Goal: Task Accomplishment & Management: Complete application form

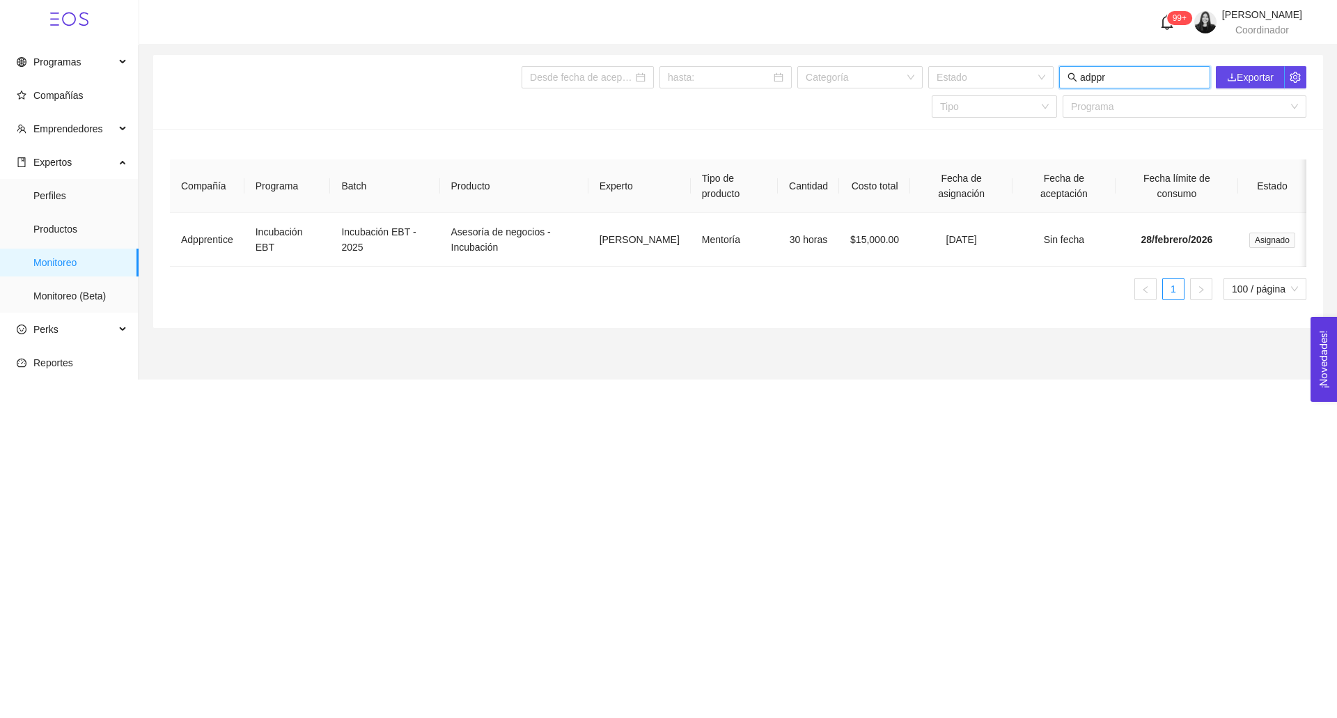
click at [1110, 78] on input "adppr" at bounding box center [1141, 77] width 122 height 15
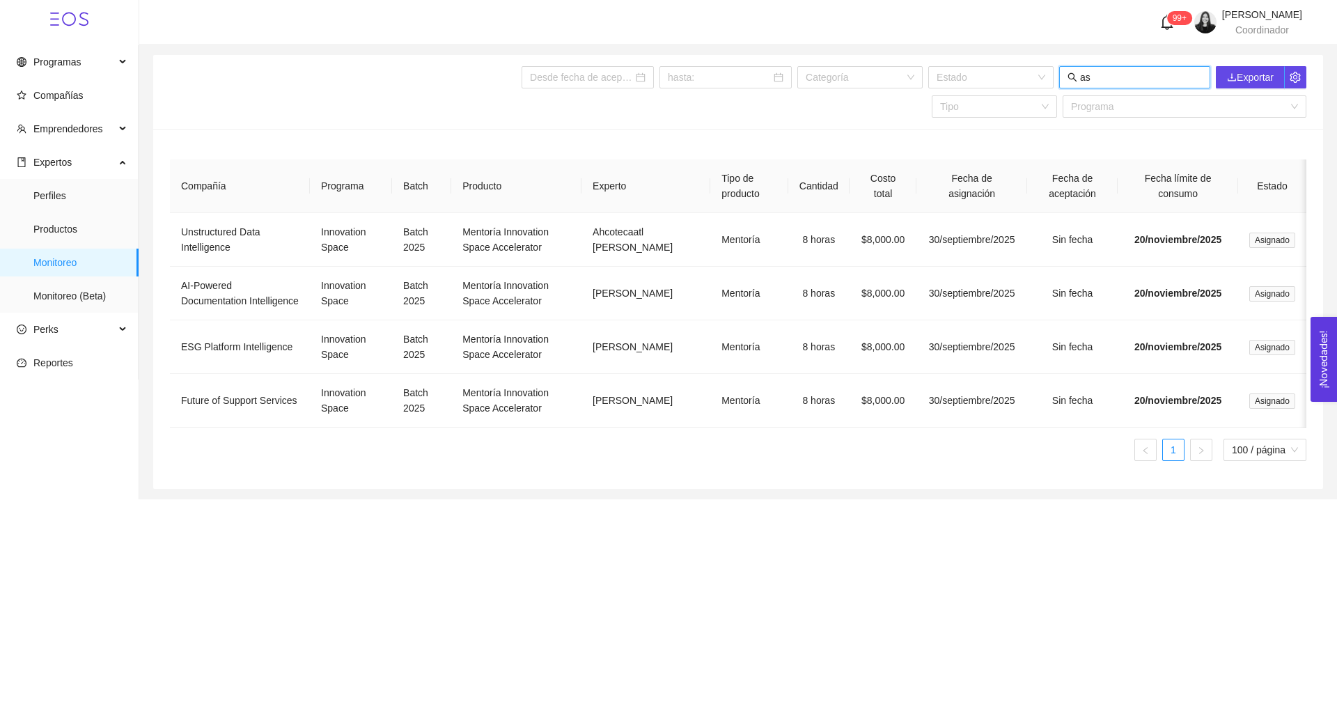
type input "a"
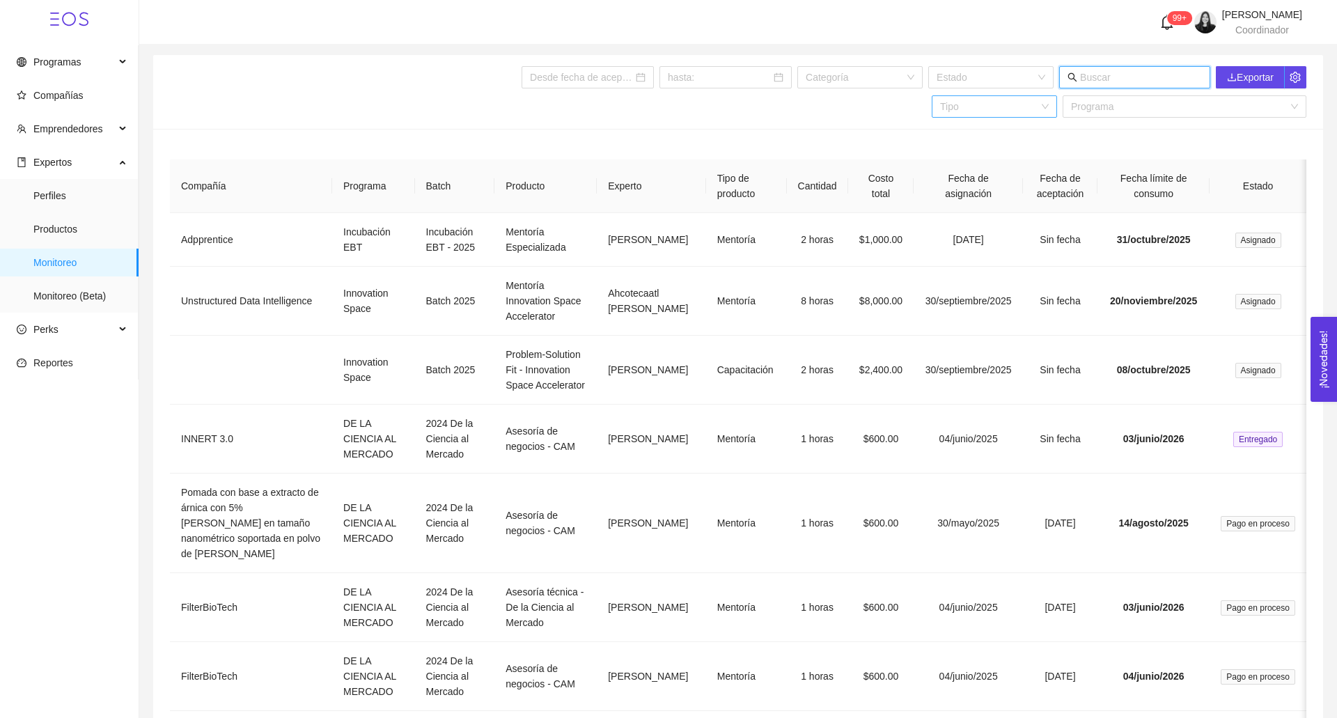
click at [949, 104] on input "search" at bounding box center [989, 106] width 99 height 21
click at [956, 134] on div "Capacitación" at bounding box center [994, 134] width 109 height 15
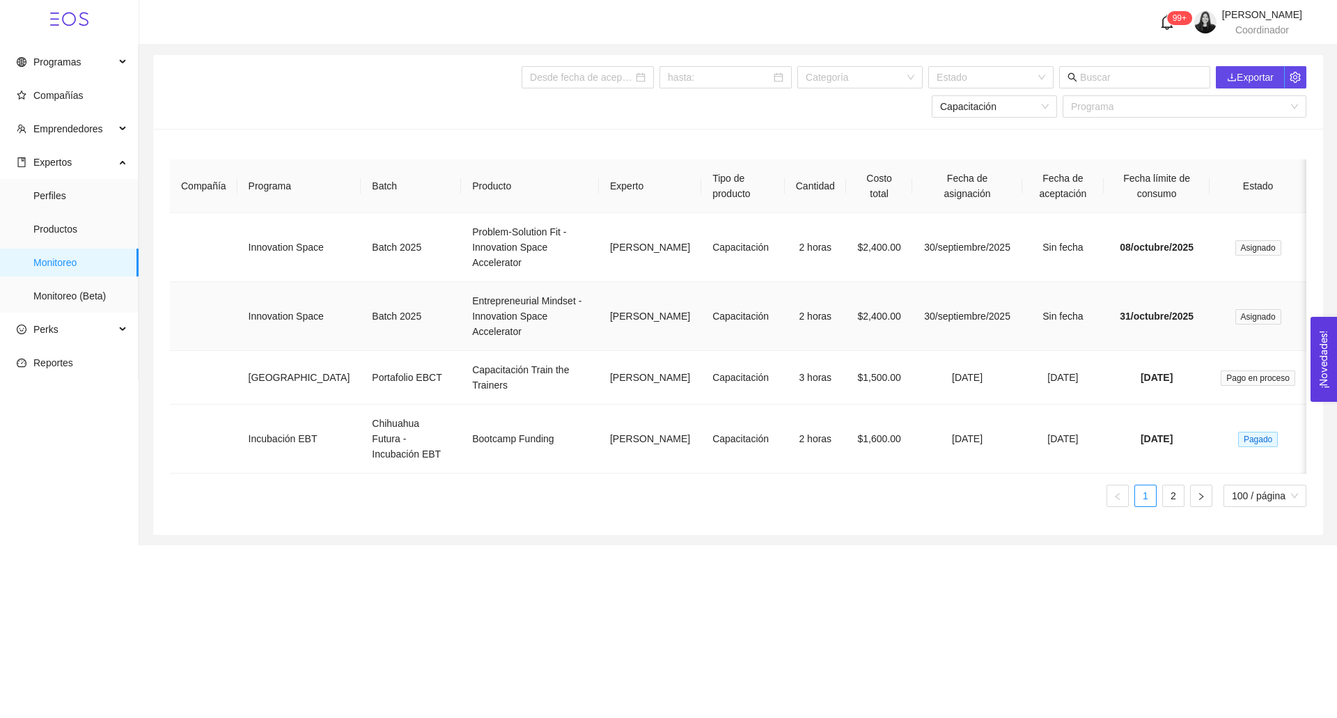
click at [846, 328] on td "$2,400.00" at bounding box center [879, 316] width 67 height 69
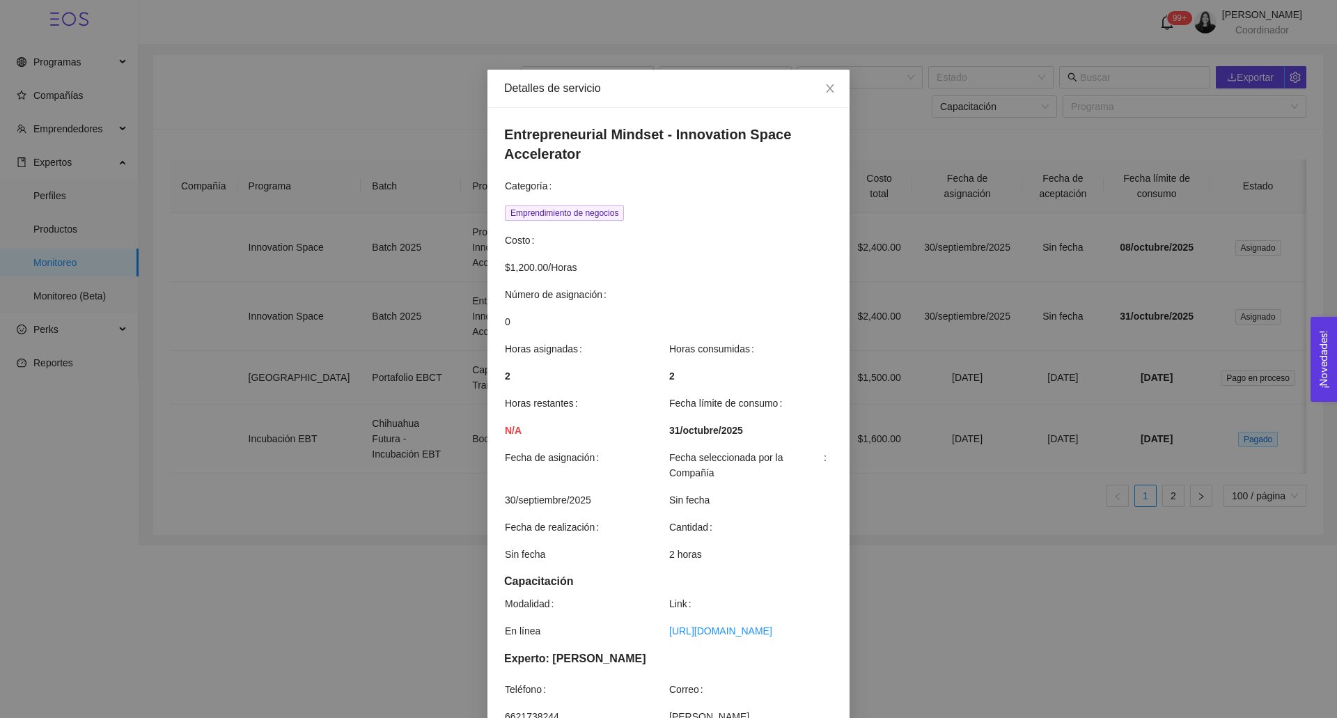
scroll to position [188, 0]
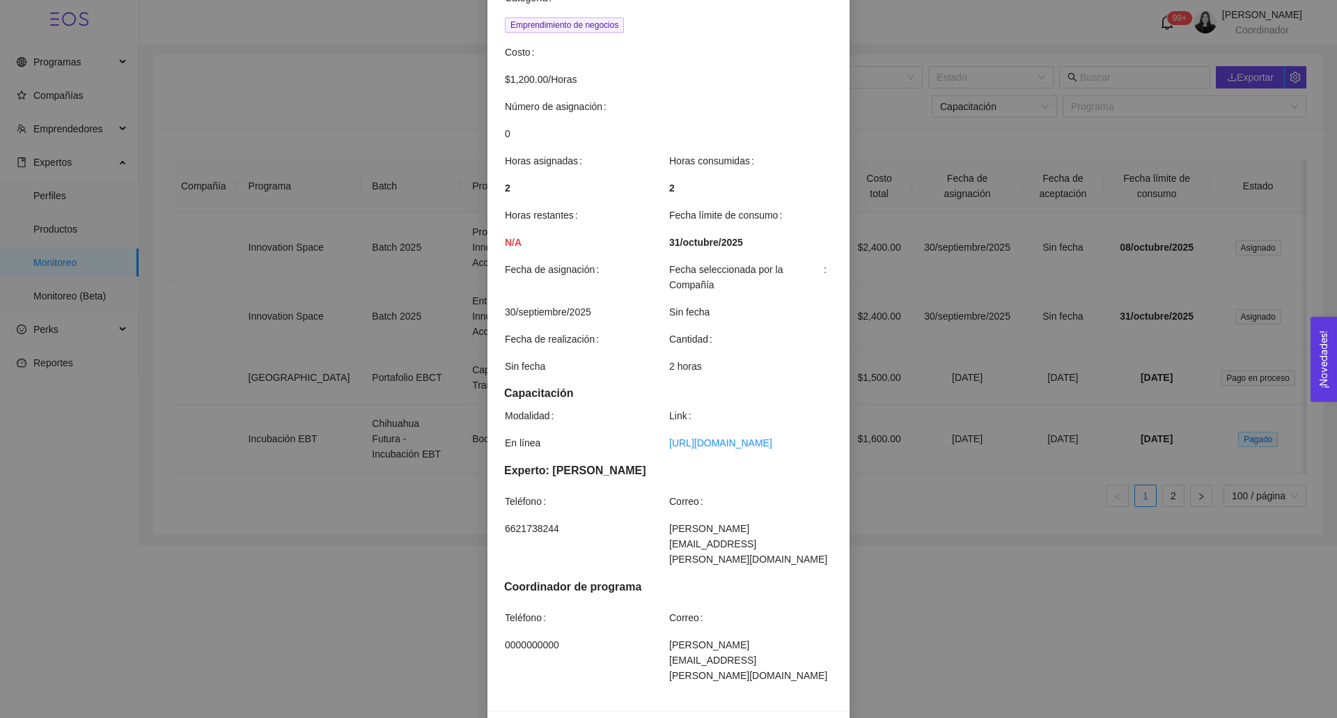
click at [946, 347] on div "Detalles de servicio Entrepreneurial Mindset - Innovation Space Accelerator Cat…" at bounding box center [668, 359] width 1337 height 718
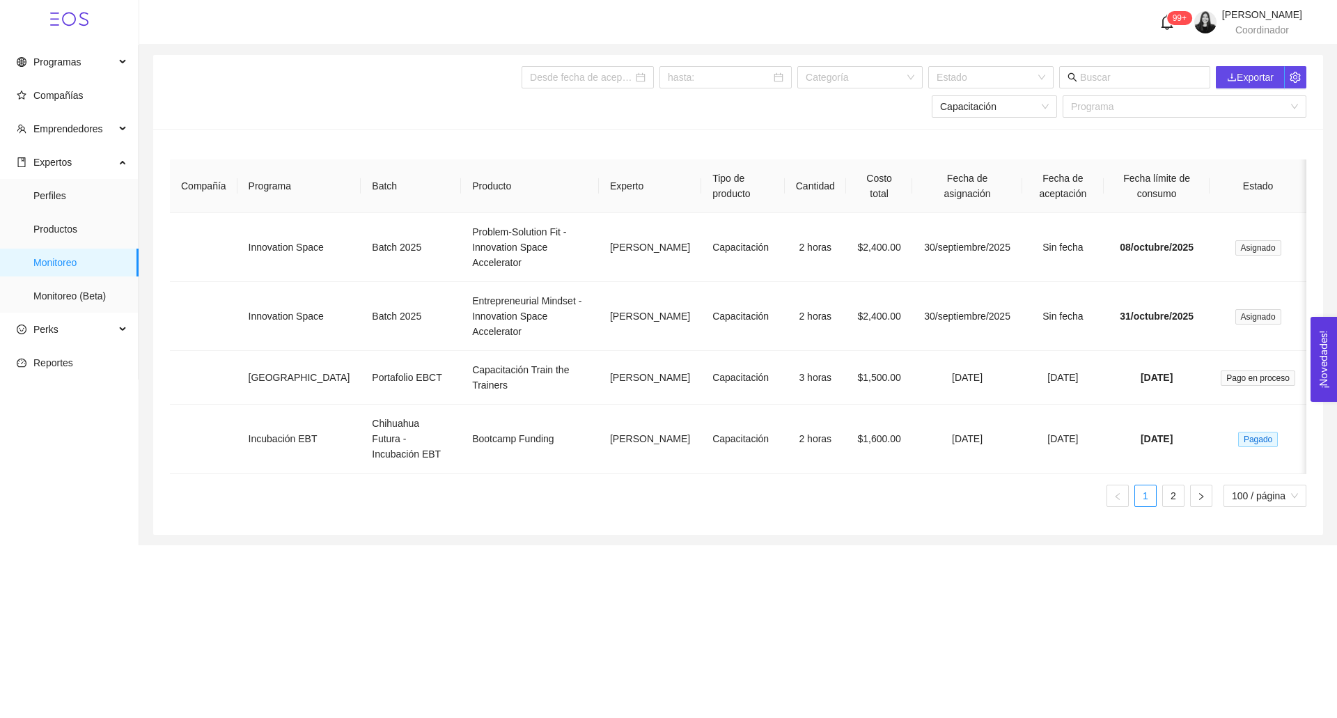
scroll to position [118, 0]
click at [850, 322] on td "$2,400.00" at bounding box center [879, 316] width 67 height 69
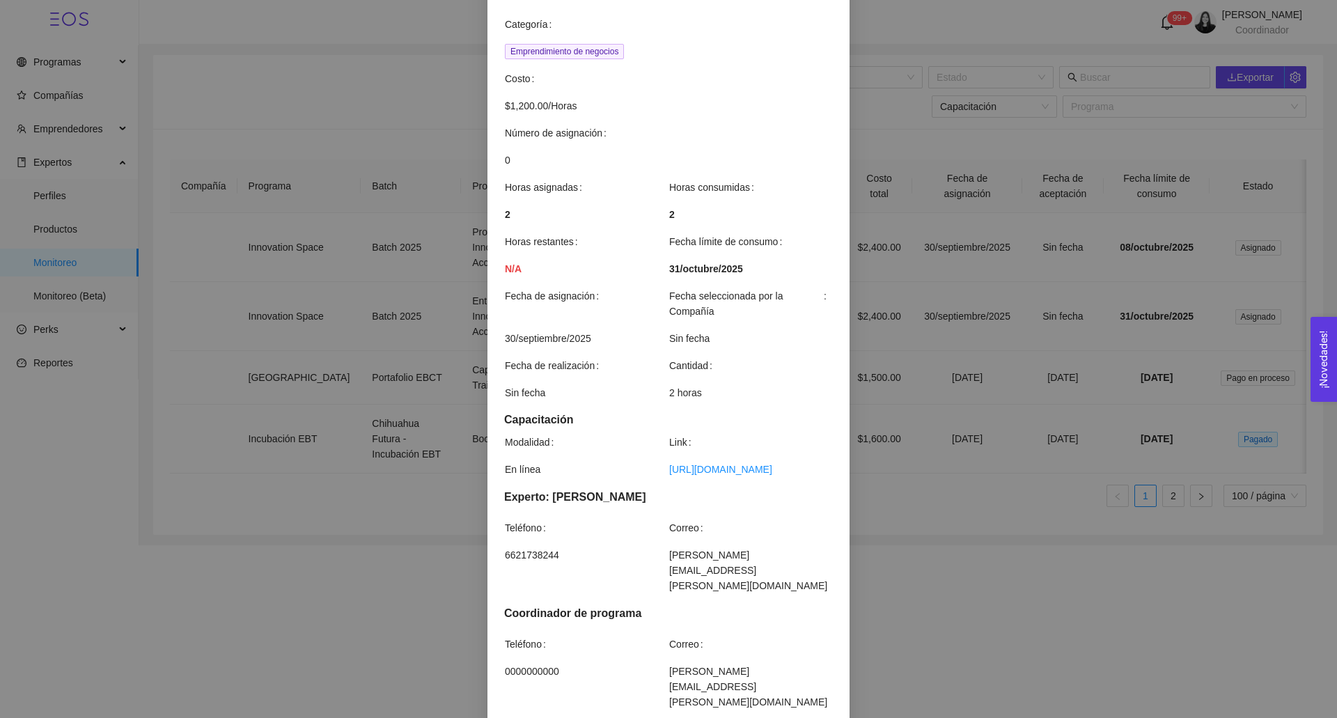
scroll to position [188, 0]
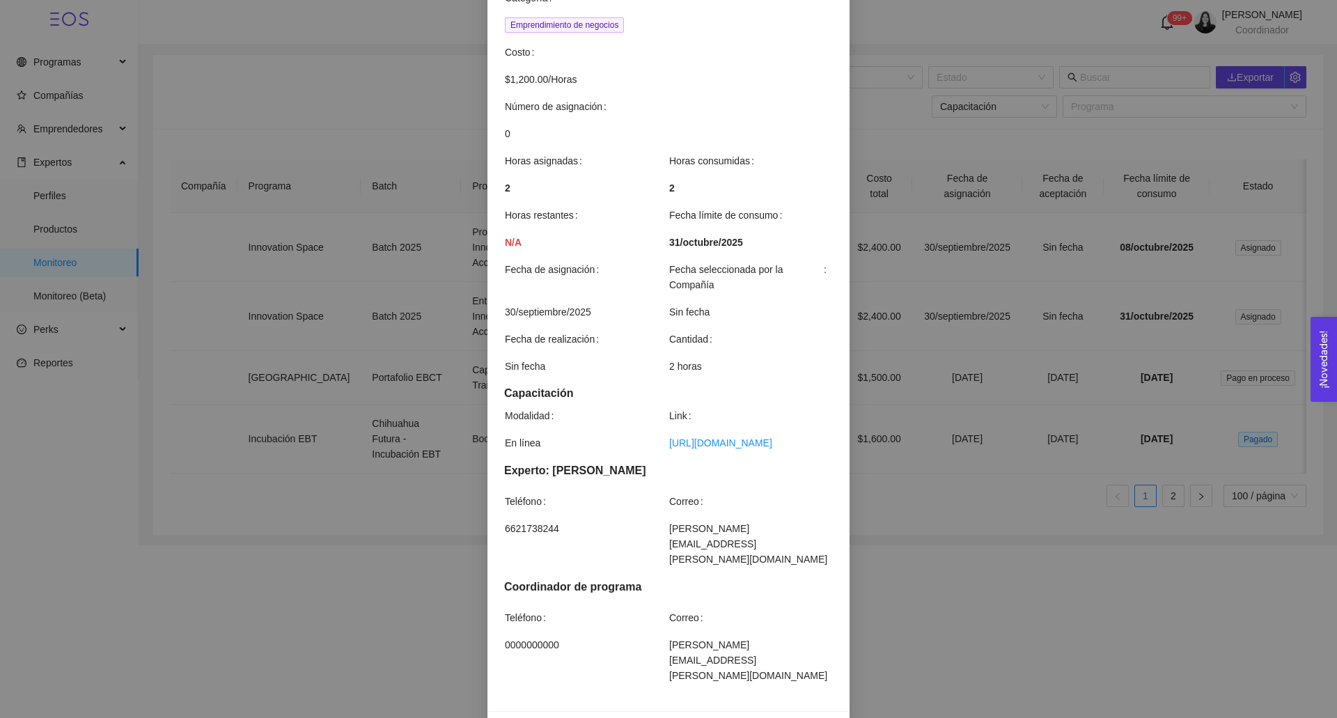
click at [1089, 341] on div "Detalles de servicio Entrepreneurial Mindset - Innovation Space Accelerator Cat…" at bounding box center [668, 359] width 1337 height 718
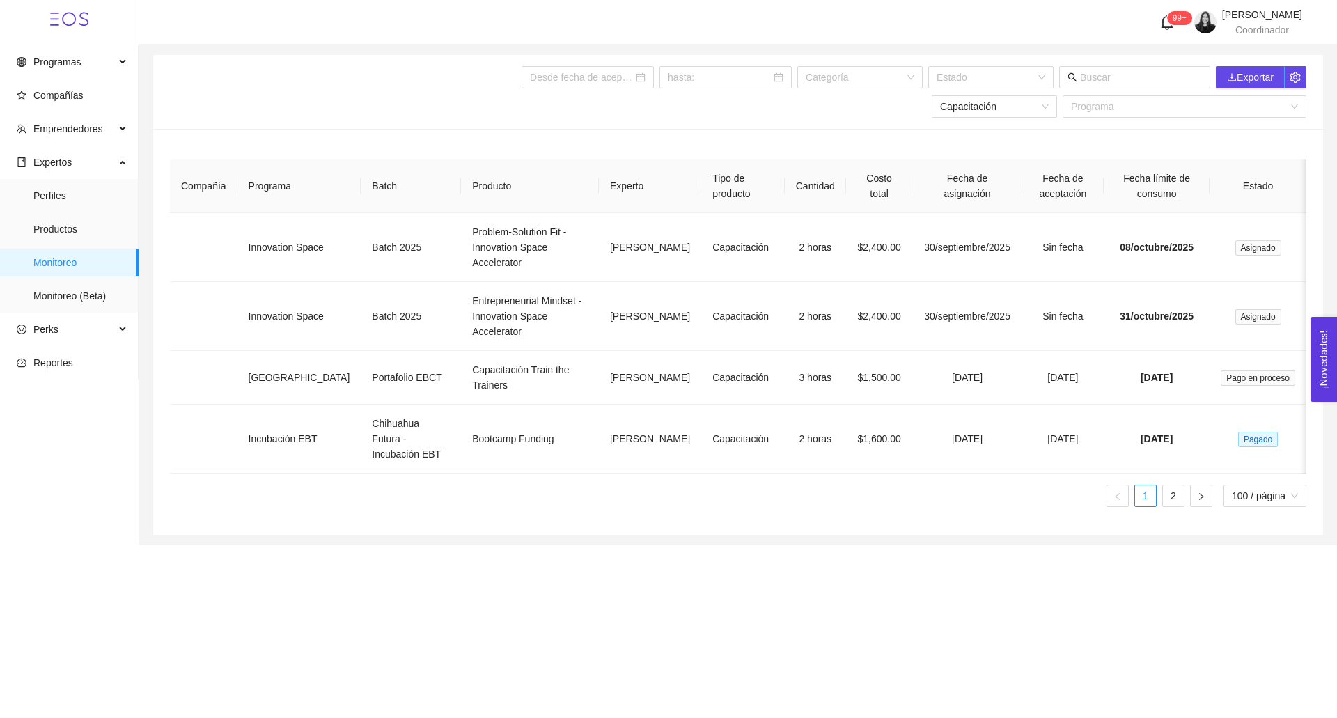
scroll to position [0, 0]
click at [1089, 341] on td "Sin fecha" at bounding box center [1063, 316] width 81 height 69
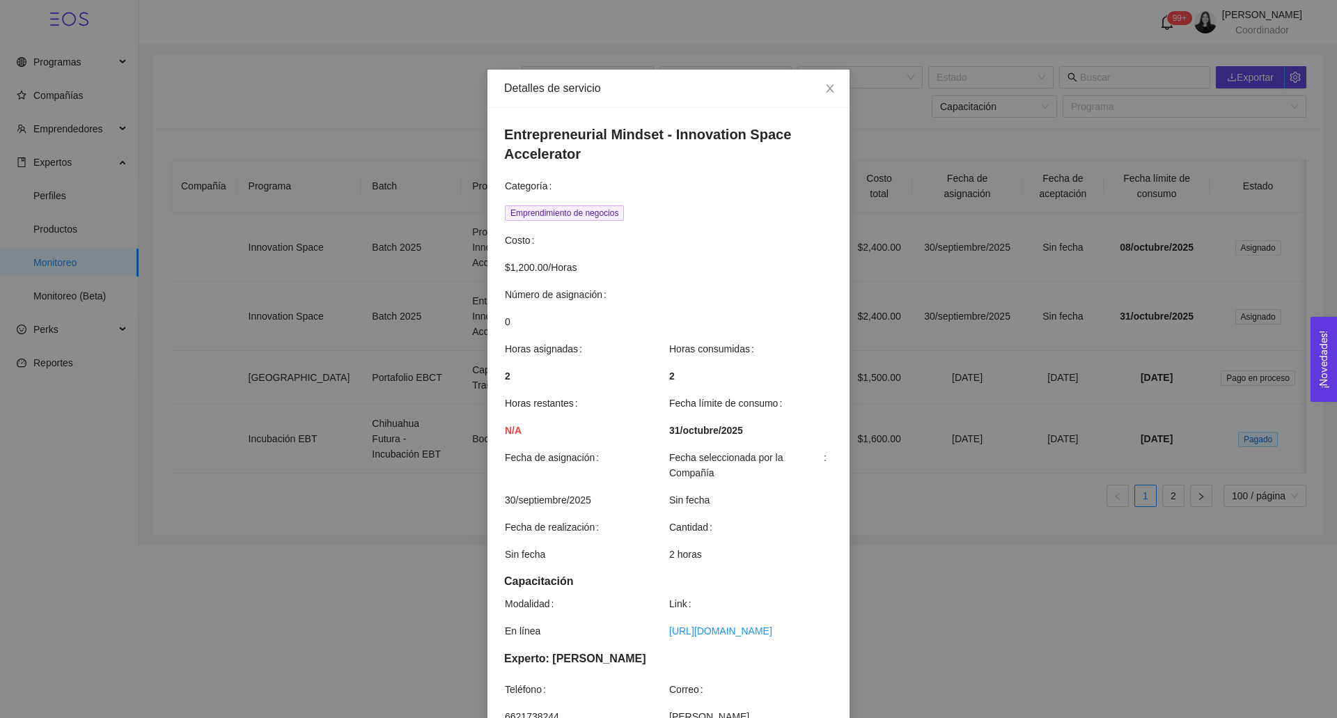
scroll to position [188, 0]
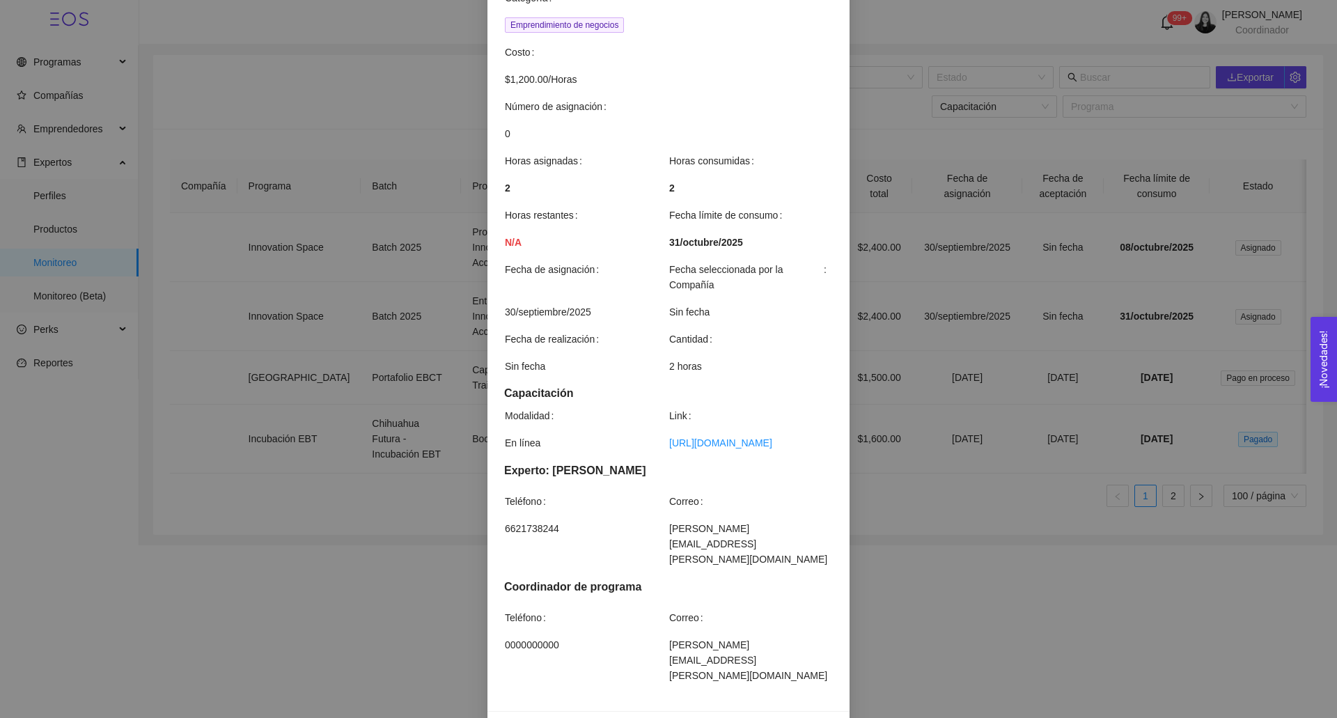
click at [1000, 389] on div "Detalles de servicio Entrepreneurial Mindset - Innovation Space Accelerator Cat…" at bounding box center [668, 359] width 1337 height 718
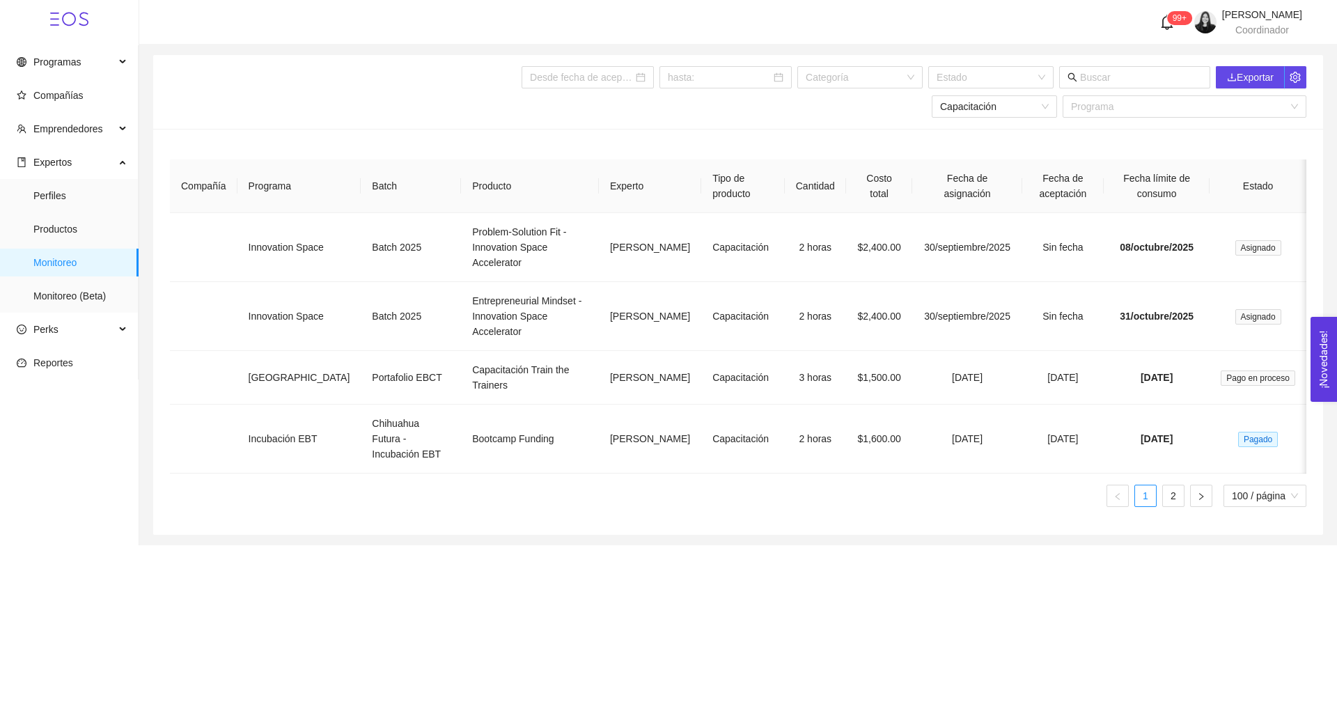
scroll to position [0, 0]
click at [56, 238] on span "Productos" at bounding box center [80, 229] width 94 height 28
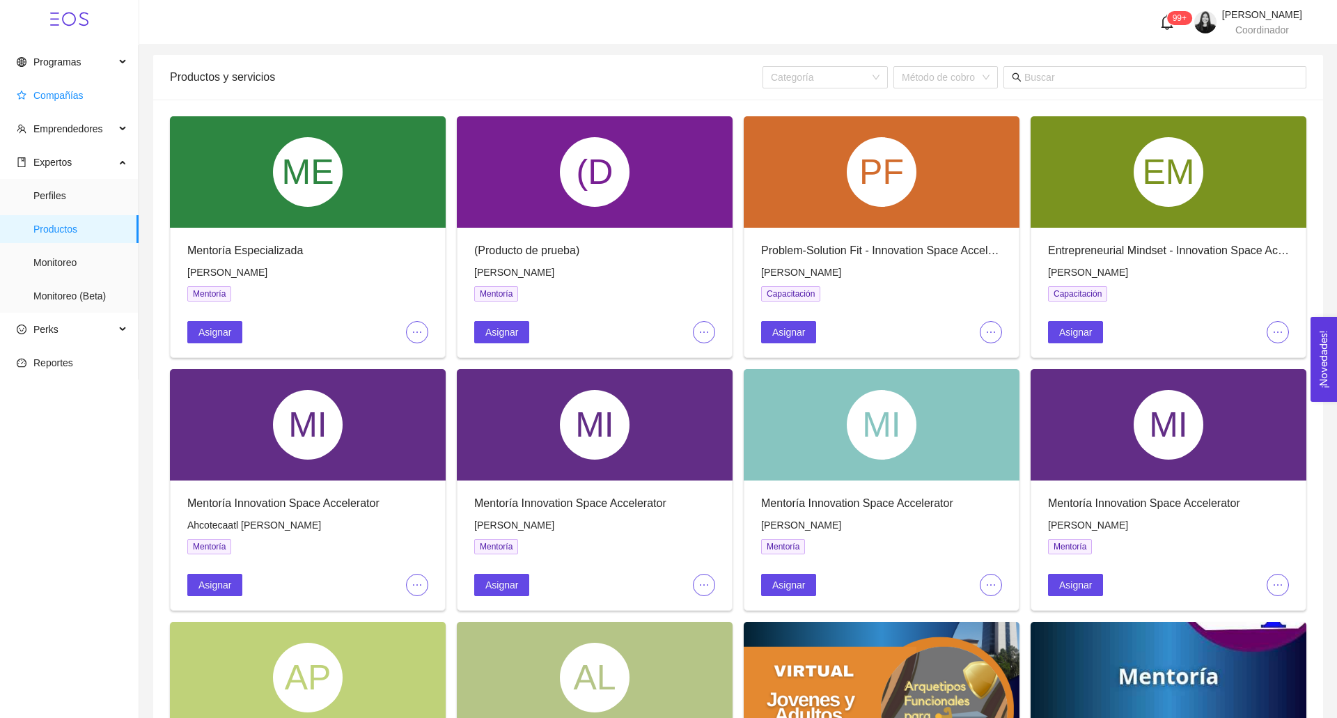
click at [46, 93] on span "Compañías" at bounding box center [58, 95] width 50 height 11
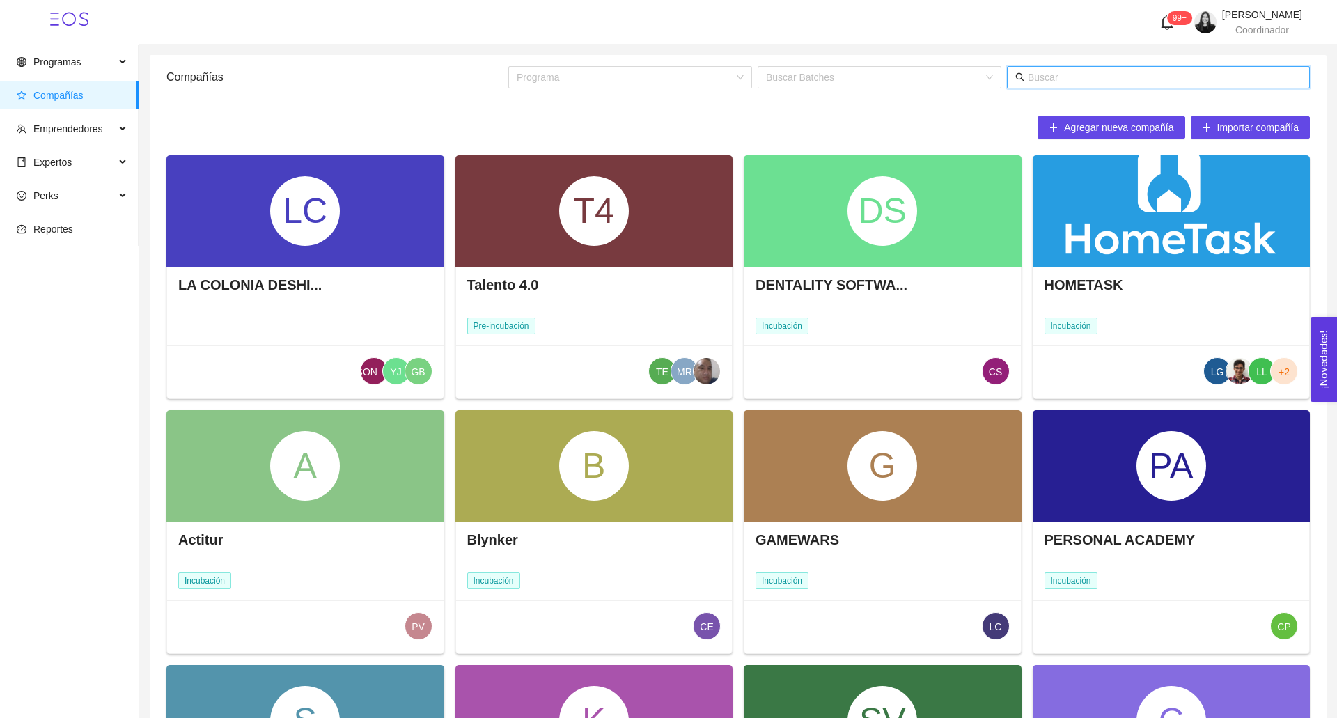
click at [1085, 78] on input "text" at bounding box center [1165, 77] width 274 height 15
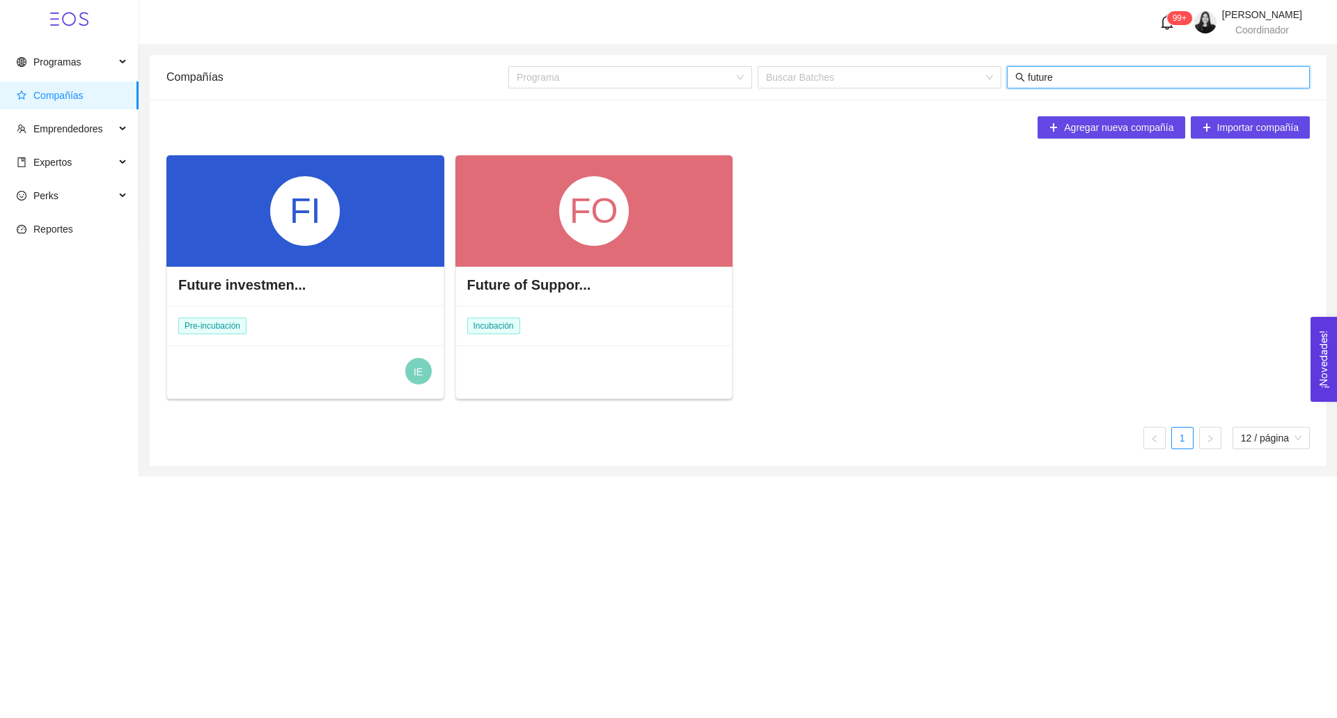
type input "future"
click at [559, 228] on div "FO" at bounding box center [594, 211] width 70 height 70
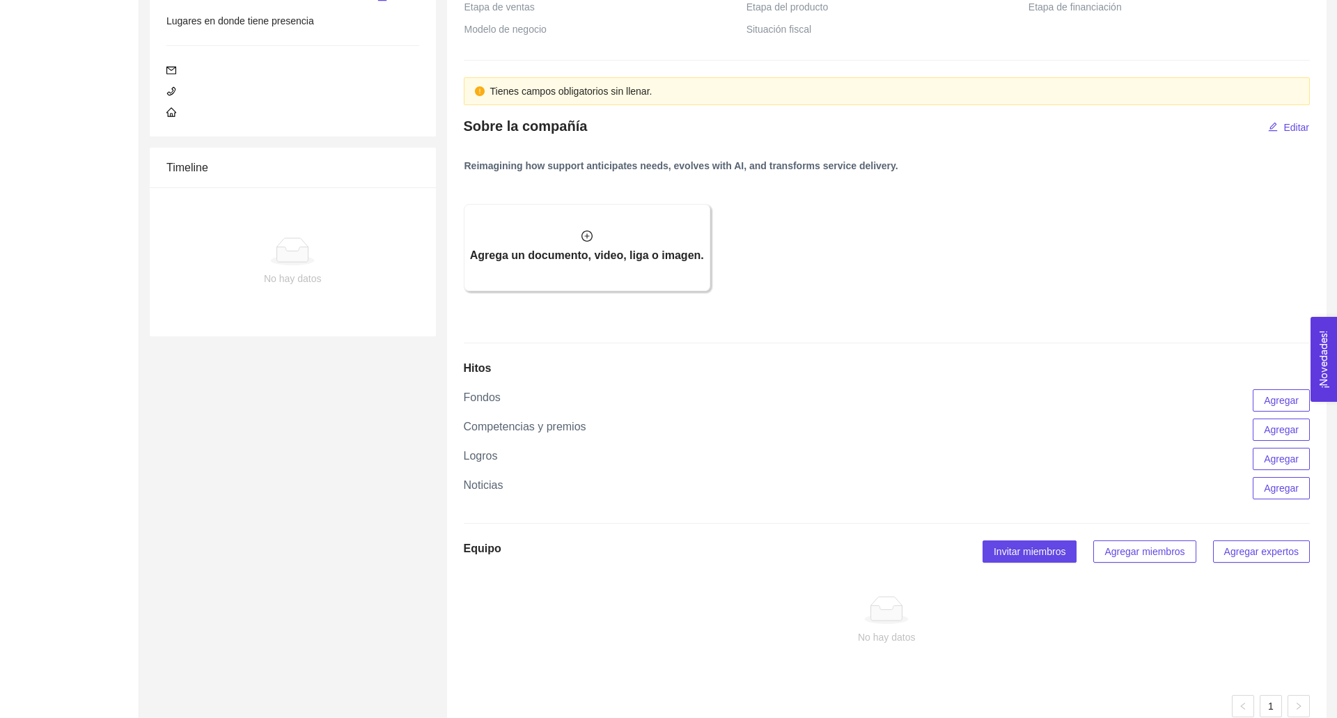
scroll to position [783, 0]
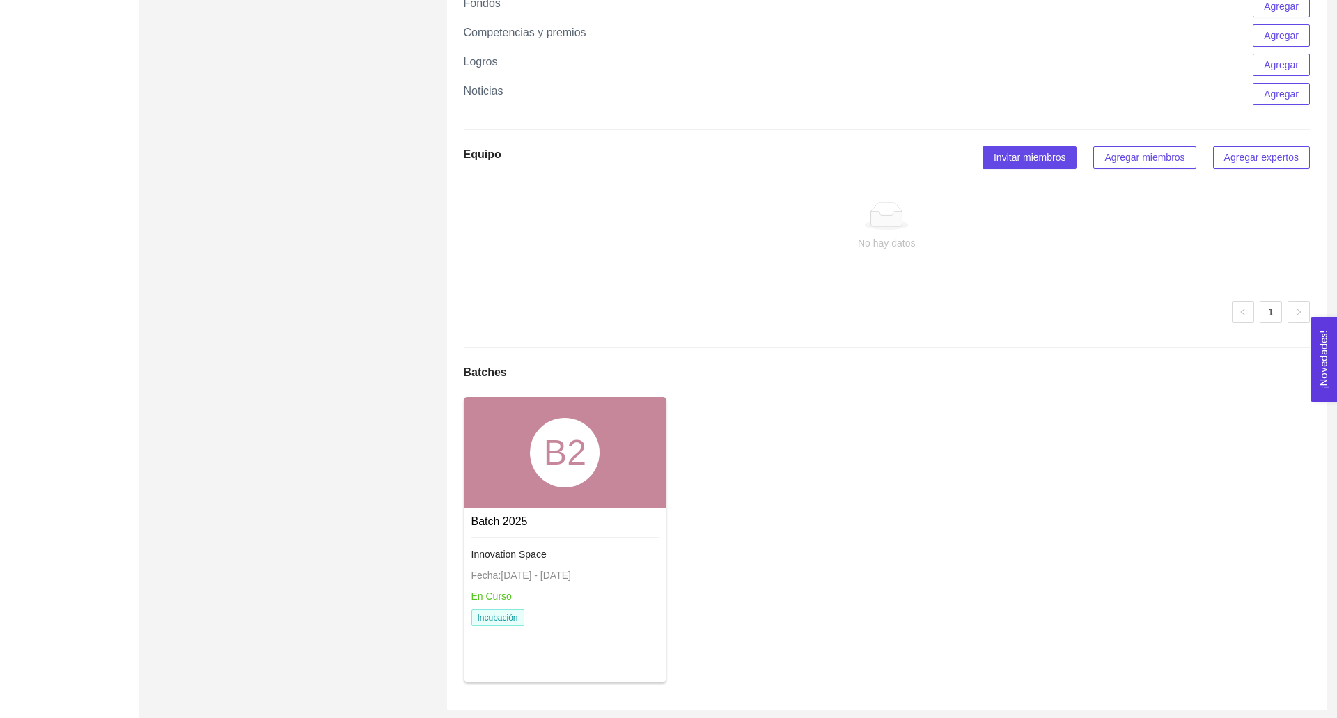
click at [1112, 155] on span "Agregar miembros" at bounding box center [1145, 157] width 80 height 15
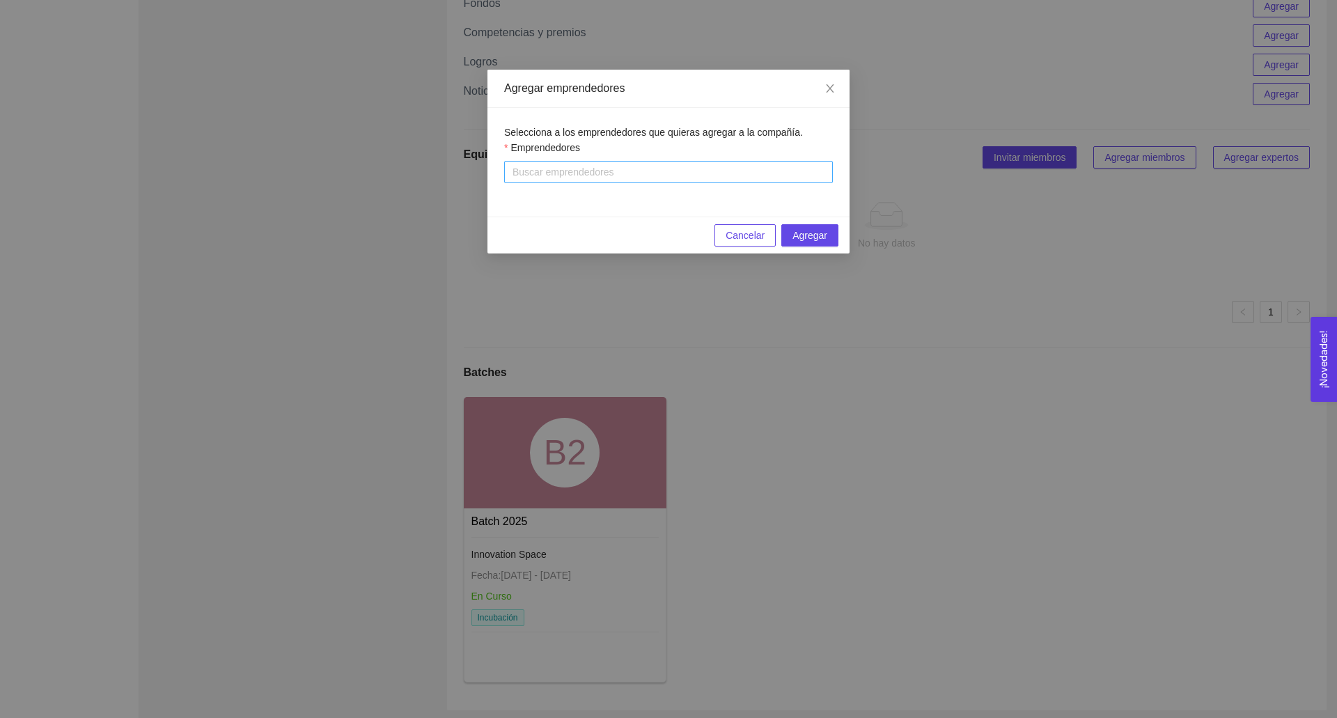
click at [634, 169] on div at bounding box center [669, 172] width 322 height 17
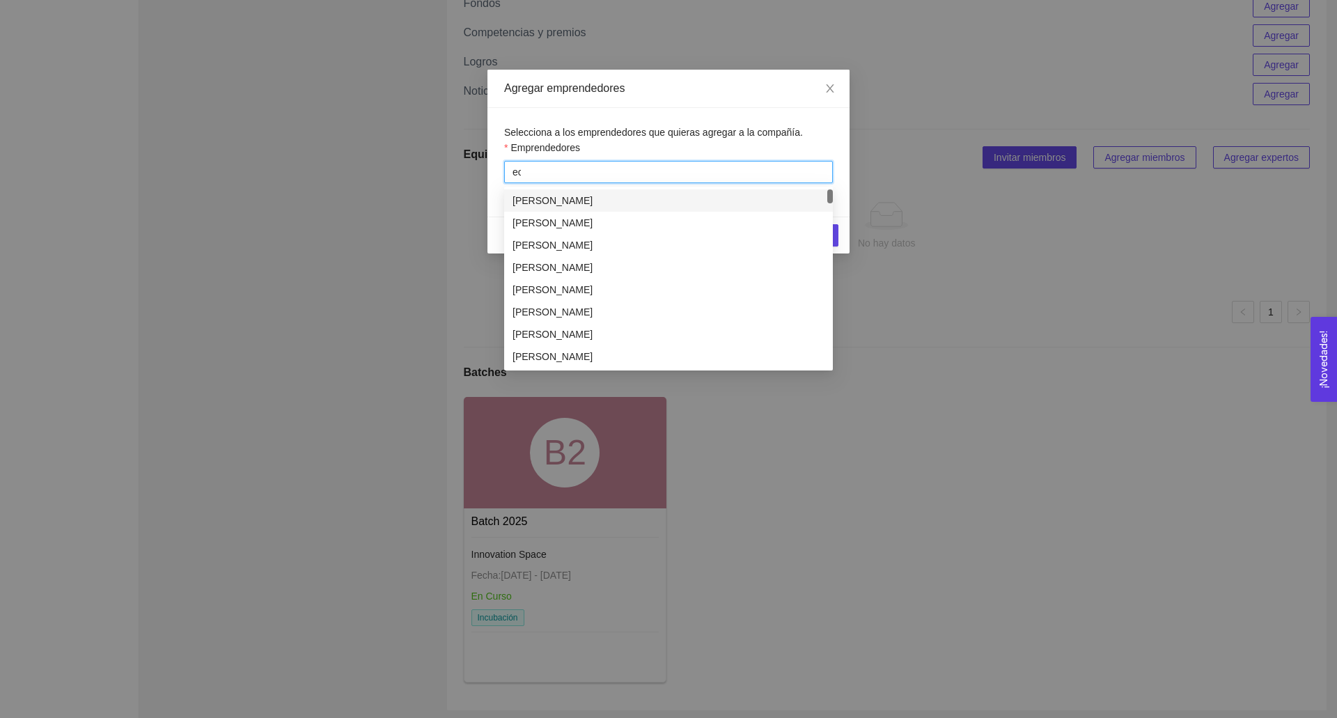
type input "eos"
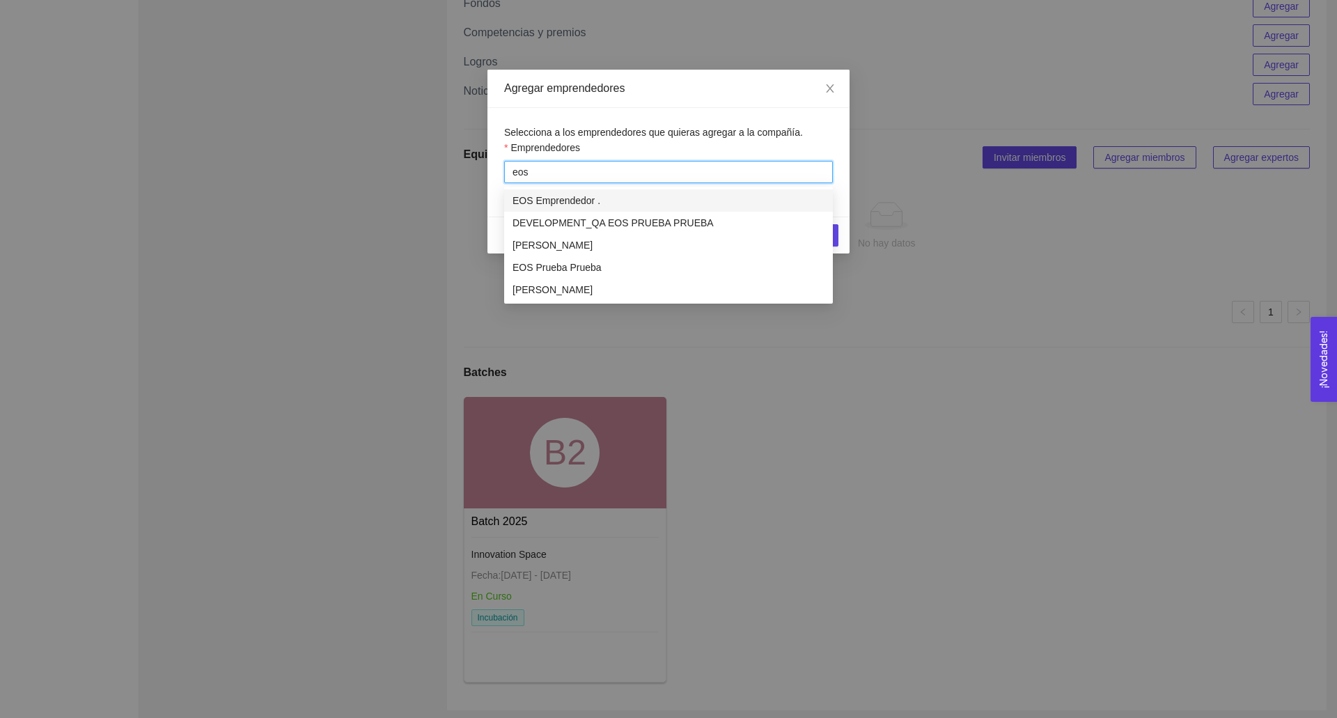
click at [603, 201] on div "EOS Emprendedor ." at bounding box center [669, 200] width 312 height 15
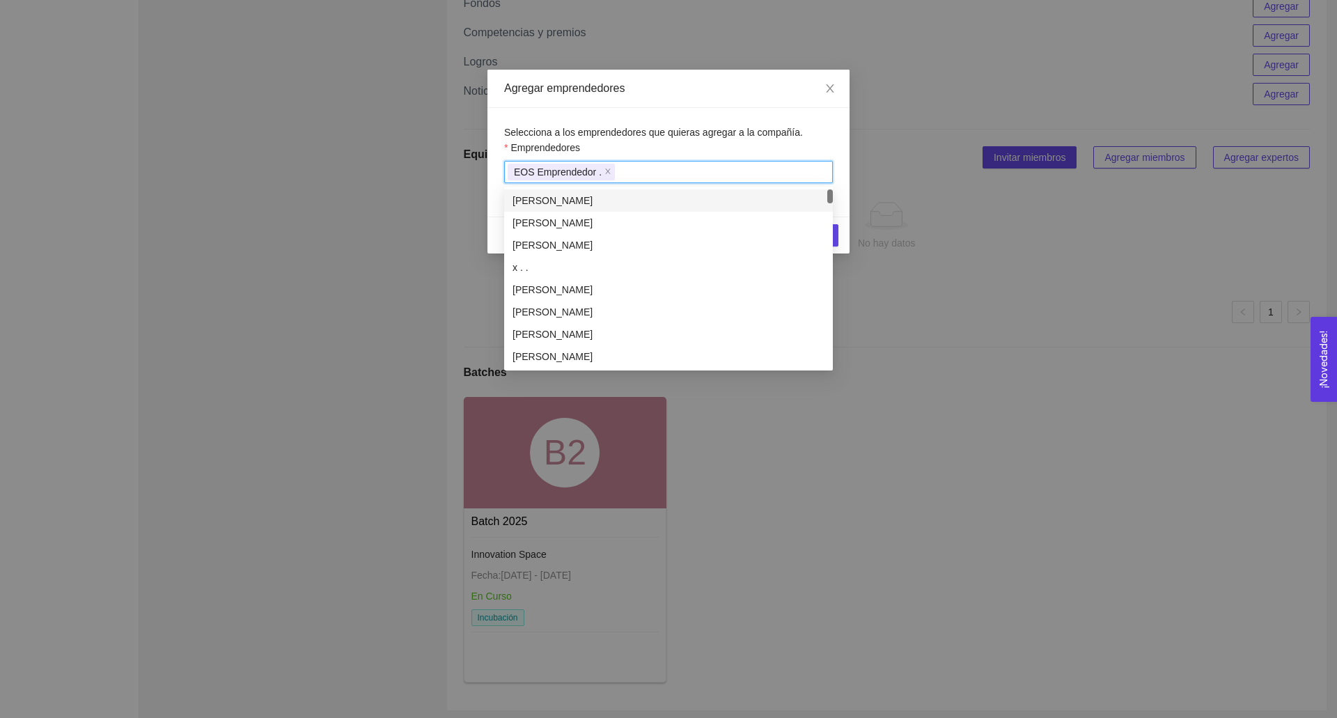
click at [743, 147] on div "Emprendedores" at bounding box center [668, 150] width 329 height 21
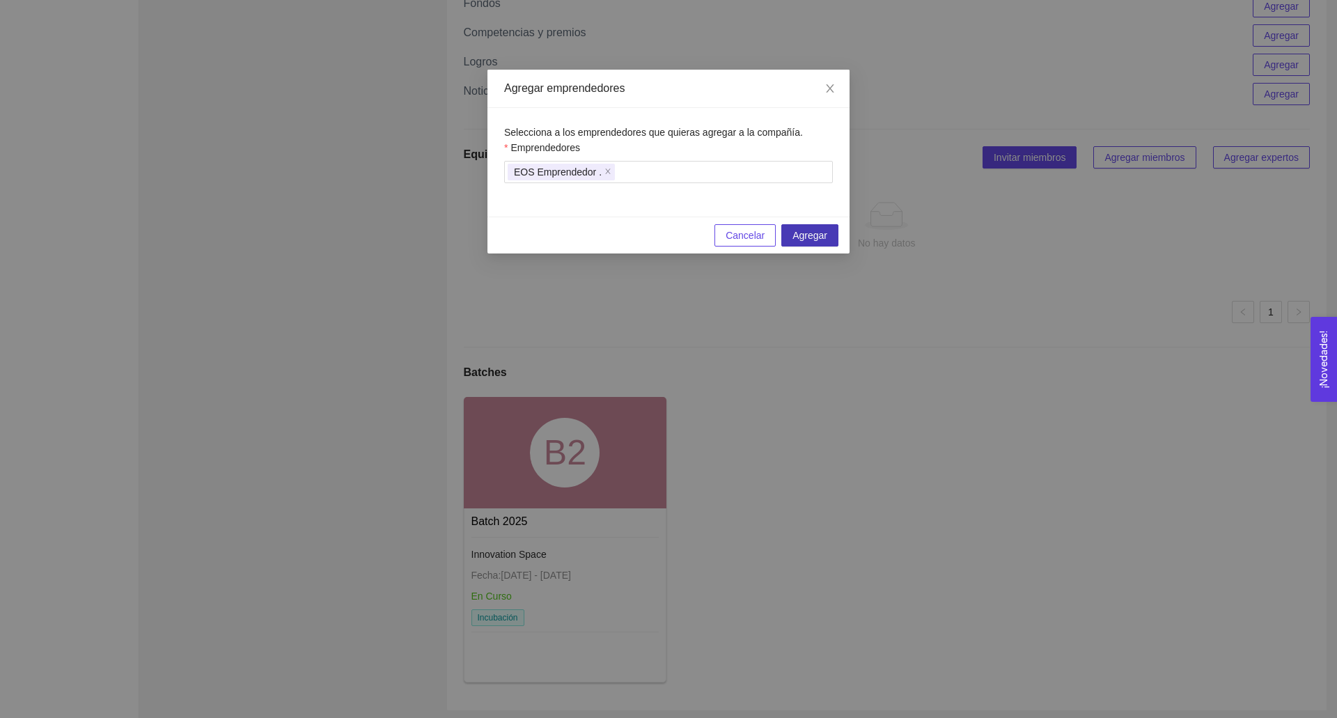
click at [807, 226] on button "Agregar" at bounding box center [810, 235] width 57 height 22
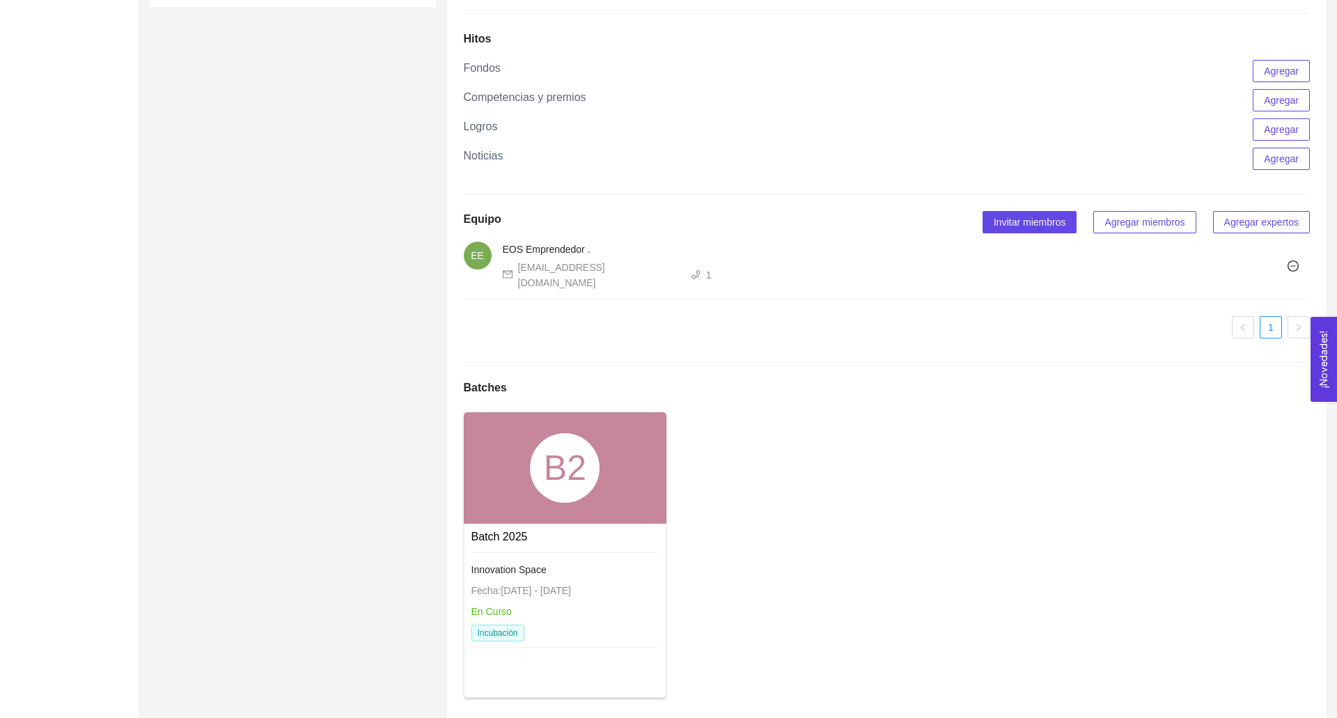
scroll to position [0, 0]
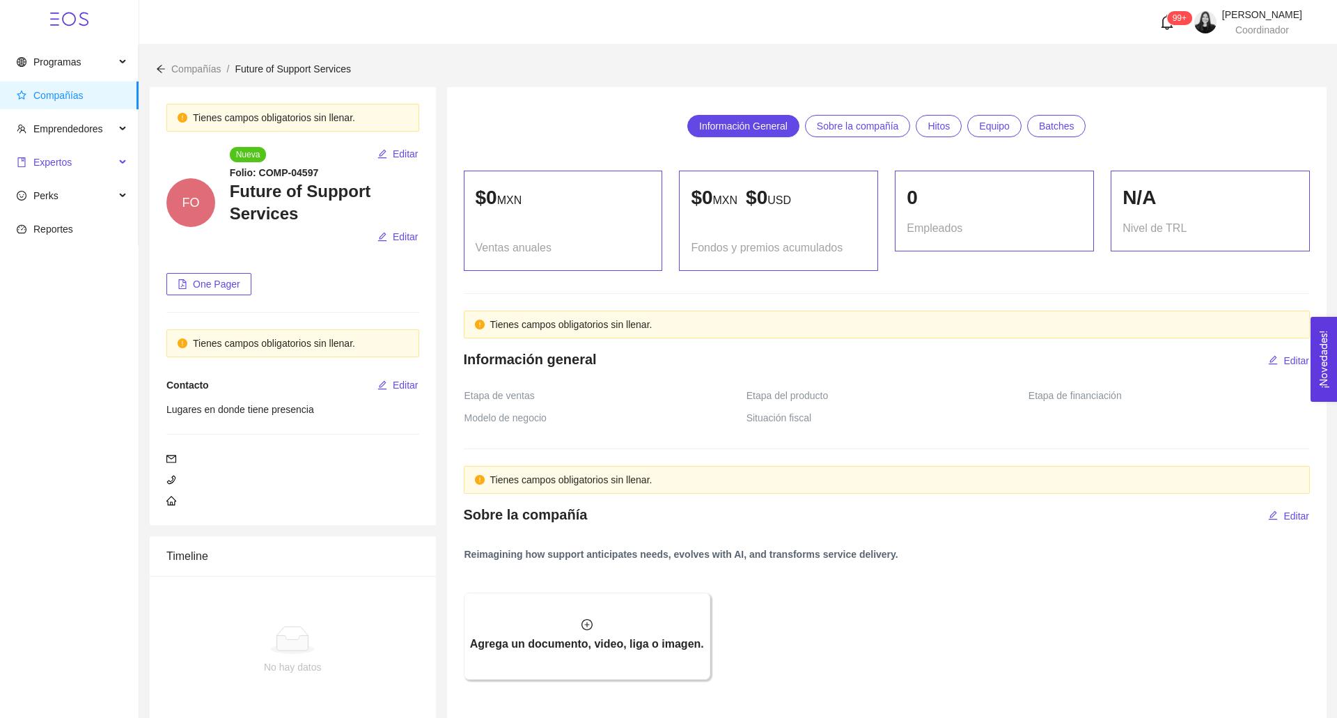
click at [80, 168] on span "Expertos" at bounding box center [66, 162] width 98 height 28
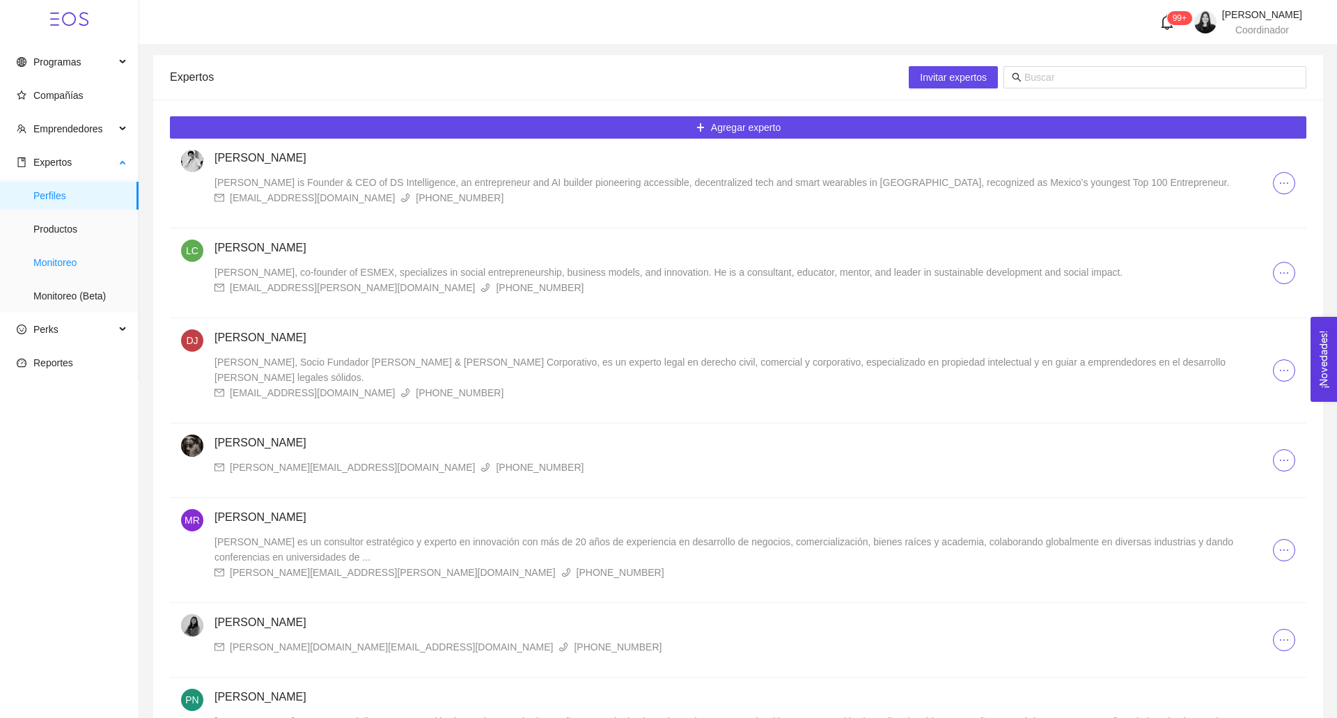
click at [67, 272] on span "Monitoreo" at bounding box center [80, 263] width 94 height 28
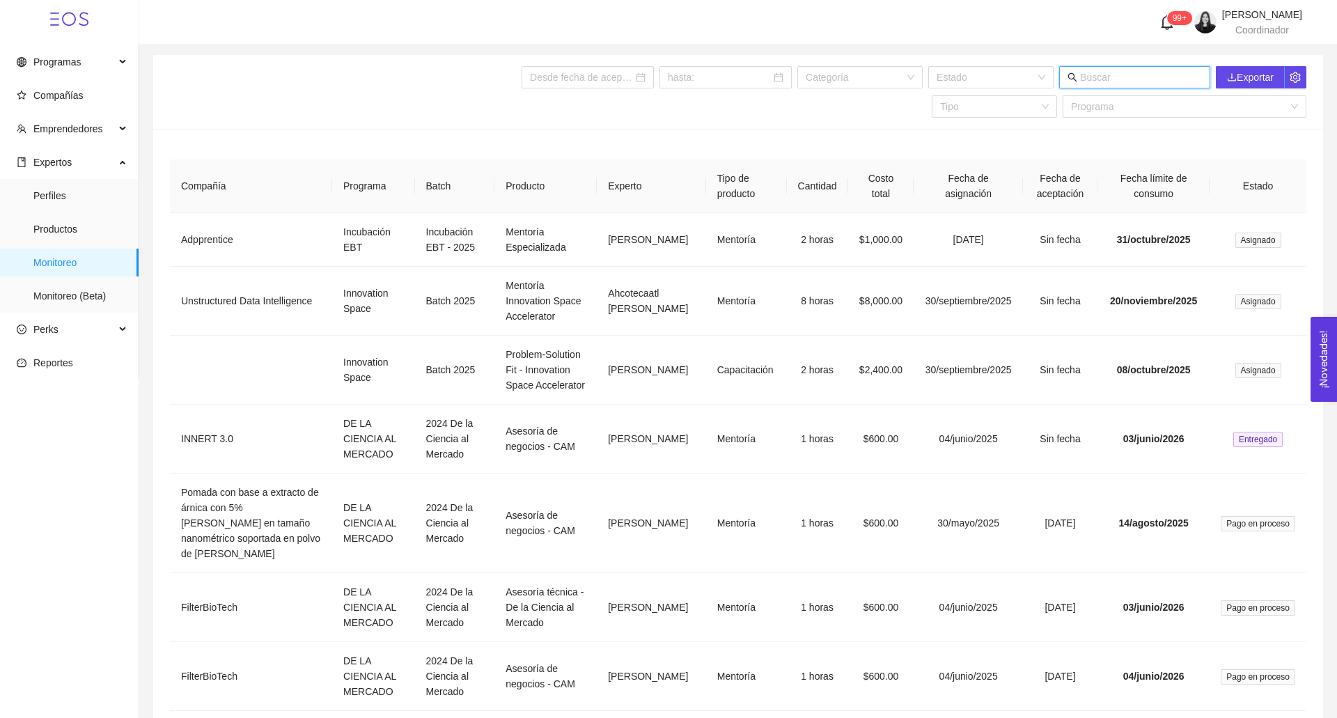
click at [1104, 77] on input "text" at bounding box center [1141, 77] width 122 height 15
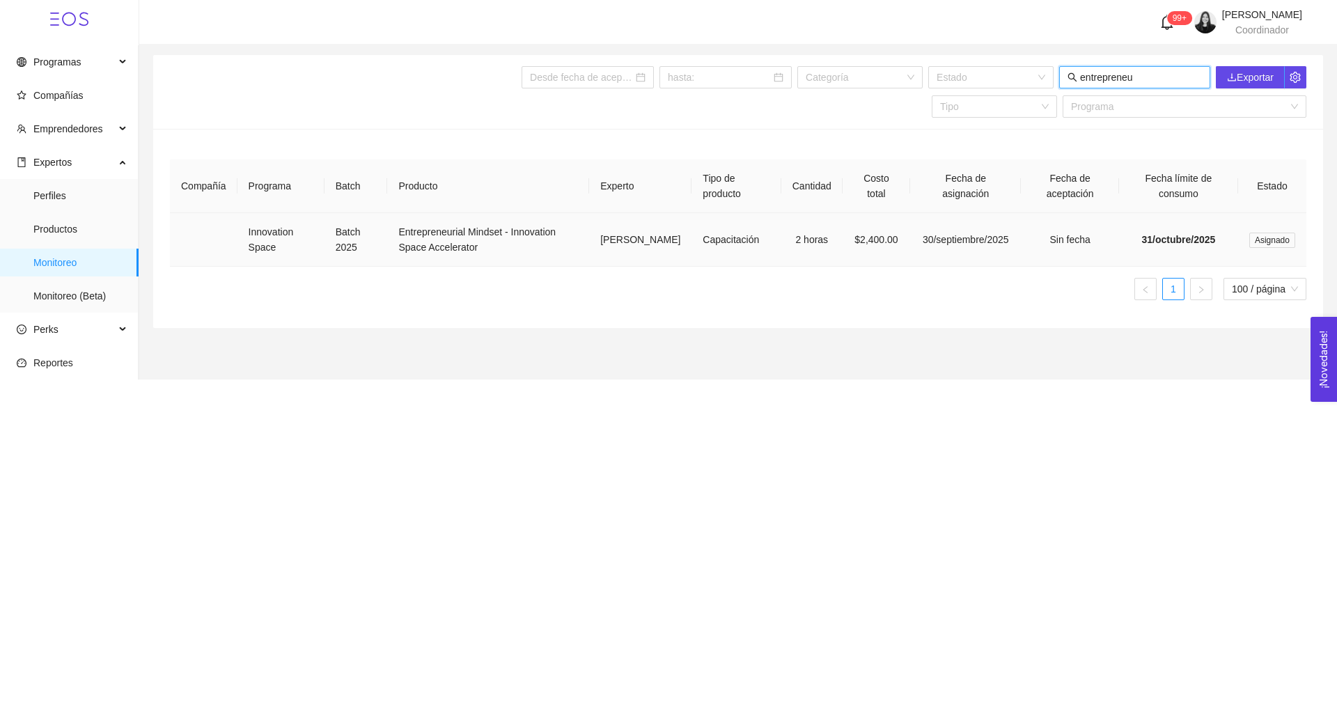
type input "entrepreneu"
click at [885, 238] on td "$2,400.00" at bounding box center [877, 240] width 68 height 54
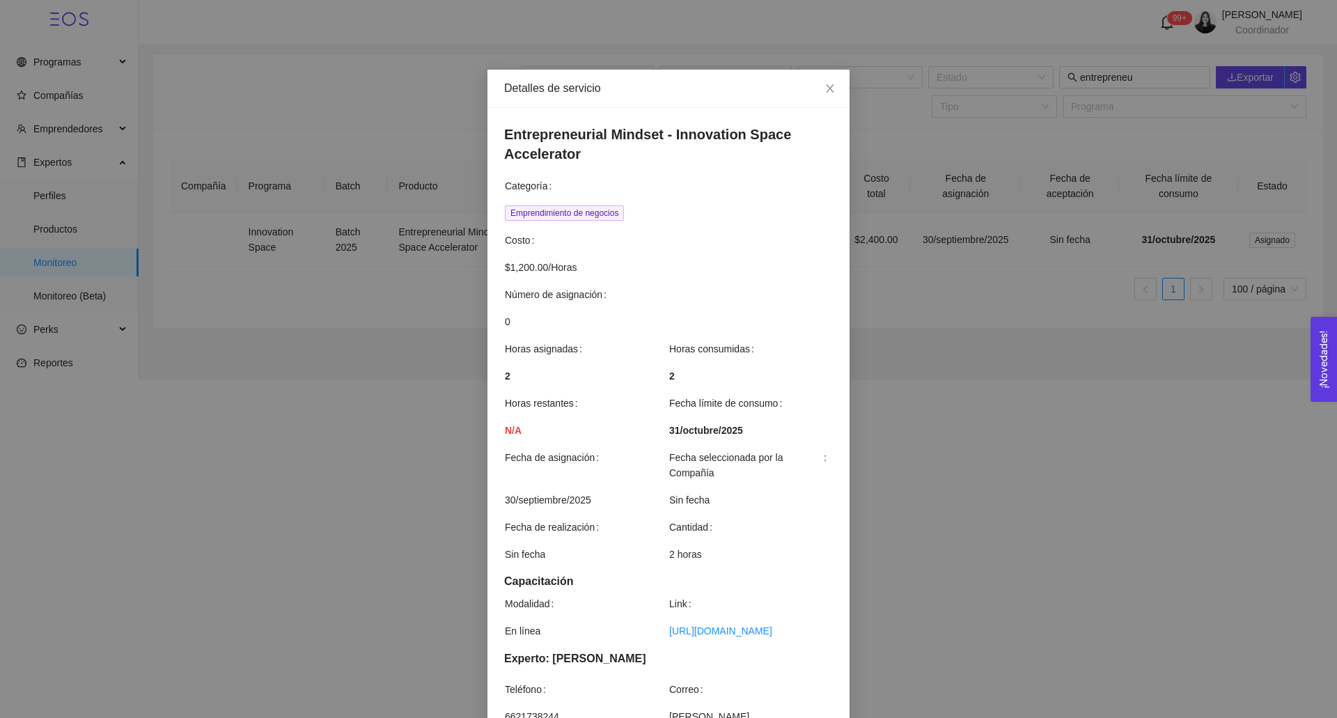
scroll to position [188, 0]
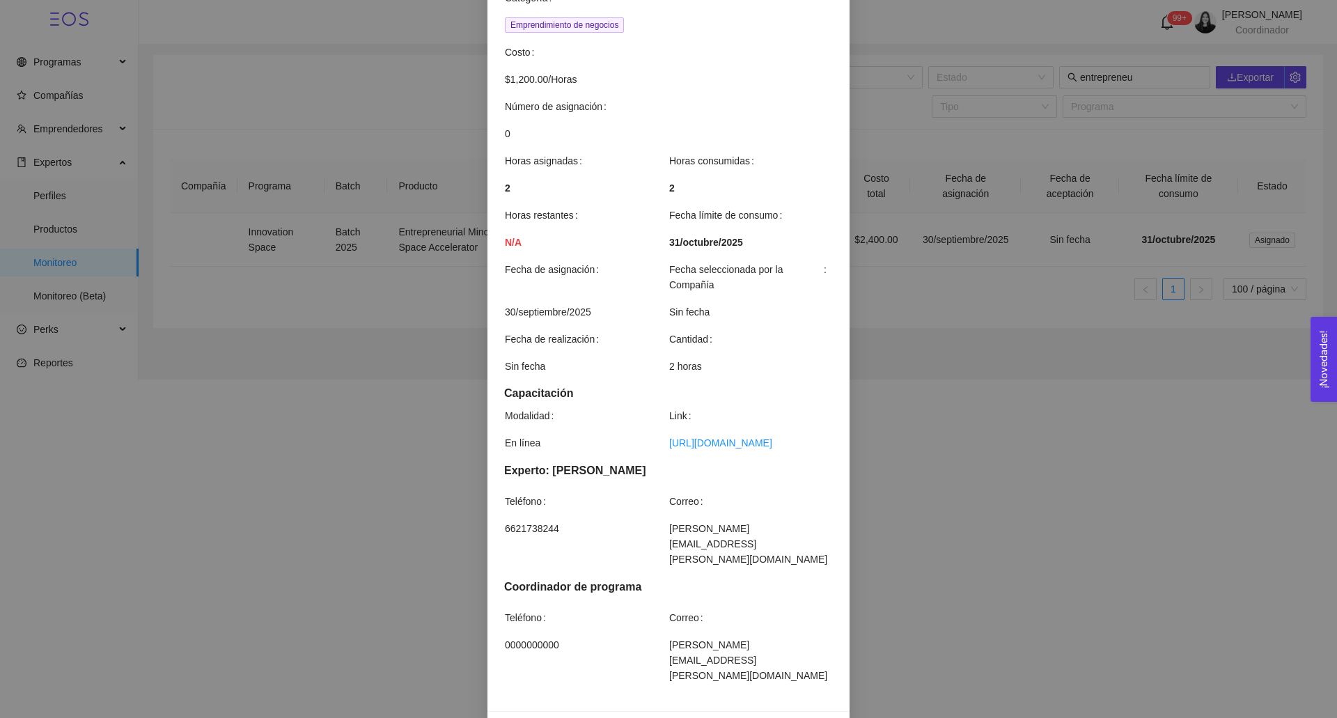
drag, startPoint x: 752, startPoint y: 468, endPoint x: 651, endPoint y: 446, distance: 103.3
click at [651, 446] on tr "En línea https://itesm.zoom.us/j/85866415487" at bounding box center [668, 448] width 329 height 27
copy tr "En línea https://itesm.zoom.us/j/85866415487"
click at [765, 717] on span "Cancelar asignación" at bounding box center [783, 729] width 88 height 15
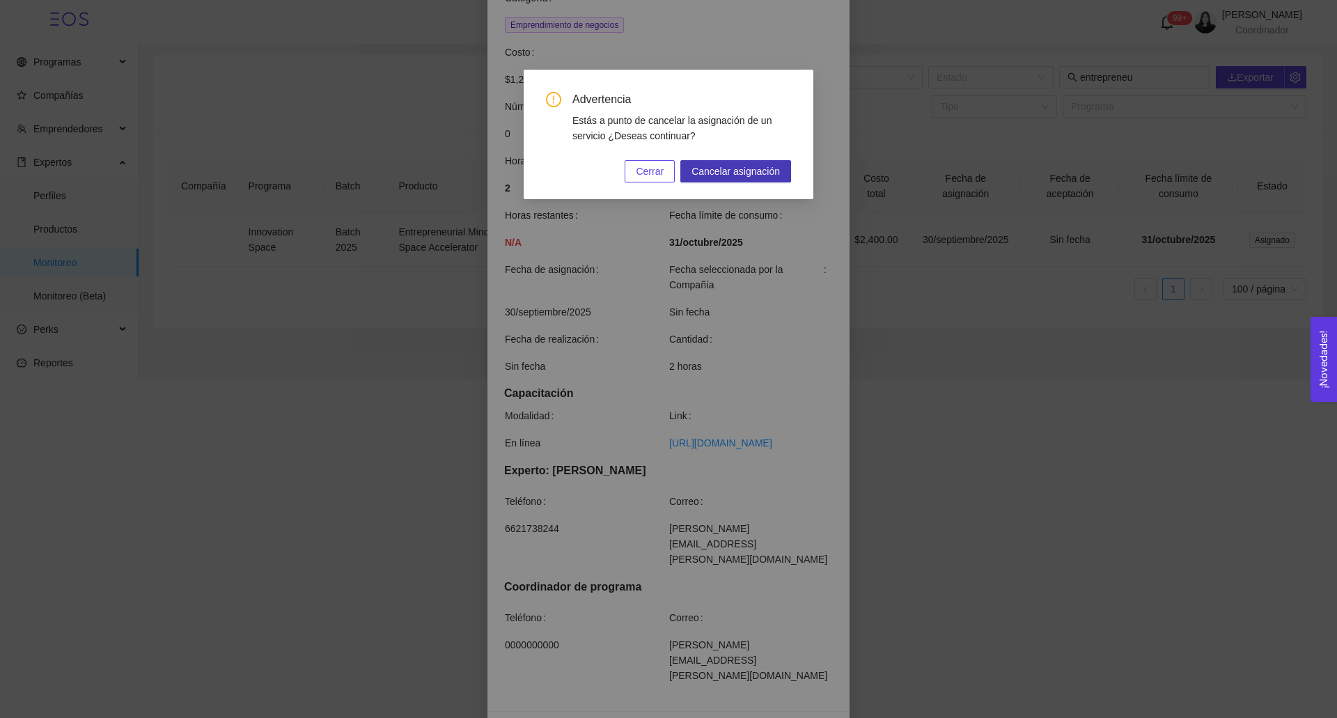
click at [740, 169] on span "Cancelar asignación" at bounding box center [736, 171] width 88 height 15
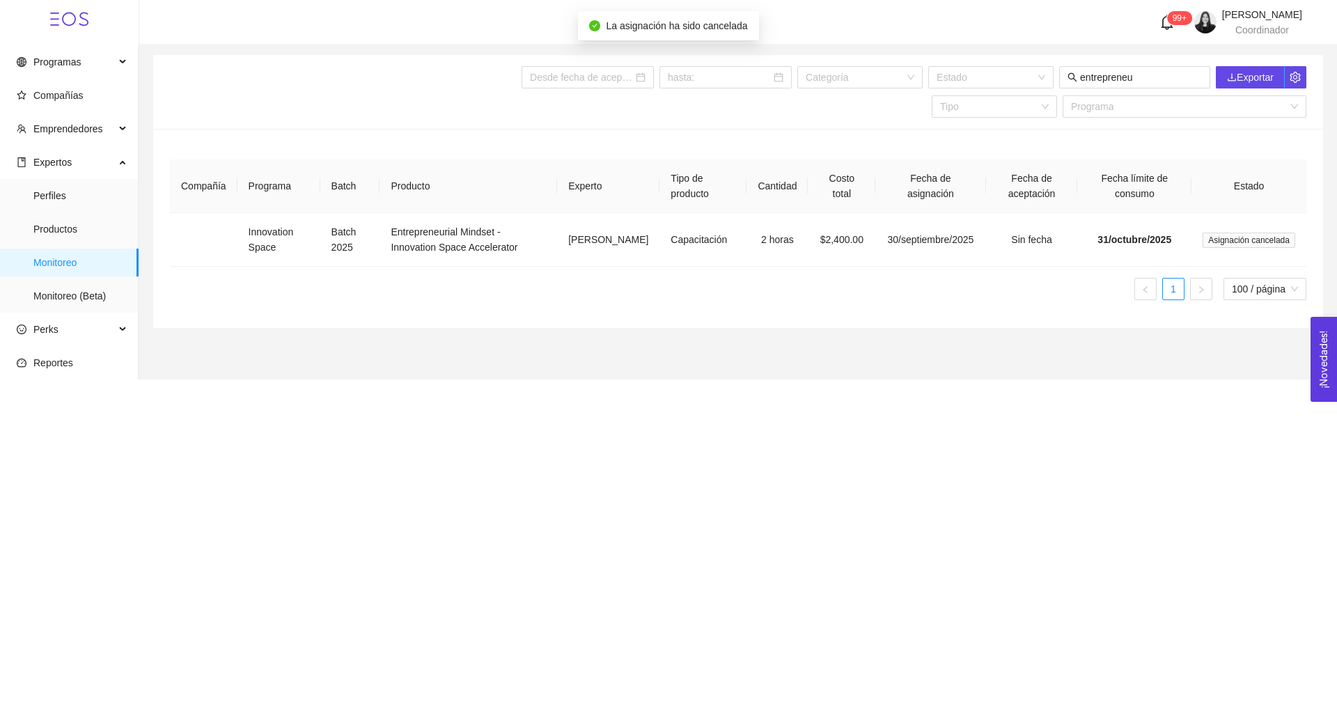
scroll to position [118, 0]
click at [380, 314] on div "Compañía Programa Batch Producto Experto Tipo de producto Cantidad Costo total …" at bounding box center [738, 228] width 1170 height 199
click at [61, 100] on span "Compañías" at bounding box center [58, 95] width 50 height 11
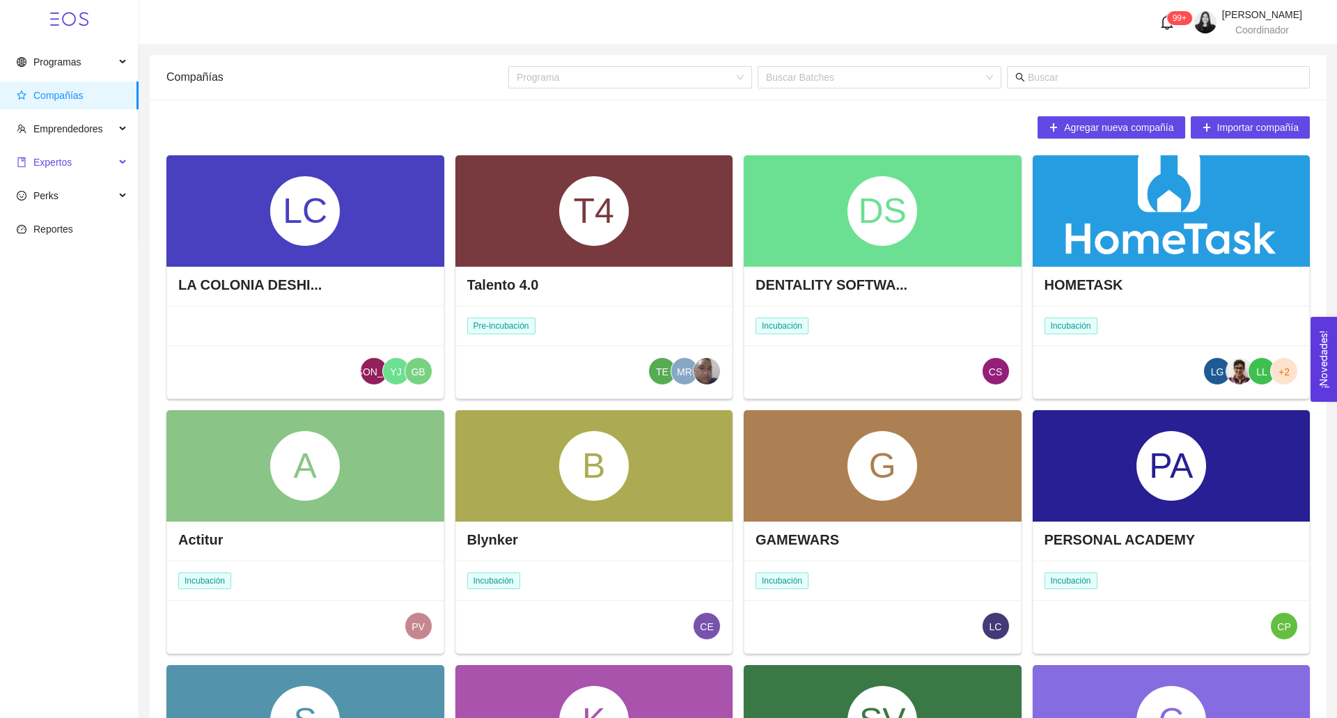
click at [56, 164] on span "Expertos" at bounding box center [52, 162] width 38 height 11
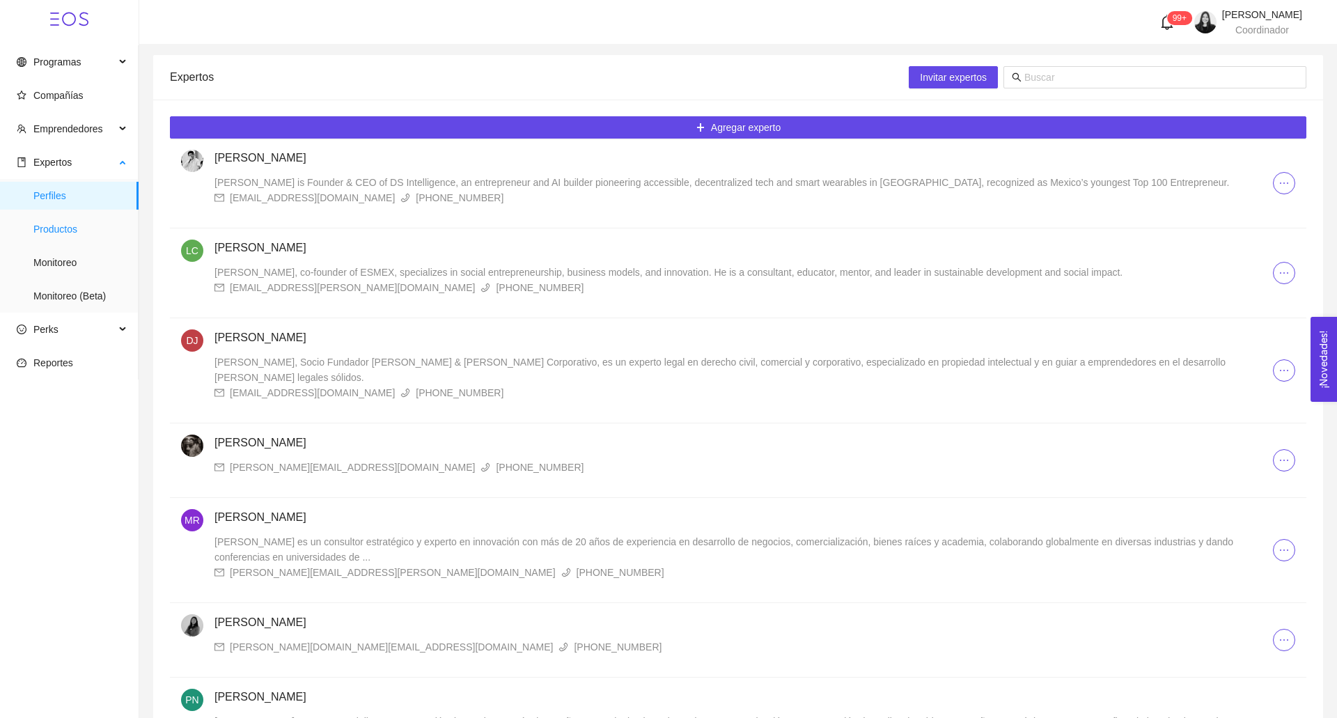
click at [70, 230] on span "Productos" at bounding box center [80, 229] width 94 height 28
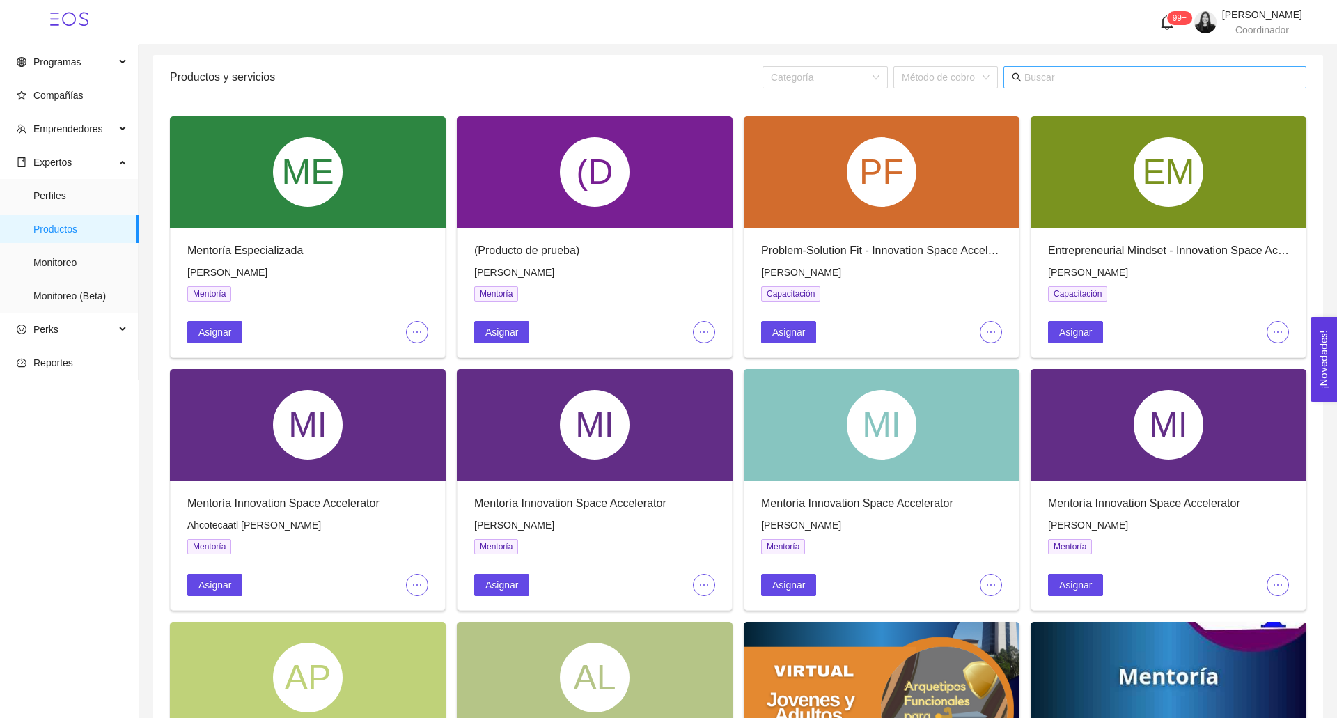
click at [1101, 77] on input "text" at bounding box center [1162, 77] width 274 height 15
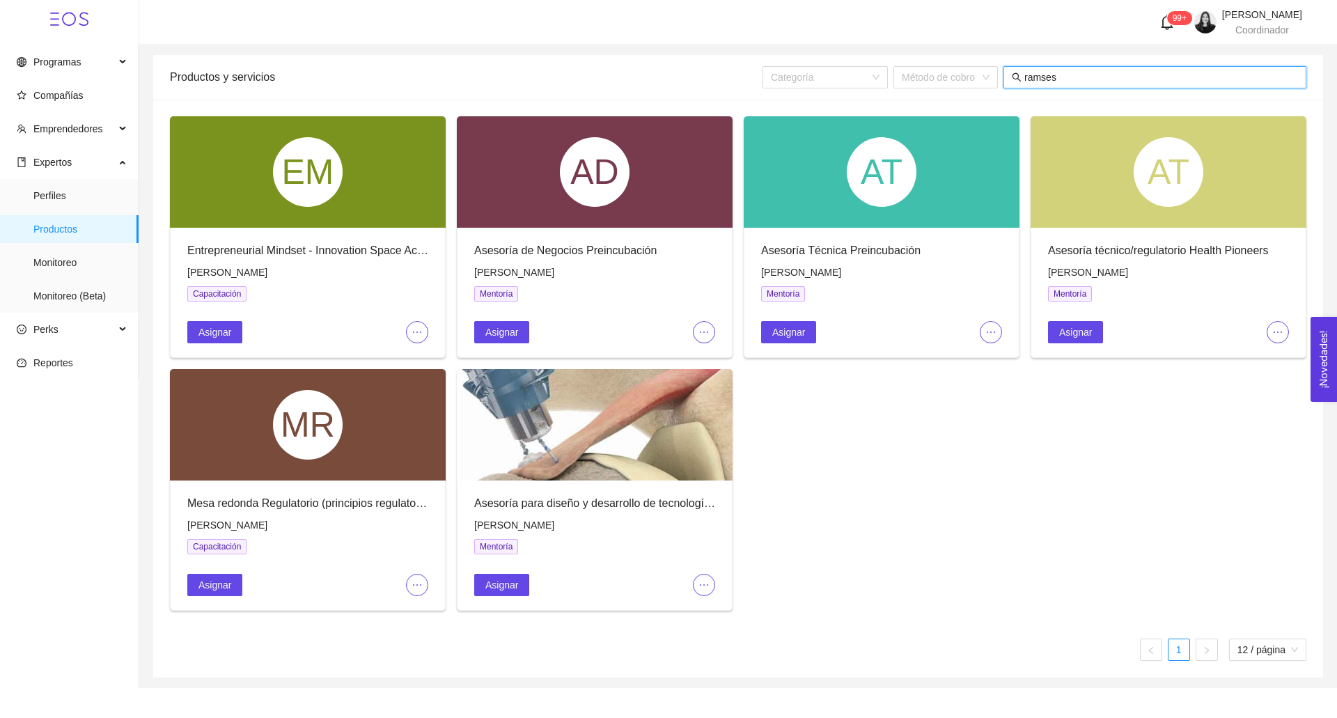
click at [1087, 81] on input "ramses" at bounding box center [1162, 77] width 274 height 15
click at [1084, 73] on input "ramses" at bounding box center [1162, 77] width 274 height 15
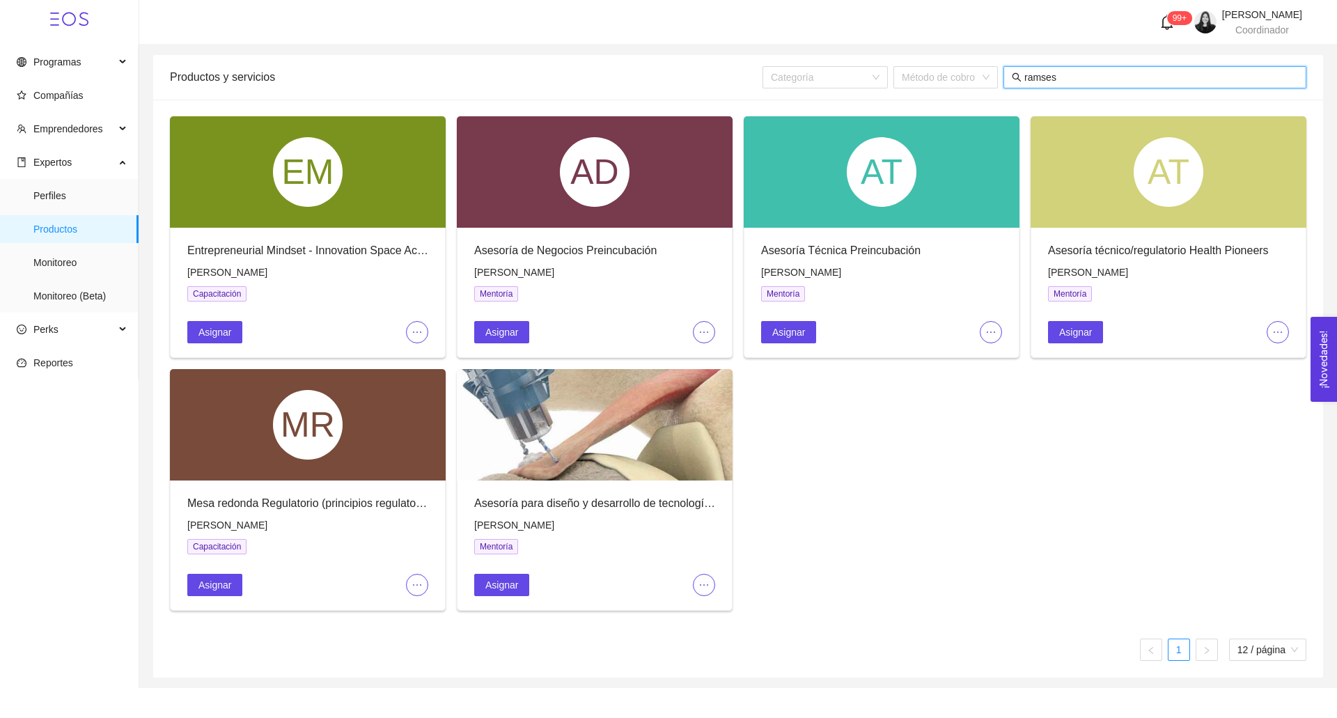
click at [1084, 73] on input "ramses" at bounding box center [1162, 77] width 274 height 15
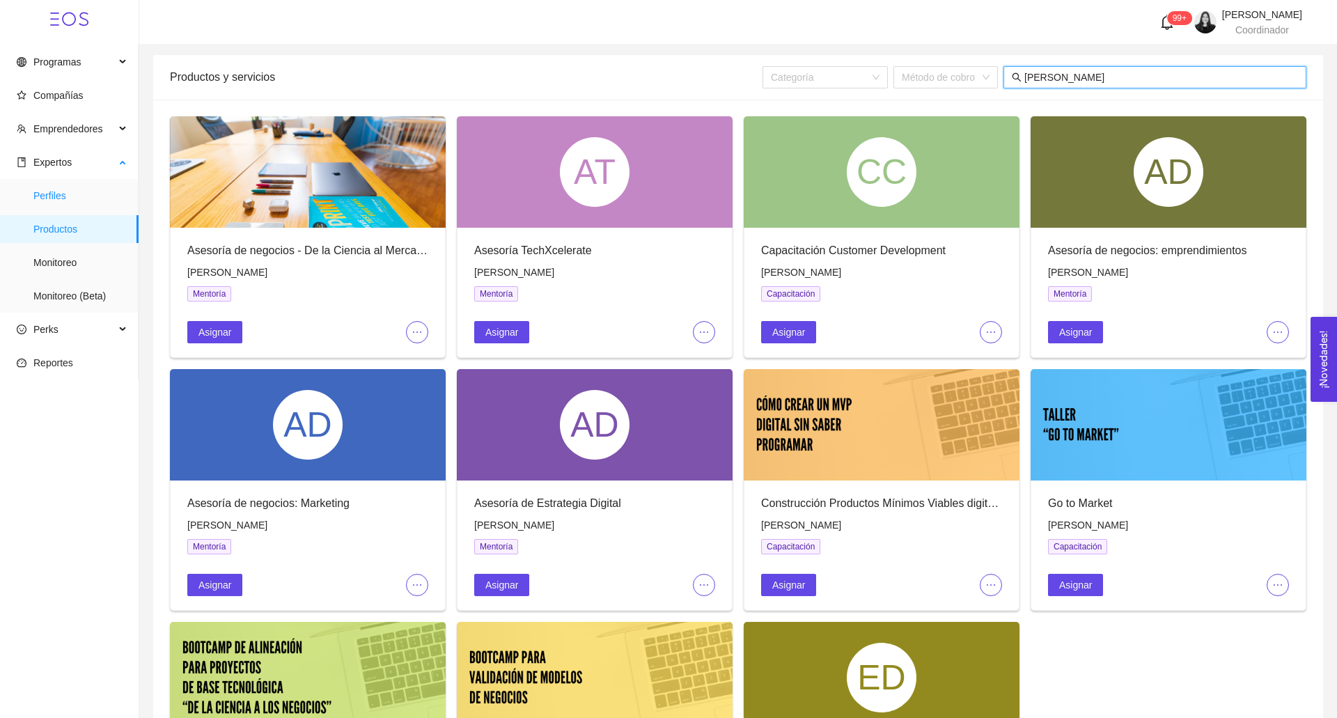
type input "juan carlos"
click at [52, 199] on span "Perfiles" at bounding box center [80, 196] width 94 height 28
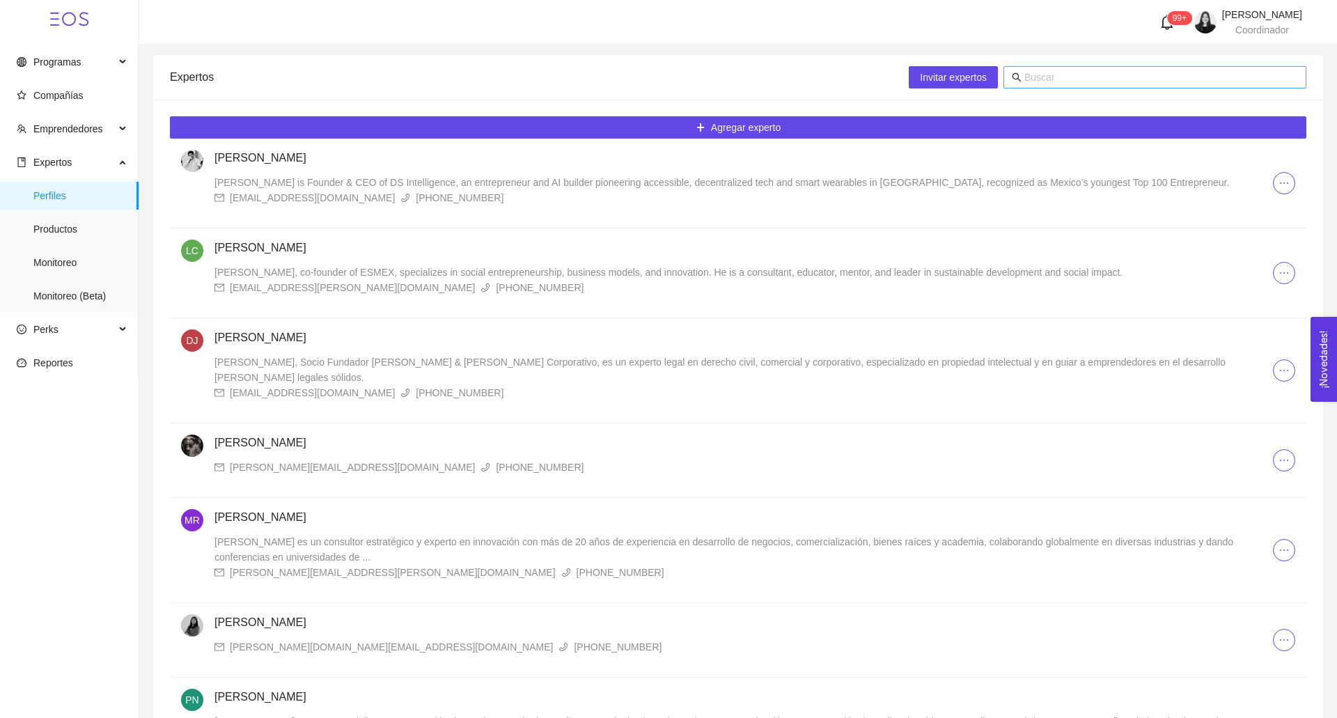
click at [1041, 78] on input "text" at bounding box center [1162, 77] width 274 height 15
type input "juan carlos"
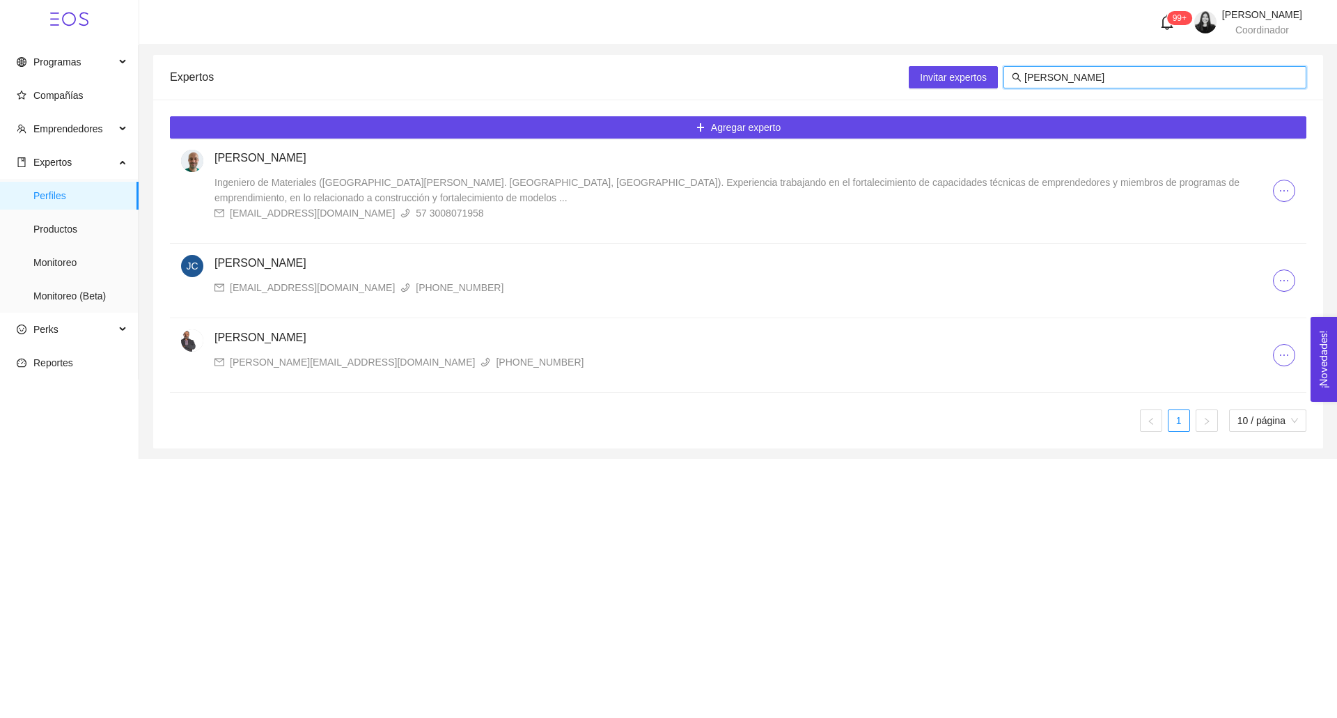
click at [315, 160] on h4 "[PERSON_NAME]" at bounding box center [744, 158] width 1059 height 17
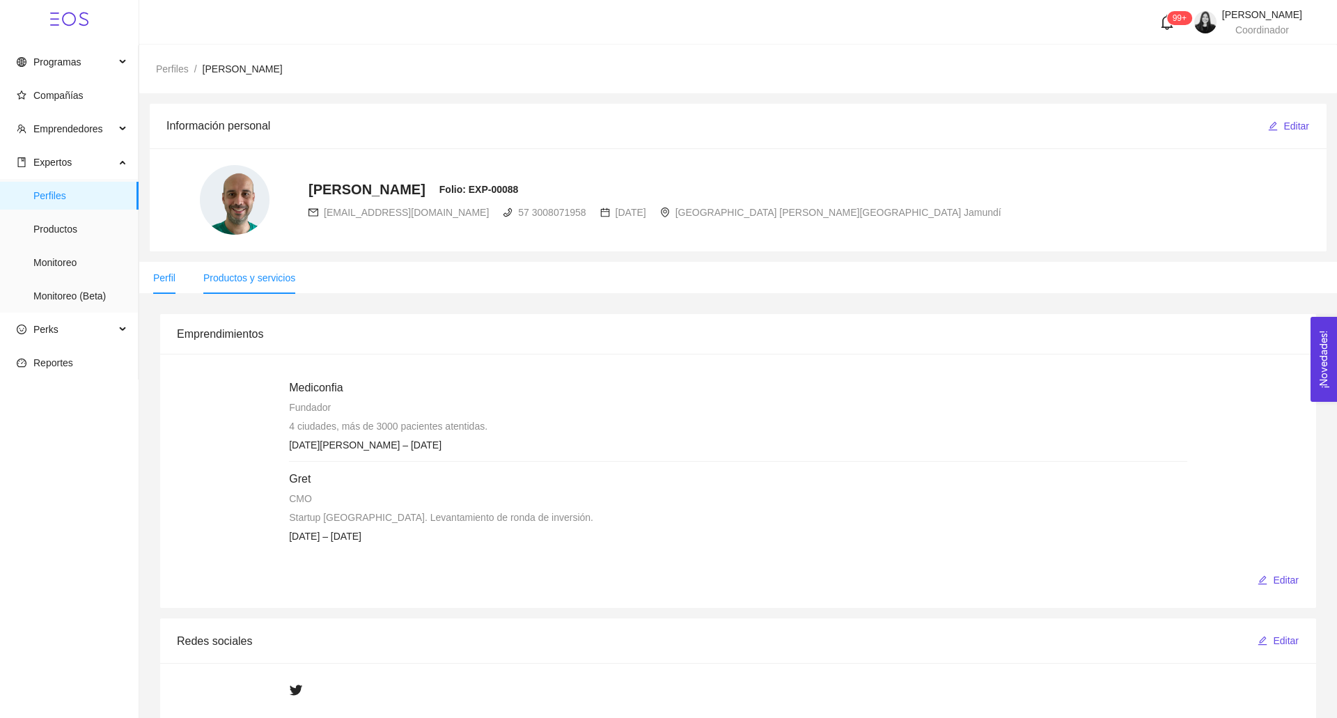
click at [247, 285] on li "Productos y servicios" at bounding box center [249, 278] width 120 height 32
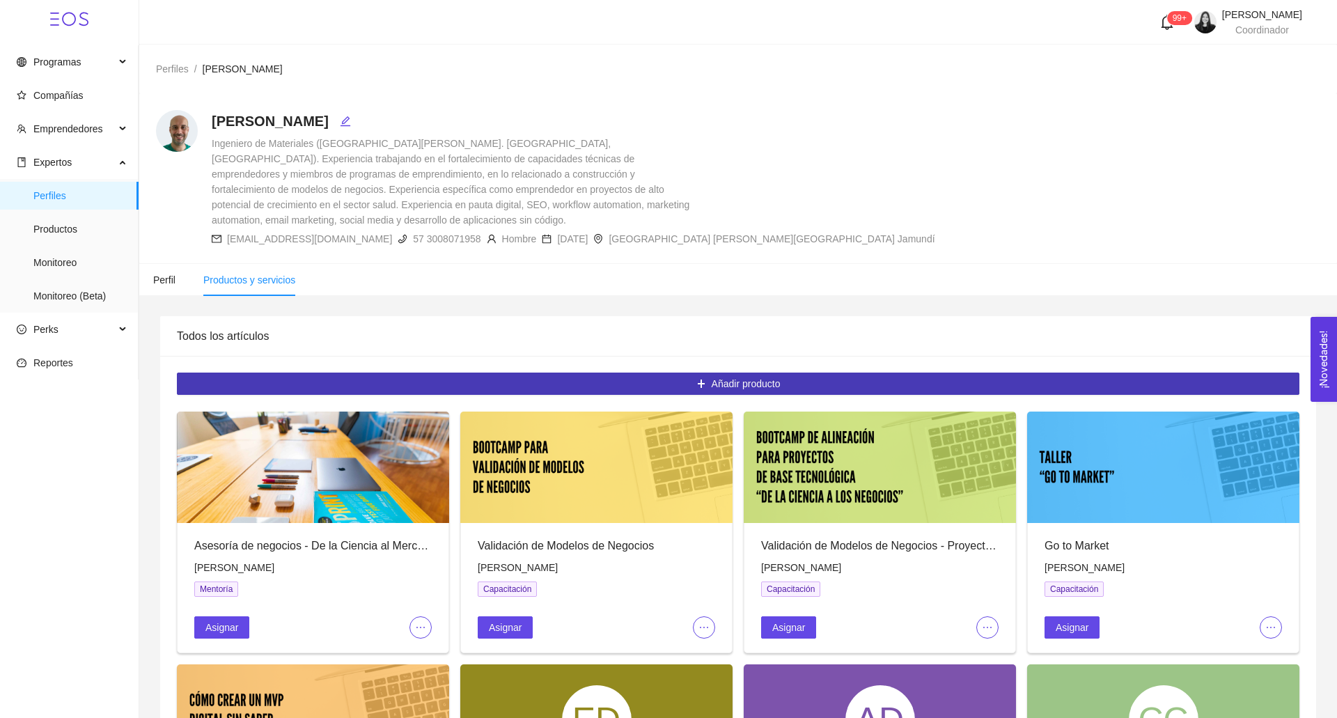
click at [587, 377] on button "Añadir producto" at bounding box center [738, 384] width 1123 height 22
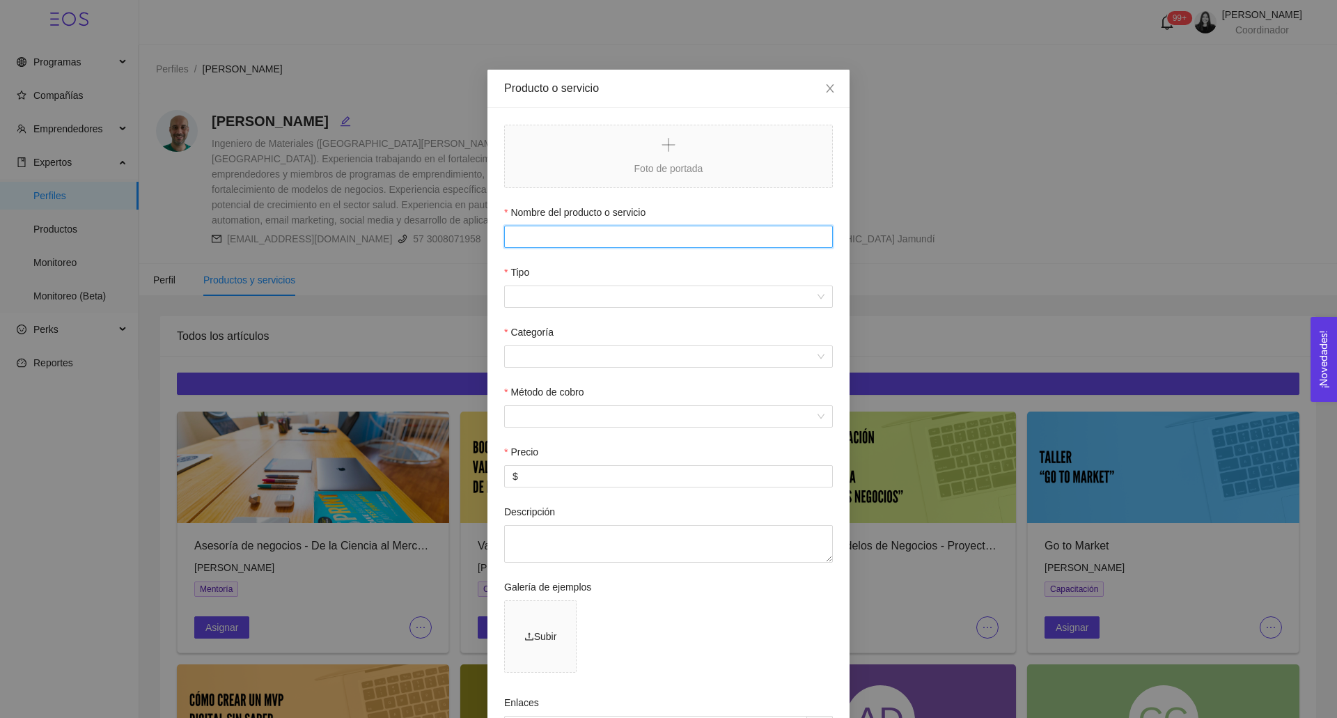
click at [532, 244] on input "Nombre del producto o servicio" at bounding box center [668, 237] width 329 height 22
paste input "Customer Discovery – Innovation Space Accelerator"
click at [517, 229] on input "Customer Discovery – Innovation Space Accelerator" at bounding box center [668, 237] width 329 height 22
click at [513, 229] on input "Customer Discovery – Innovation Space Accelerator" at bounding box center [668, 237] width 329 height 22
type input "Customer Discovery – Innovation Space Accelerator"
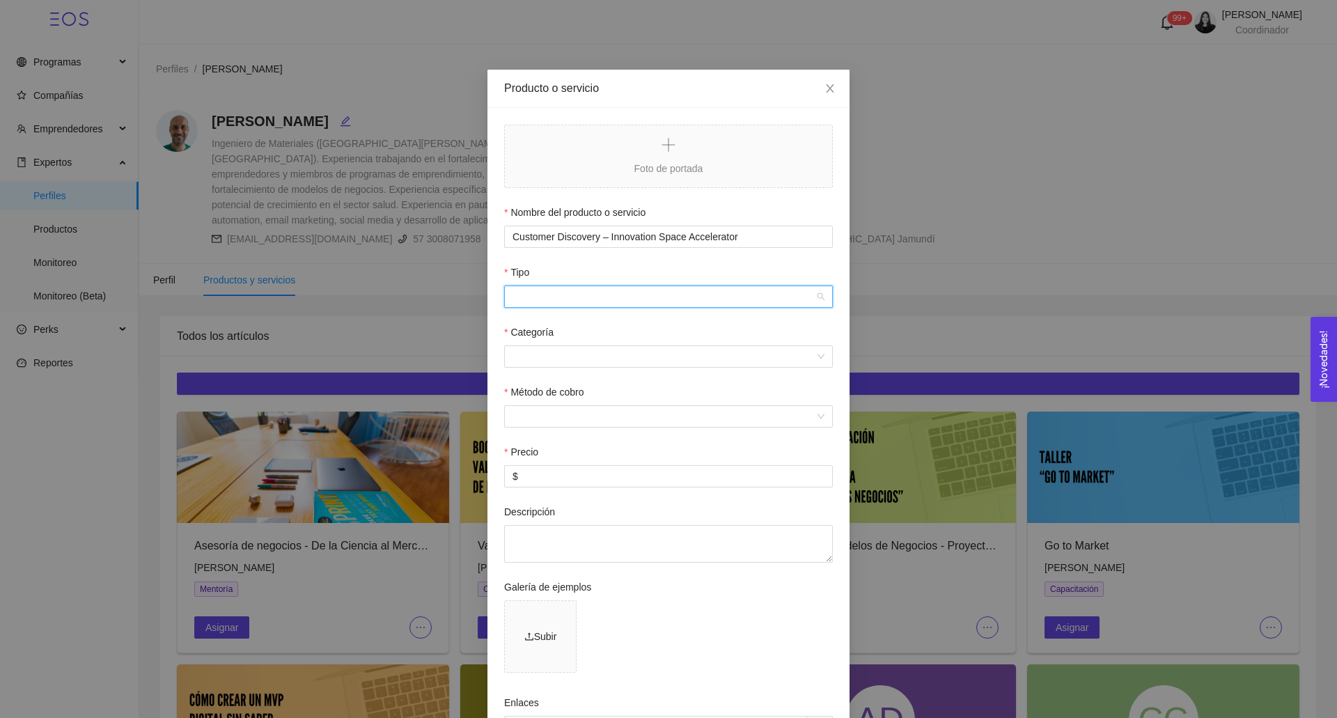
click at [562, 295] on input "Tipo" at bounding box center [664, 296] width 302 height 21
click at [553, 323] on div "Capacitación" at bounding box center [669, 324] width 312 height 15
click at [552, 351] on input "Categoría" at bounding box center [664, 356] width 302 height 21
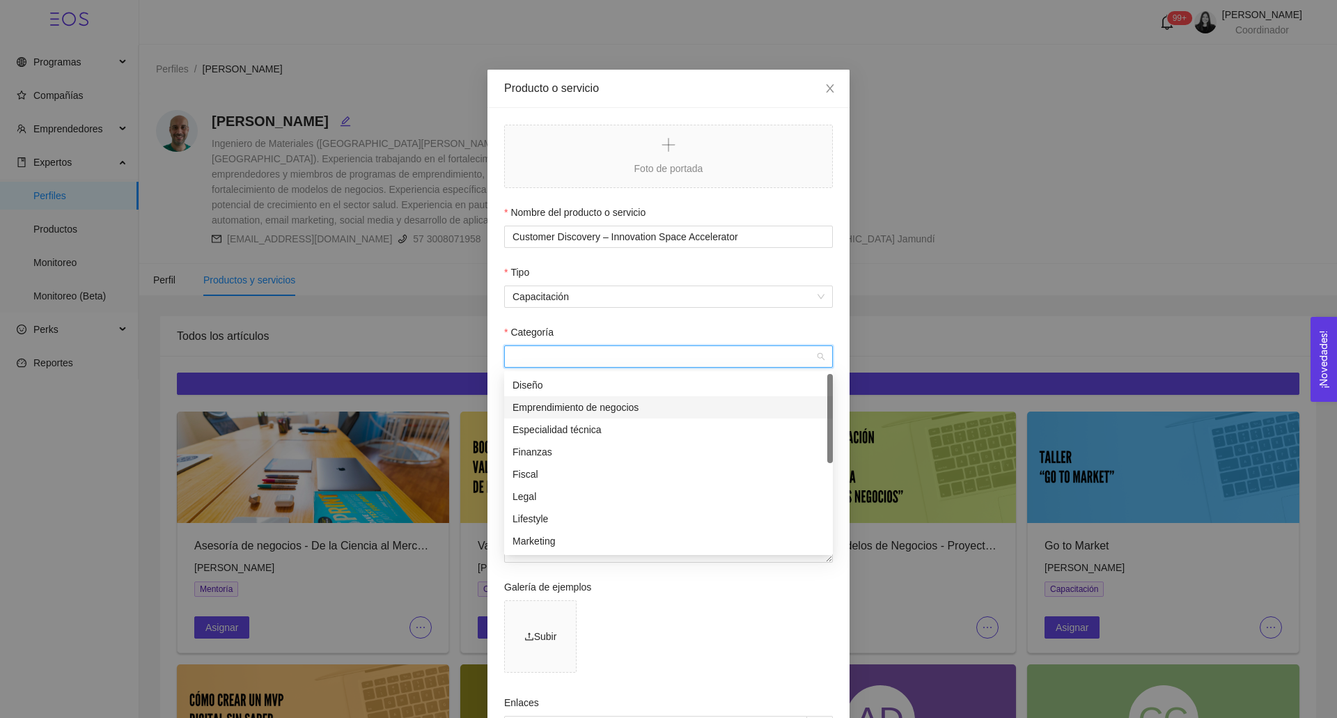
click at [550, 410] on div "Emprendimiento de negocios" at bounding box center [669, 407] width 312 height 15
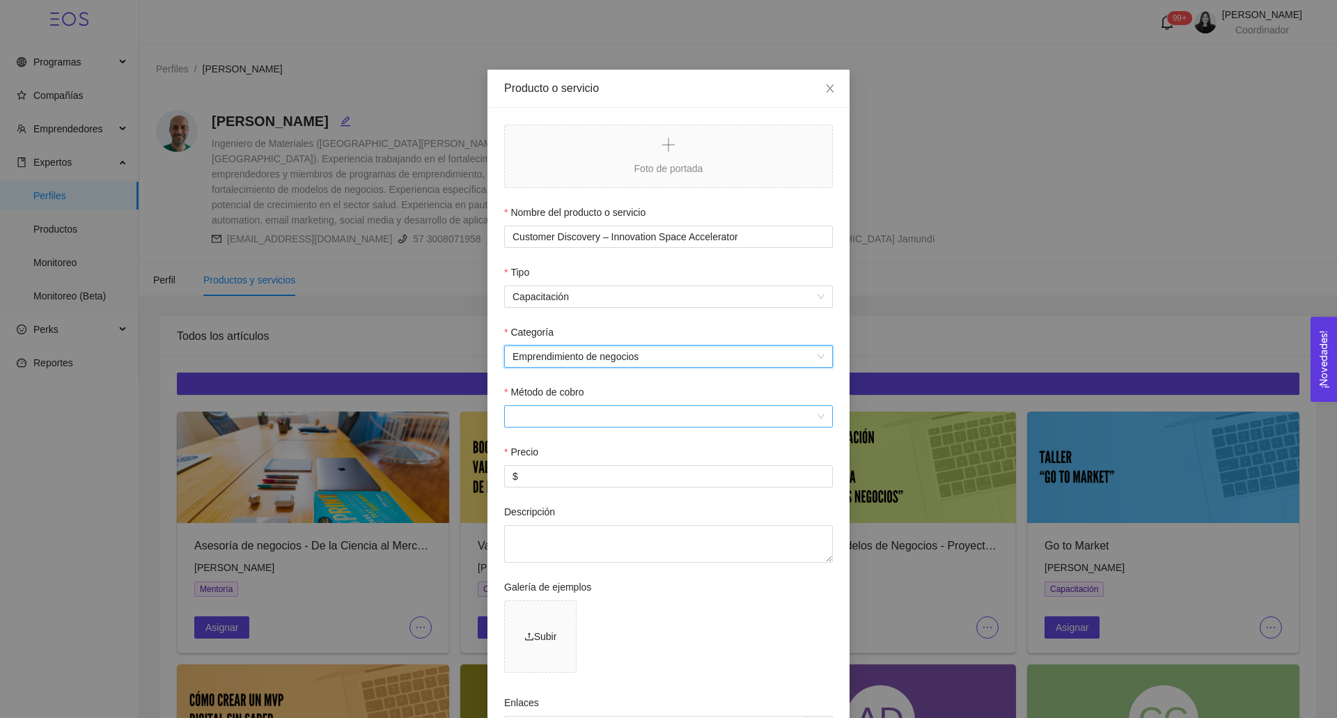
click at [531, 425] on input "Método de cobro" at bounding box center [664, 416] width 302 height 21
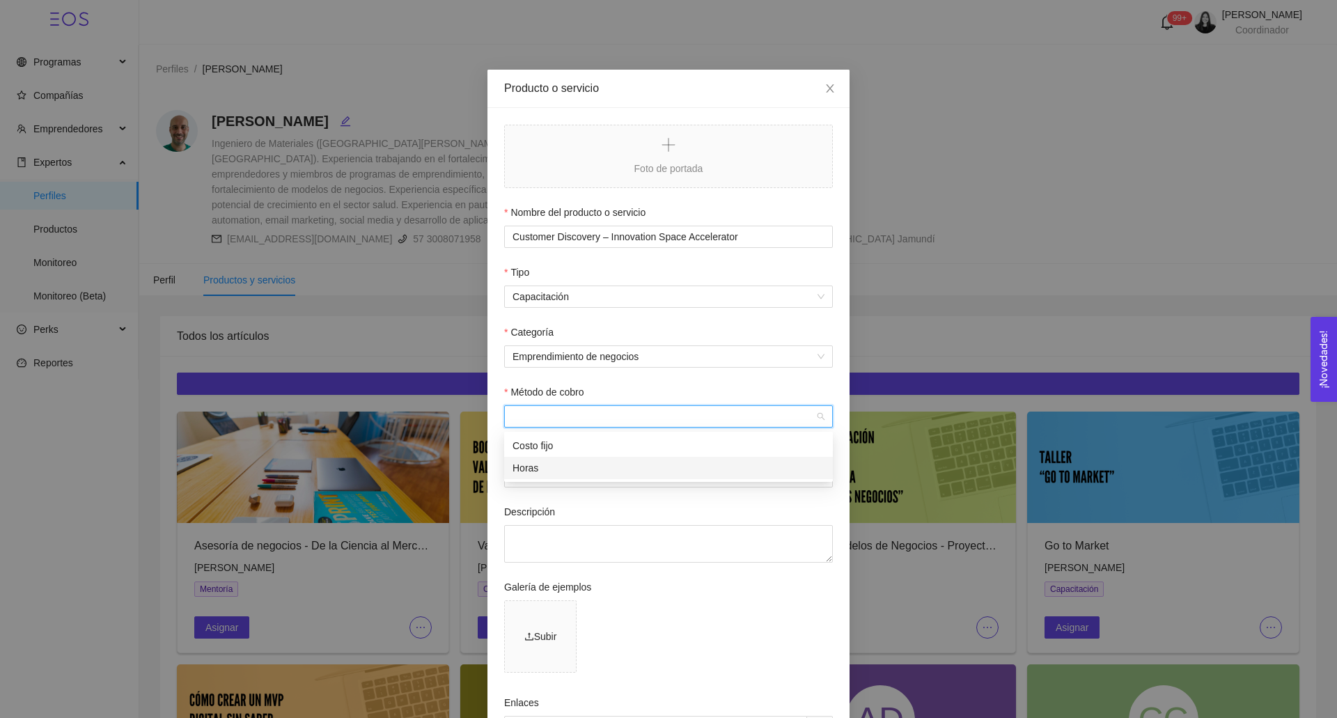
click at [534, 462] on div "Horas" at bounding box center [669, 467] width 312 height 15
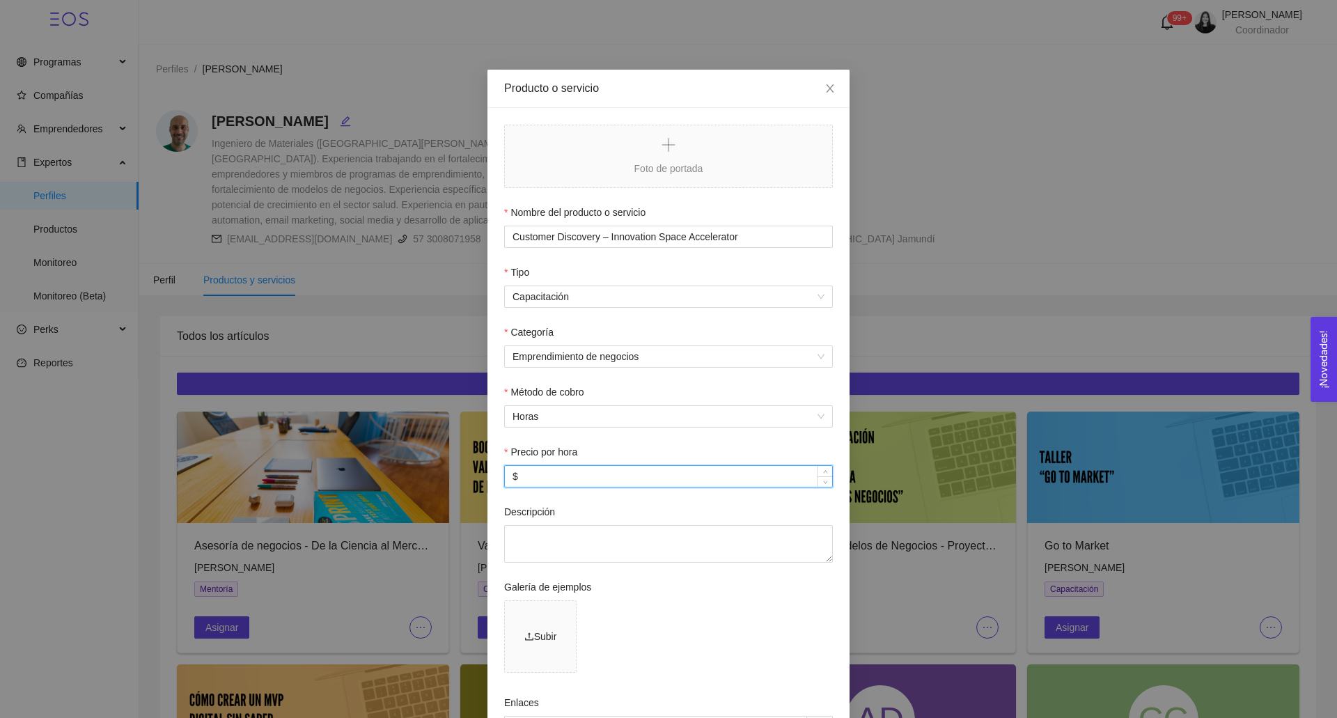
click at [535, 478] on input "$" at bounding box center [668, 476] width 327 height 21
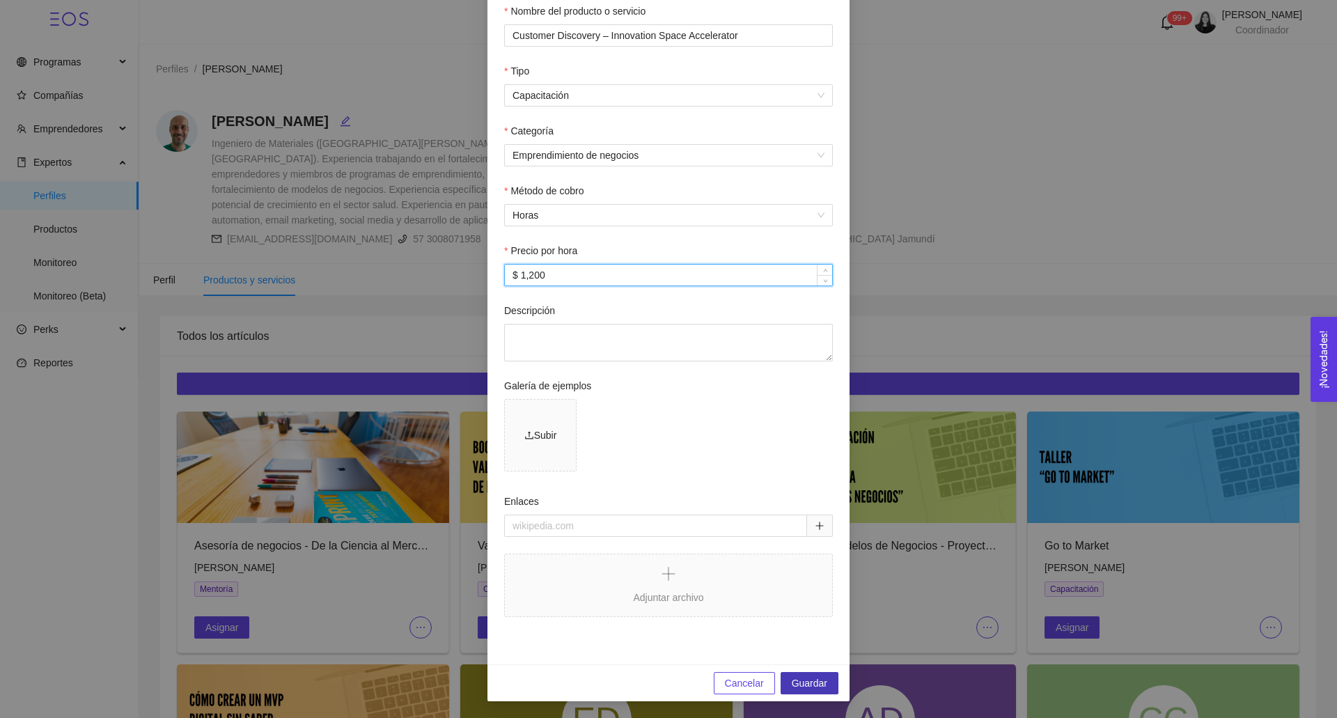
type input "$ 1,200"
click at [816, 683] on span "Guardar" at bounding box center [810, 683] width 36 height 15
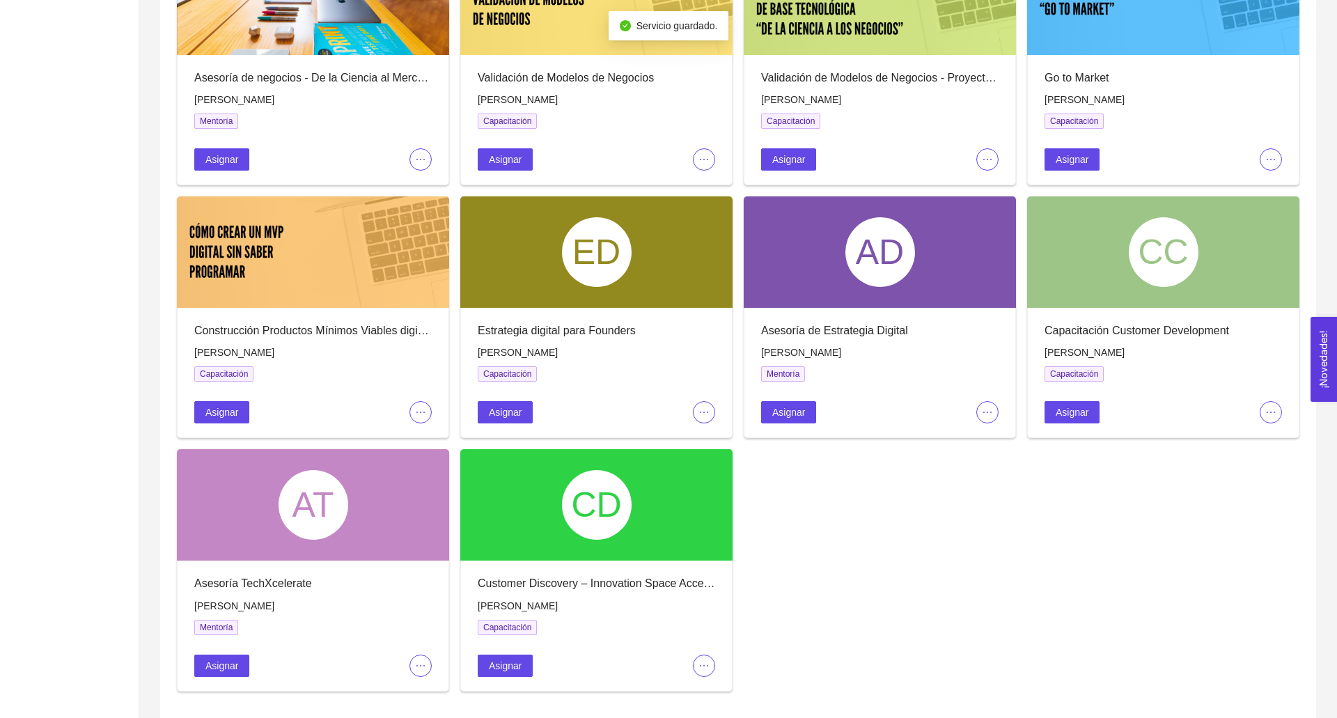
scroll to position [527, 0]
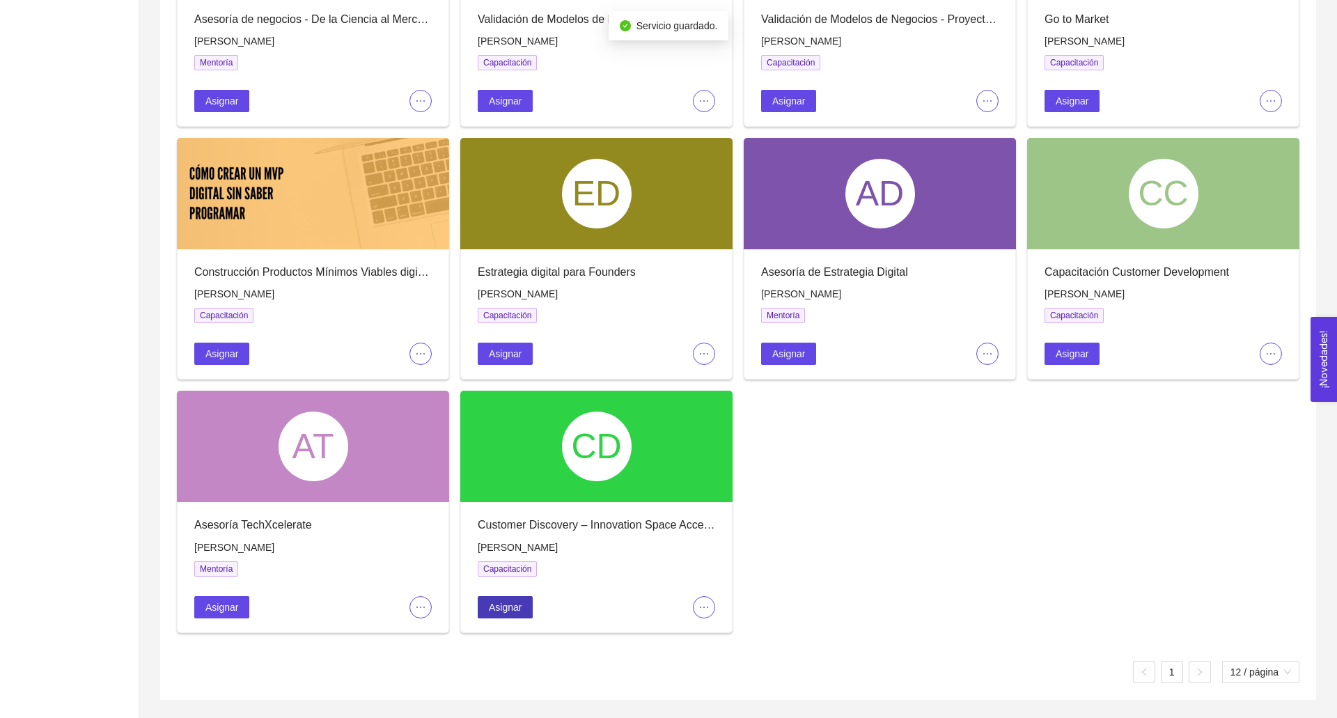
click at [524, 607] on button "Asignar" at bounding box center [505, 607] width 55 height 22
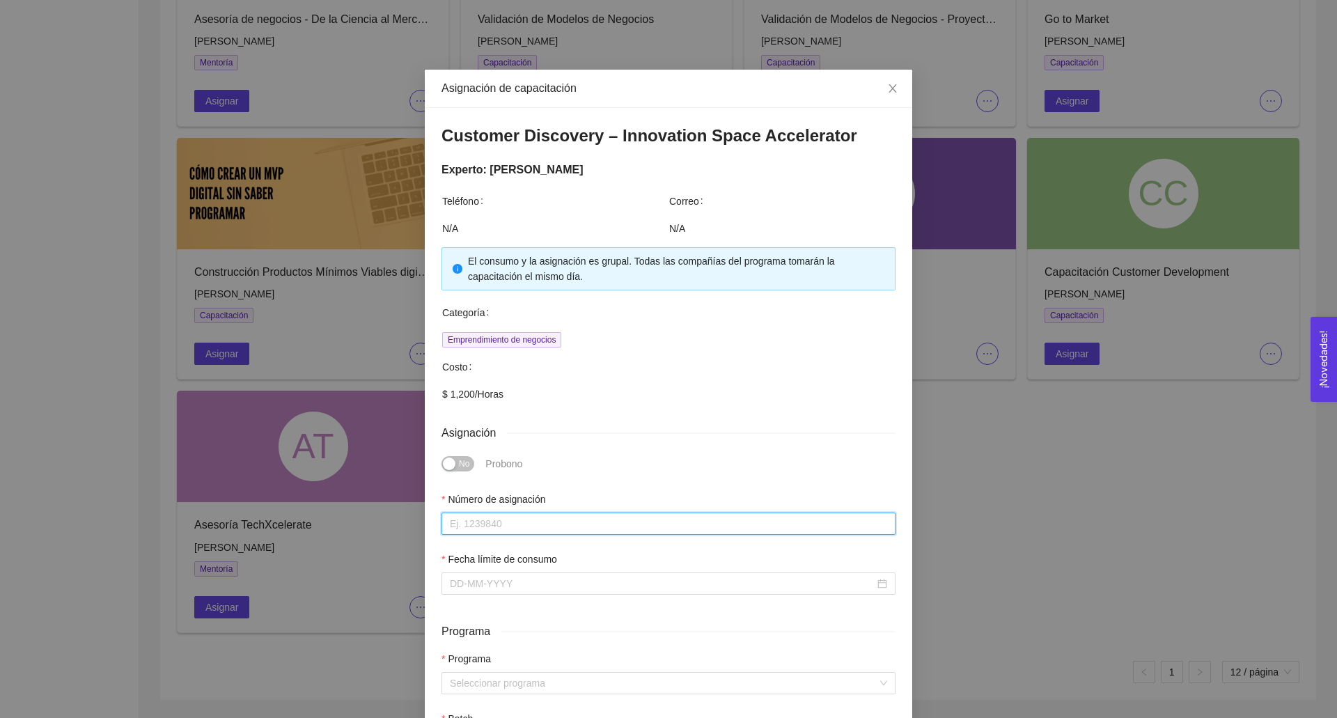
click at [509, 522] on input "Número de asignación" at bounding box center [669, 524] width 454 height 22
type input "0"
click at [499, 576] on input "Fecha límite de consumo" at bounding box center [662, 583] width 425 height 15
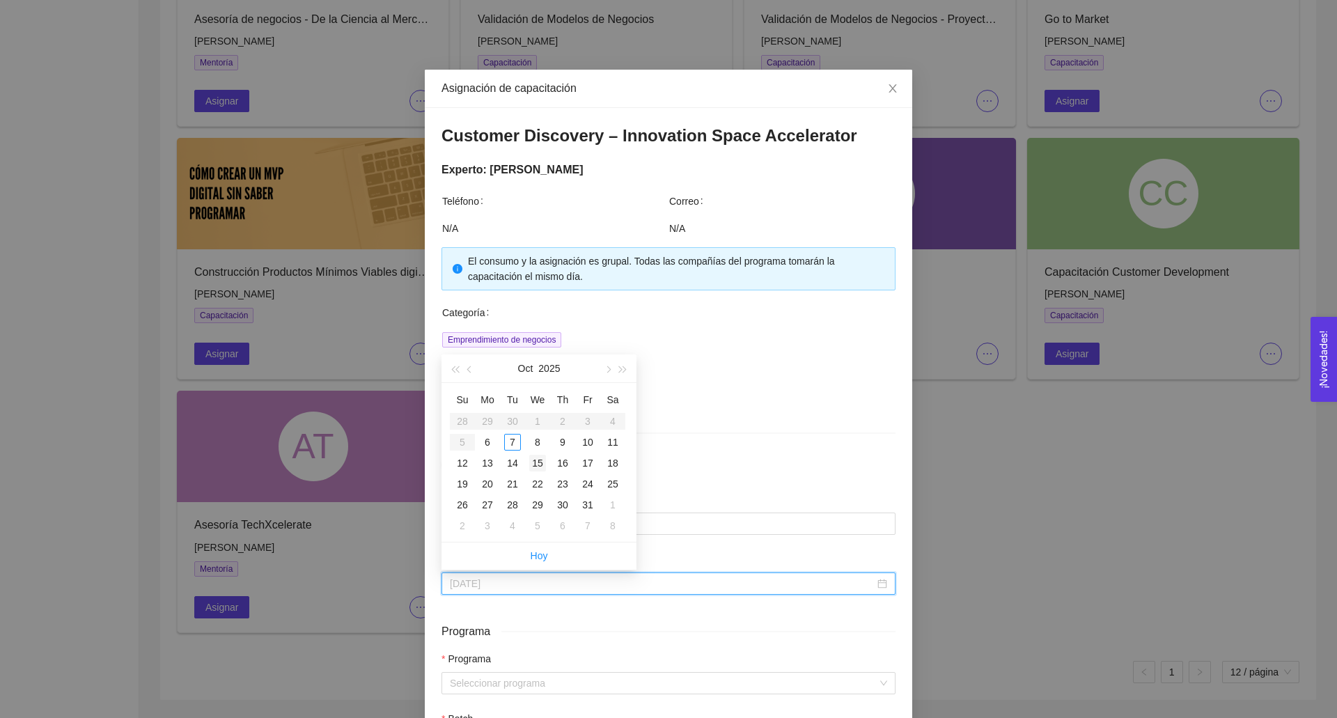
type input "[DATE]"
click at [534, 464] on div "15" at bounding box center [537, 463] width 17 height 17
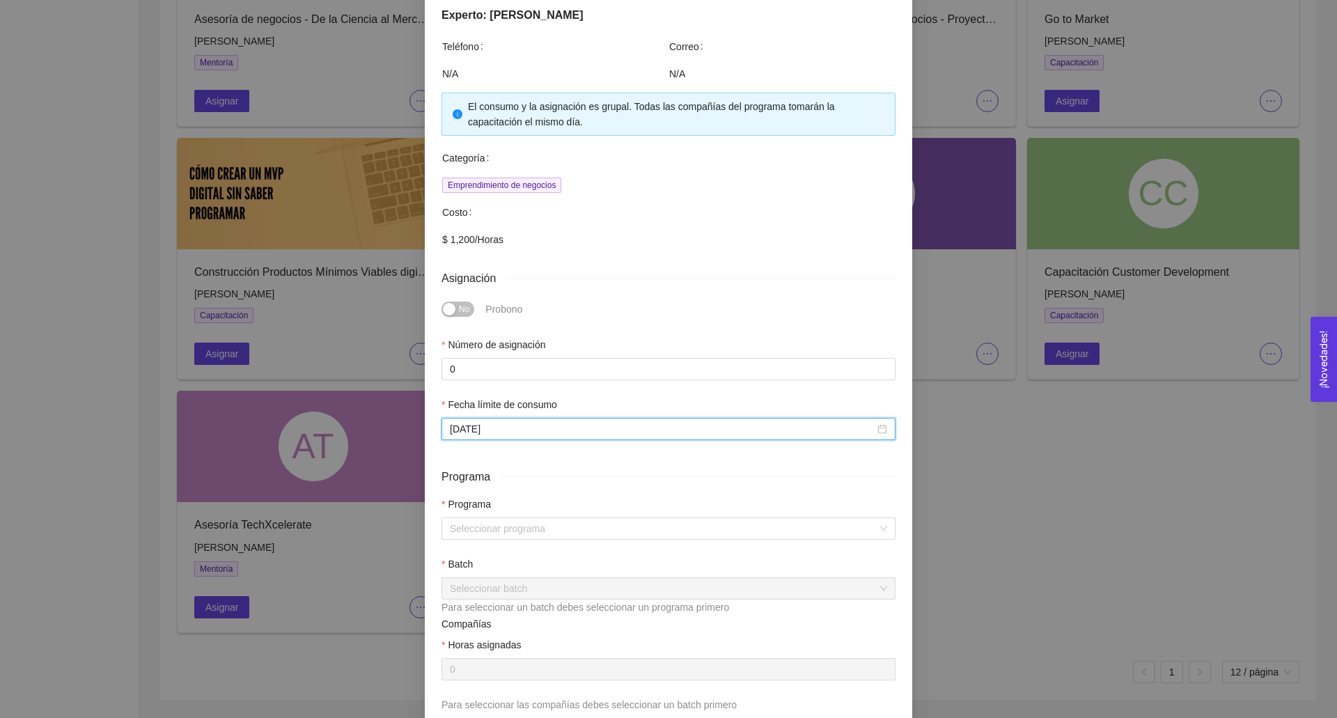
scroll to position [205, 0]
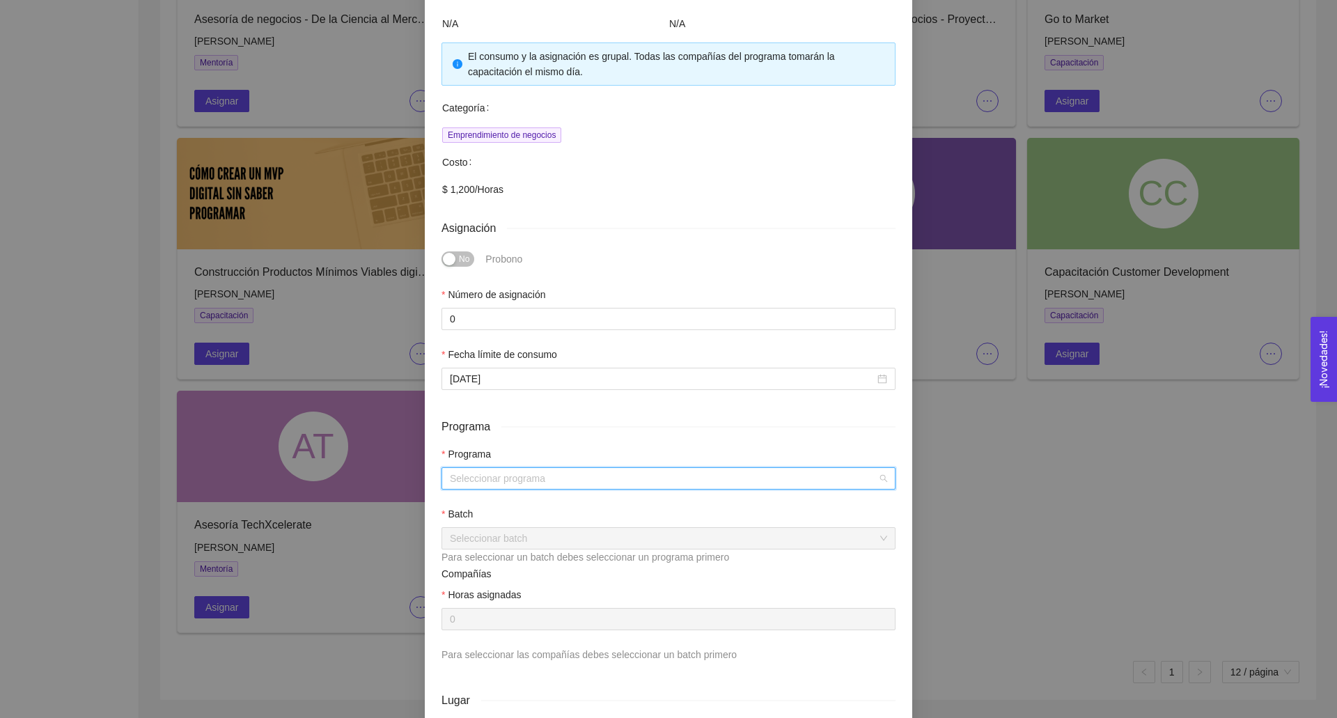
click at [509, 469] on input "search" at bounding box center [664, 478] width 428 height 21
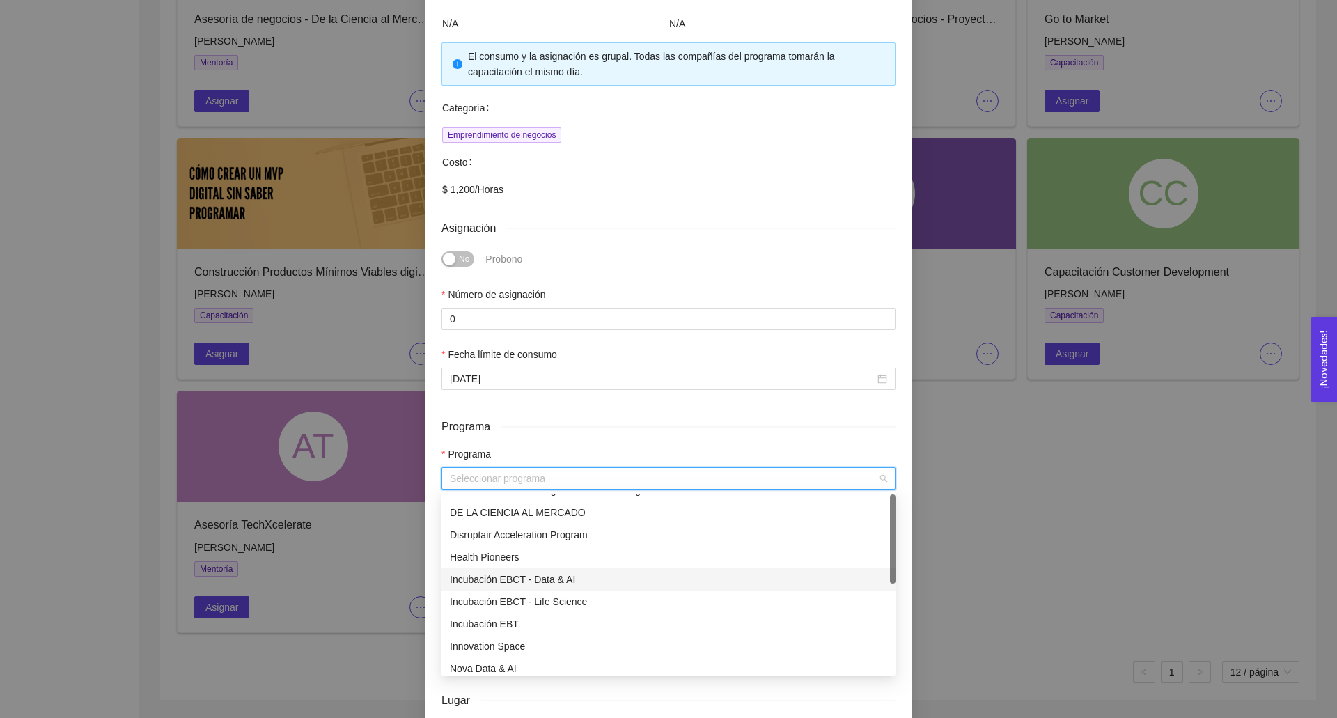
scroll to position [0, 0]
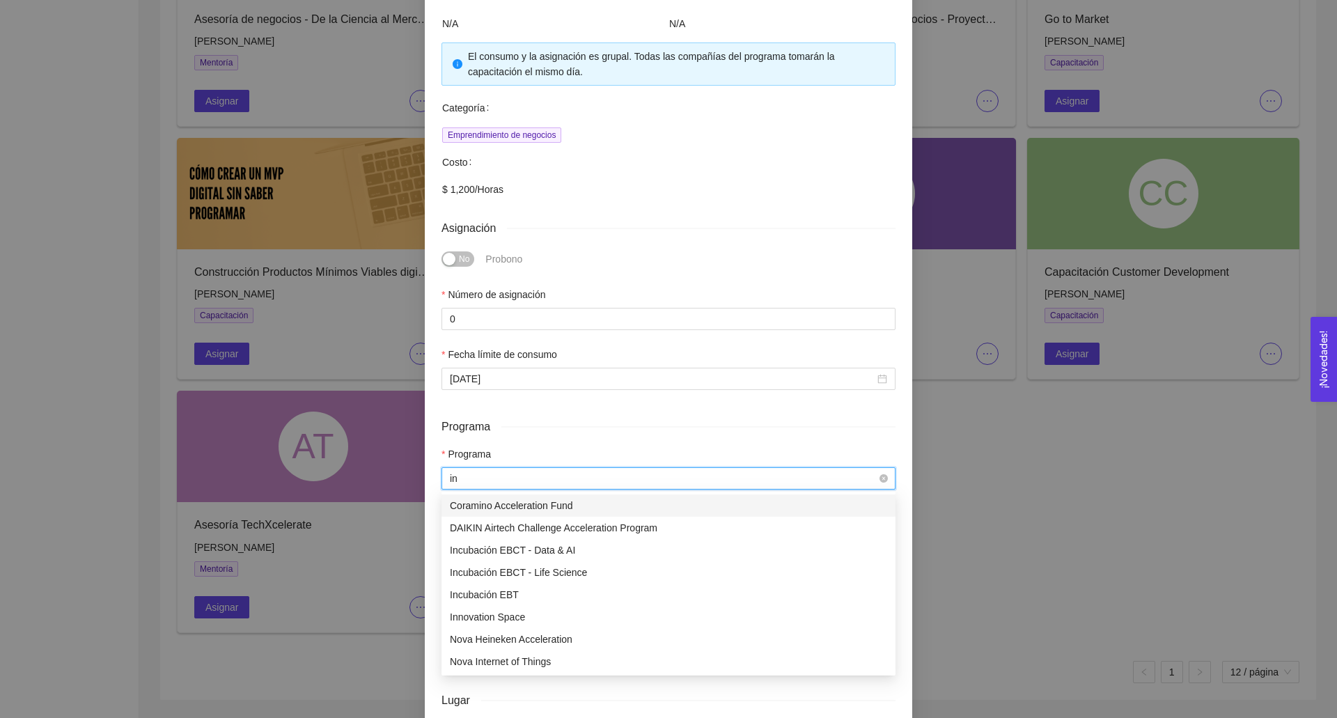
type input "inn"
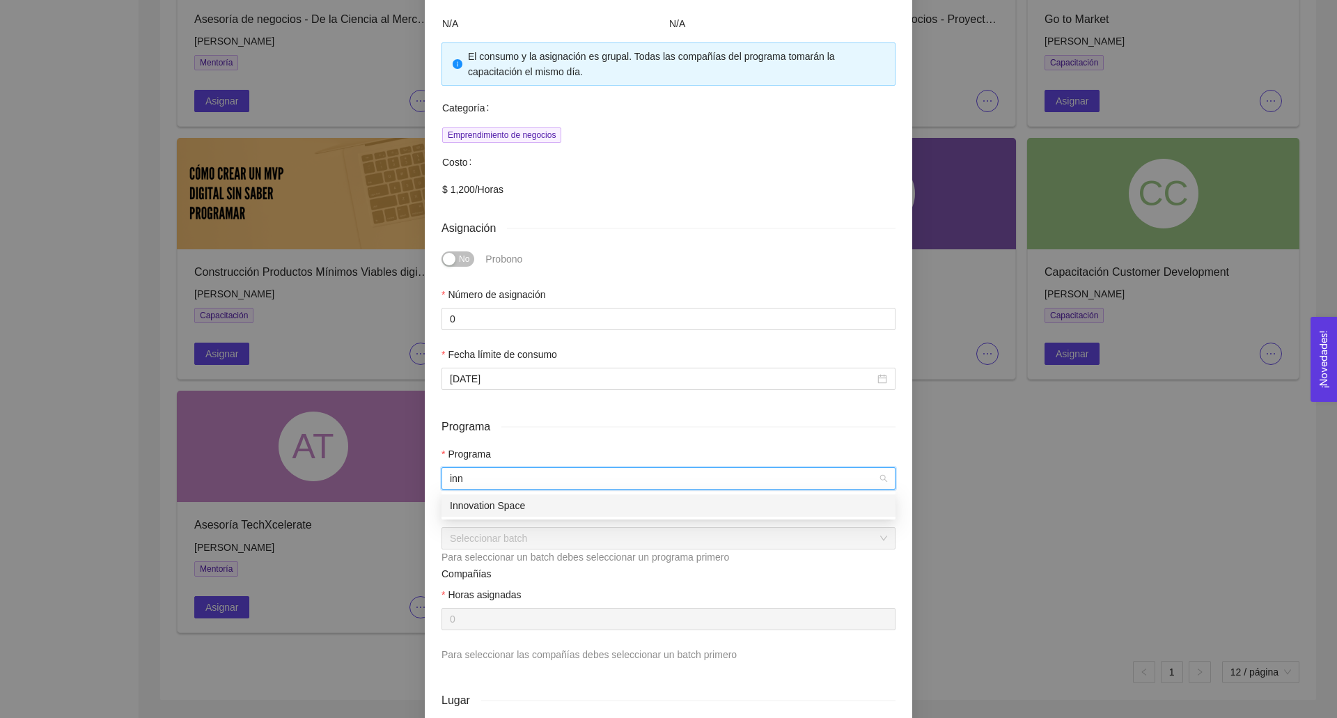
click at [459, 499] on div "Innovation Space" at bounding box center [668, 505] width 437 height 15
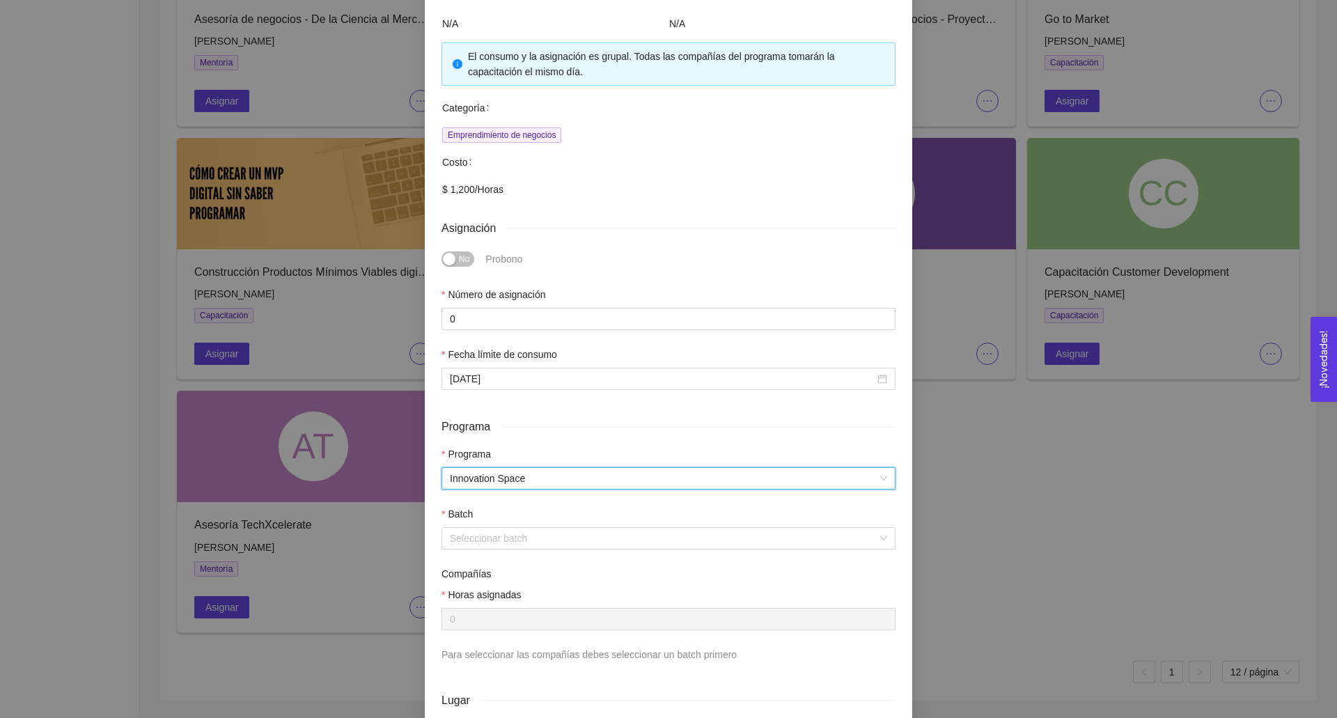
click at [471, 531] on input "search" at bounding box center [664, 538] width 428 height 21
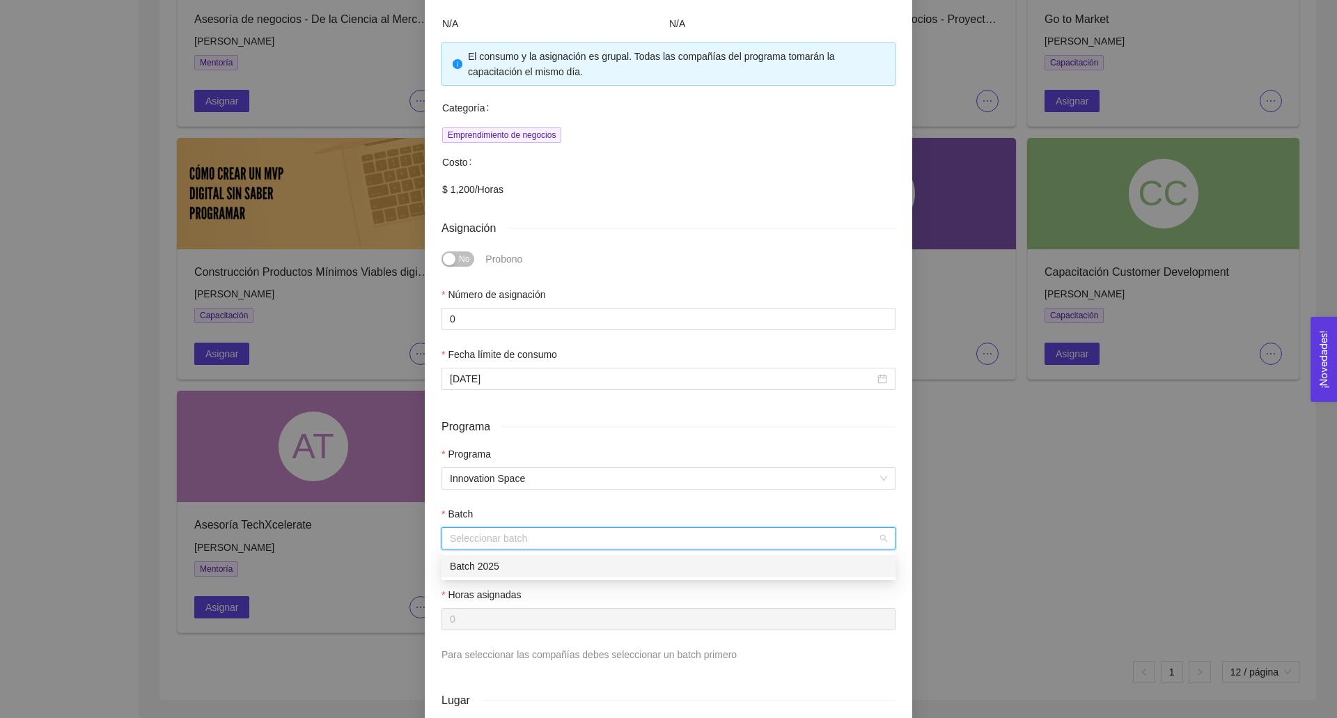
click at [485, 563] on div "Batch 2025" at bounding box center [668, 566] width 437 height 15
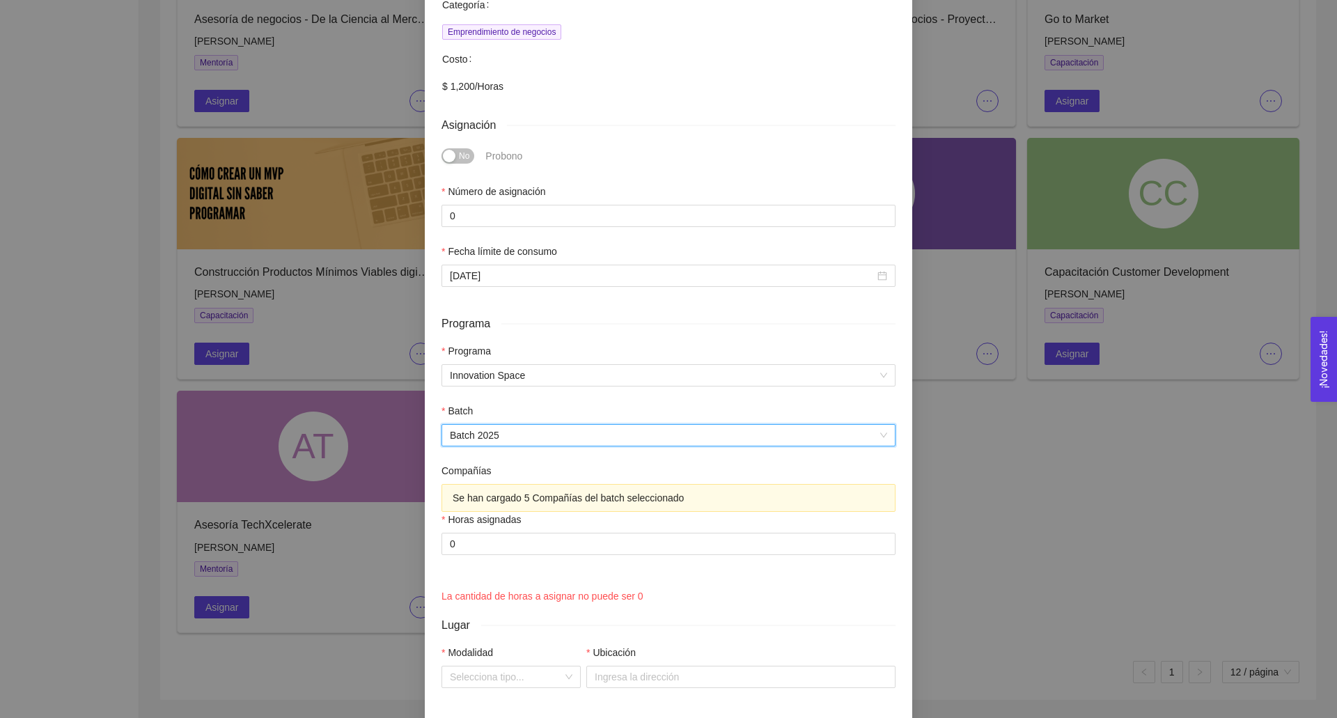
scroll to position [321, 0]
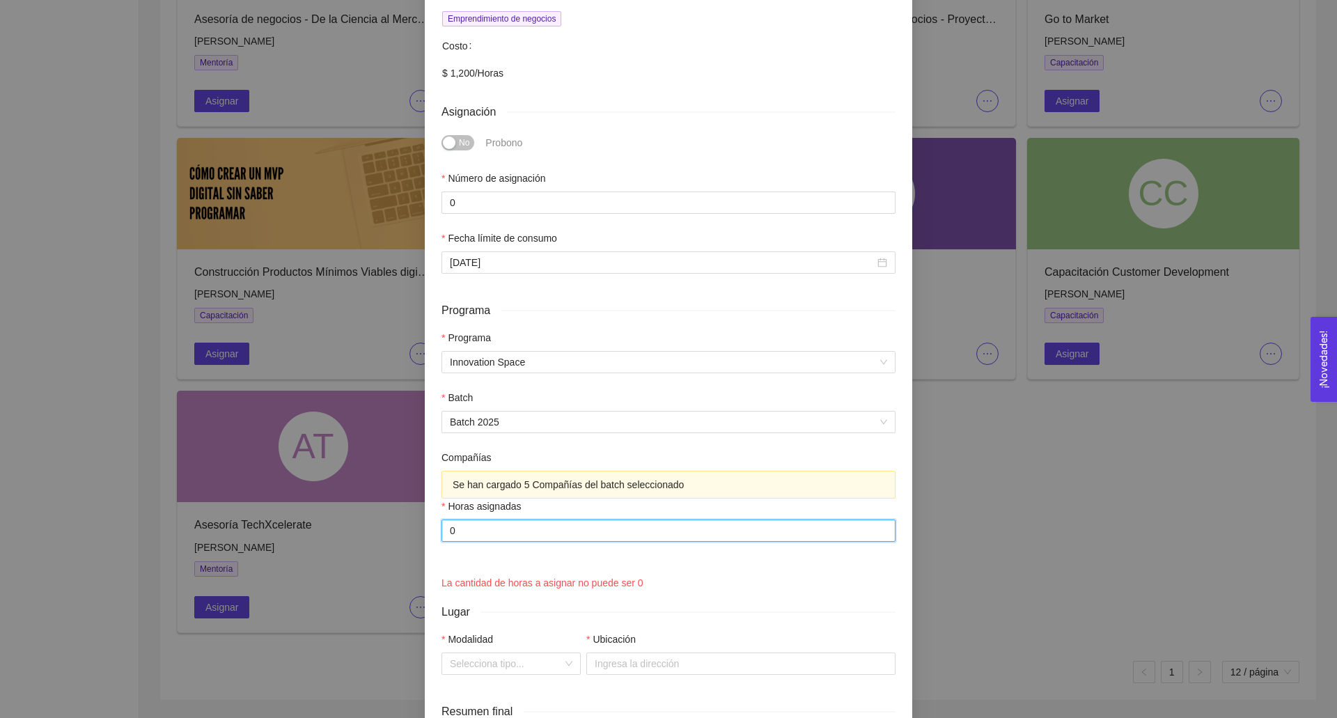
drag, startPoint x: 475, startPoint y: 531, endPoint x: 405, endPoint y: 531, distance: 69.7
click at [405, 531] on div "Asignación de capacitación Customer Discovery – Innovation Space Accelerator Ex…" at bounding box center [668, 359] width 1337 height 718
type input "2"
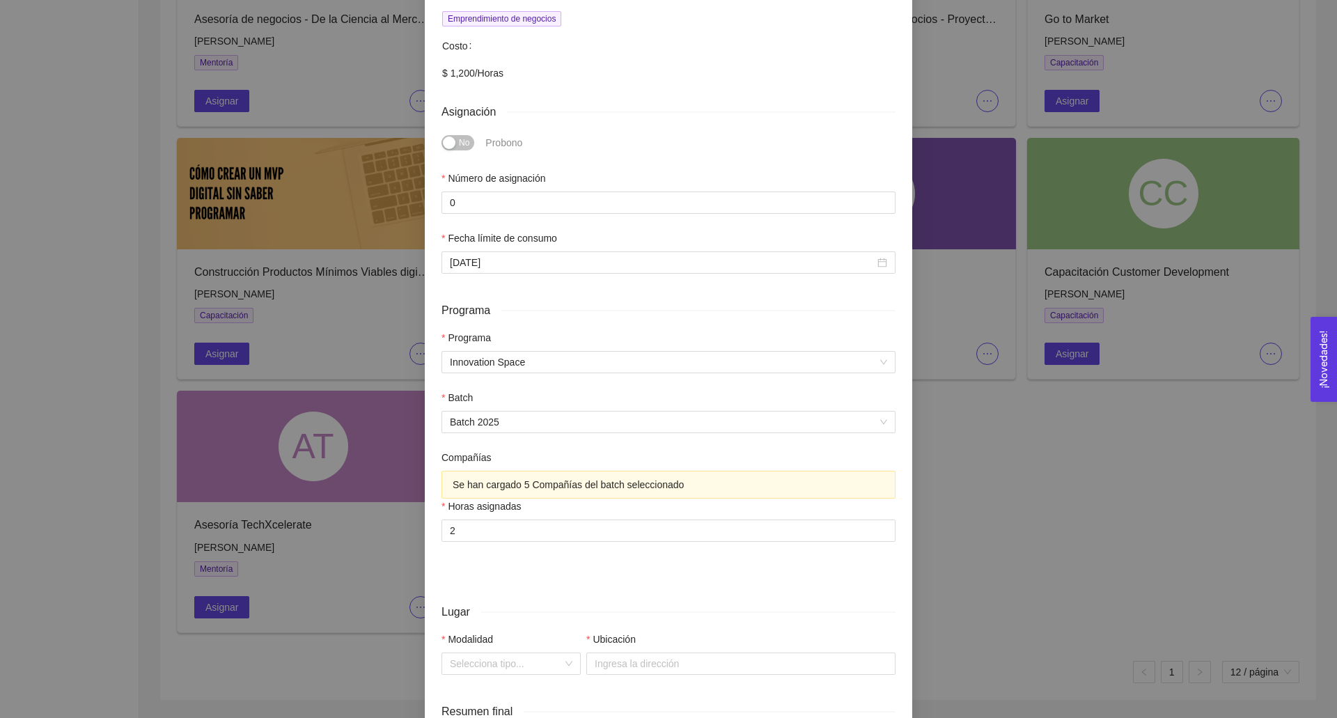
click at [537, 564] on div at bounding box center [669, 567] width 454 height 17
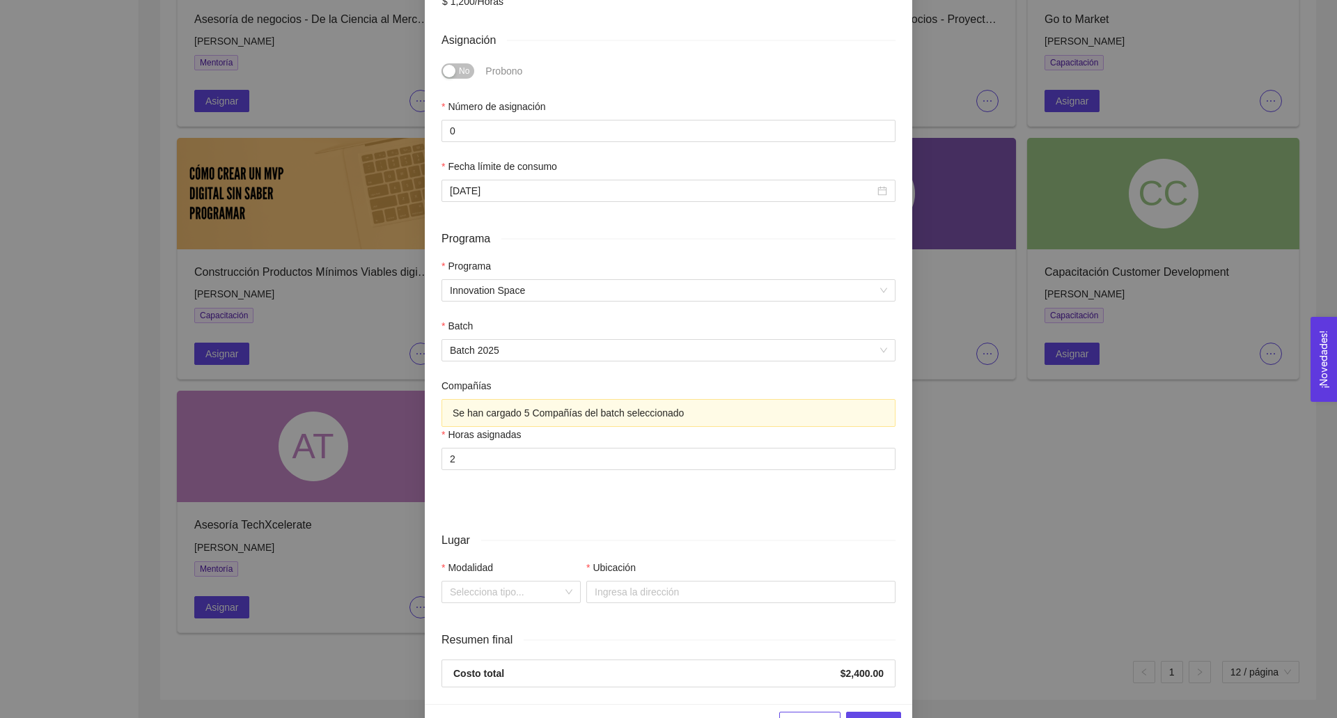
scroll to position [433, 0]
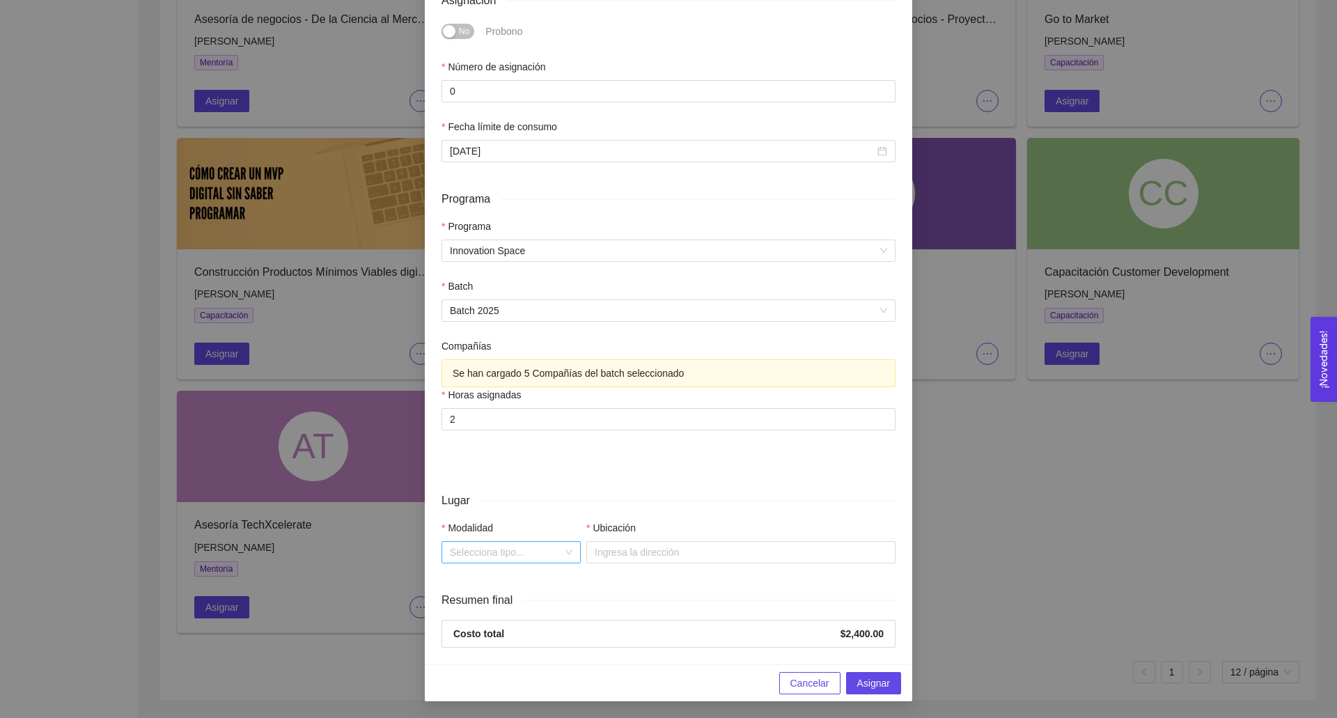
click at [479, 546] on input "Modalidad" at bounding box center [506, 552] width 113 height 21
click at [495, 600] on div "En línea" at bounding box center [511, 603] width 123 height 15
click at [624, 547] on input "Link" at bounding box center [740, 552] width 309 height 22
paste input "[URL][DOMAIN_NAME]"
type input "[URL][DOMAIN_NAME]"
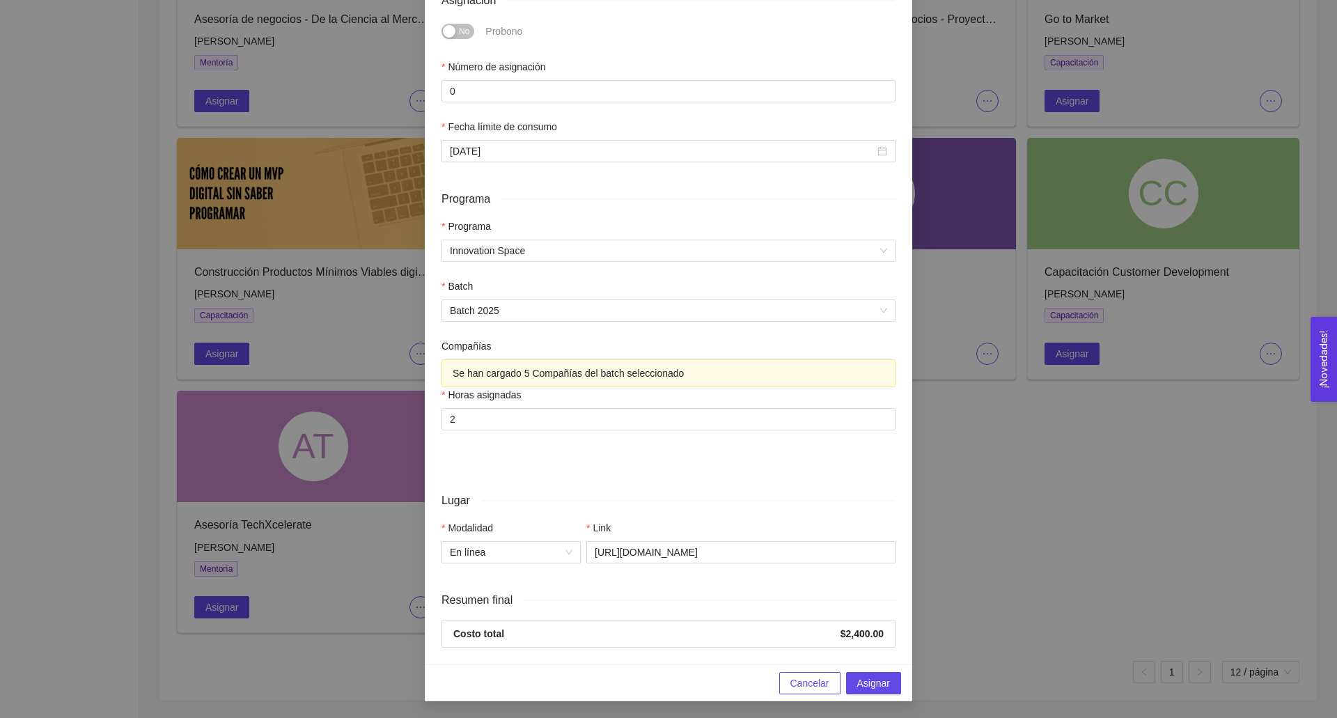
click at [655, 509] on div "Lugar" at bounding box center [669, 500] width 454 height 17
click at [884, 683] on span "Asignar" at bounding box center [873, 683] width 33 height 15
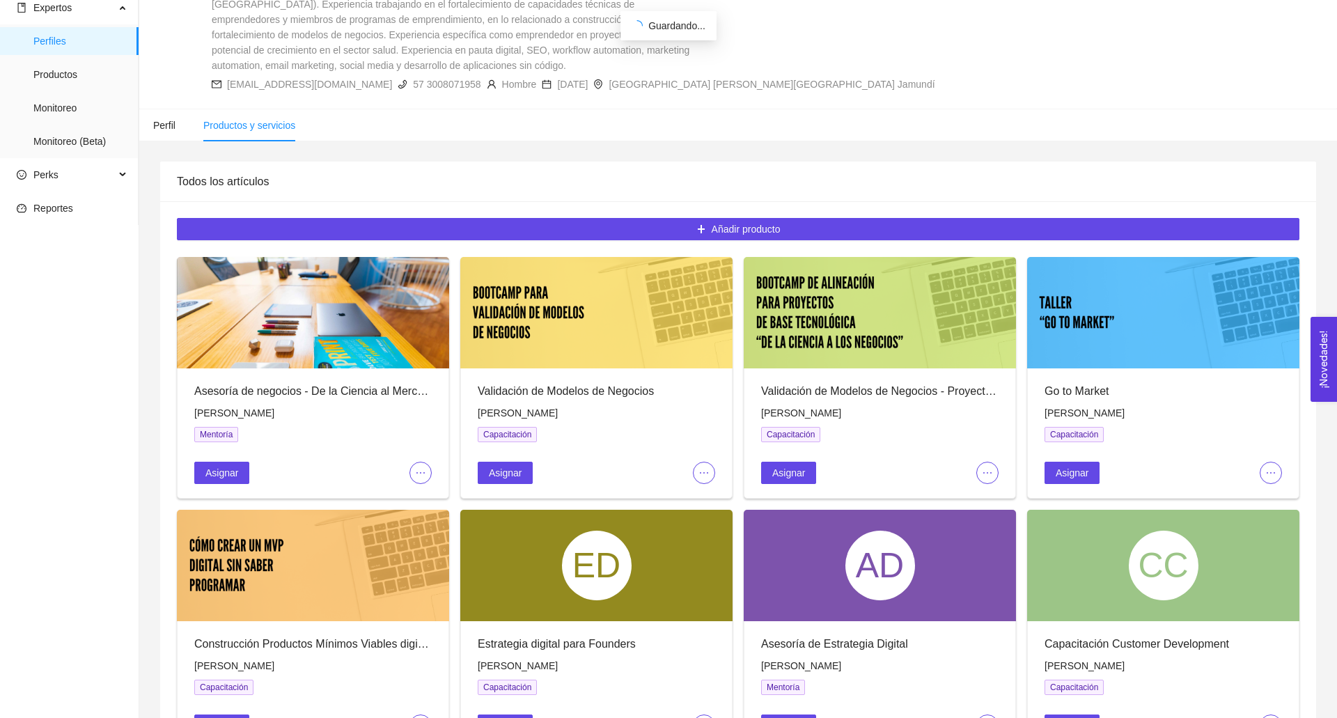
scroll to position [82, 0]
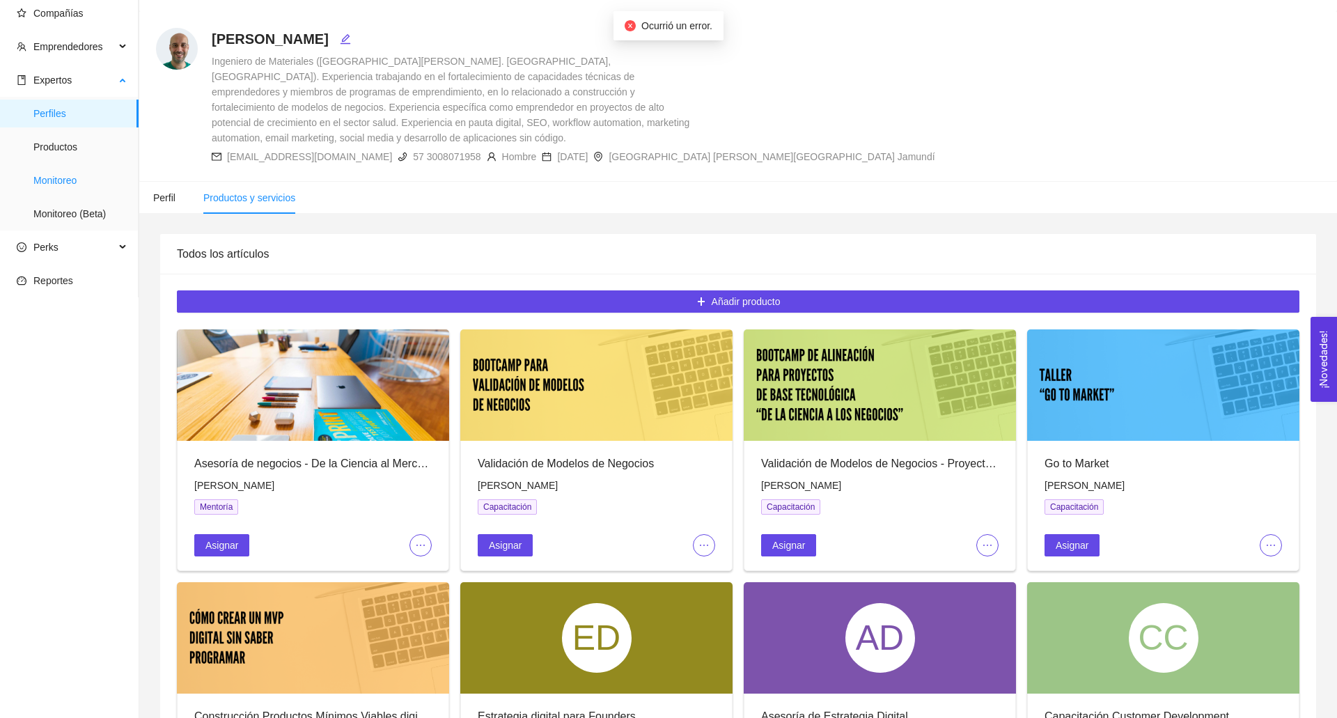
click at [75, 180] on span "Monitoreo" at bounding box center [80, 180] width 94 height 28
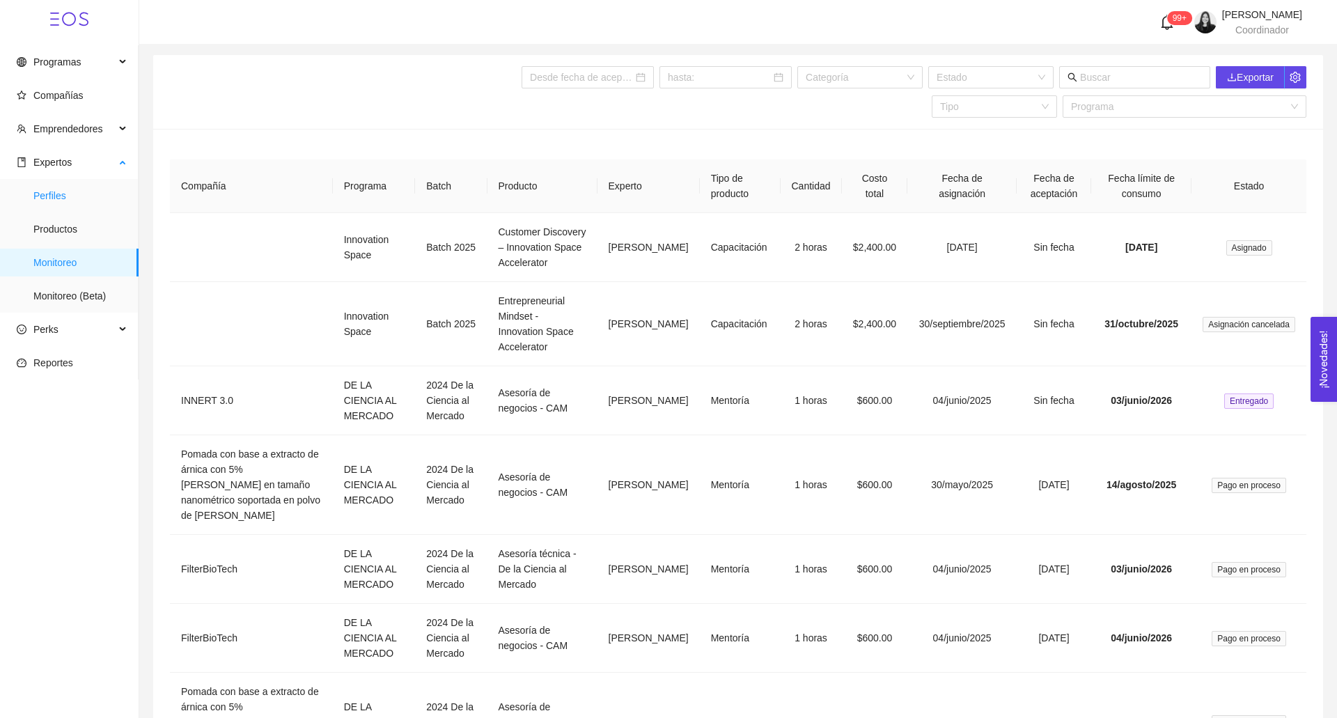
click at [68, 196] on span "Perfiles" at bounding box center [80, 196] width 94 height 28
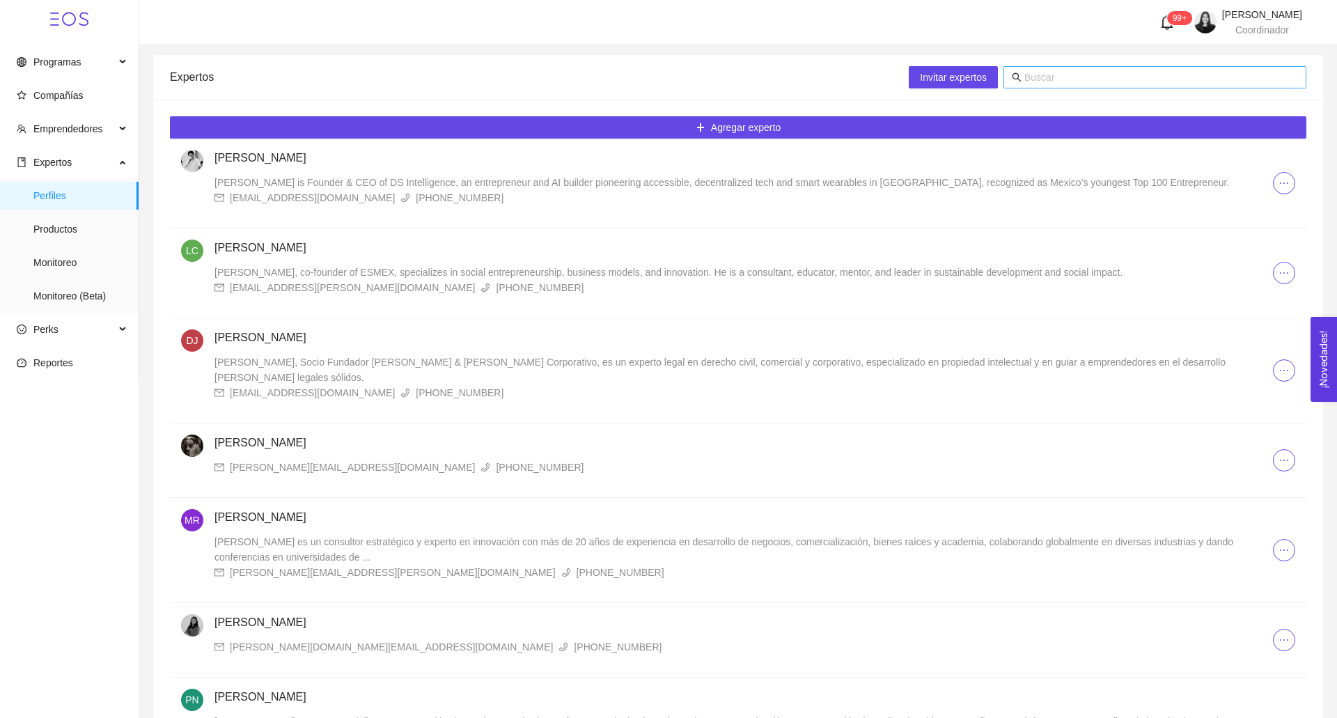
click at [1124, 78] on input "text" at bounding box center [1162, 77] width 274 height 15
type input "[PERSON_NAME]"
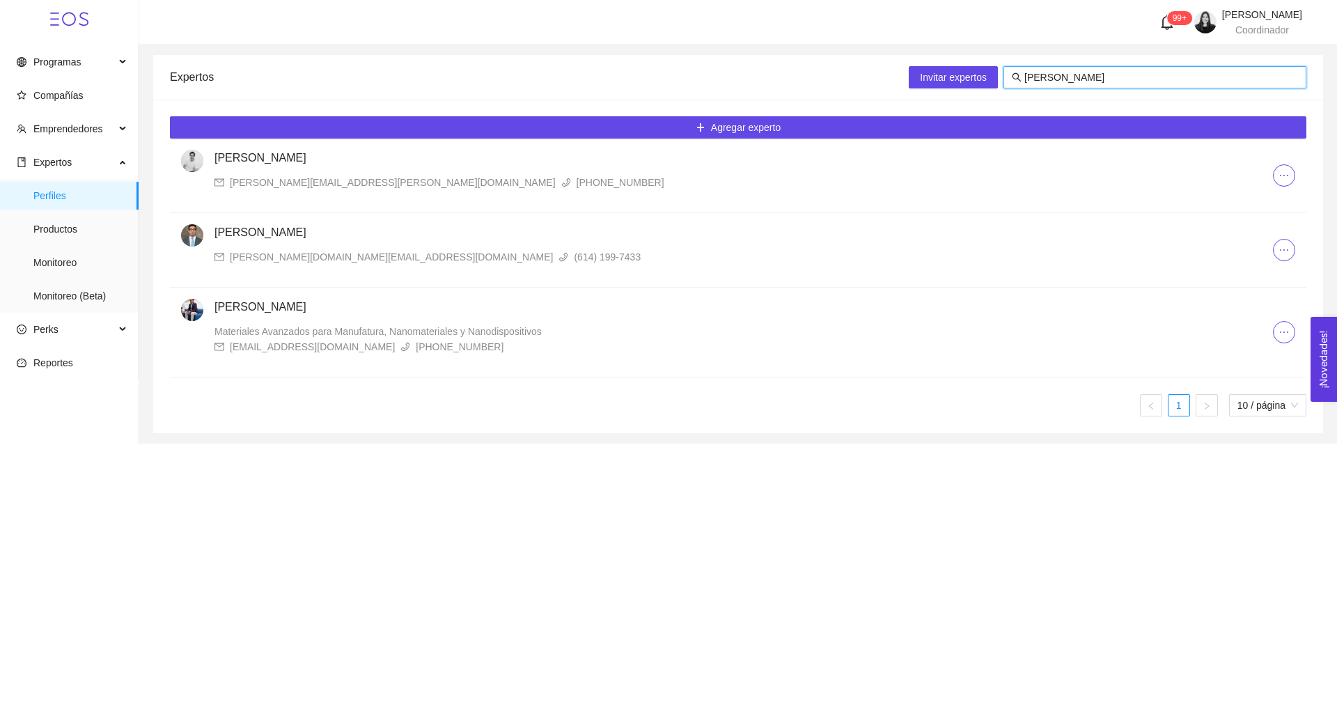
click at [400, 166] on div "[PERSON_NAME] Talavera [EMAIL_ADDRESS][PERSON_NAME][DOMAIN_NAME] [PHONE_NUMBER]" at bounding box center [744, 170] width 1059 height 40
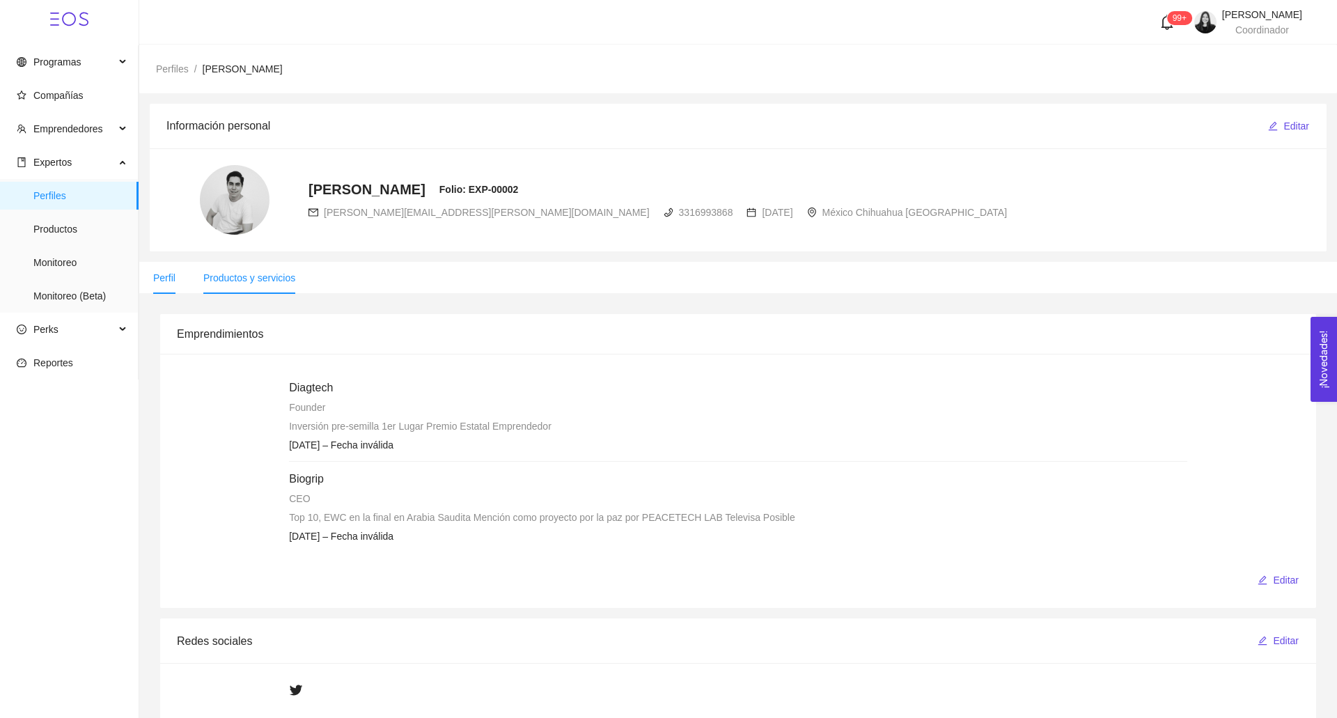
click at [259, 280] on span "Productos y servicios" at bounding box center [249, 277] width 92 height 11
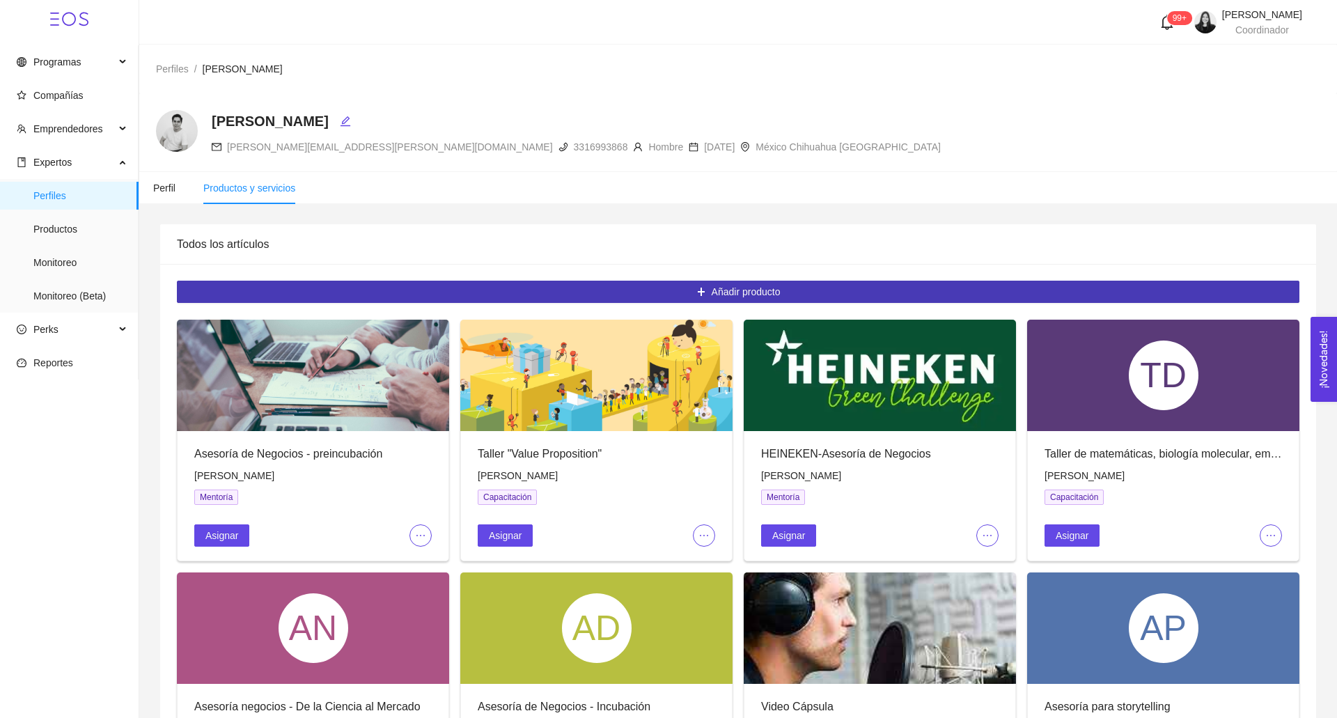
click at [689, 290] on button "Añadir producto" at bounding box center [738, 292] width 1123 height 22
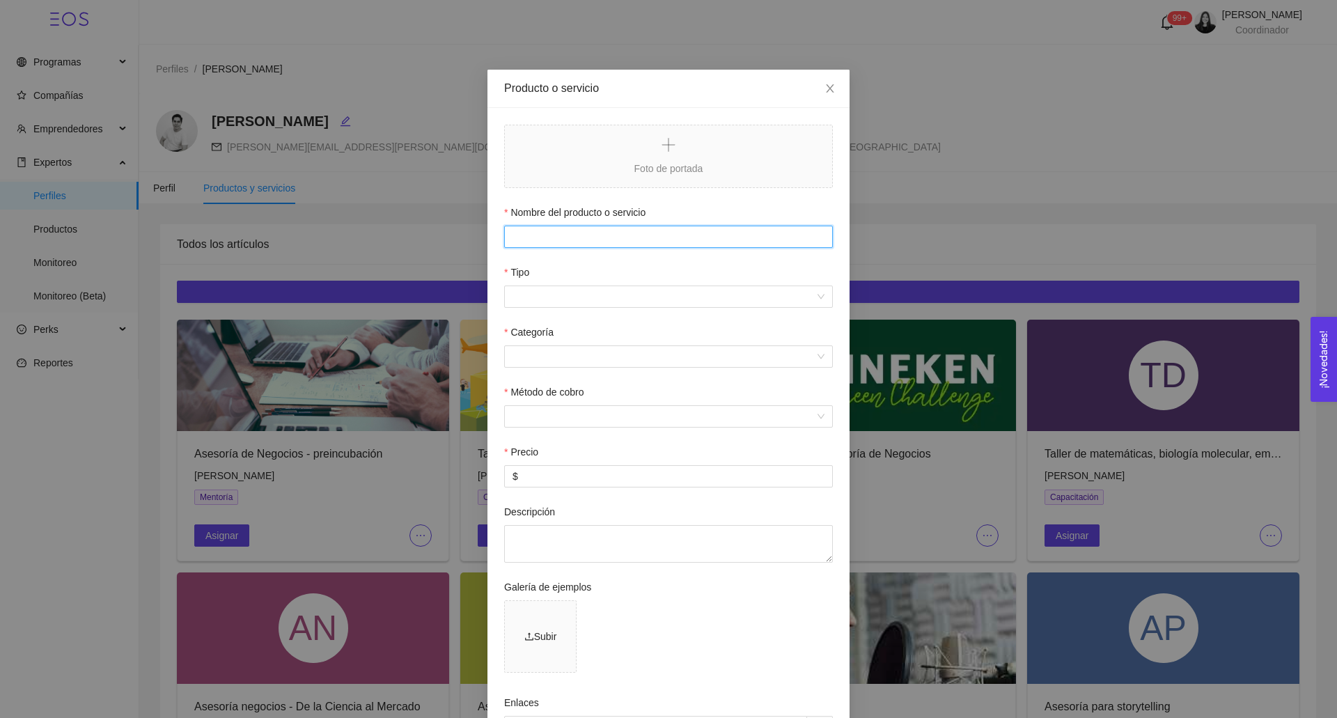
click at [580, 233] on input "Nombre del producto o servicio" at bounding box center [668, 237] width 329 height 22
paste input "Value Proposition – Innovation Space Accelerator"
type input "Value Proposition – Innovation Space Accelerator"
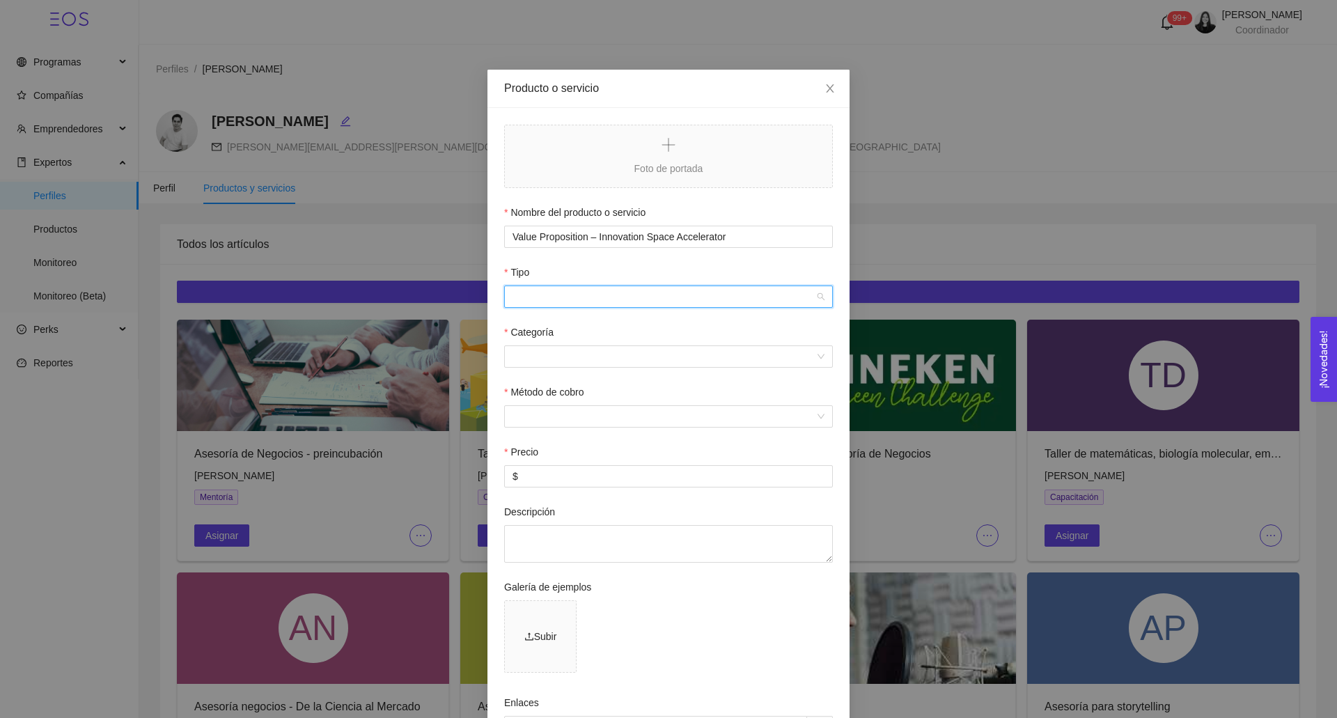
click at [561, 295] on input "Tipo" at bounding box center [664, 296] width 302 height 21
click at [557, 322] on div "Capacitación" at bounding box center [669, 324] width 312 height 15
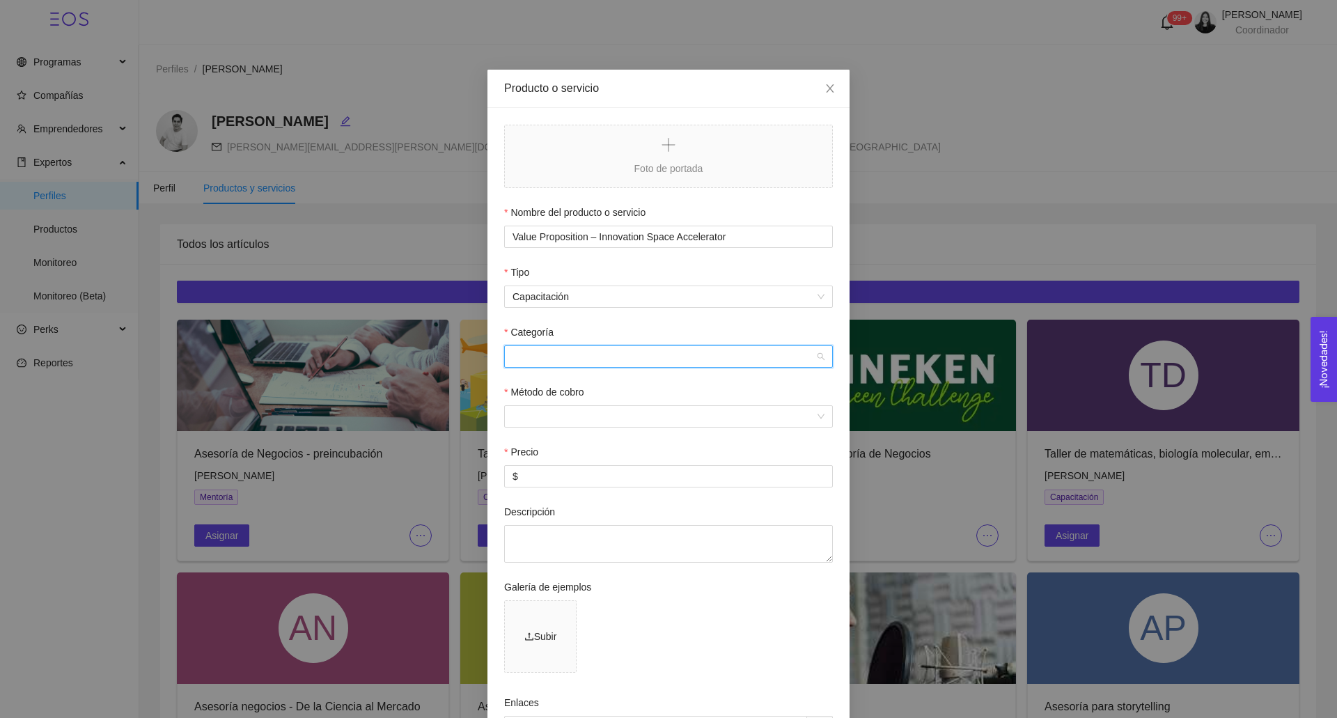
click at [531, 359] on input "Categoría" at bounding box center [664, 356] width 302 height 21
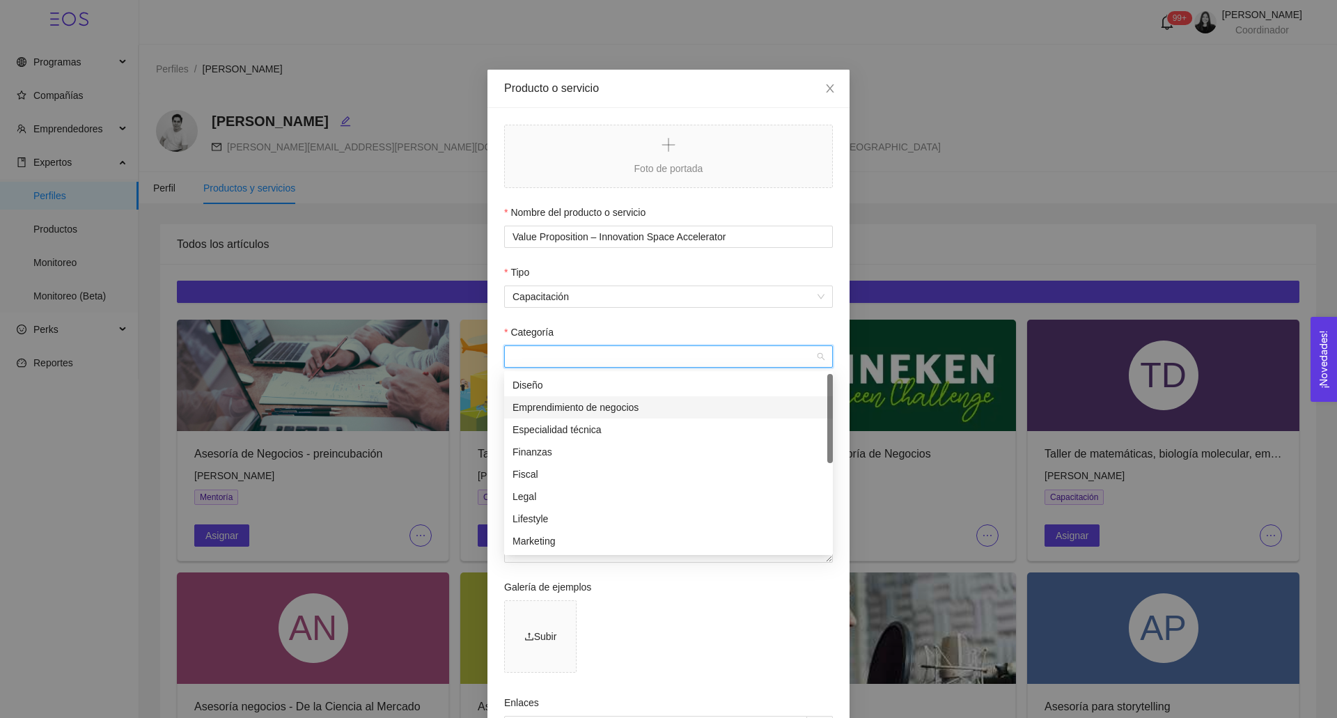
click at [543, 412] on div "Emprendimiento de negocios" at bounding box center [669, 407] width 312 height 15
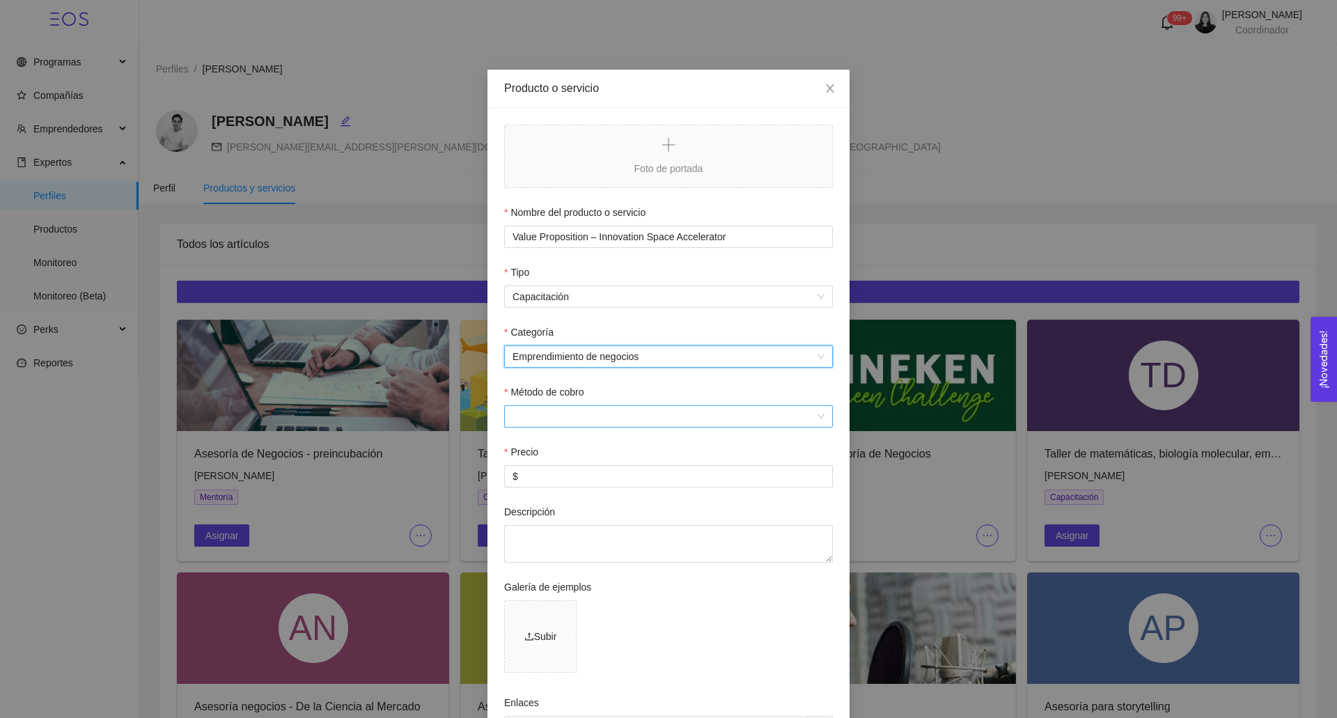
click at [541, 423] on input "Método de cobro" at bounding box center [664, 416] width 302 height 21
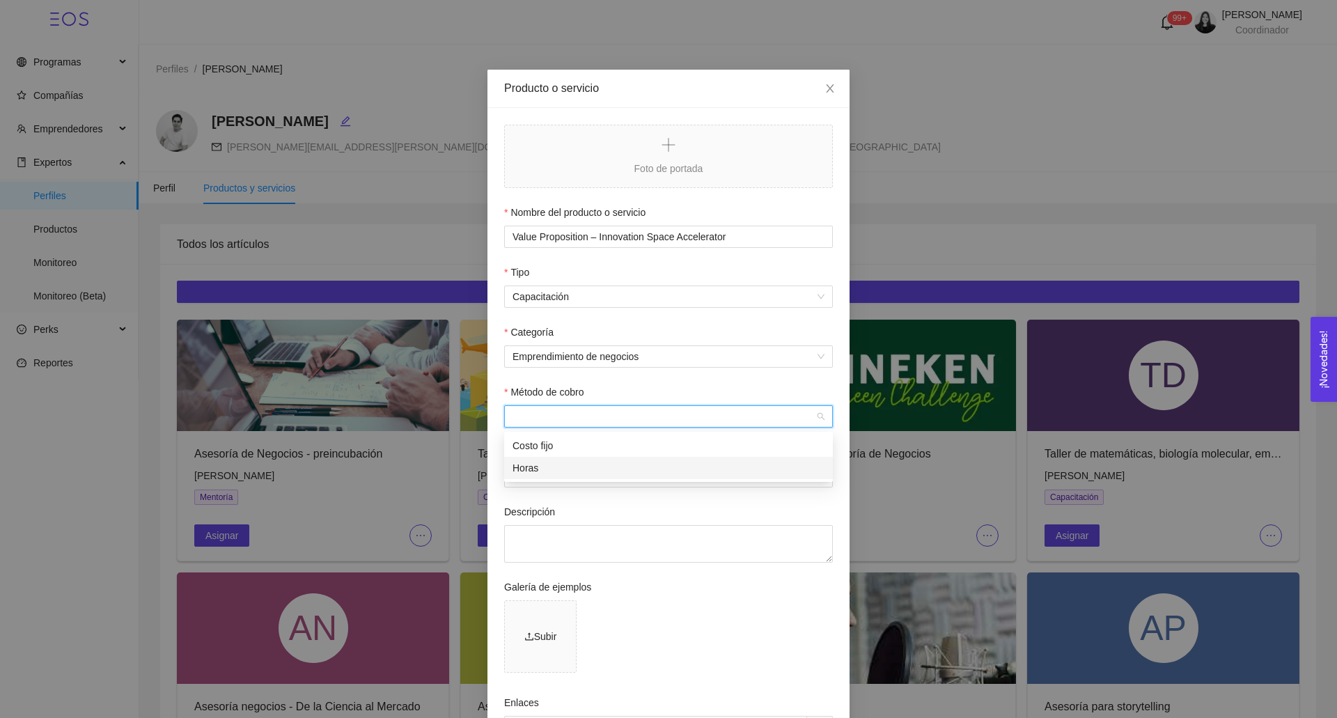
click at [547, 461] on div "Horas" at bounding box center [669, 467] width 312 height 15
click at [545, 479] on input "$" at bounding box center [668, 476] width 327 height 21
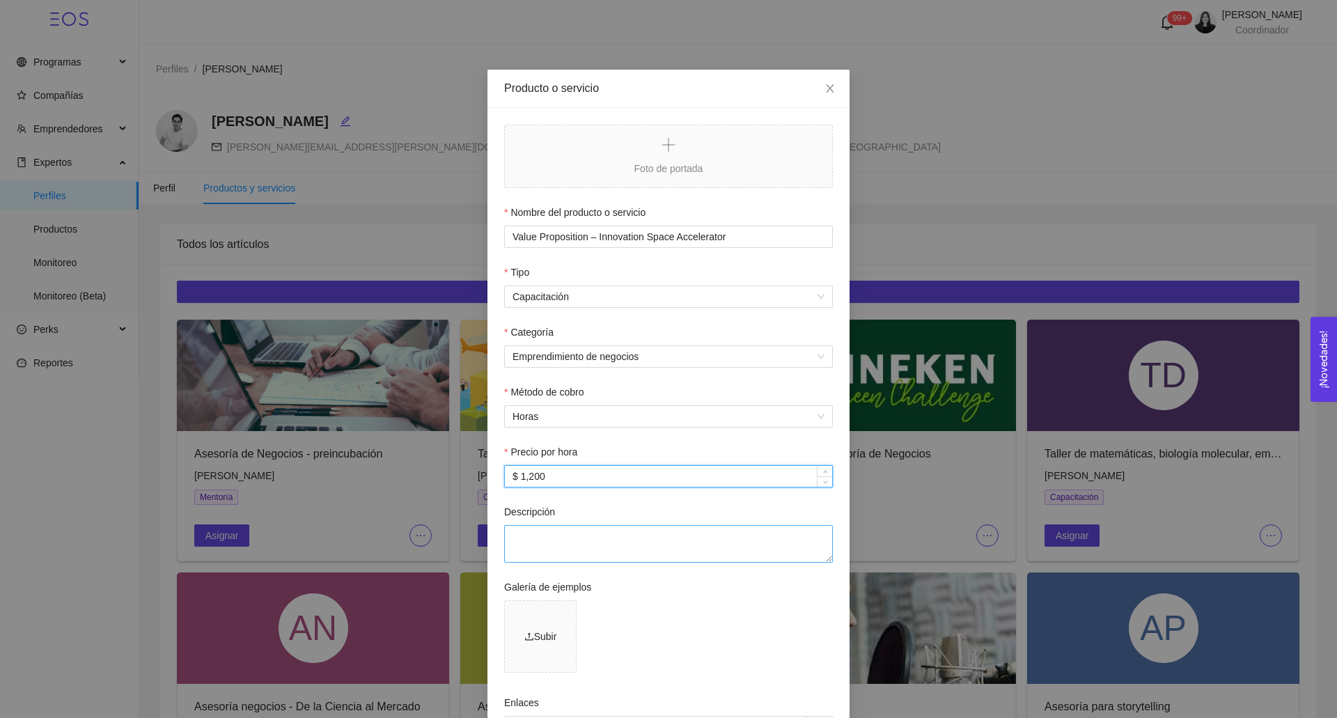
scroll to position [202, 0]
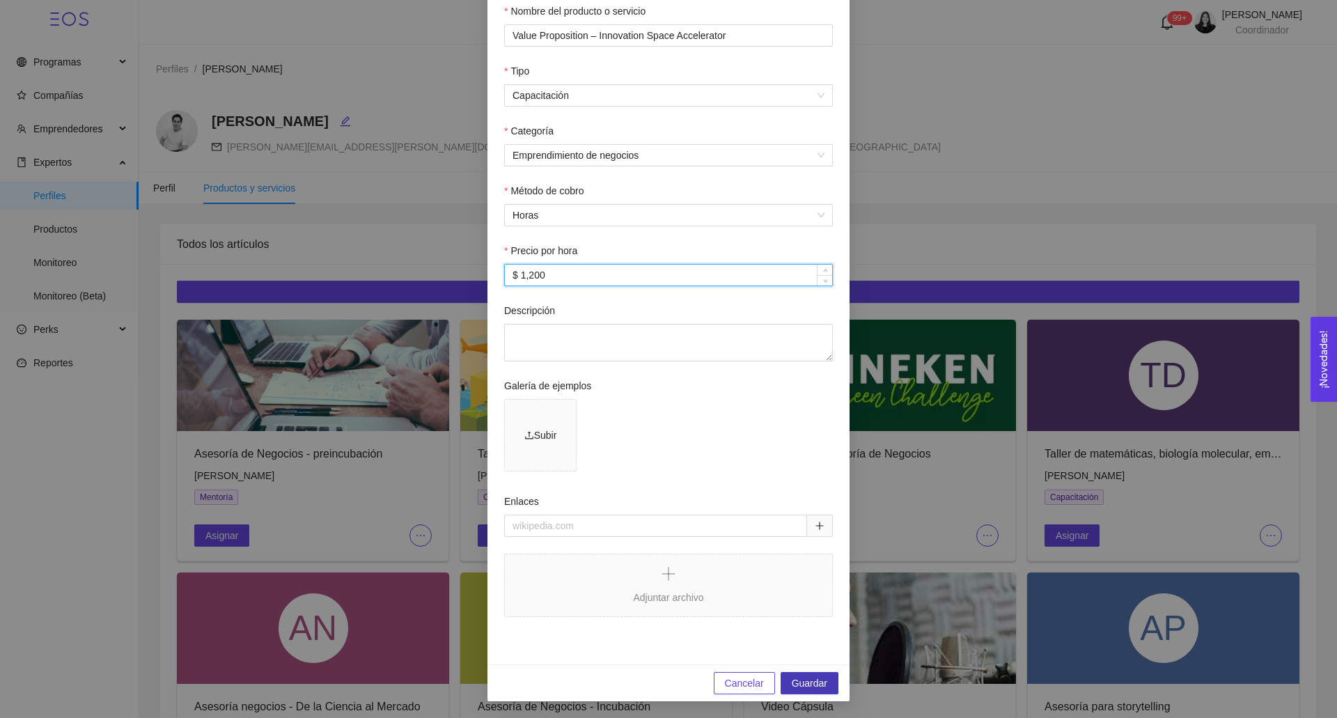
type input "$ 1,200"
click at [816, 684] on span "Guardar" at bounding box center [810, 683] width 36 height 15
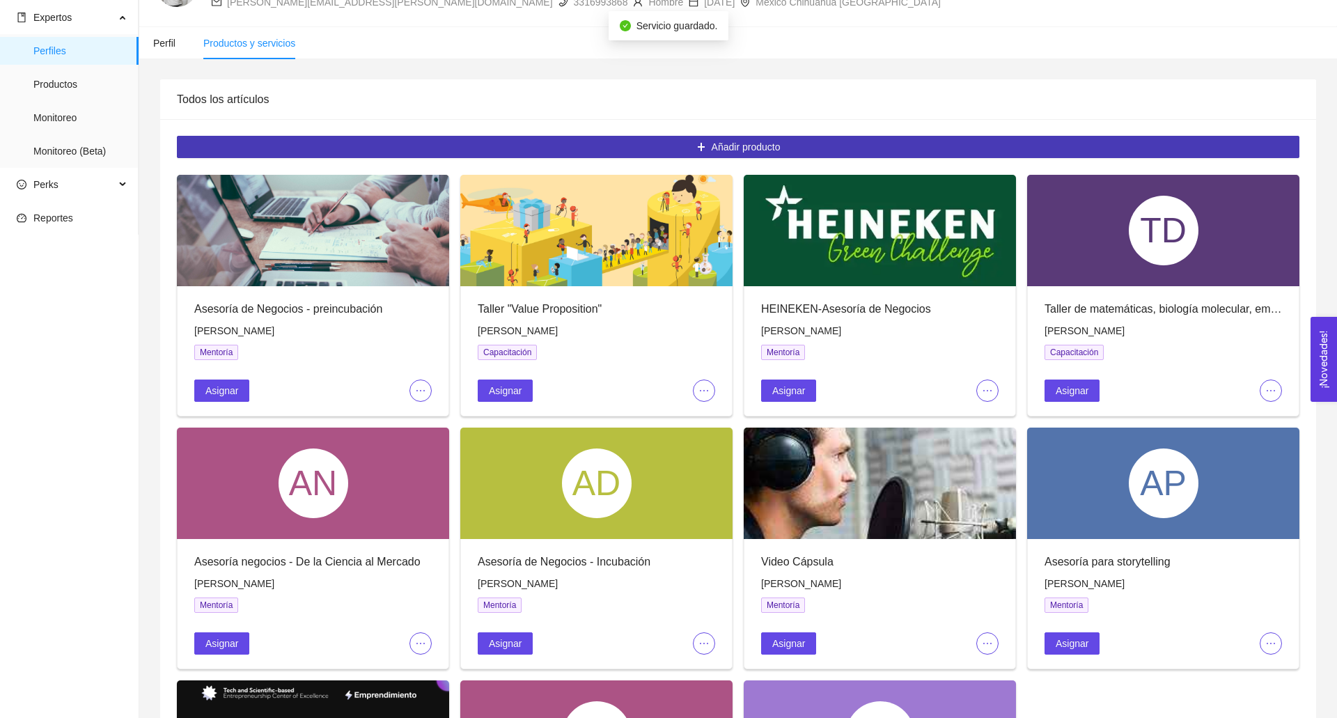
scroll to position [435, 0]
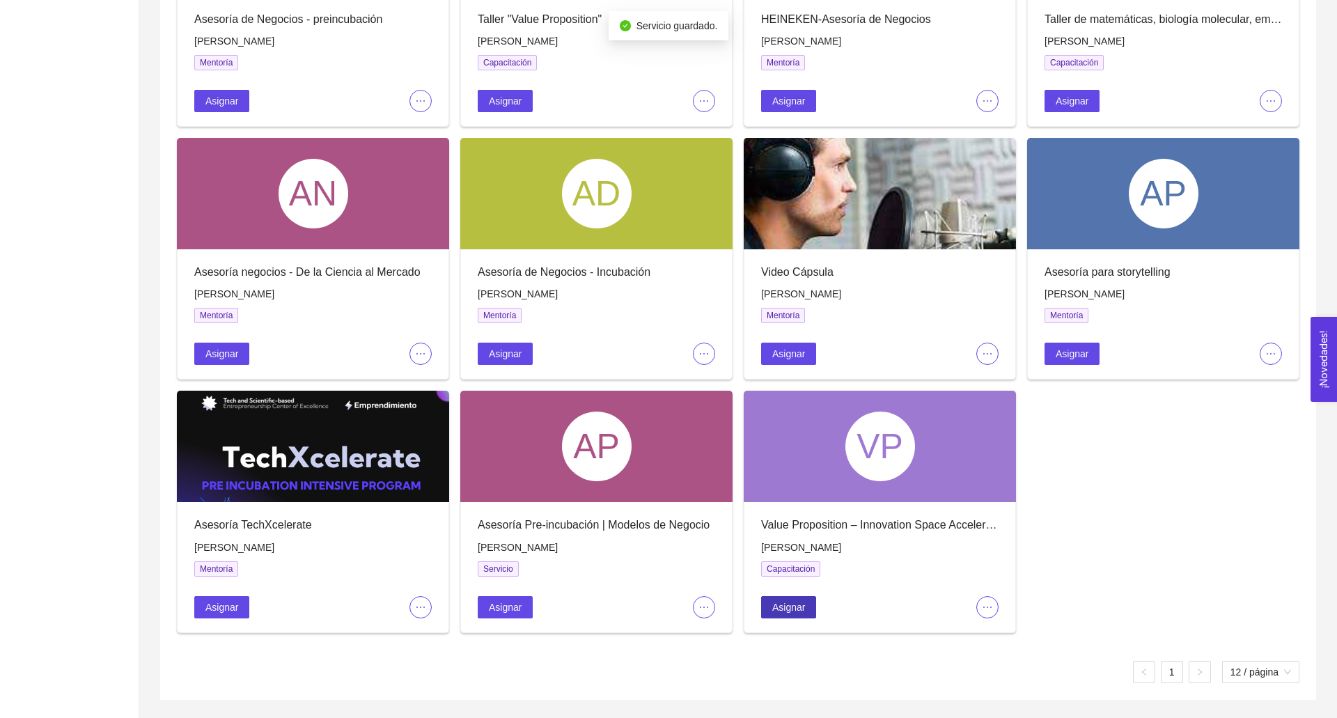
click at [791, 607] on span "Asignar" at bounding box center [788, 607] width 33 height 15
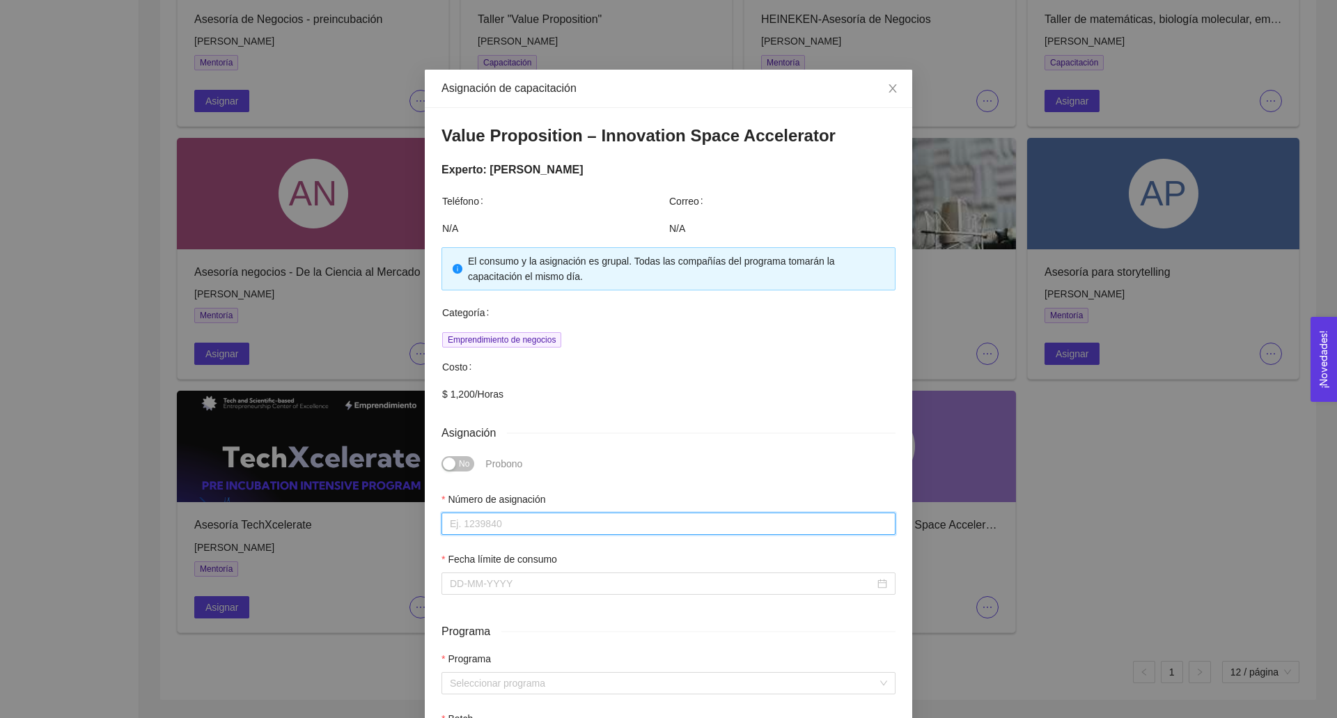
click at [559, 519] on input "Número de asignación" at bounding box center [669, 524] width 454 height 22
type input "0"
click at [497, 573] on div at bounding box center [669, 584] width 454 height 22
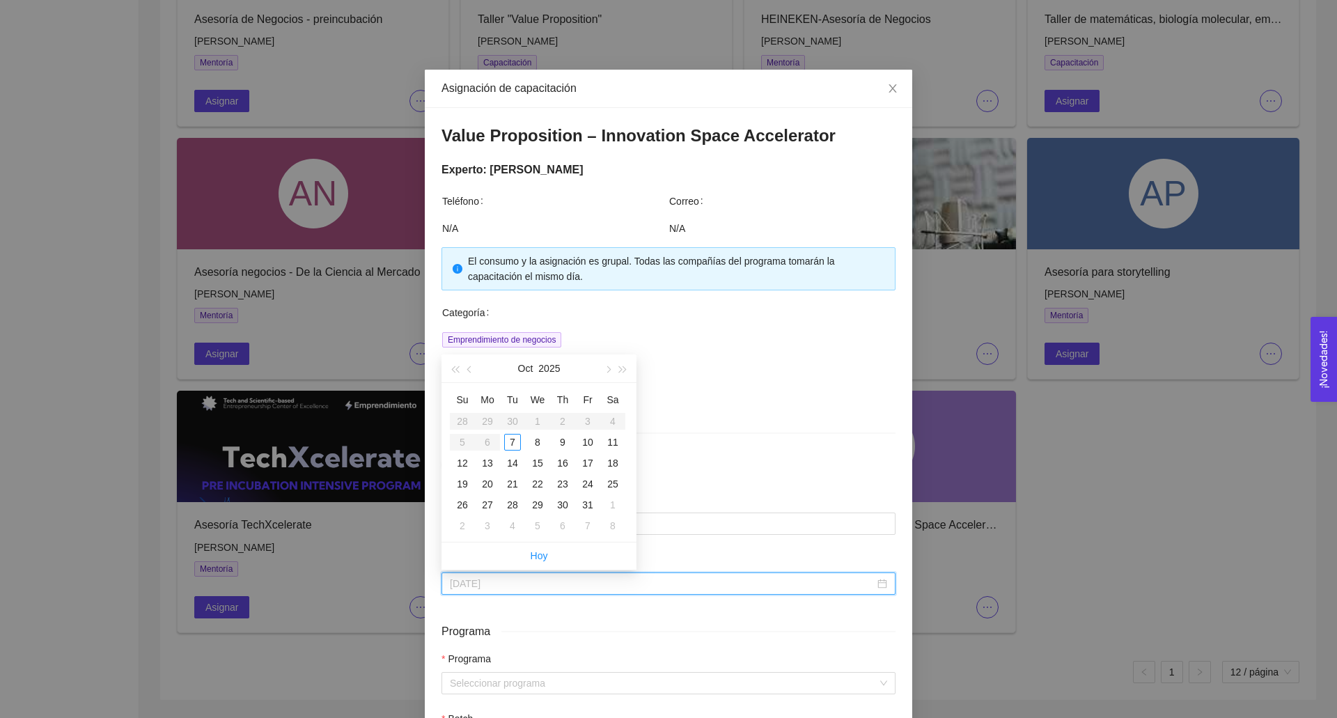
type input "[DATE]"
click at [540, 488] on div "22" at bounding box center [537, 484] width 17 height 17
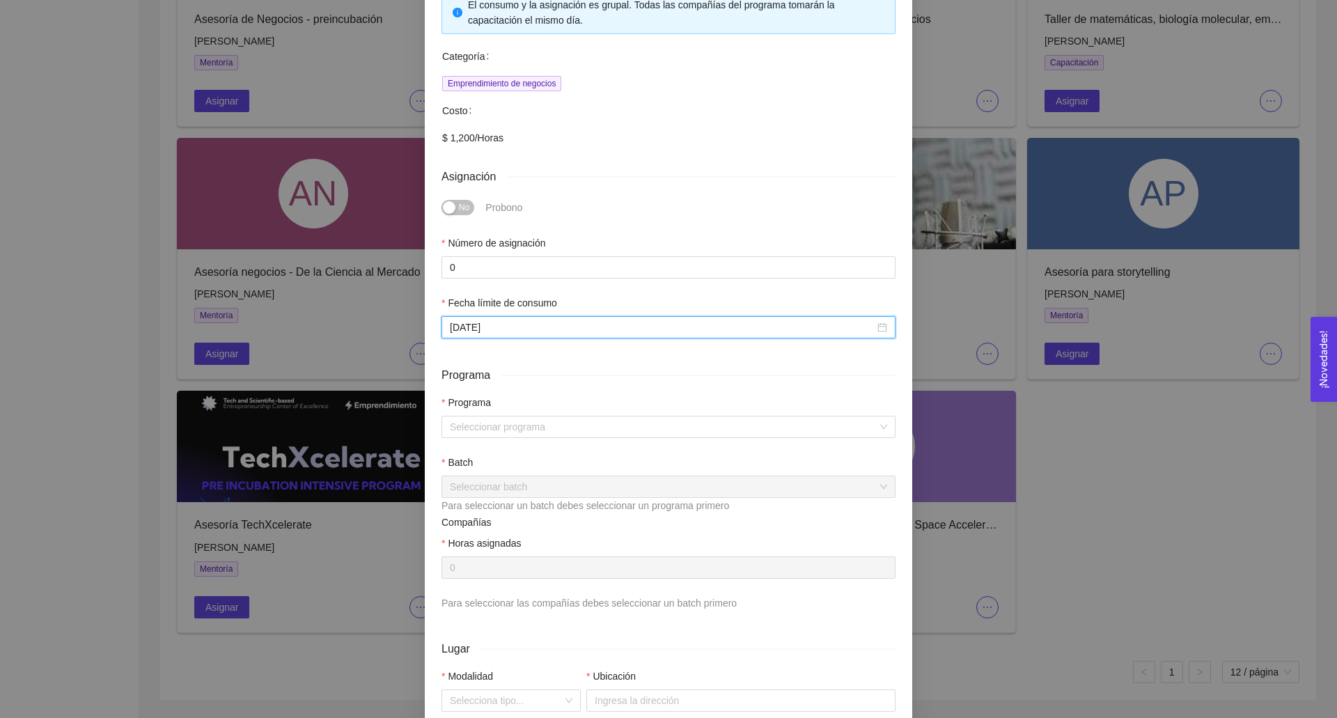
scroll to position [372, 0]
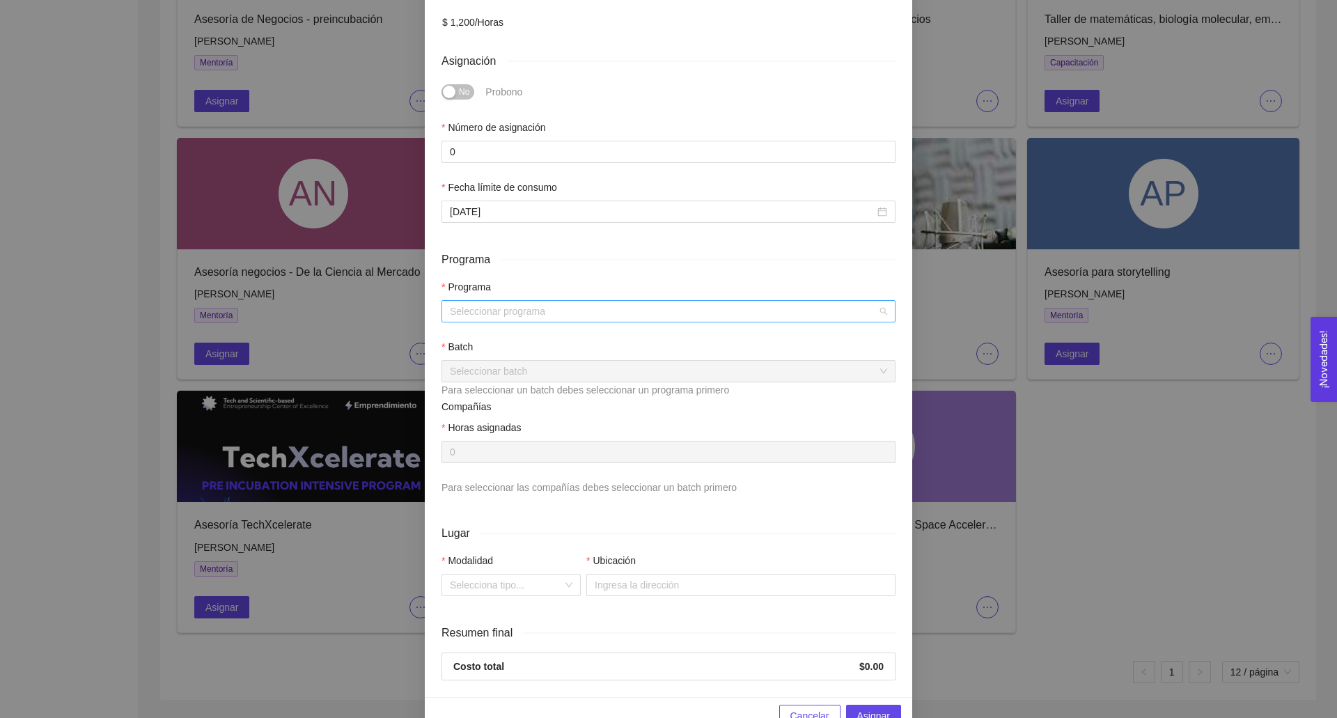
click at [483, 318] on input "search" at bounding box center [664, 311] width 428 height 21
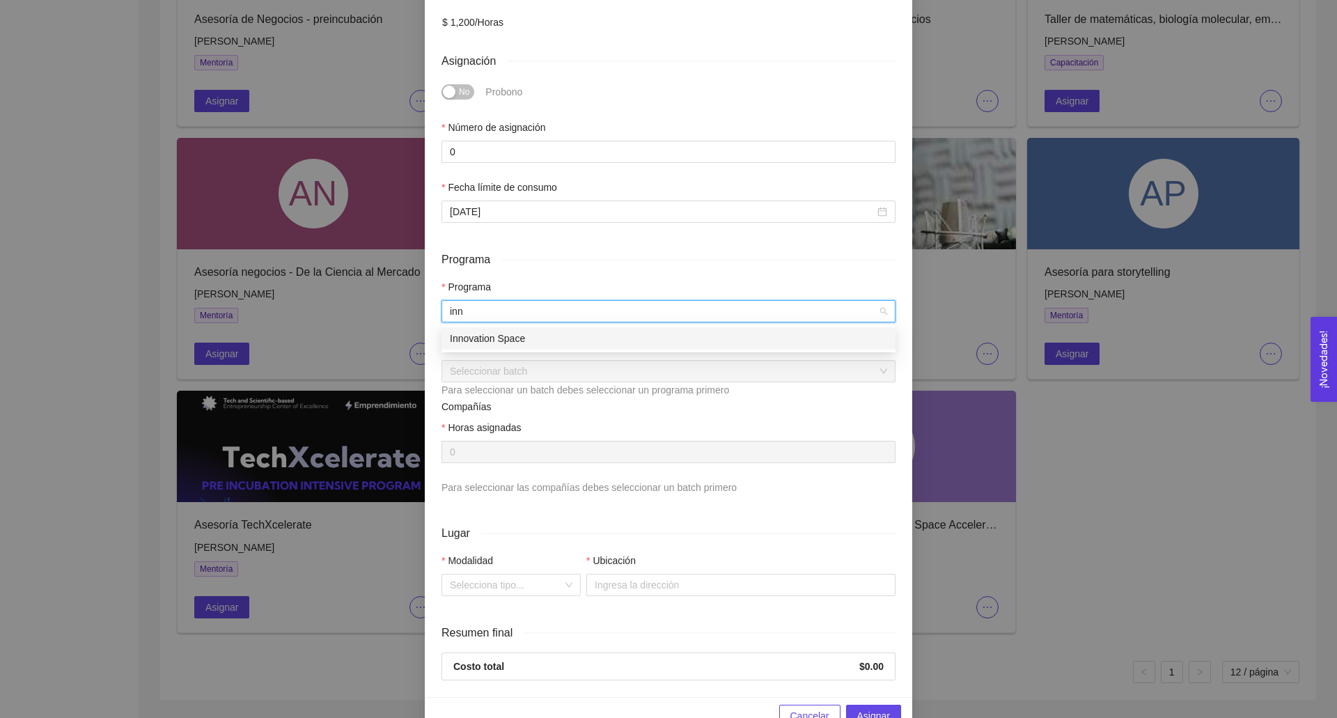
type input "inno"
click at [495, 335] on div "Innovation Space" at bounding box center [668, 338] width 437 height 15
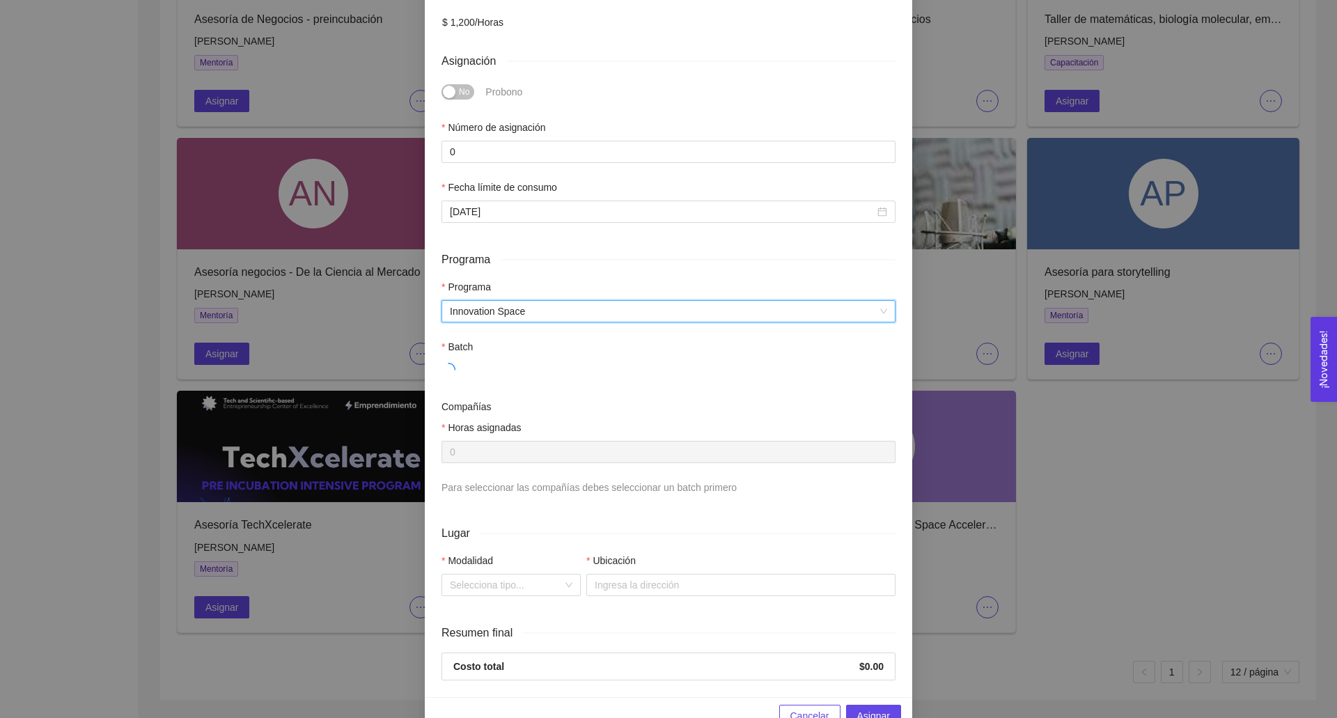
click at [495, 350] on div "Batch" at bounding box center [669, 349] width 454 height 21
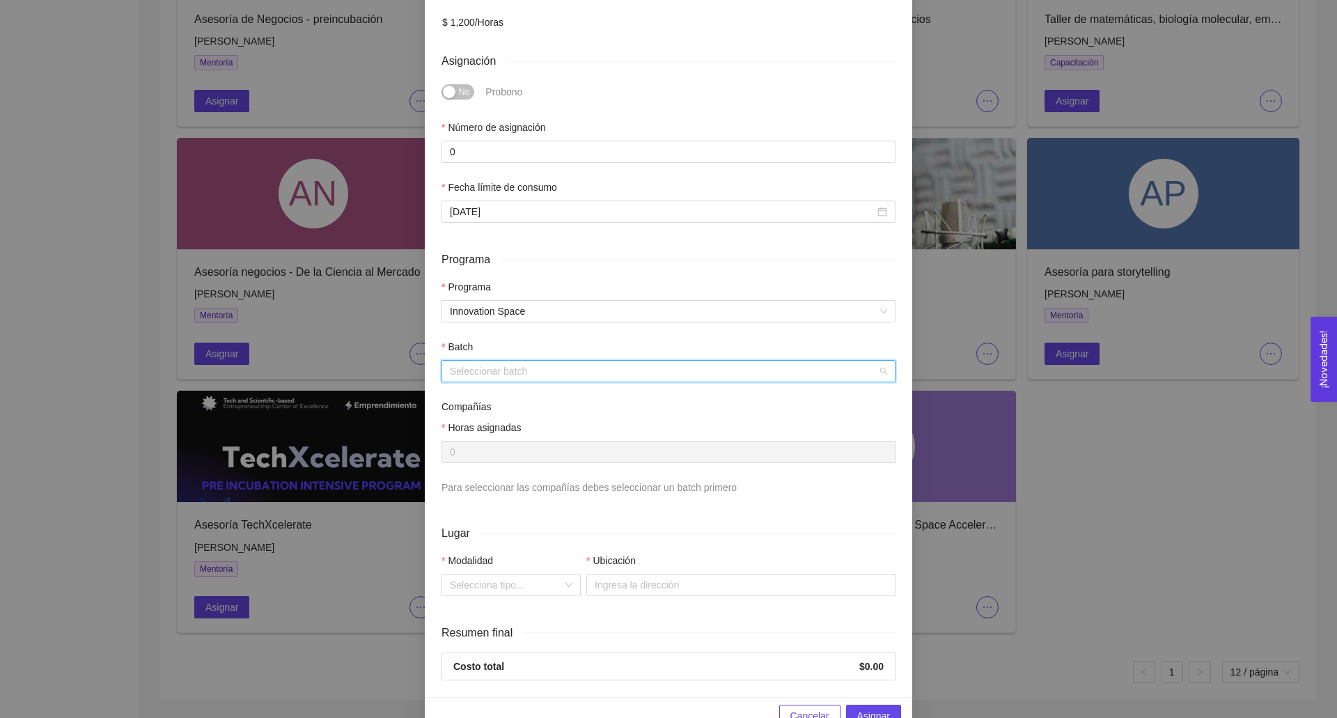
click at [495, 365] on input "search" at bounding box center [664, 371] width 428 height 21
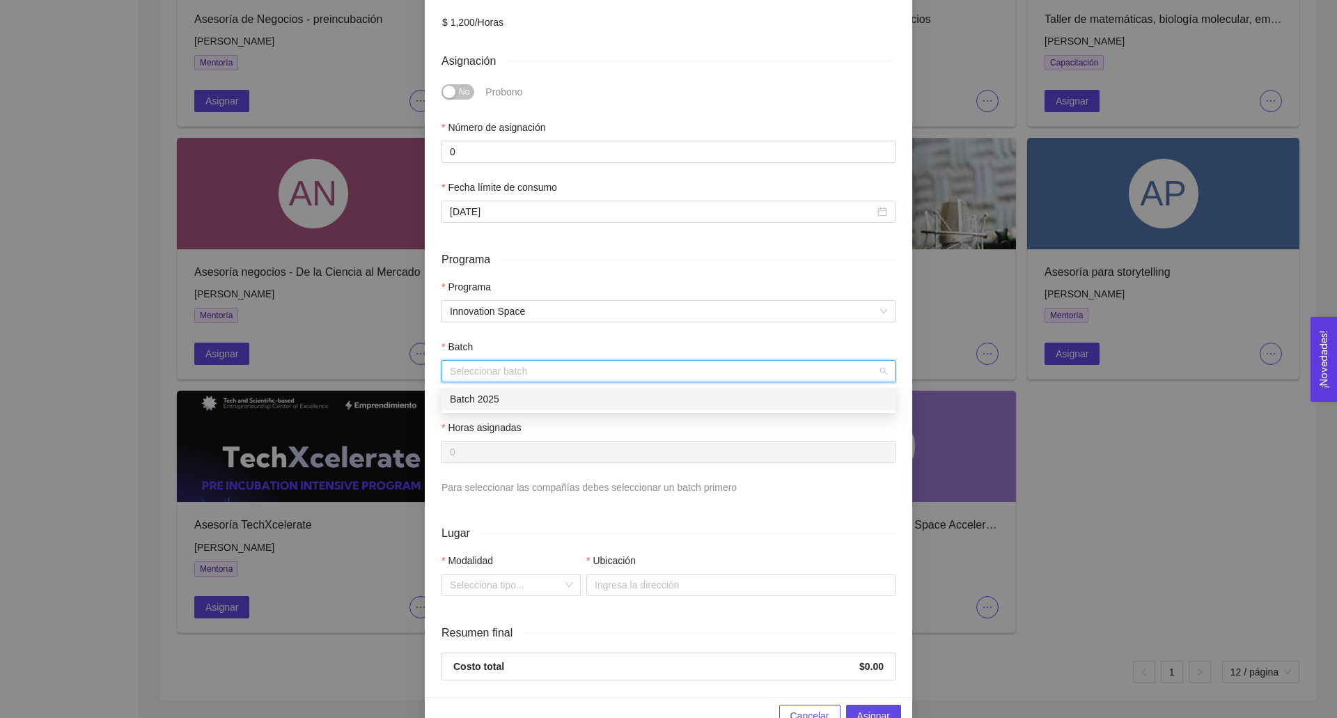
click at [502, 397] on div "Batch 2025" at bounding box center [668, 398] width 437 height 15
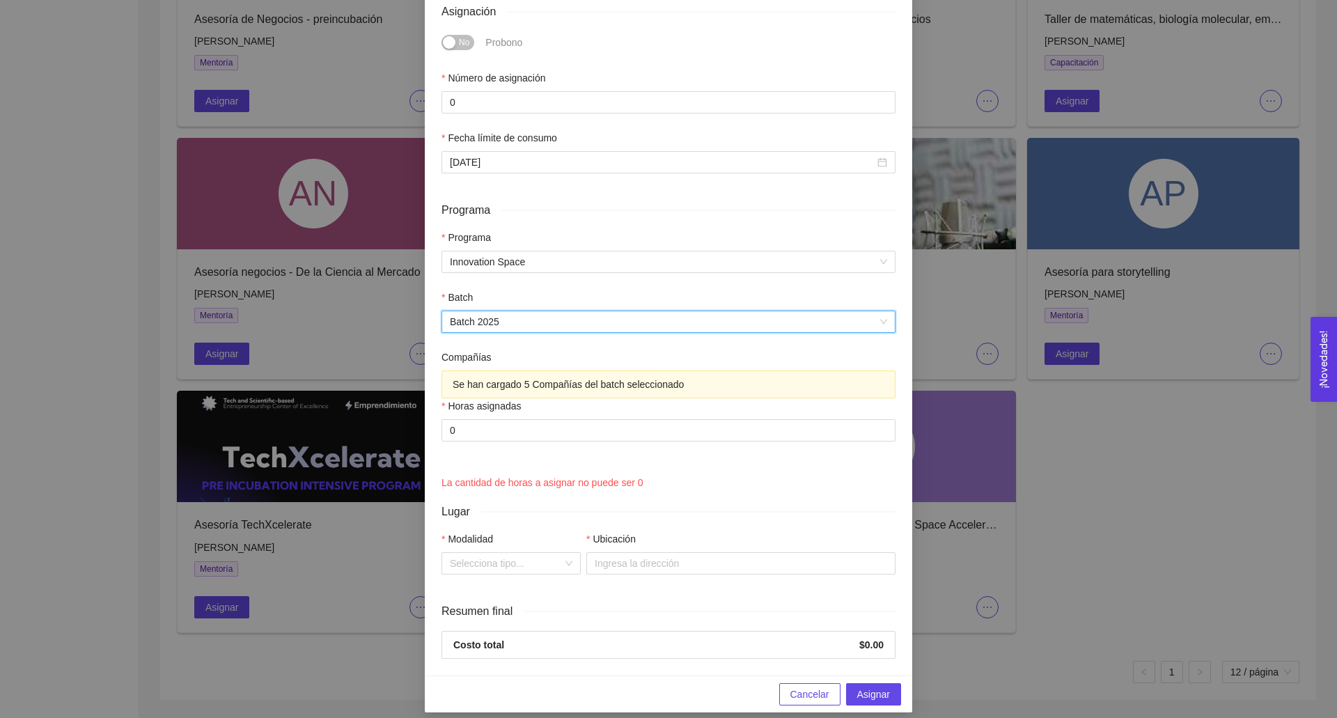
scroll to position [433, 0]
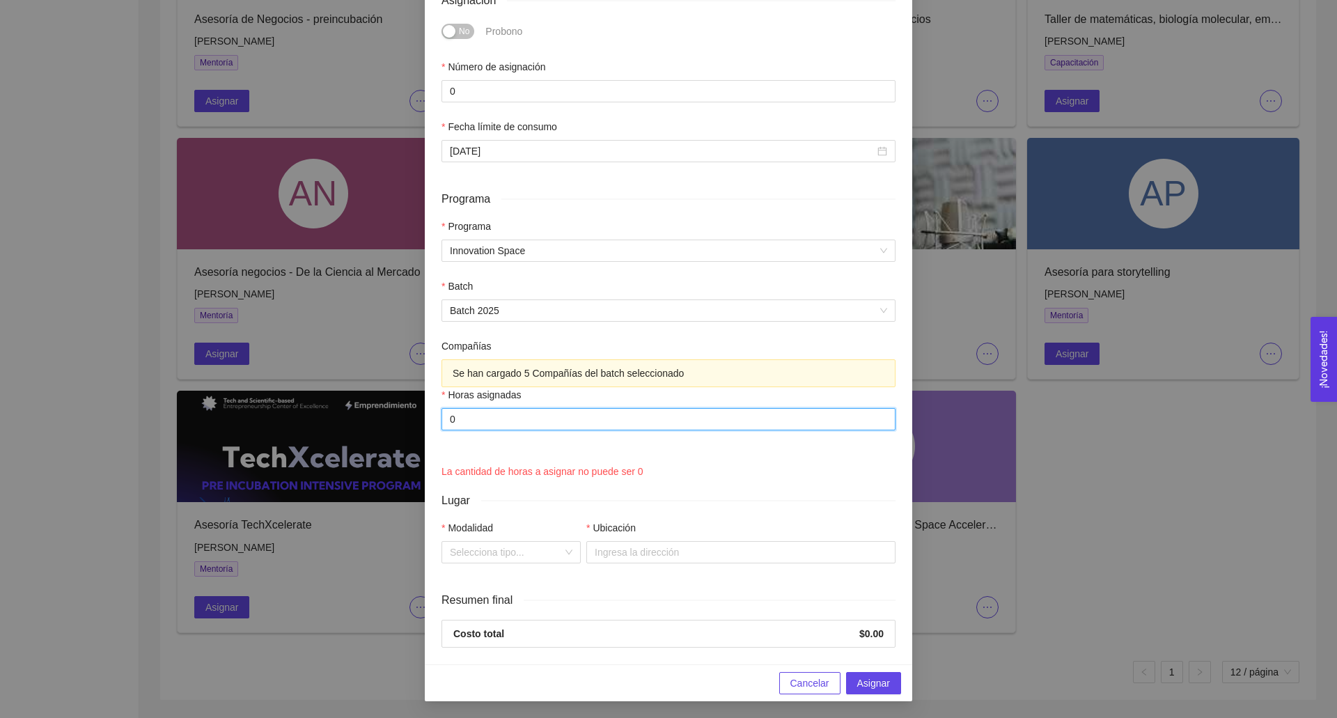
drag, startPoint x: 513, startPoint y: 422, endPoint x: 419, endPoint y: 423, distance: 94.7
click at [419, 422] on div "Asignación de capacitación Value Proposition – Innovation Space Accelerator Exp…" at bounding box center [668, 359] width 1337 height 718
type input "2"
click at [556, 456] on div at bounding box center [669, 455] width 454 height 17
click at [517, 554] on input "Modalidad" at bounding box center [506, 552] width 113 height 21
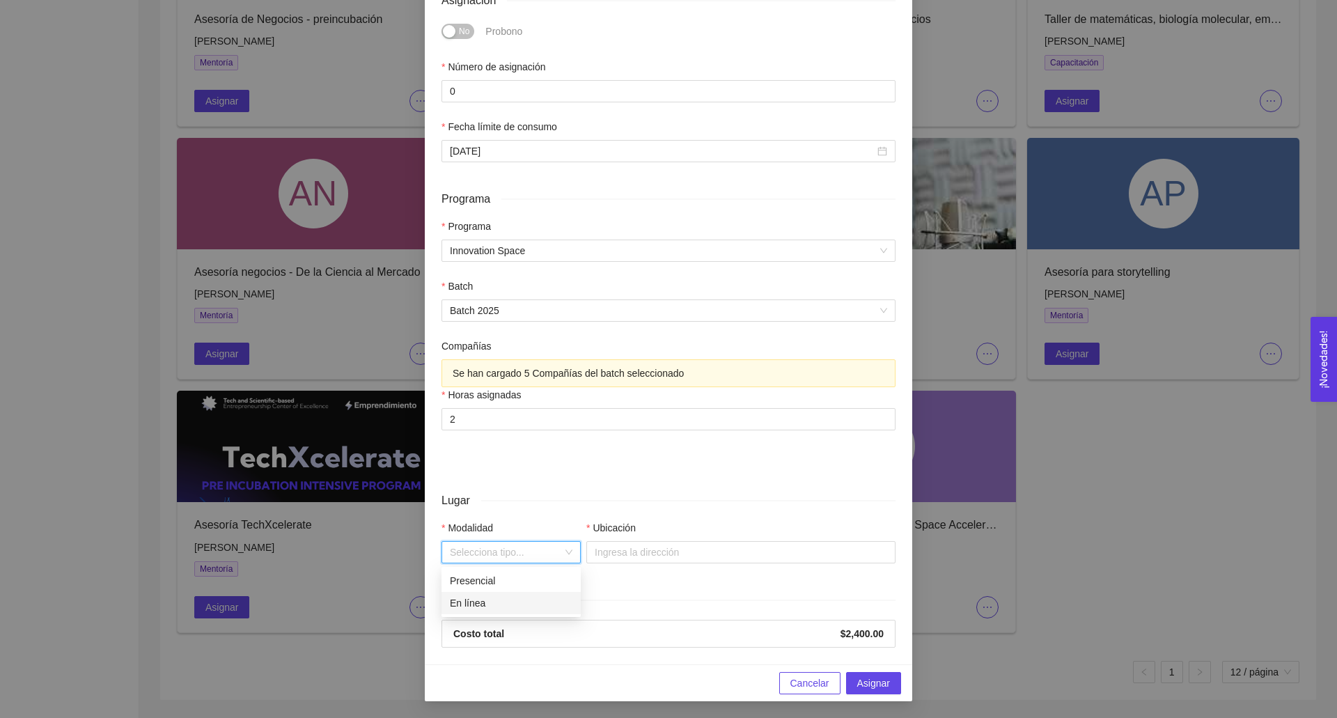
click at [513, 594] on div "En línea" at bounding box center [511, 603] width 139 height 22
click at [665, 553] on input "Link" at bounding box center [740, 552] width 309 height 22
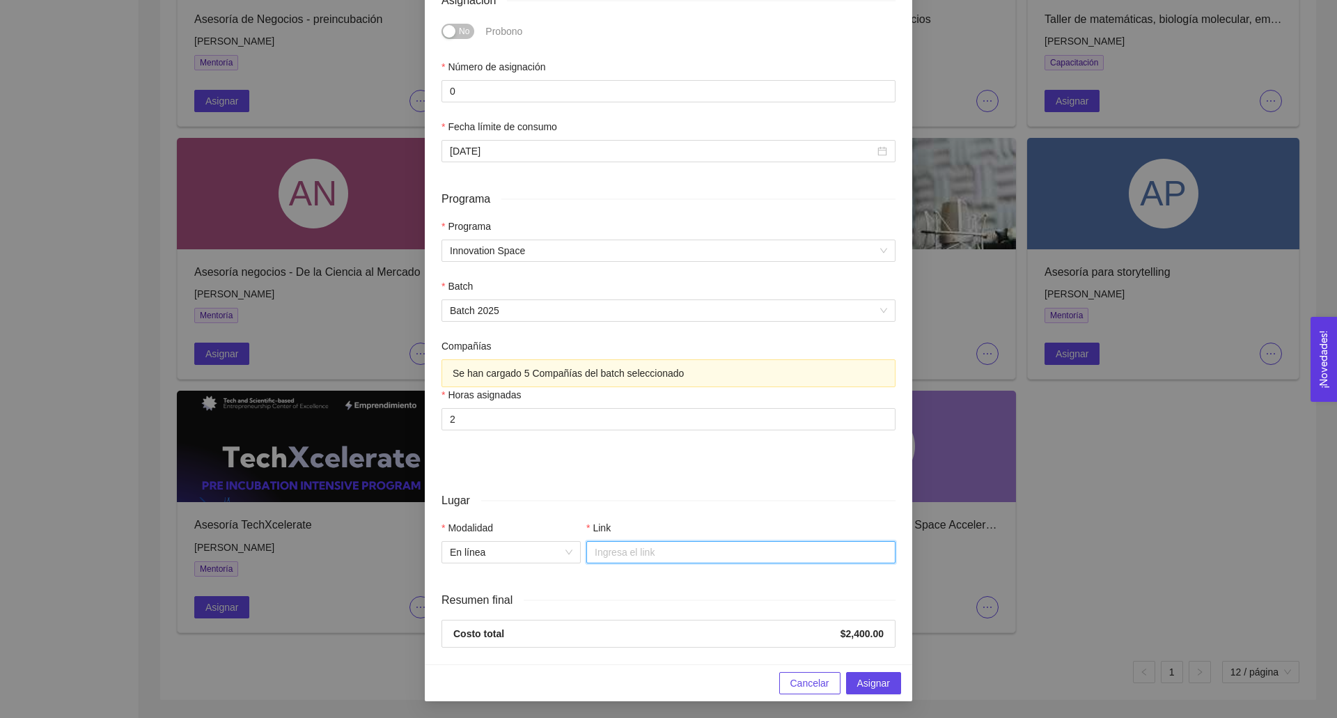
paste input "[URL][DOMAIN_NAME]"
type input "[URL][DOMAIN_NAME]"
click at [865, 681] on span "Asignar" at bounding box center [873, 683] width 33 height 15
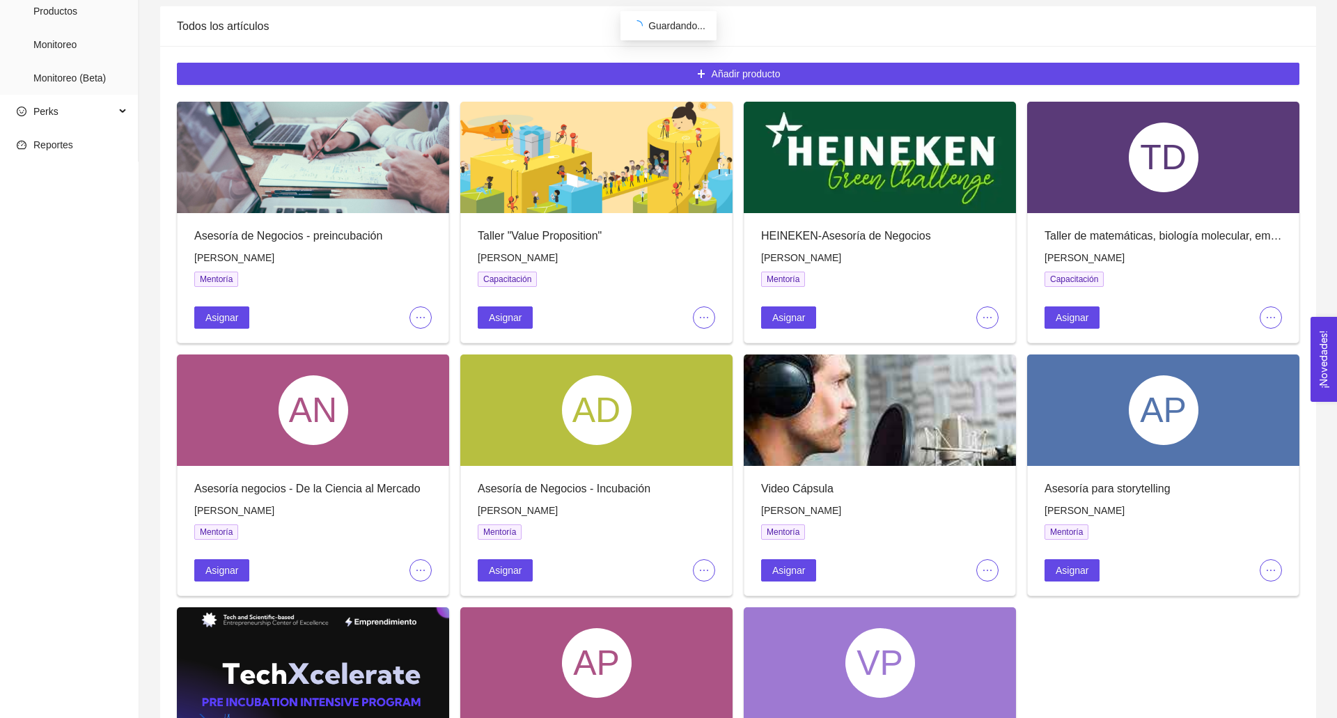
scroll to position [0, 0]
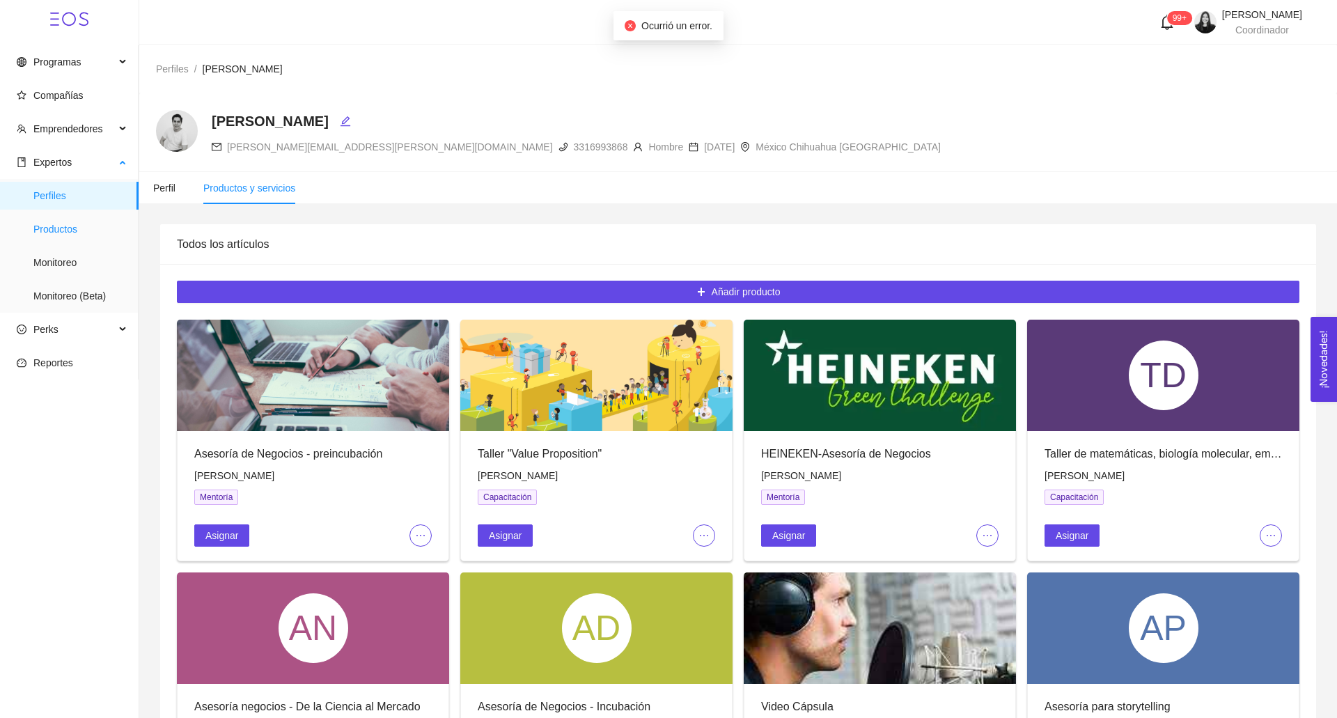
click at [72, 236] on span "Productos" at bounding box center [80, 229] width 94 height 28
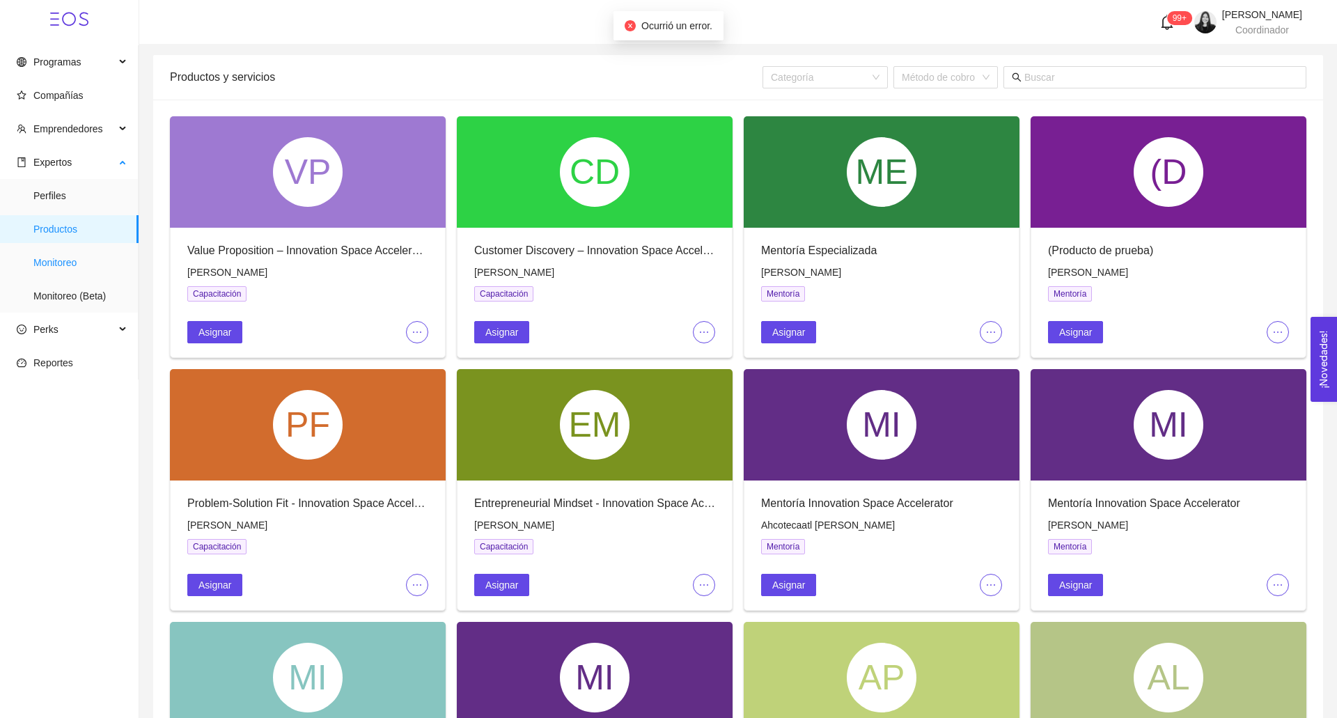
click at [77, 256] on span "Monitoreo" at bounding box center [80, 263] width 94 height 28
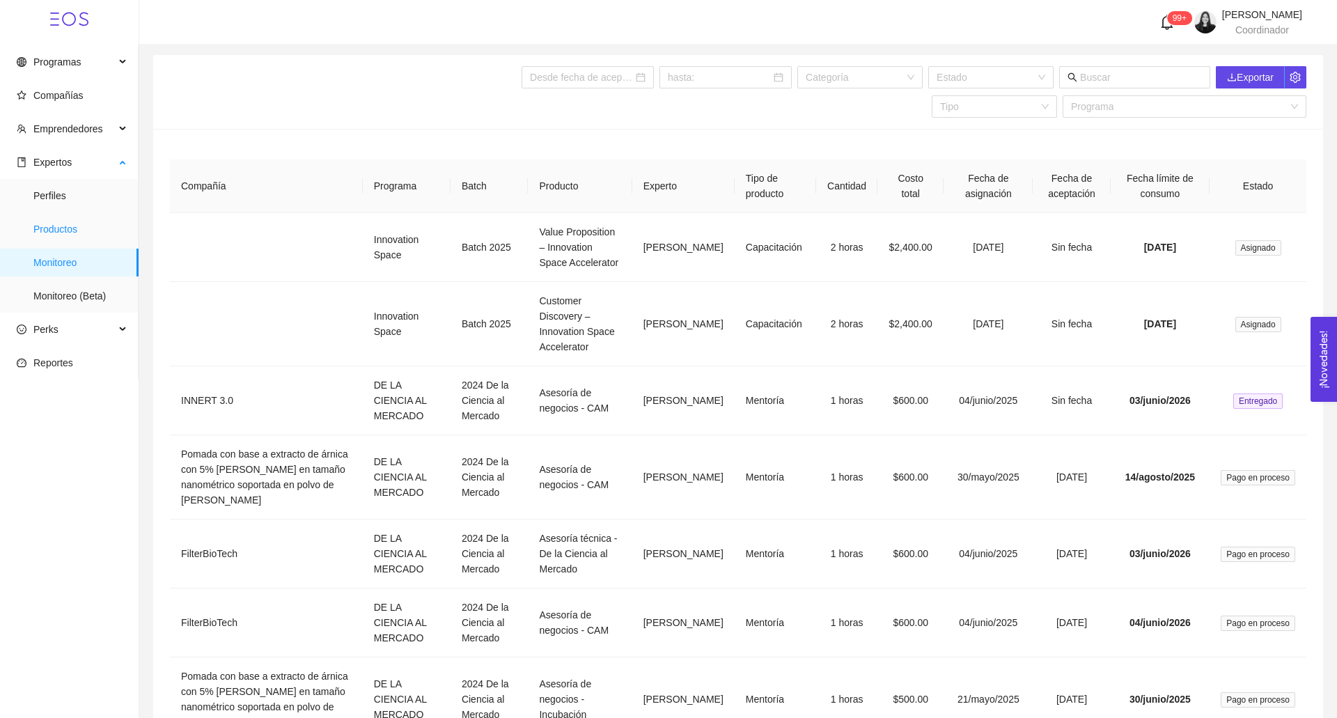
click at [54, 232] on span "Productos" at bounding box center [80, 229] width 94 height 28
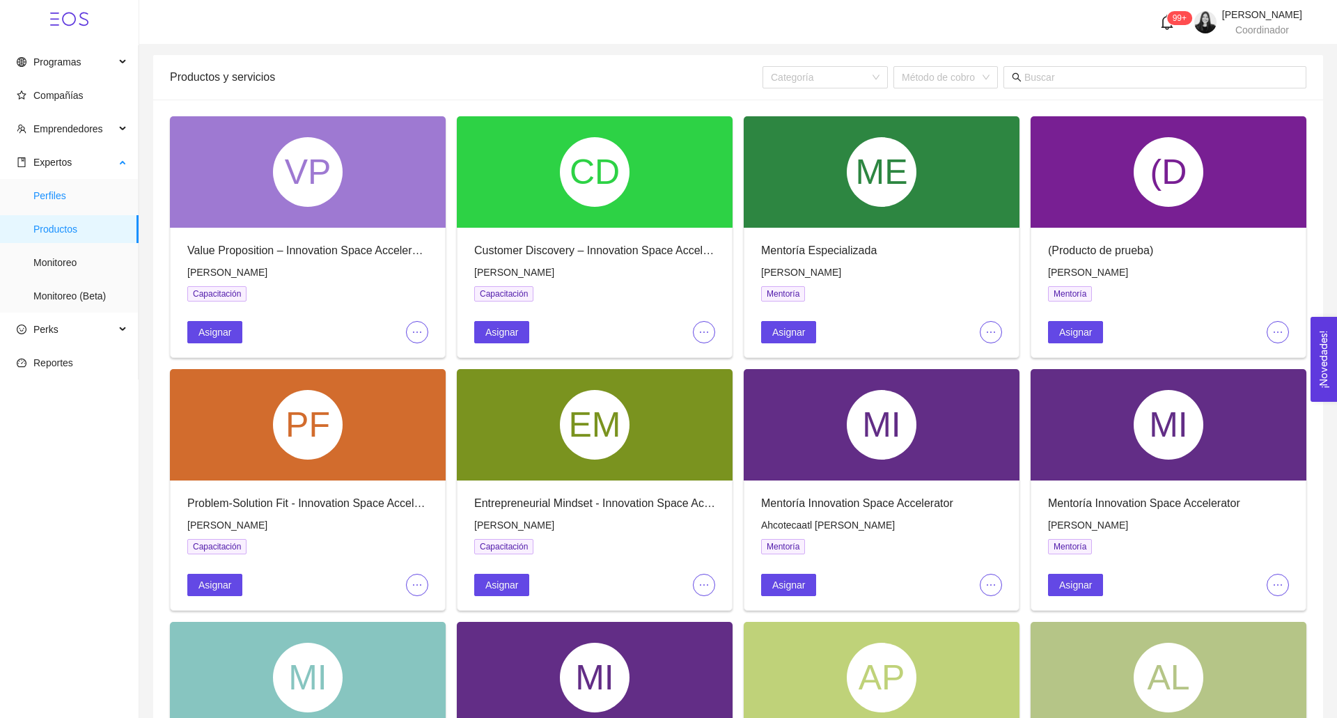
click at [104, 192] on span "Perfiles" at bounding box center [80, 196] width 94 height 28
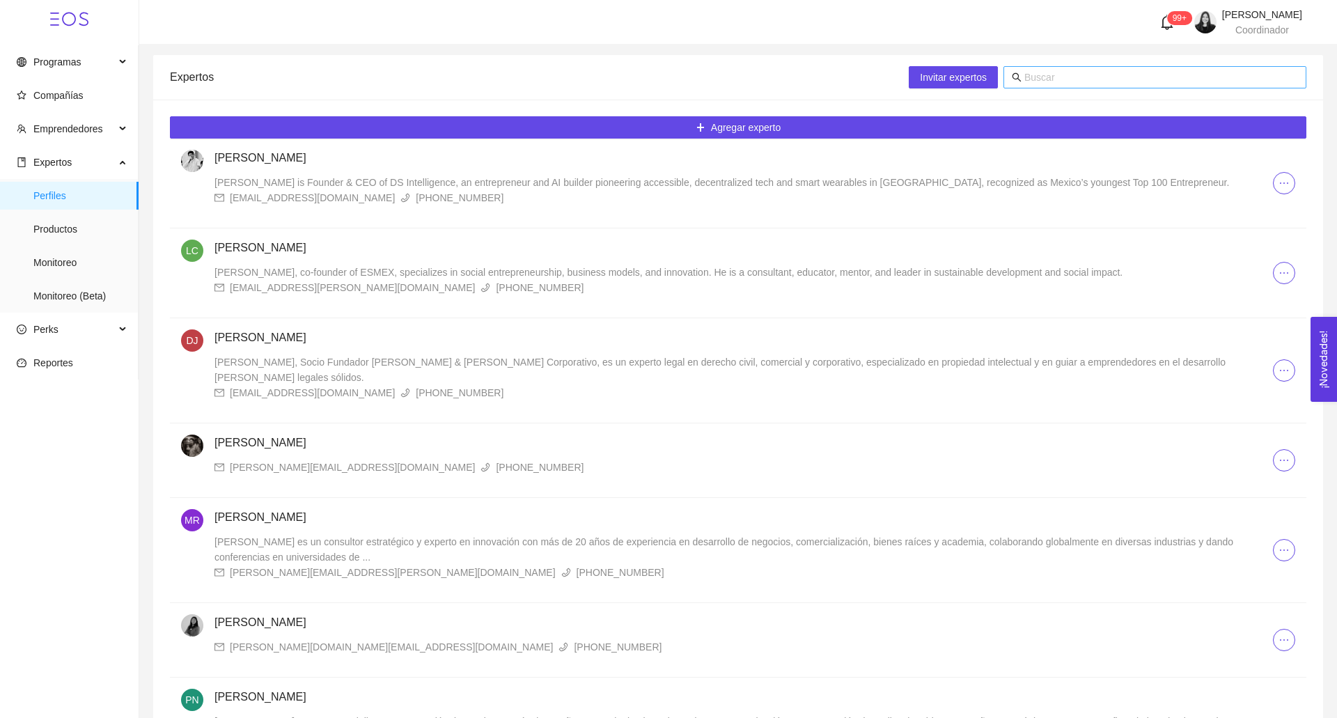
click at [1182, 68] on span at bounding box center [1155, 77] width 303 height 22
click at [1133, 77] on input "text" at bounding box center [1162, 77] width 274 height 15
type input "[PERSON_NAME]"
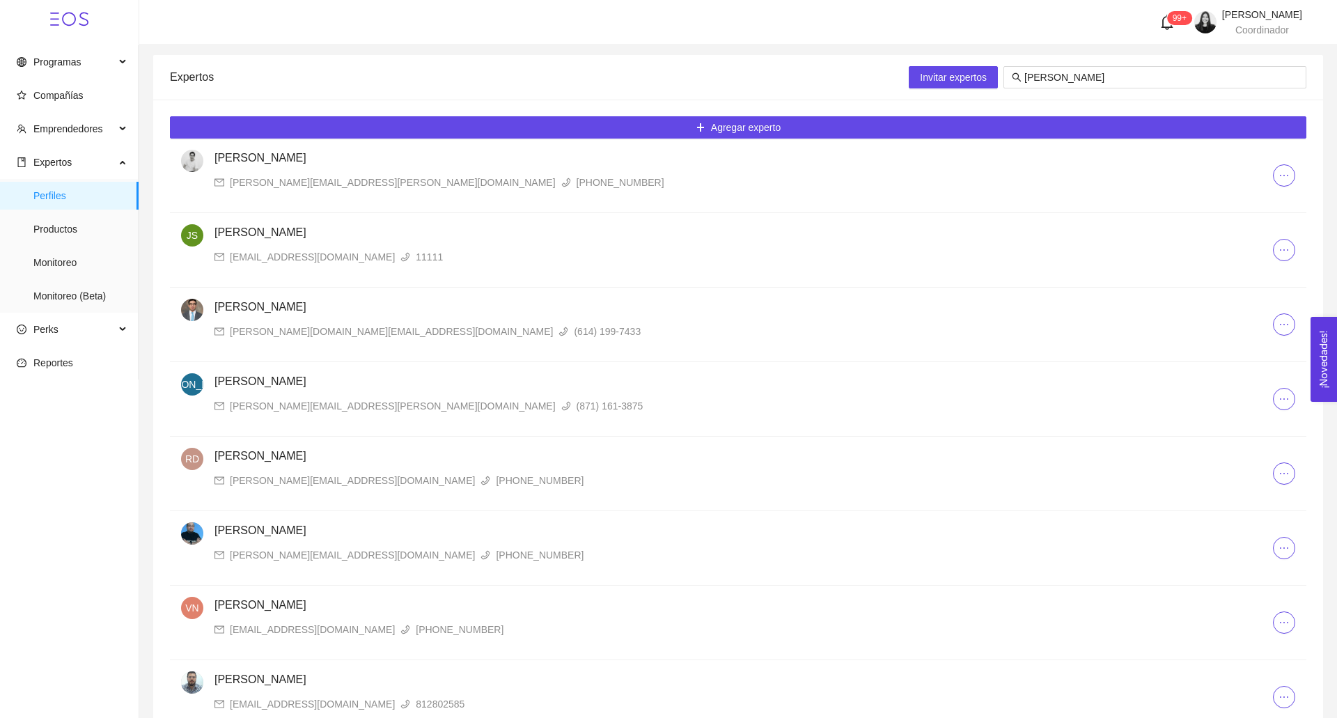
click at [367, 162] on h4 "[PERSON_NAME]" at bounding box center [744, 158] width 1059 height 17
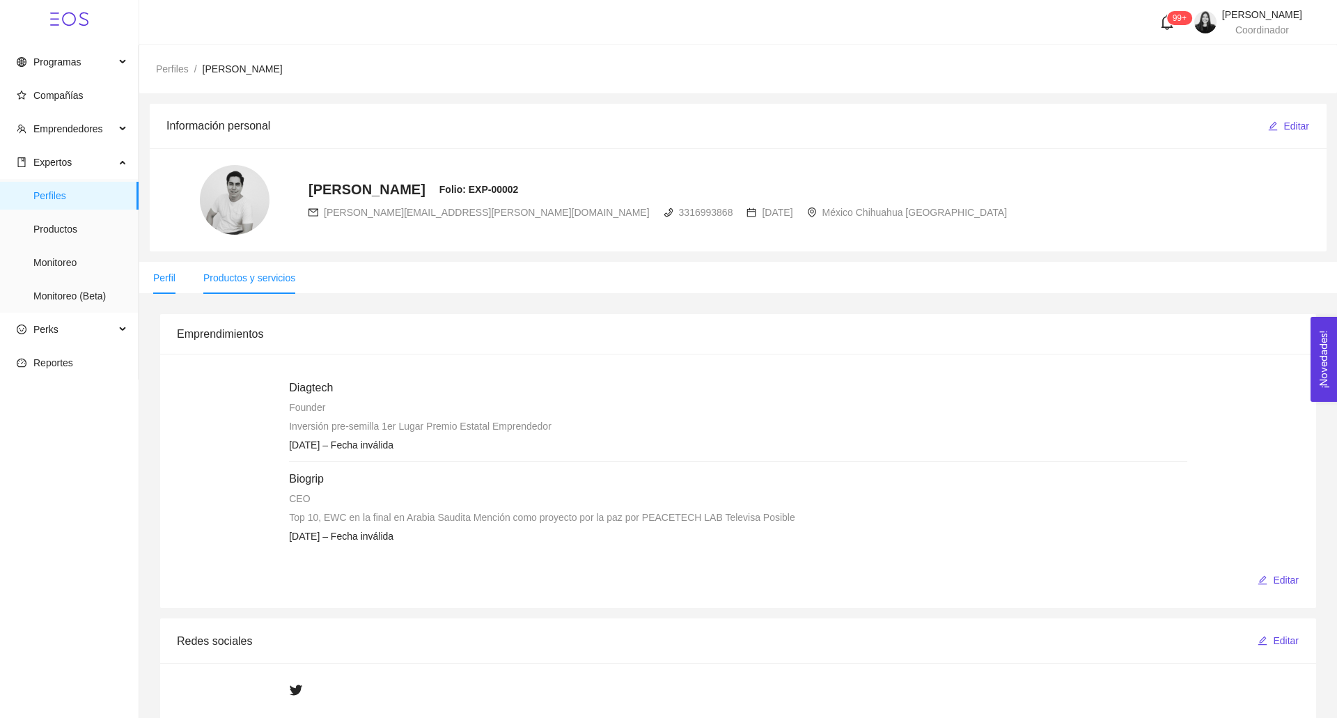
click at [237, 283] on li "Productos y servicios" at bounding box center [249, 278] width 120 height 32
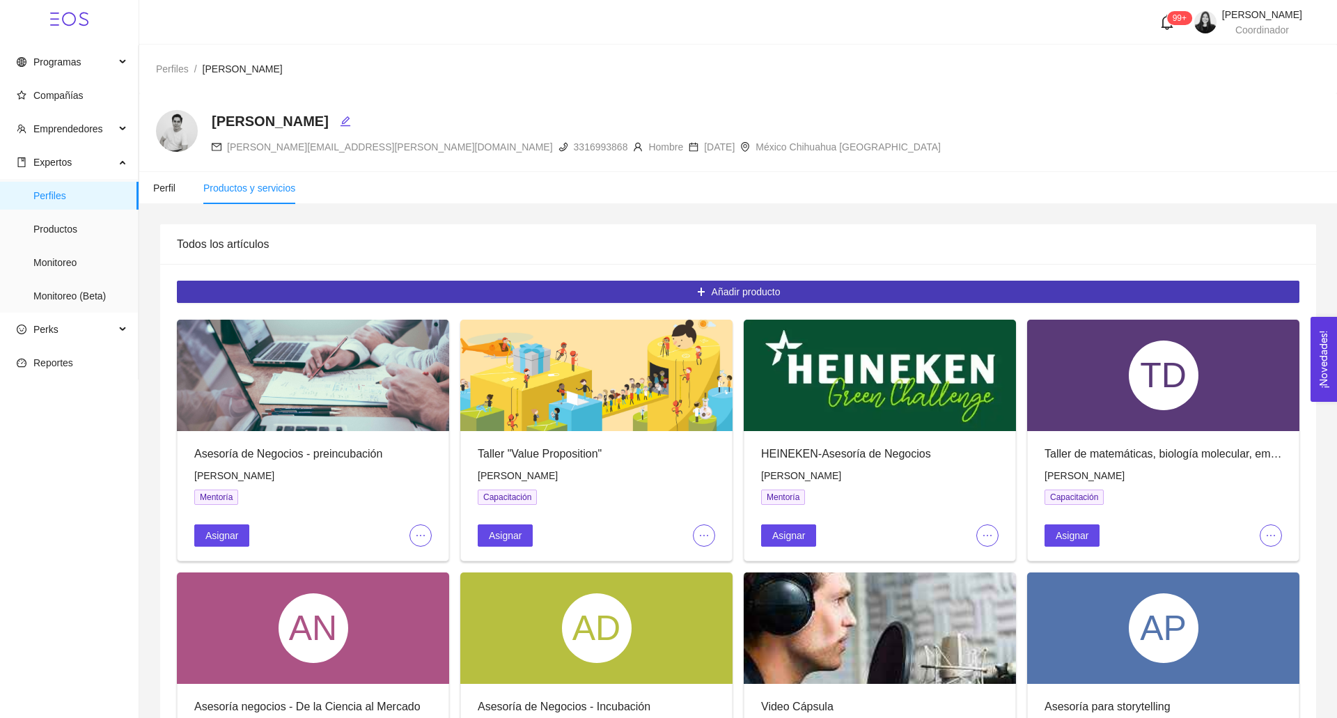
click at [723, 291] on span "Añadir producto" at bounding box center [746, 291] width 69 height 15
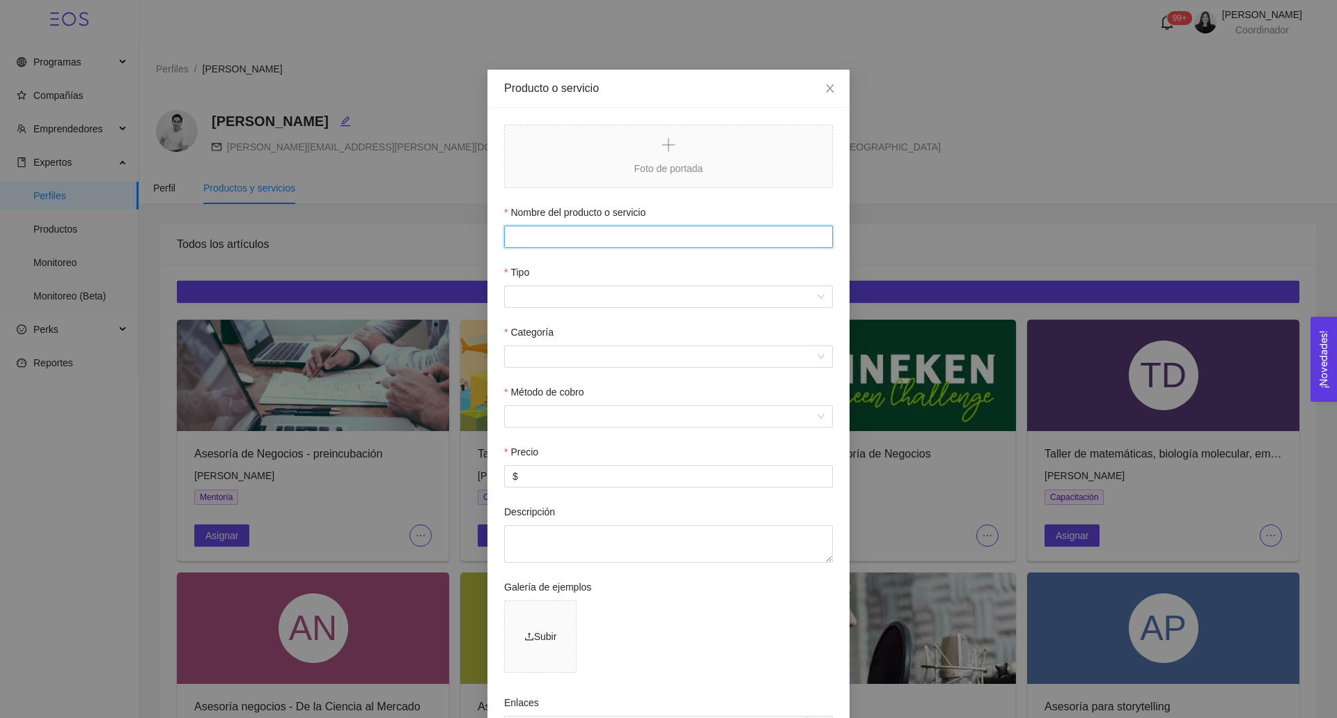
click at [557, 231] on input "Nombre del producto o servicio" at bounding box center [668, 237] width 329 height 22
paste input "Product-Market Fit – Innovation Space Accelerator"
type input "Product-Market Fit – Innovation Space Accelerator"
click at [547, 285] on div "Tipo" at bounding box center [668, 275] width 329 height 21
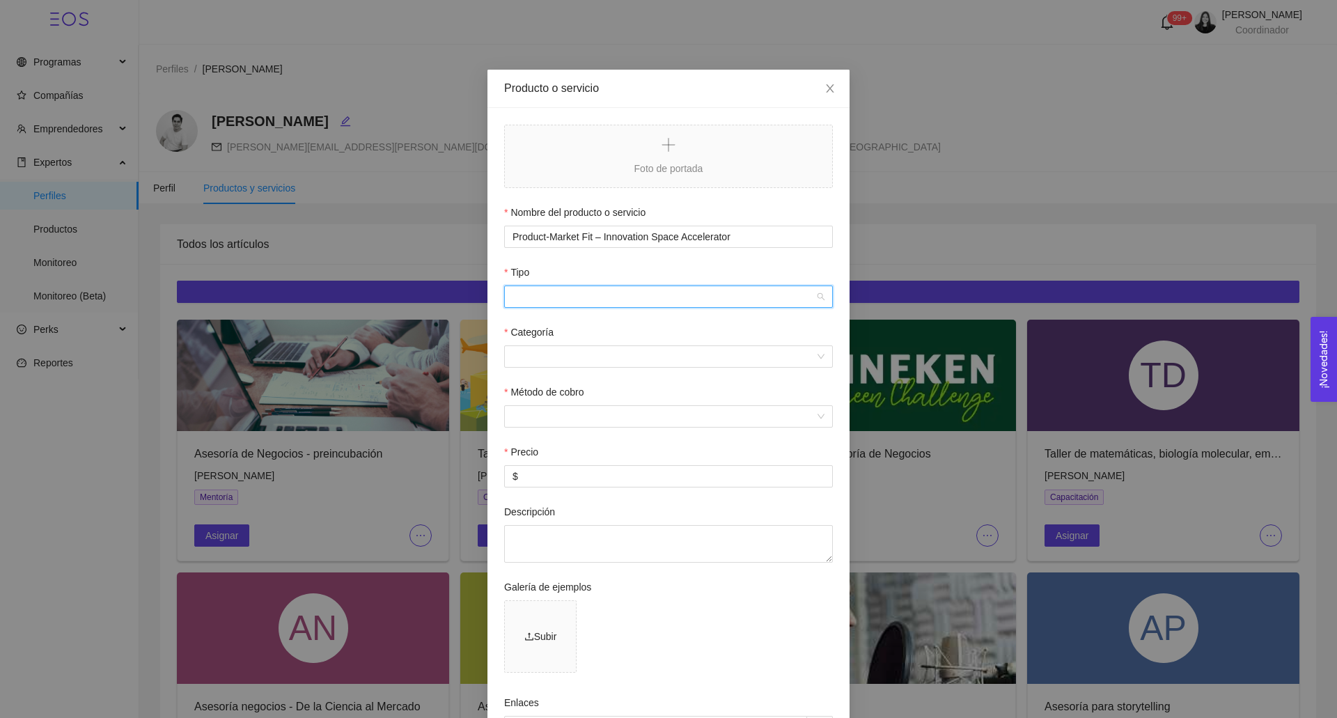
click at [547, 297] on input "Tipo" at bounding box center [664, 296] width 302 height 21
click at [549, 331] on div "Capacitación" at bounding box center [669, 324] width 312 height 15
click at [545, 361] on input "Categoría" at bounding box center [664, 356] width 302 height 21
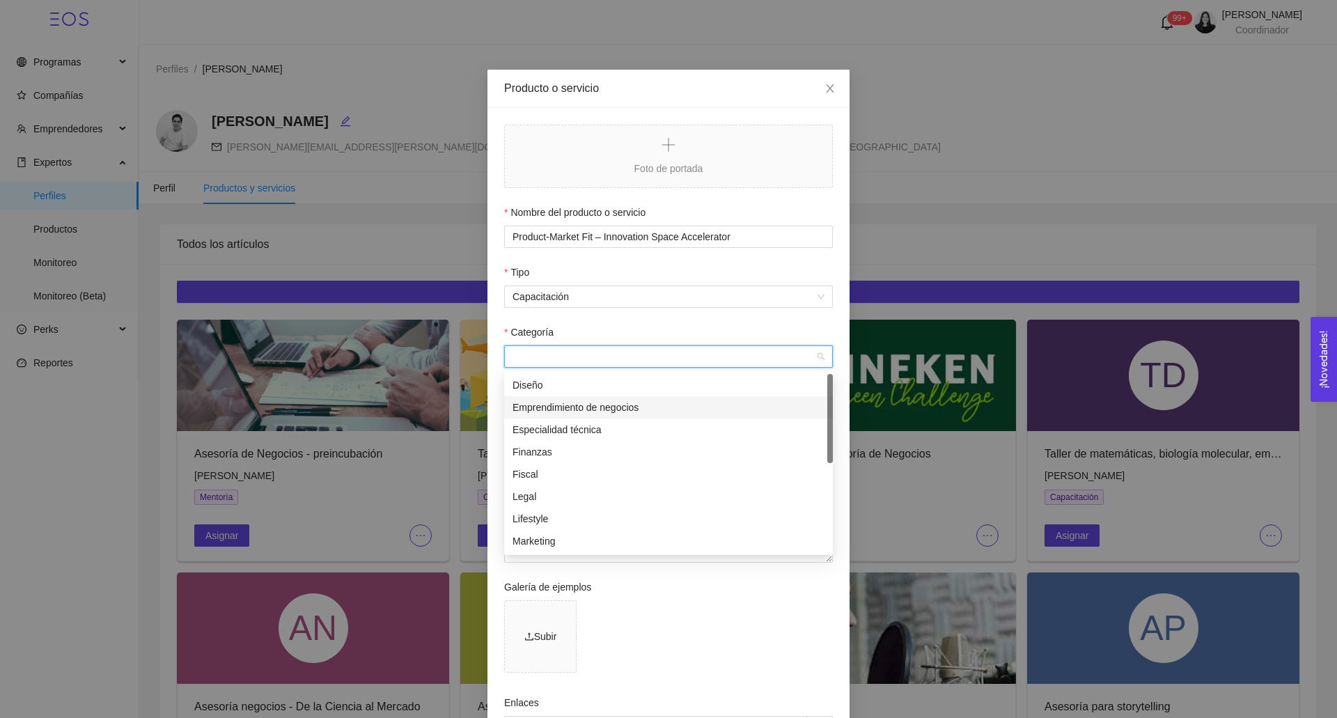
click at [544, 407] on div "Emprendimiento de negocios" at bounding box center [669, 407] width 312 height 15
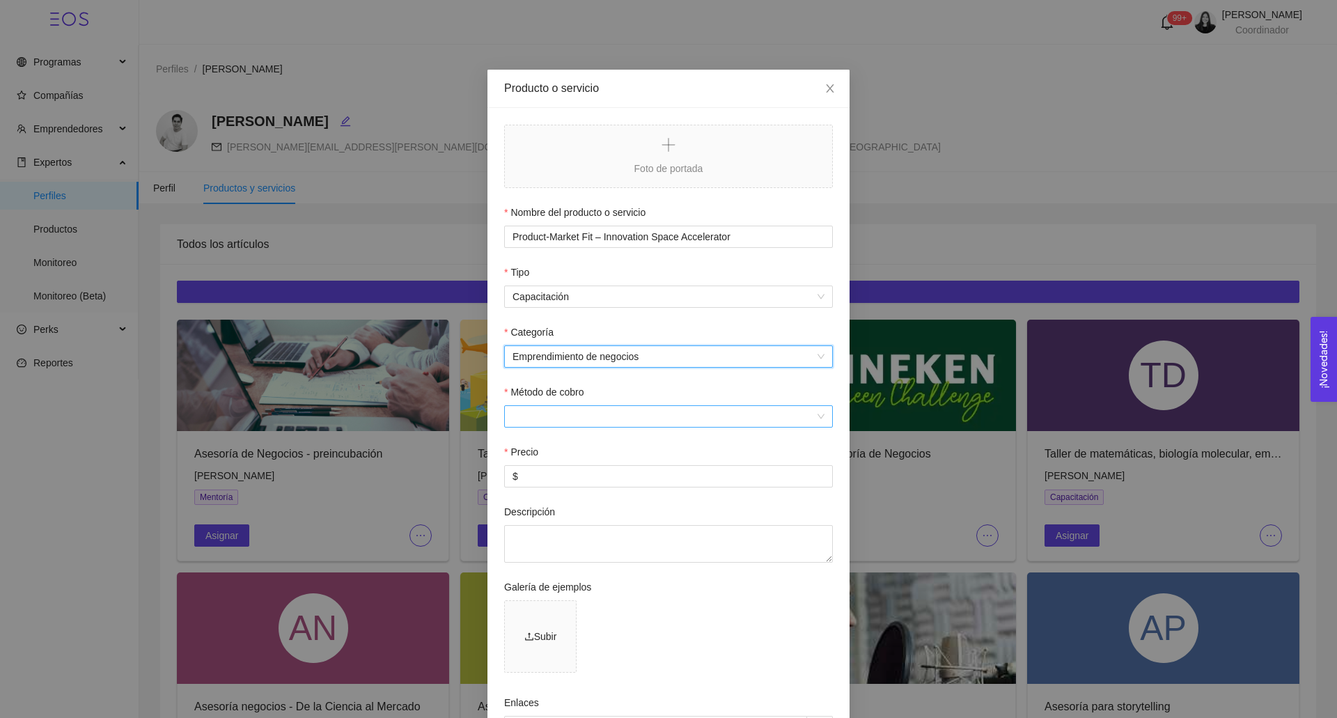
click at [537, 410] on input "Método de cobro" at bounding box center [664, 416] width 302 height 21
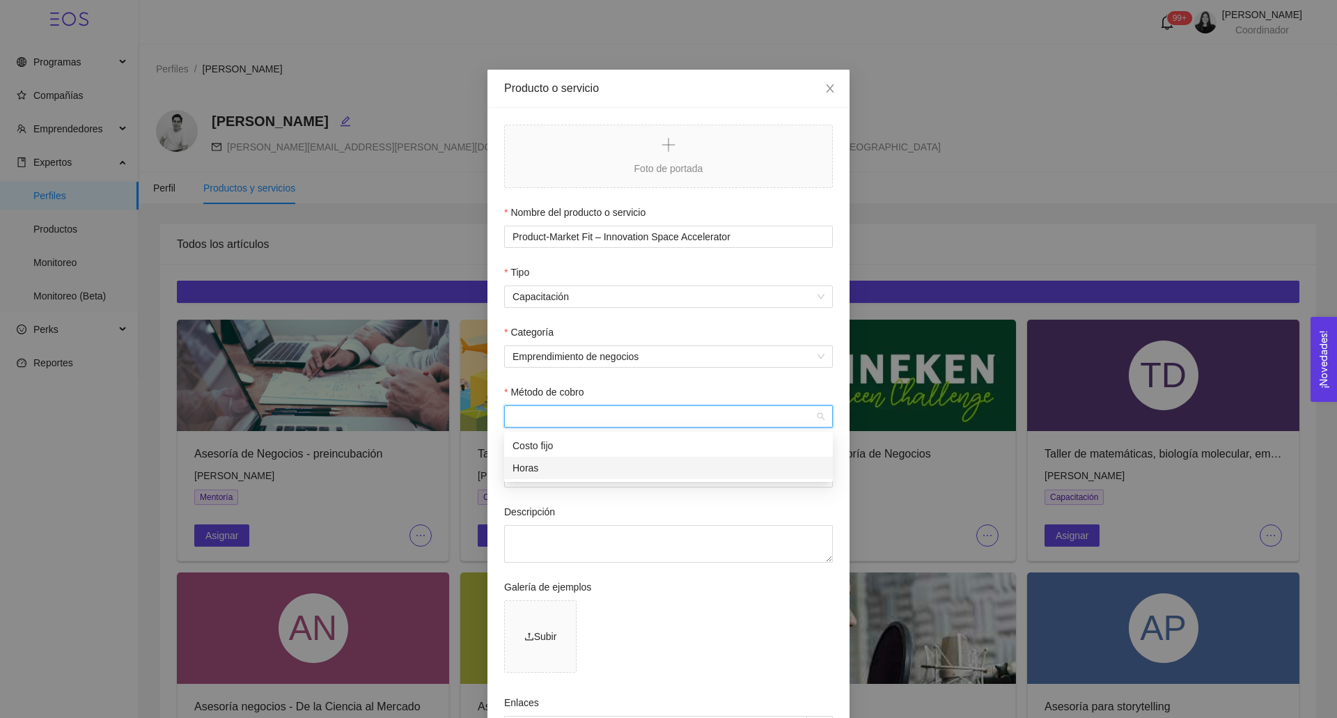
click at [538, 461] on div "Horas" at bounding box center [669, 467] width 312 height 15
click at [538, 471] on input "$" at bounding box center [668, 476] width 327 height 21
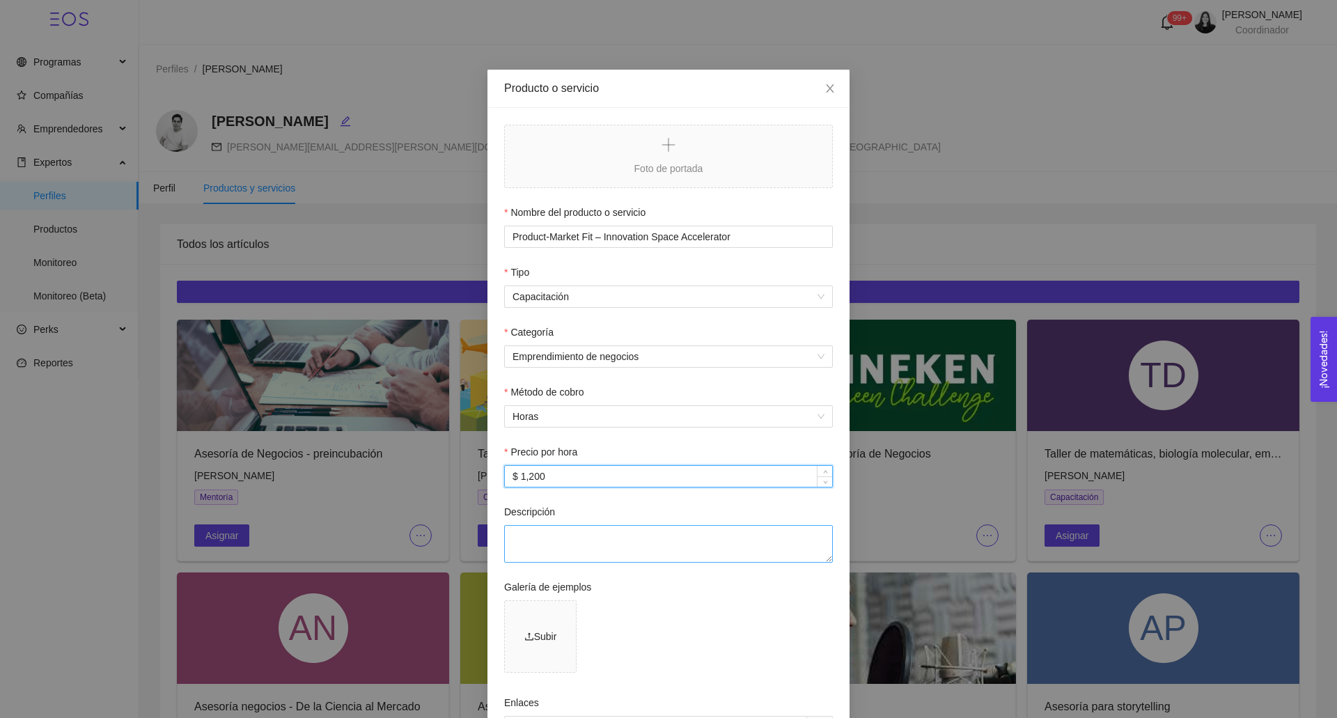
scroll to position [202, 0]
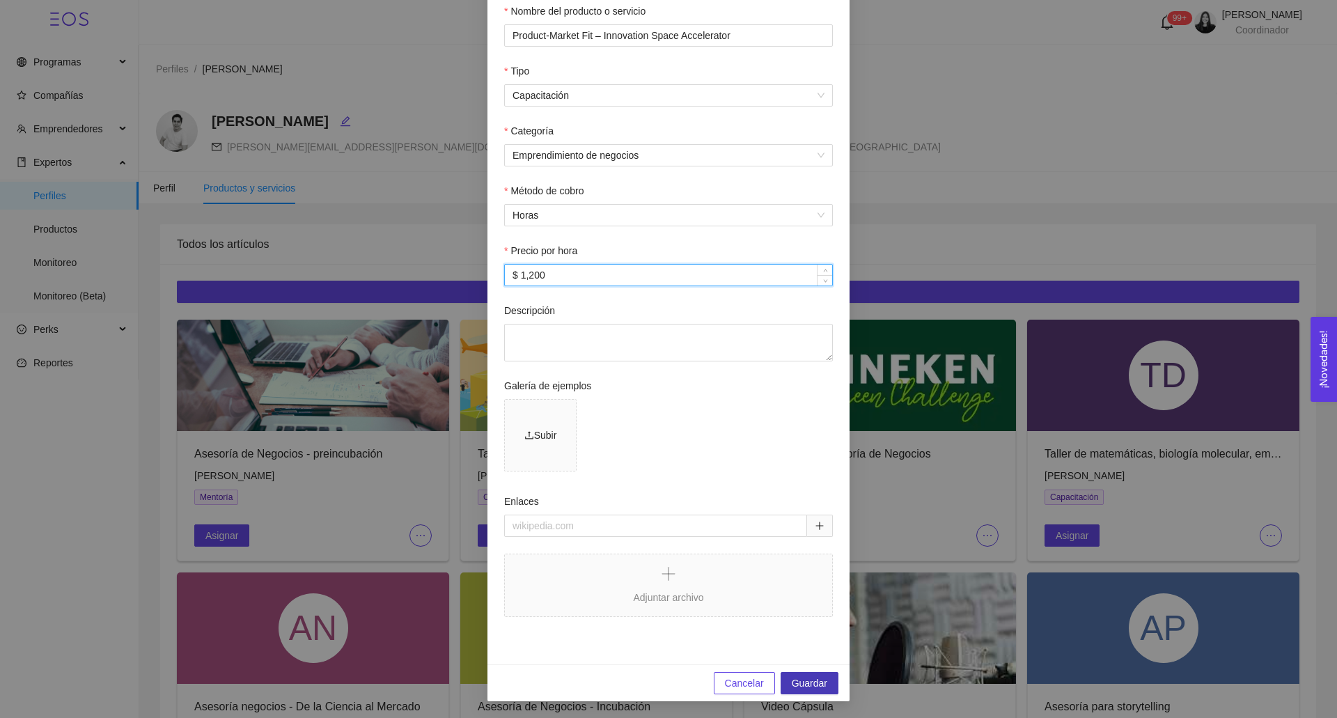
type input "$ 1,200"
click at [807, 672] on button "Guardar" at bounding box center [810, 683] width 58 height 22
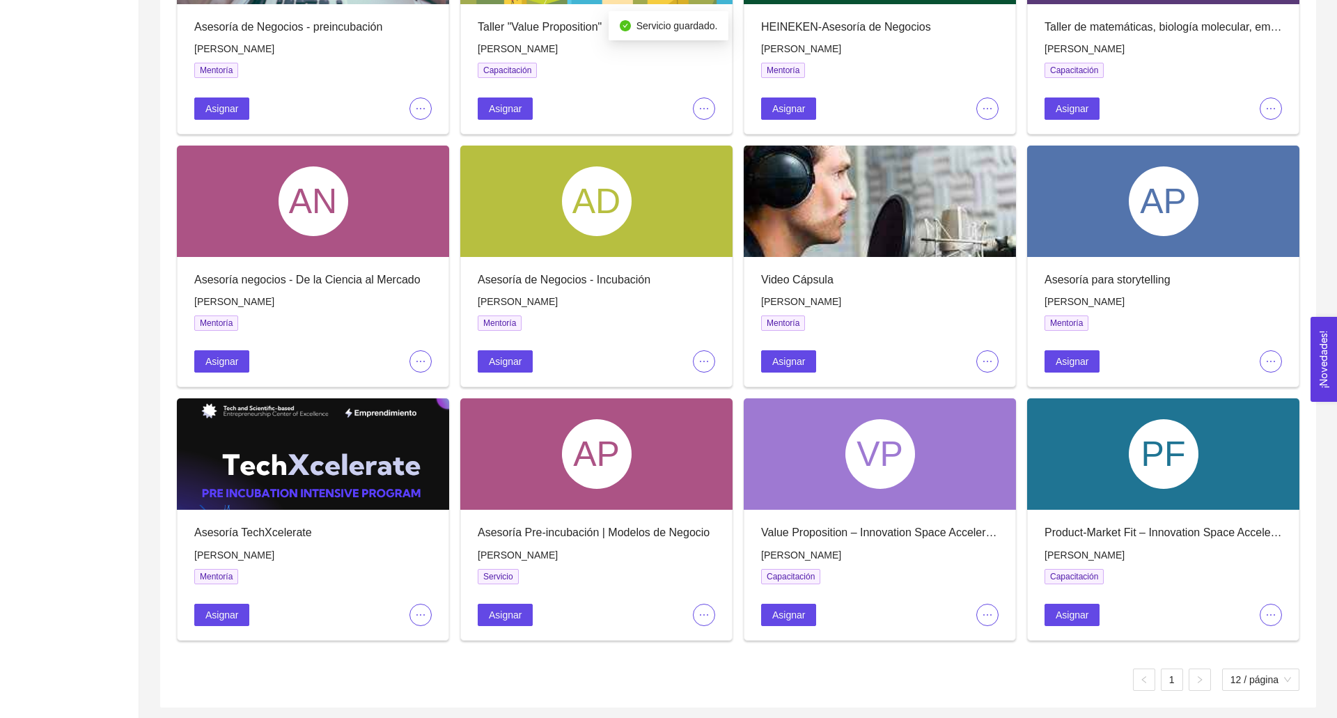
scroll to position [435, 0]
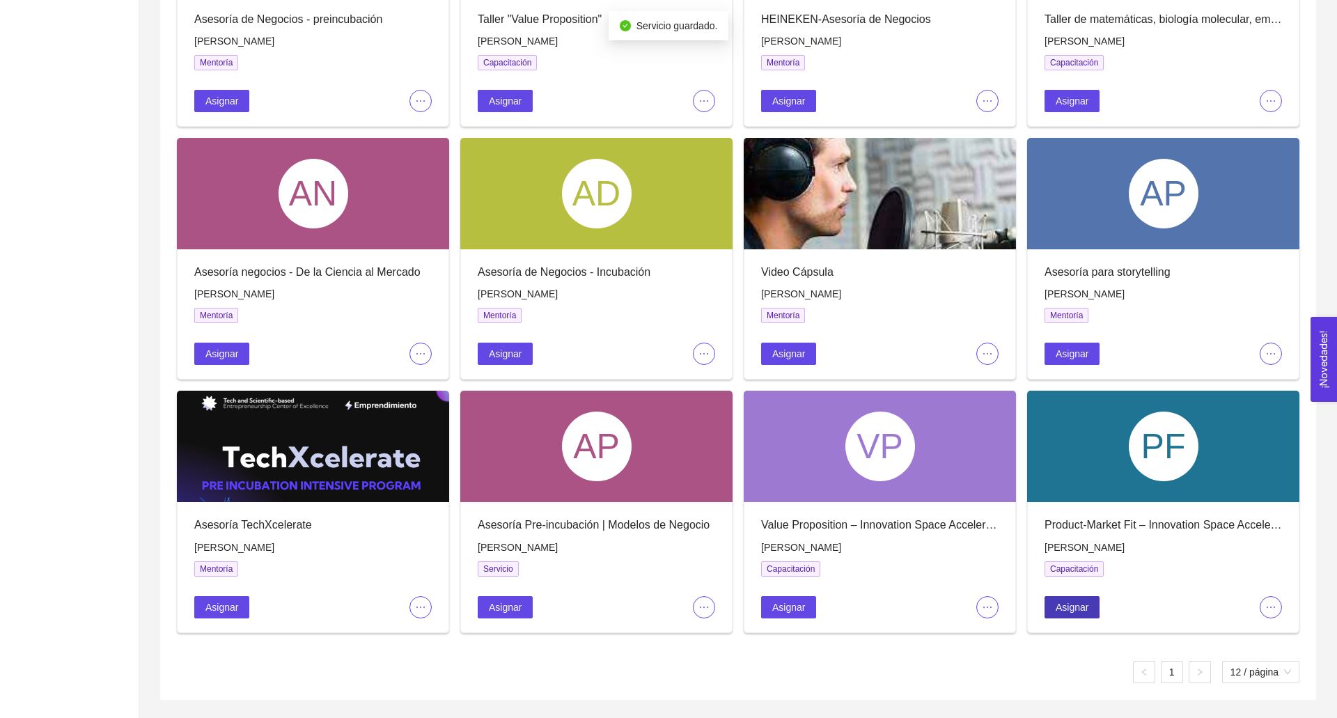
click at [1085, 612] on span "Asignar" at bounding box center [1072, 607] width 33 height 15
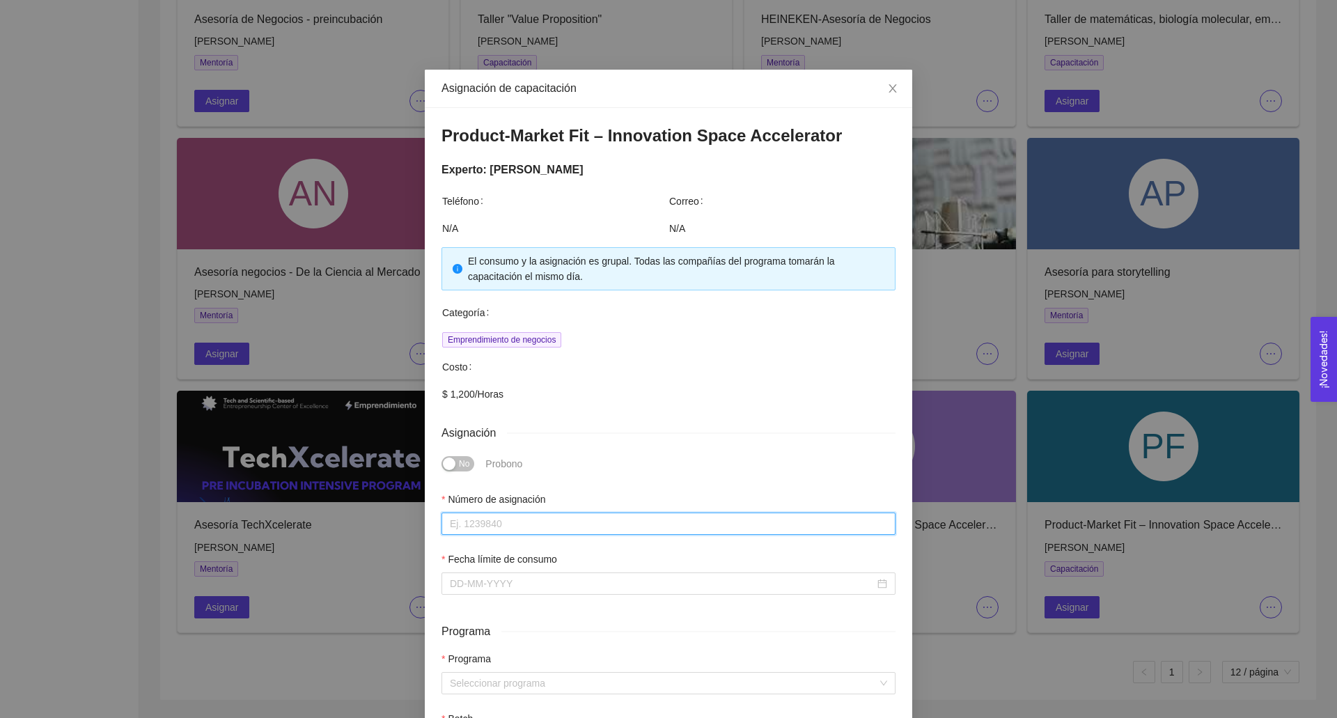
click at [495, 515] on input "Número de asignación" at bounding box center [669, 524] width 454 height 22
type input "0"
click at [499, 580] on input "Fecha límite de consumo" at bounding box center [662, 583] width 425 height 15
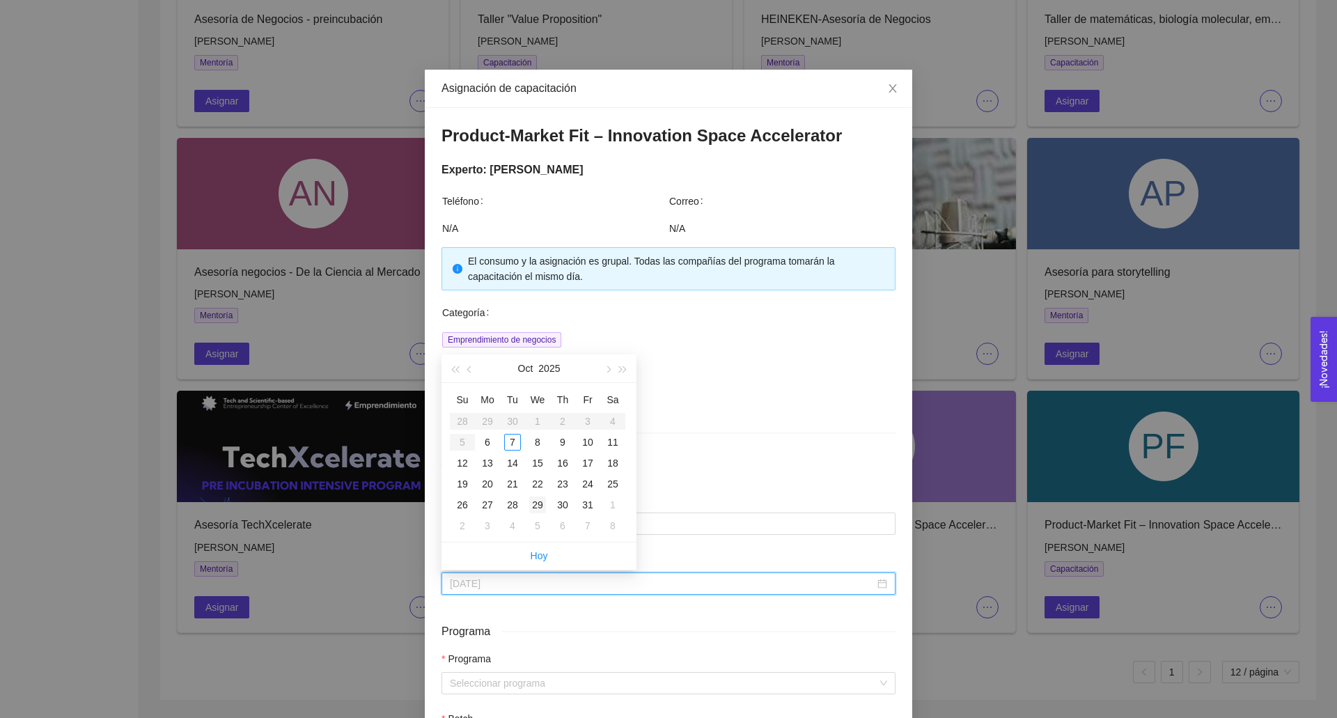
type input "[DATE]"
click at [536, 509] on div "29" at bounding box center [537, 505] width 17 height 17
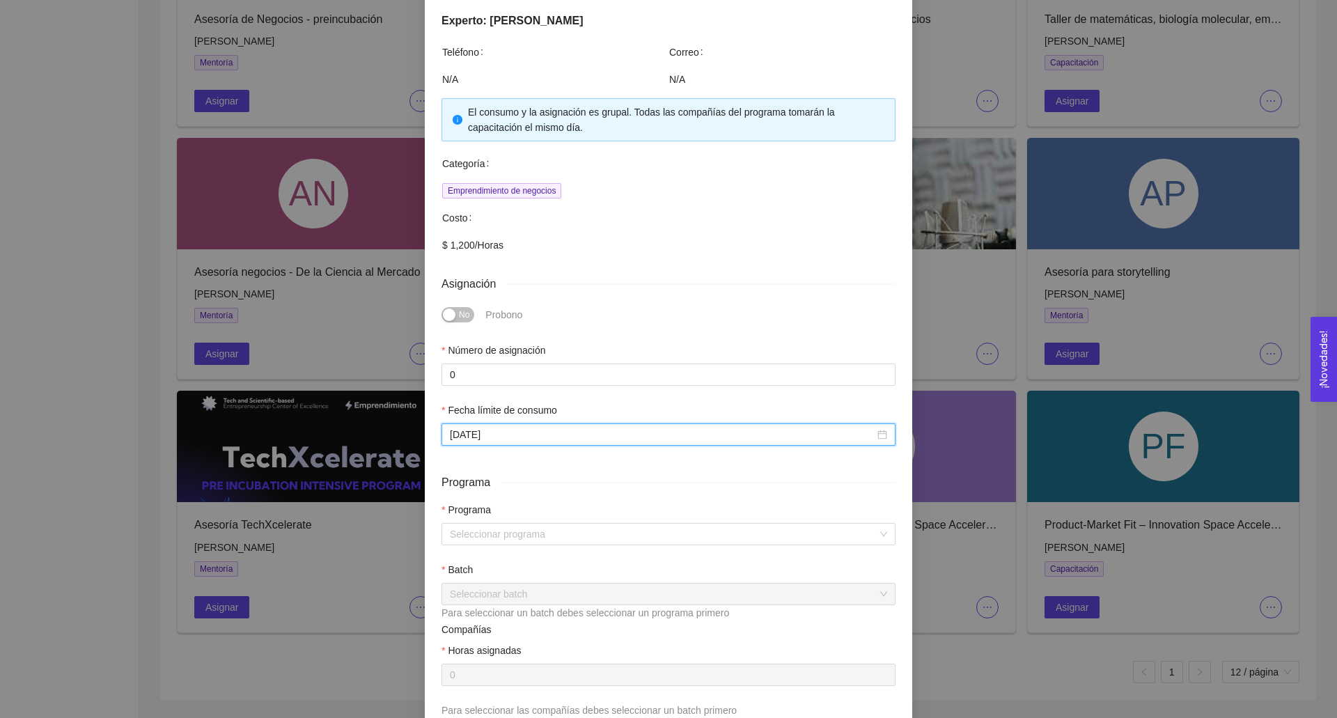
scroll to position [185, 0]
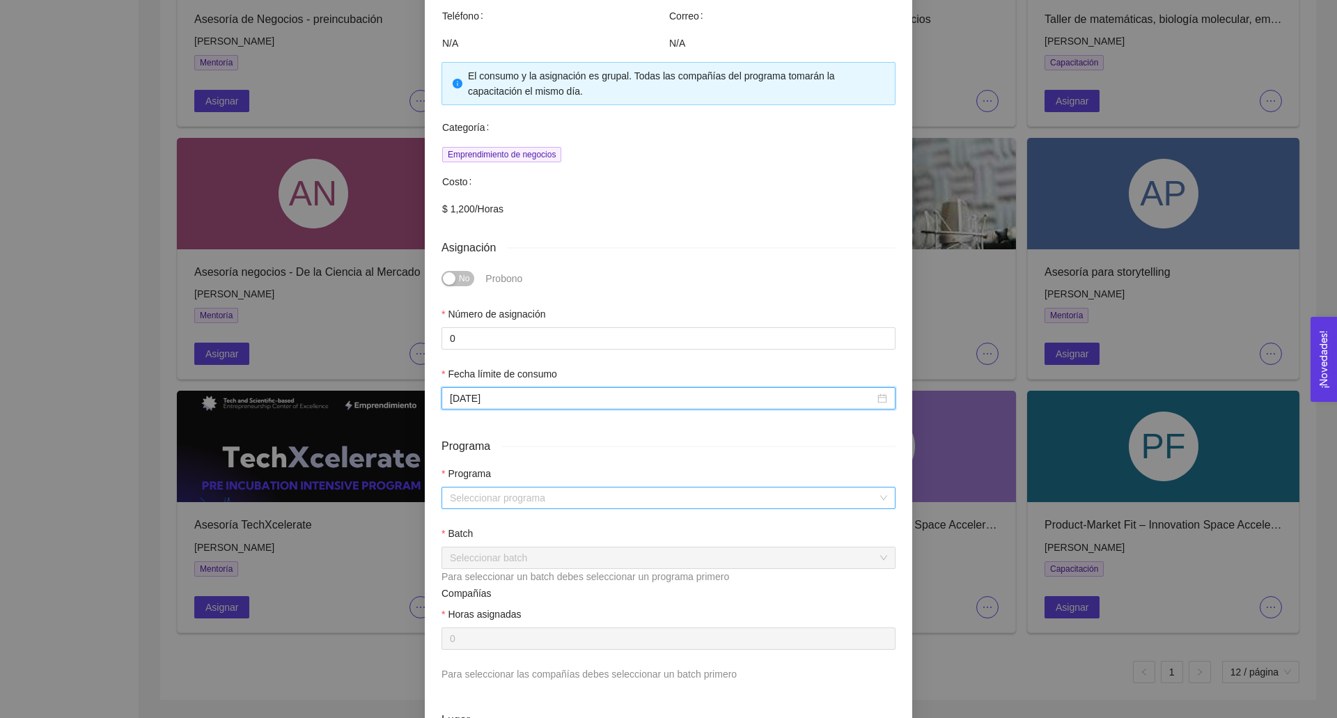
click at [509, 488] on input "search" at bounding box center [664, 498] width 428 height 21
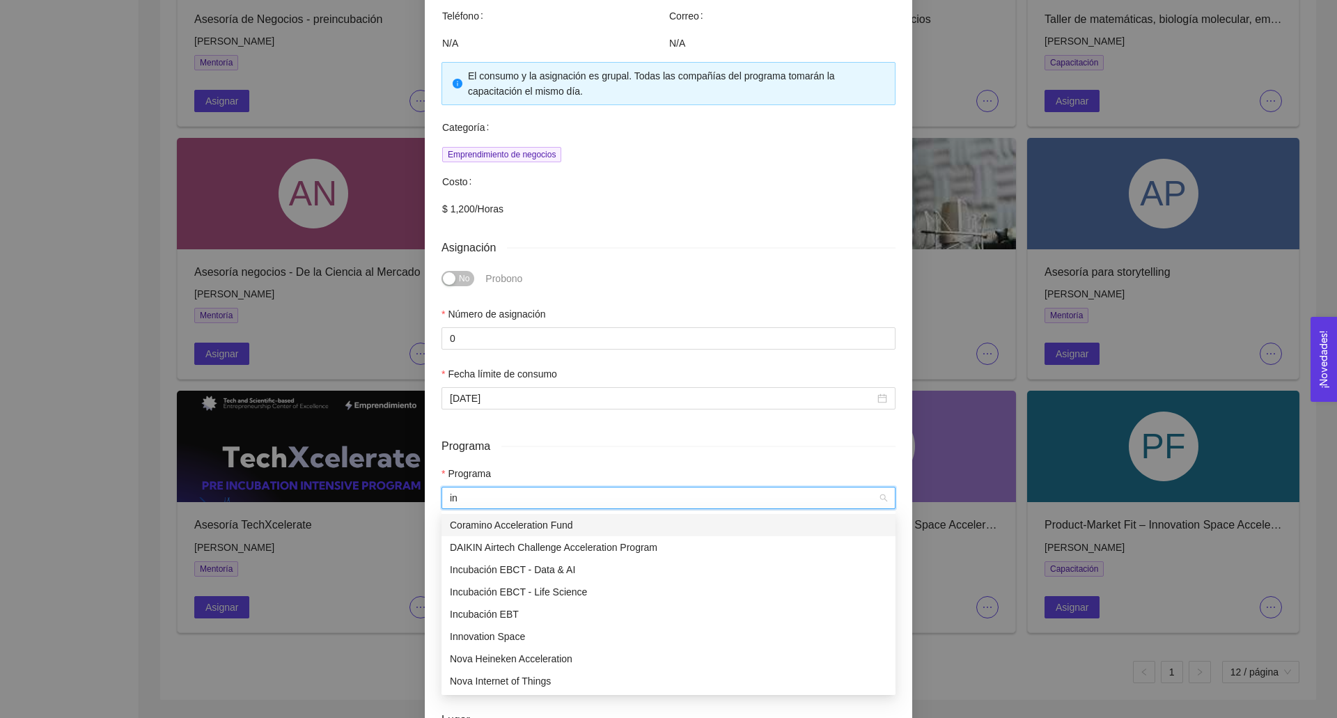
type input "inn"
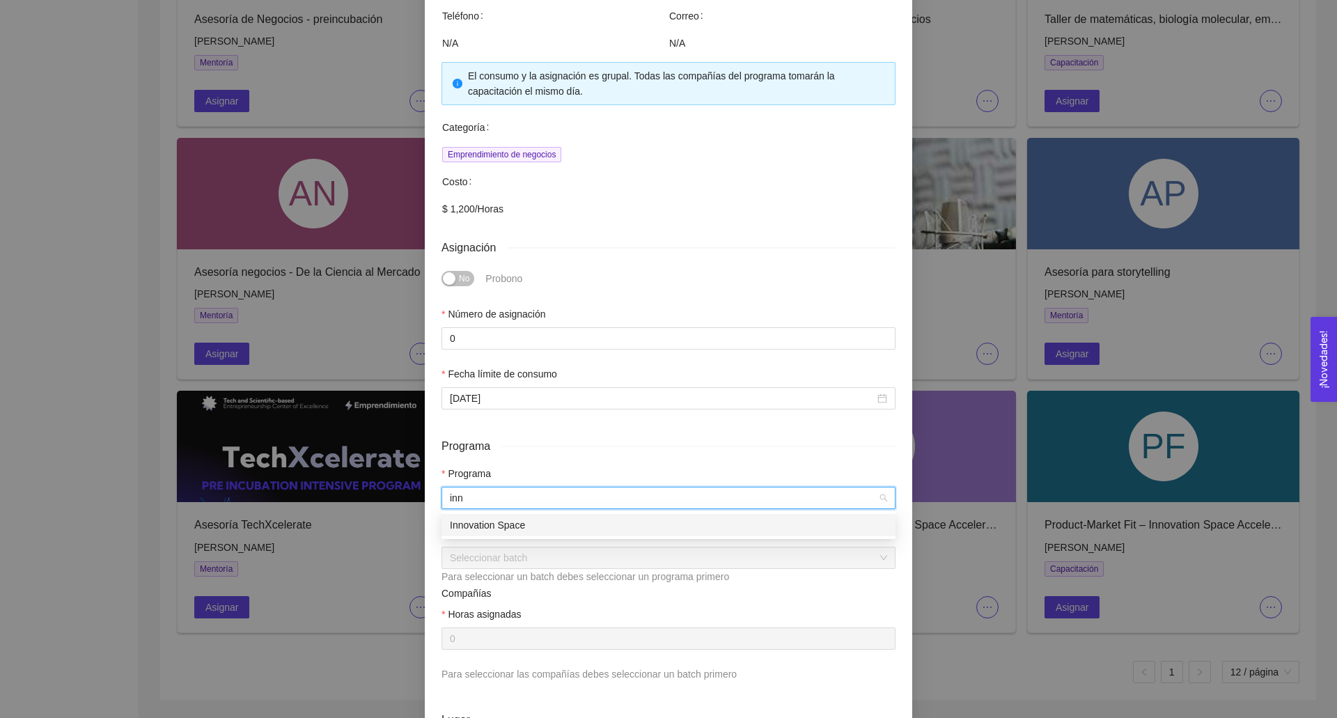
click at [478, 522] on div "Innovation Space" at bounding box center [668, 525] width 437 height 15
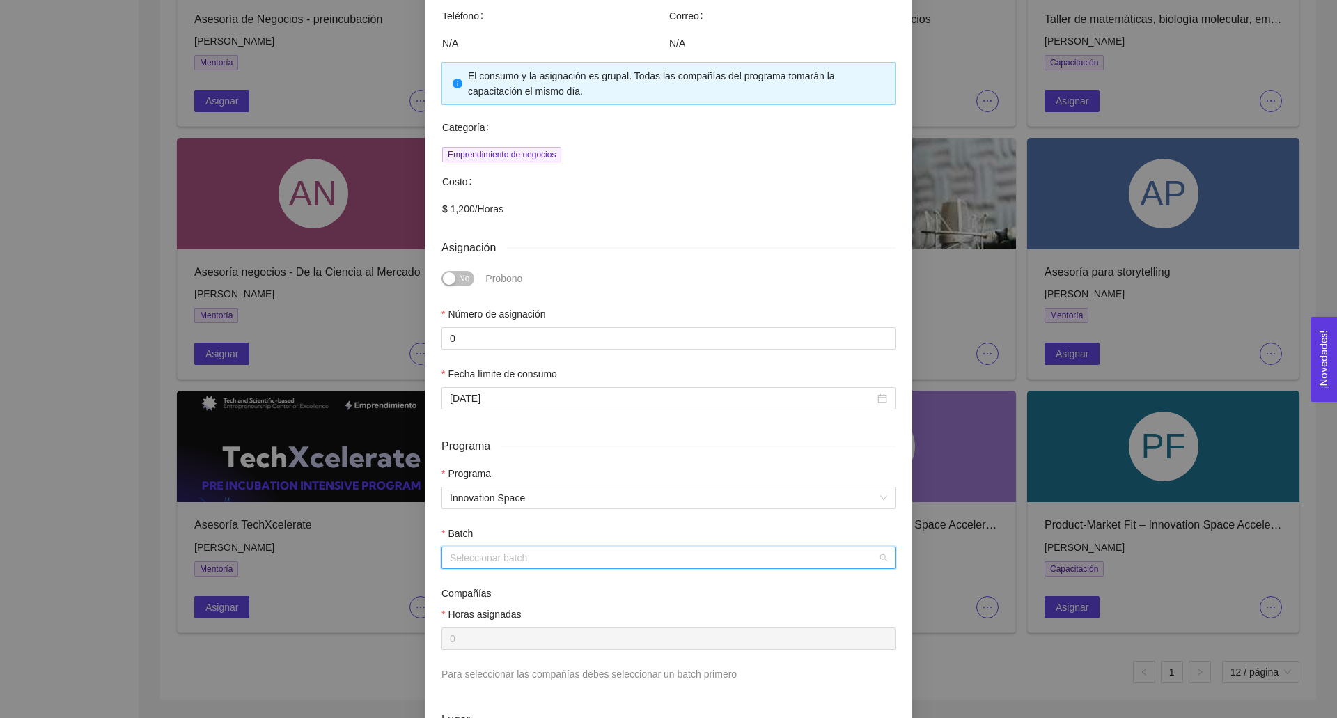
click at [483, 563] on input "search" at bounding box center [664, 557] width 428 height 21
click at [506, 591] on div "Batch 2025" at bounding box center [668, 585] width 437 height 15
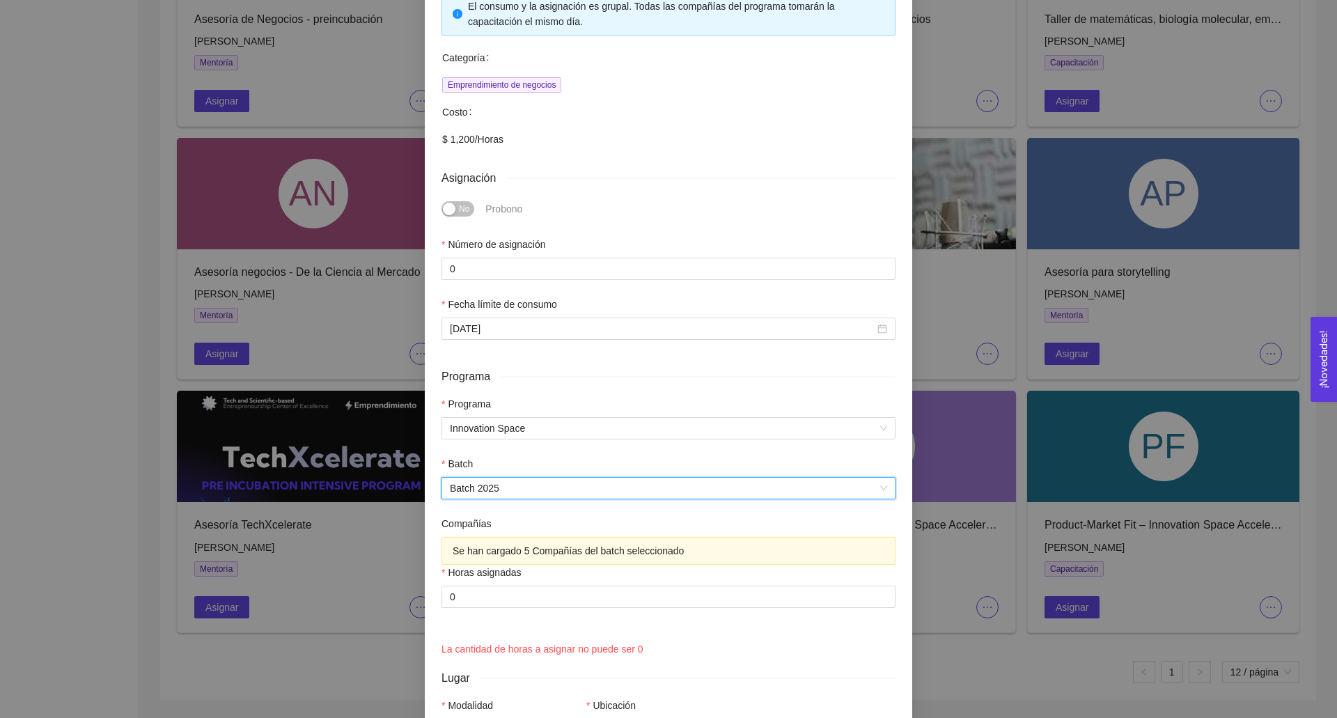
scroll to position [309, 0]
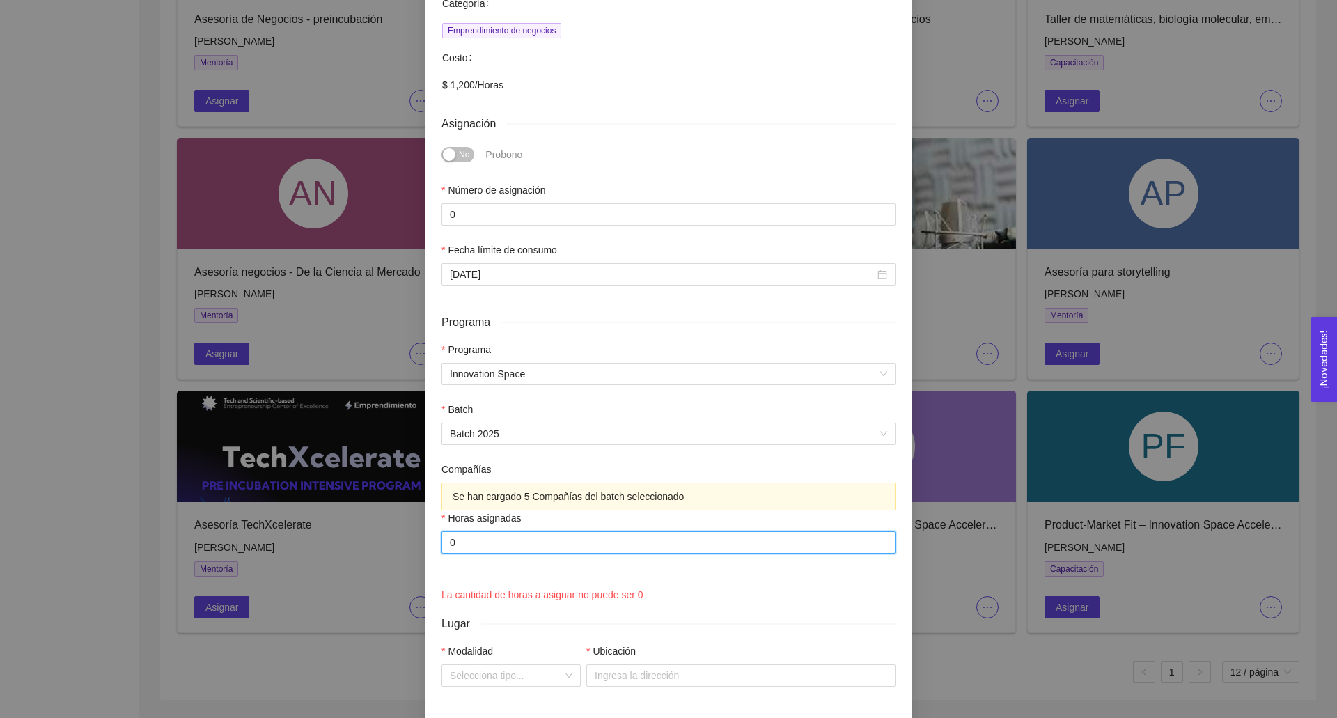
drag, startPoint x: 471, startPoint y: 543, endPoint x: 419, endPoint y: 543, distance: 52.2
click at [419, 543] on div "Asignación de capacitación Product-Market Fit – Innovation Space Accelerator Ex…" at bounding box center [668, 359] width 1337 height 718
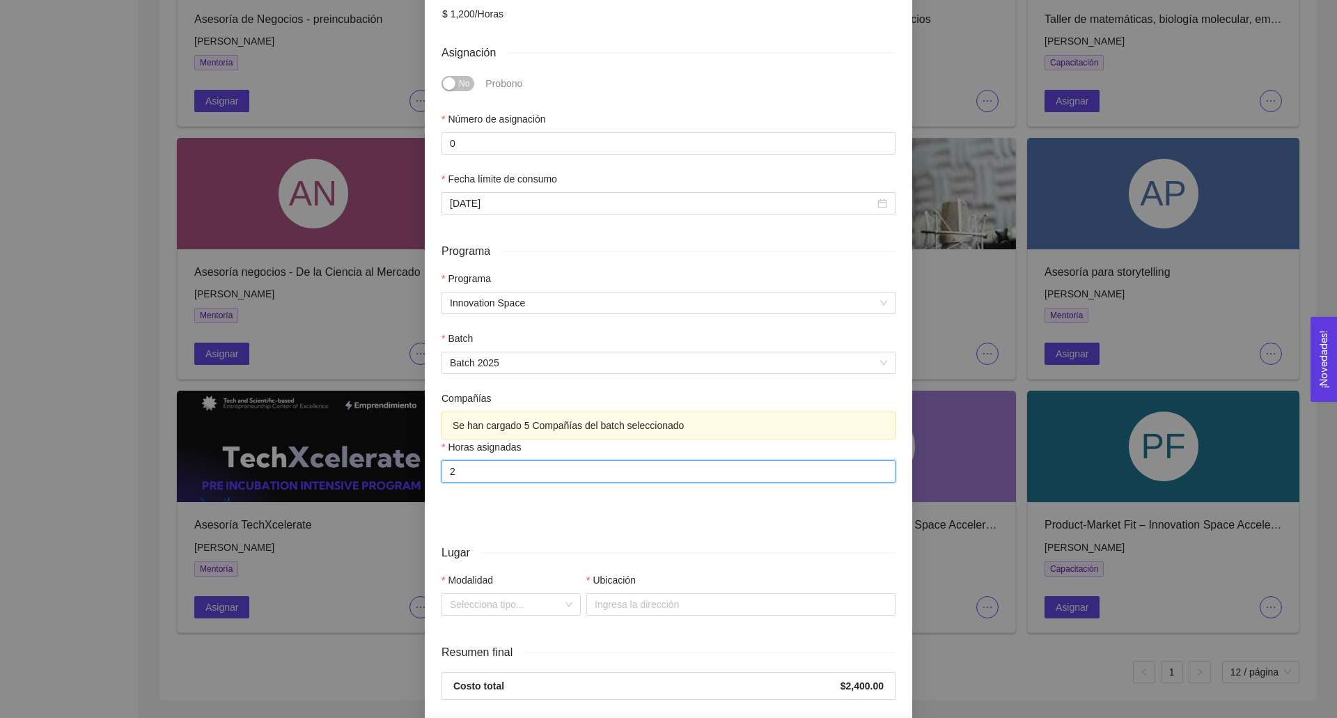
scroll to position [433, 0]
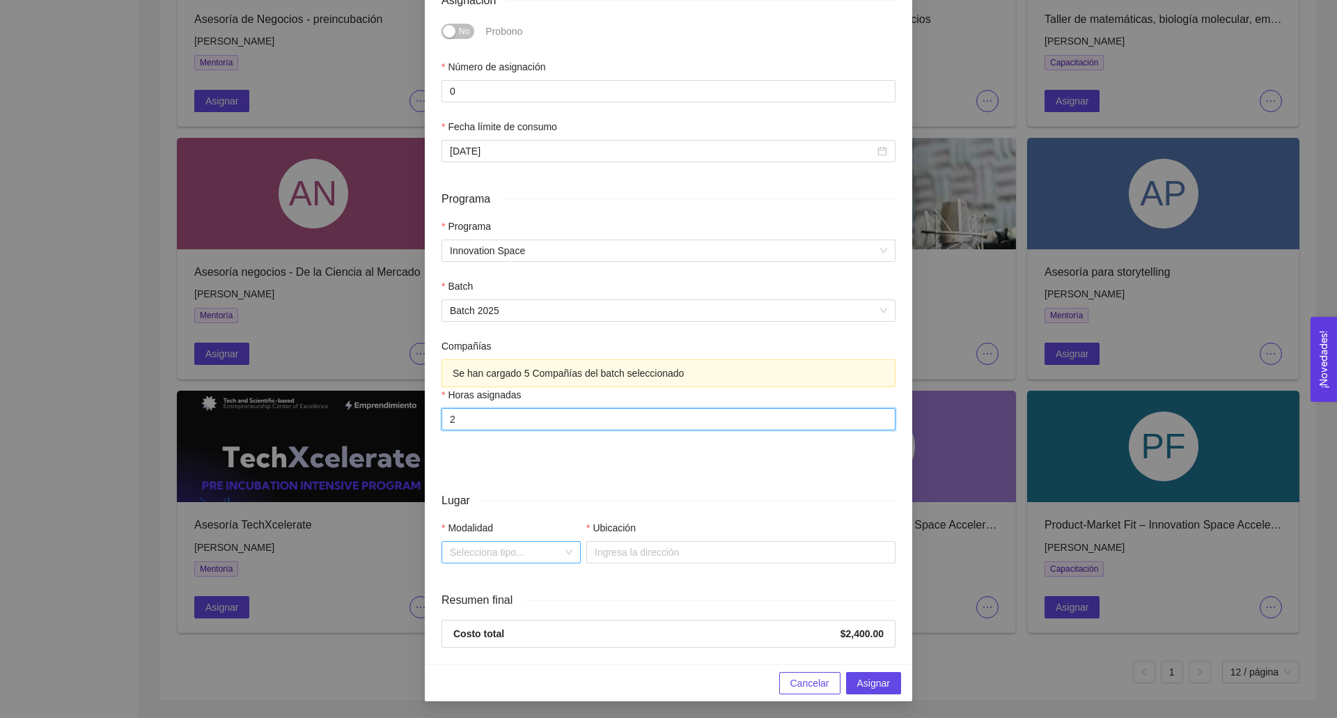
type input "2"
click at [531, 554] on input "Modalidad" at bounding box center [506, 552] width 113 height 21
click at [510, 603] on div "En línea" at bounding box center [511, 603] width 123 height 15
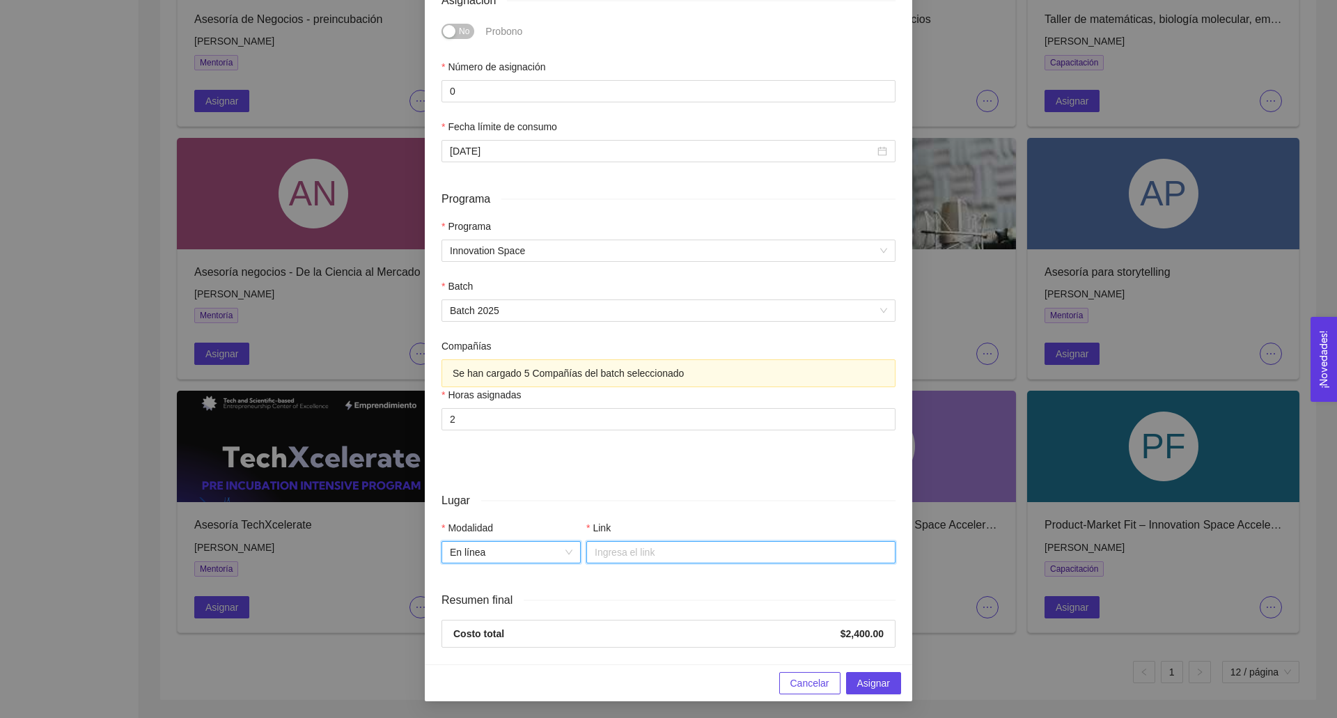
click at [641, 552] on input "Link" at bounding box center [740, 552] width 309 height 22
paste input "[URL][DOMAIN_NAME]"
type input "[URL][DOMAIN_NAME]"
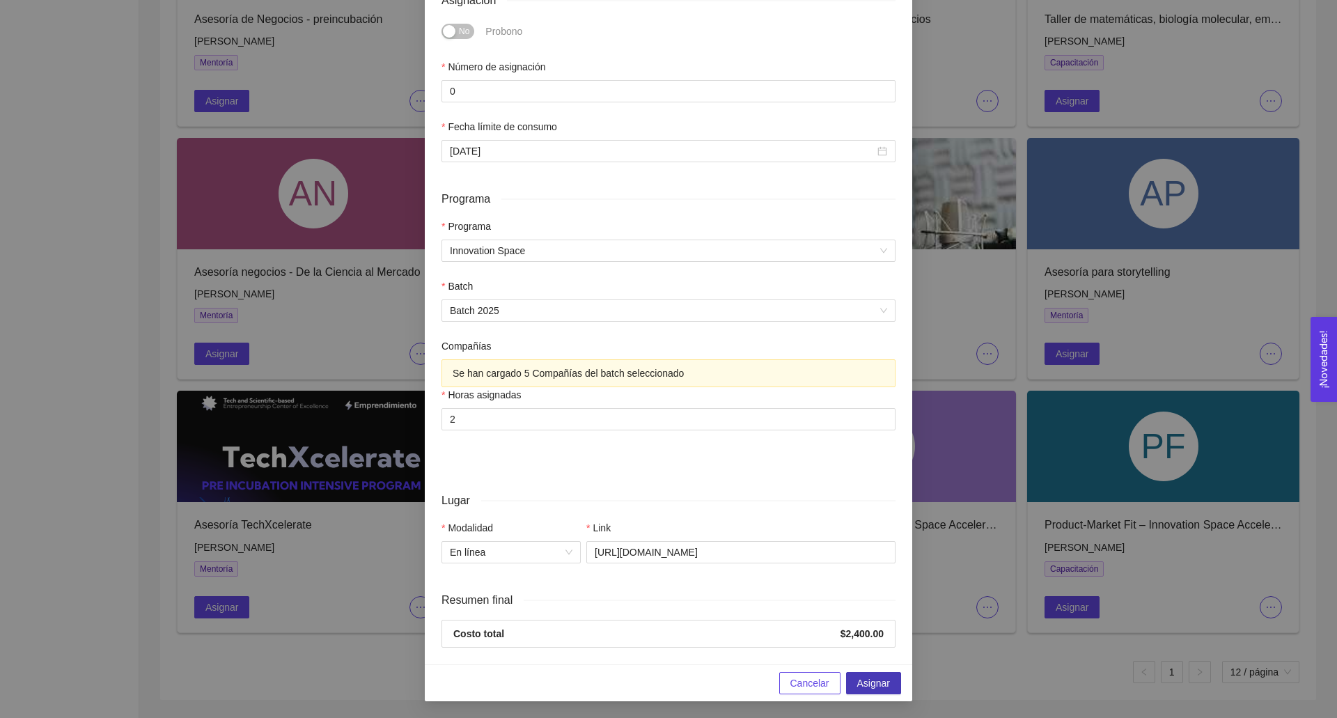
click at [869, 687] on span "Asignar" at bounding box center [873, 683] width 33 height 15
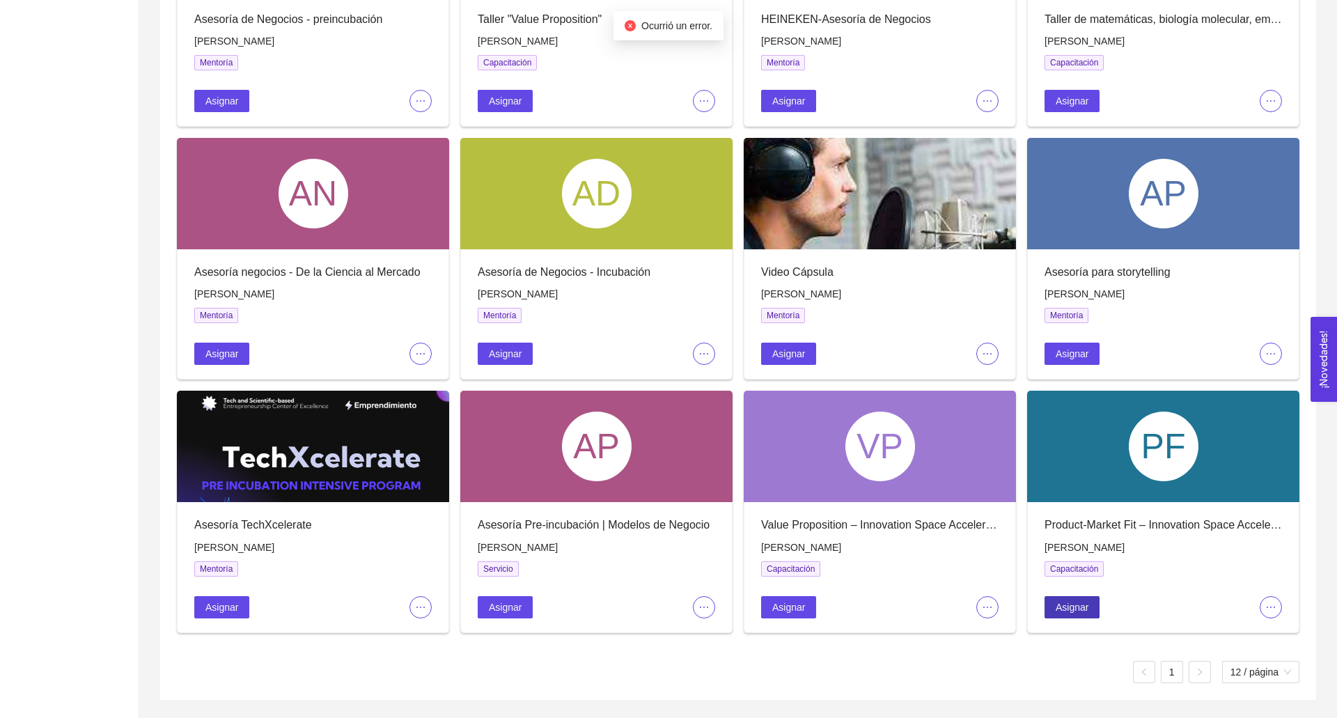
scroll to position [0, 0]
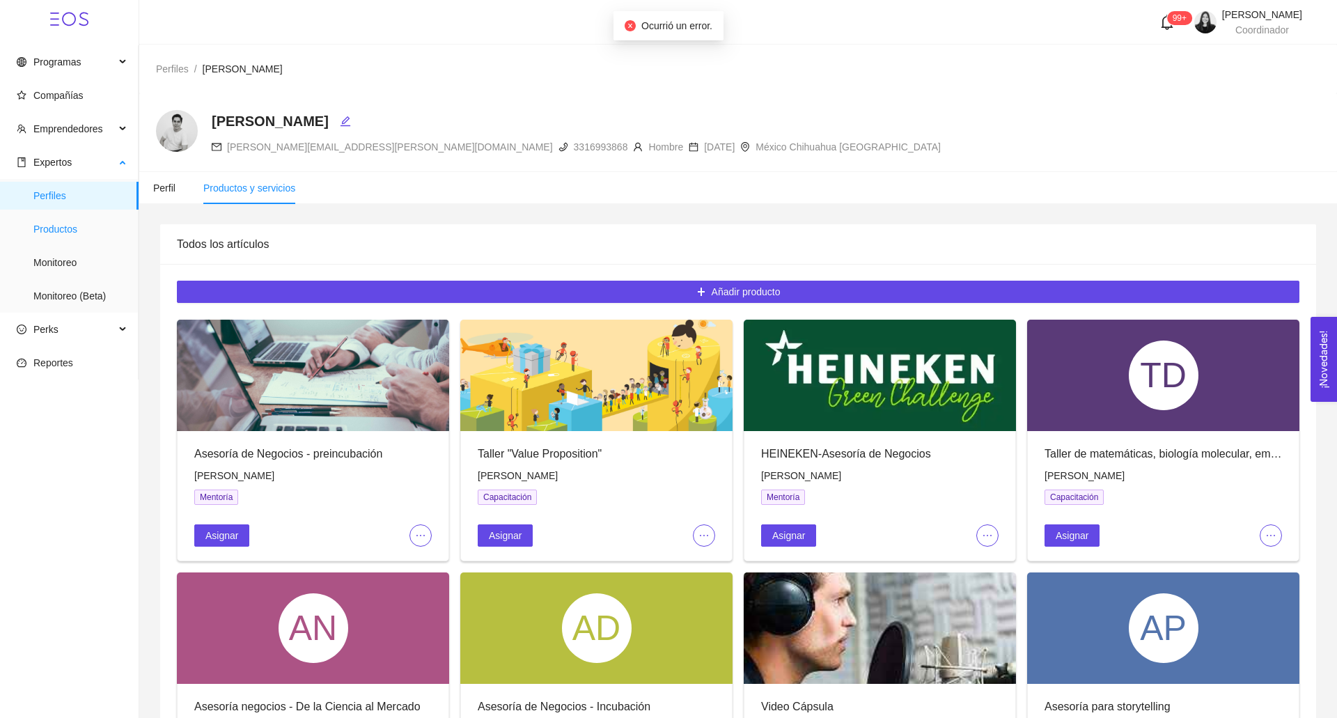
click at [50, 230] on span "Productos" at bounding box center [80, 229] width 94 height 28
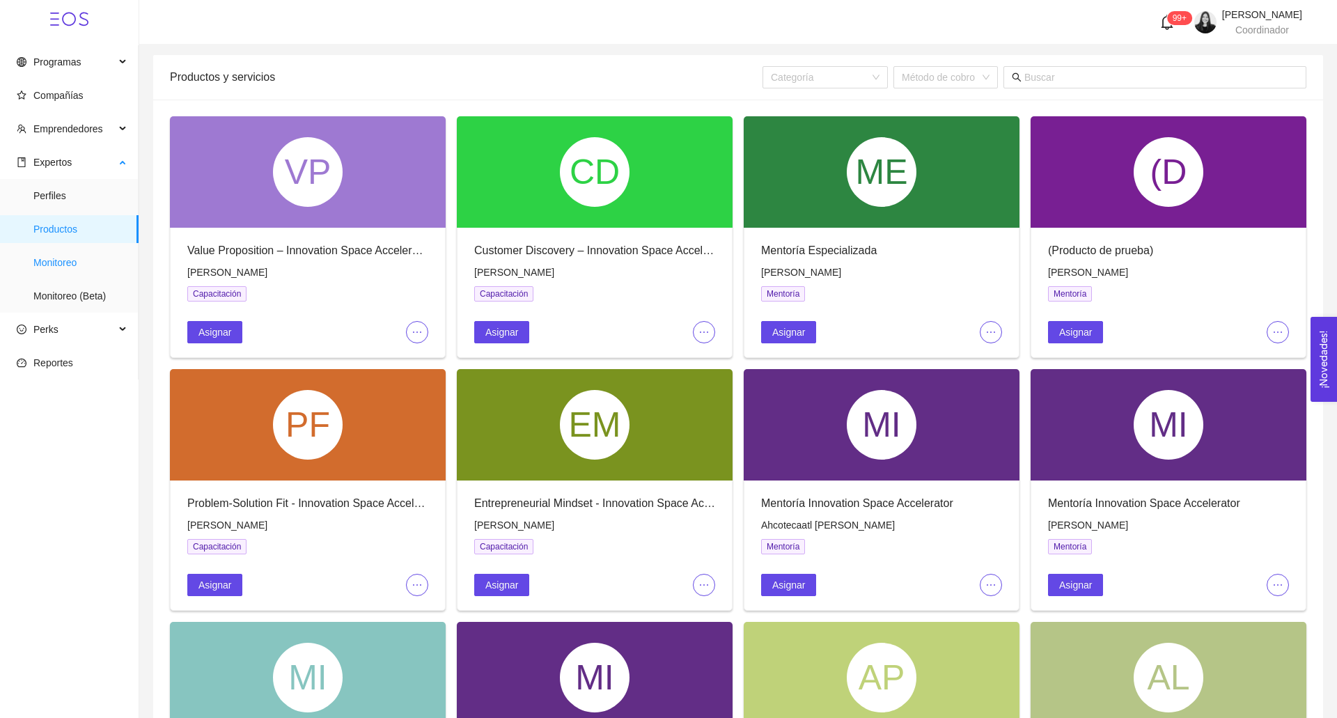
click at [57, 255] on span "Monitoreo" at bounding box center [80, 263] width 94 height 28
click at [1152, 78] on input "text" at bounding box center [1162, 77] width 274 height 15
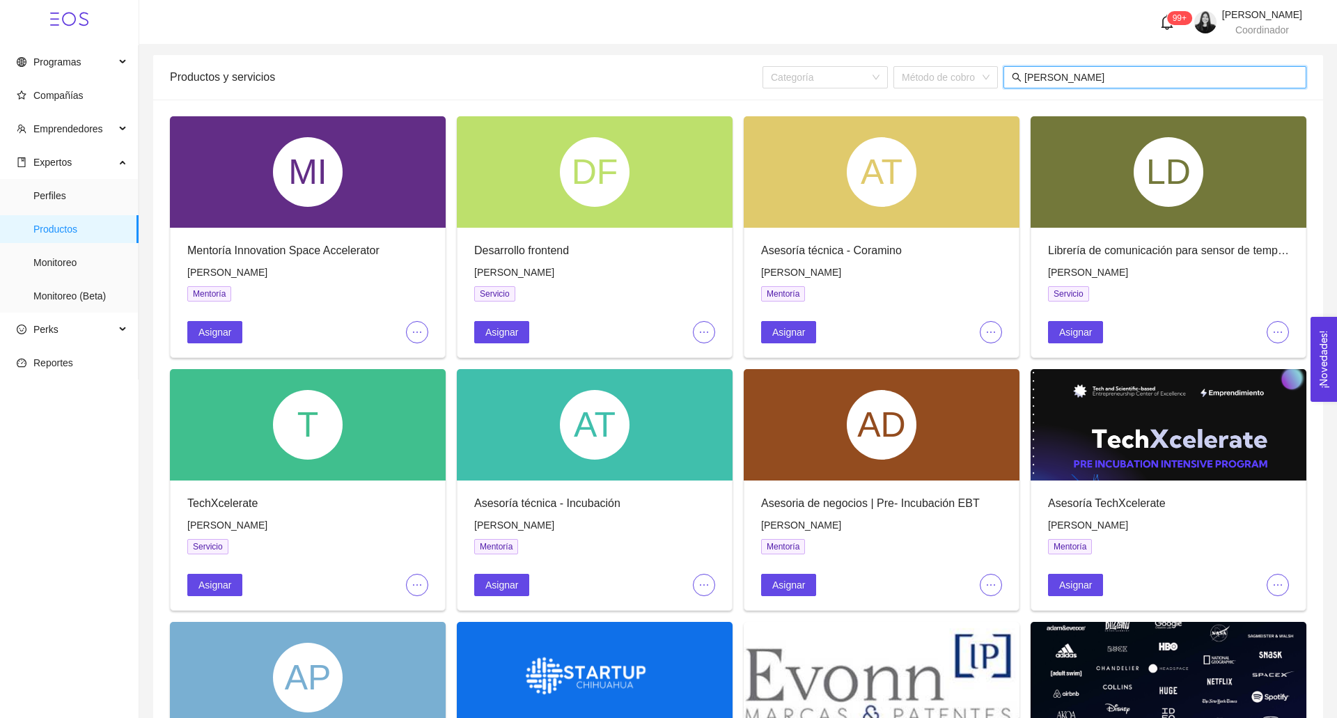
scroll to position [221, 0]
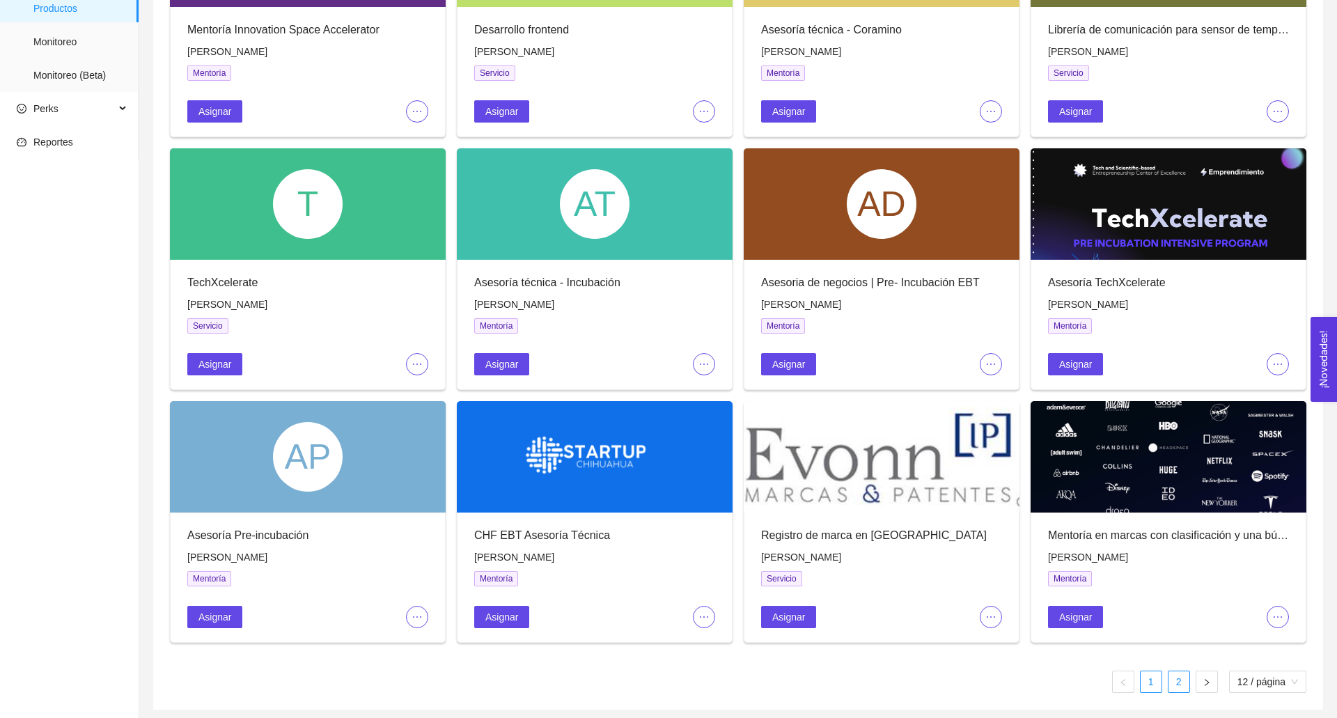
type input "[PERSON_NAME]"
click at [1169, 678] on link "2" at bounding box center [1179, 681] width 21 height 21
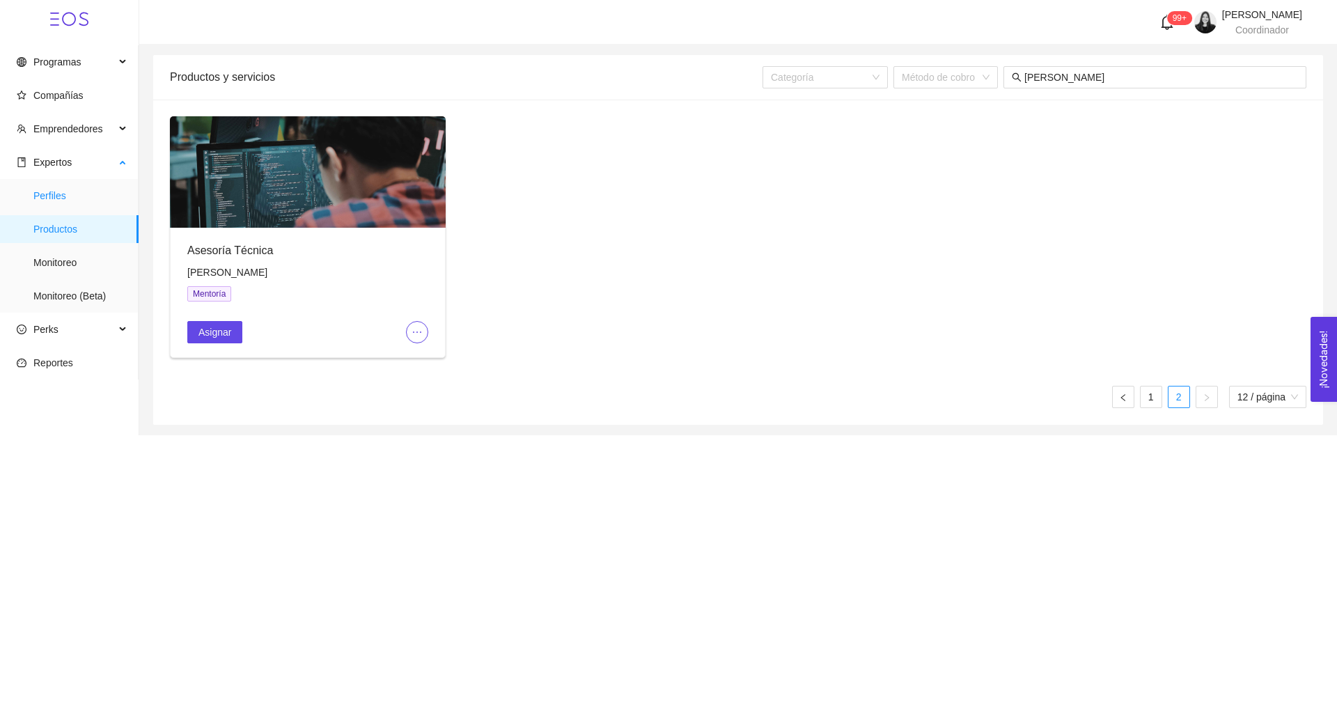
click at [61, 188] on span "Perfiles" at bounding box center [80, 196] width 94 height 28
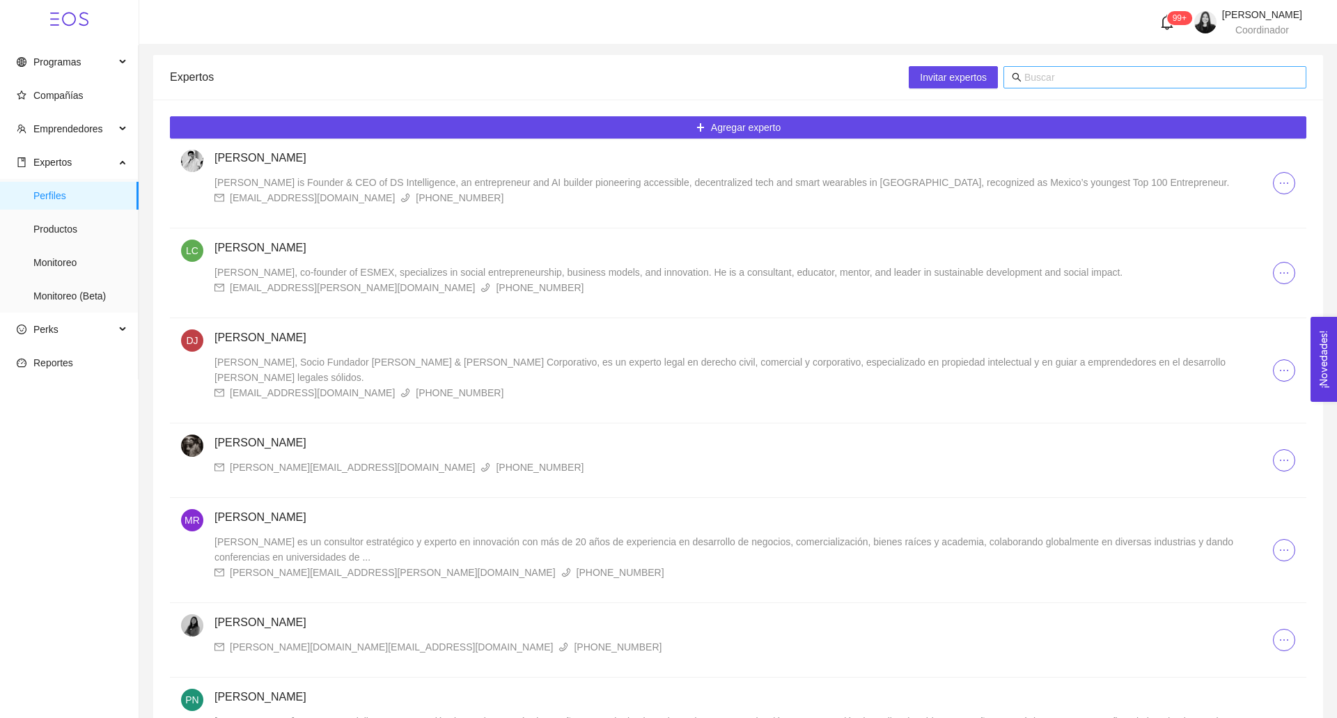
click at [1057, 81] on input "text" at bounding box center [1162, 77] width 274 height 15
type input "[PERSON_NAME]"
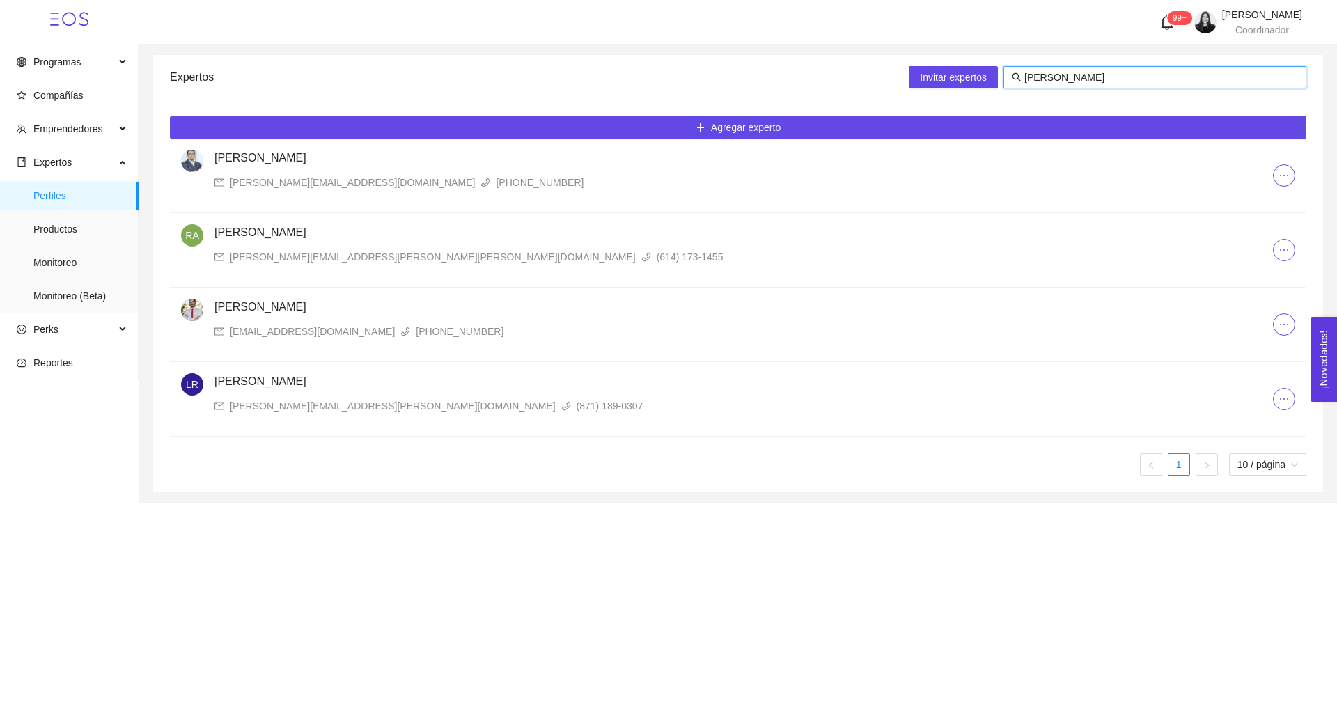
click at [329, 247] on div "[PERSON_NAME] Rodríguez [EMAIL_ADDRESS][PERSON_NAME][PERSON_NAME][DOMAIN_NAME] …" at bounding box center [744, 244] width 1059 height 40
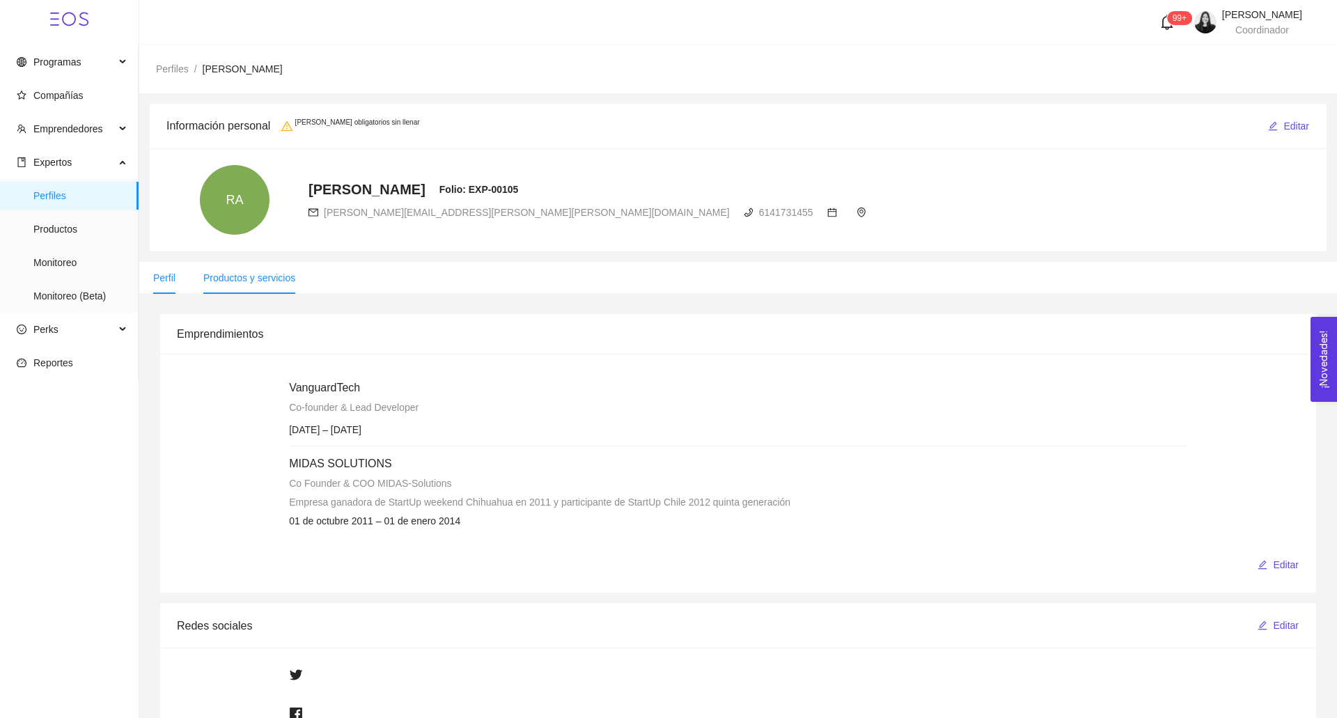
click at [232, 281] on span "Productos y servicios" at bounding box center [249, 277] width 92 height 11
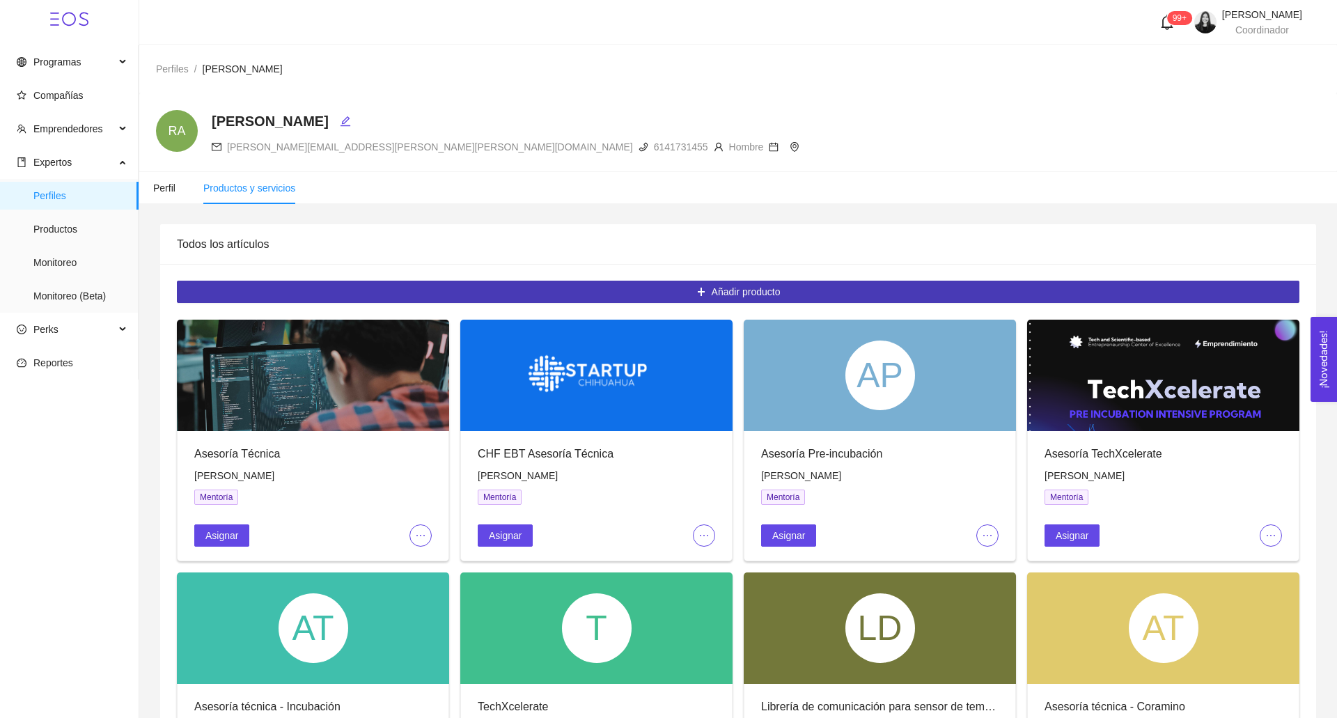
click at [658, 294] on button "Añadir producto" at bounding box center [738, 292] width 1123 height 22
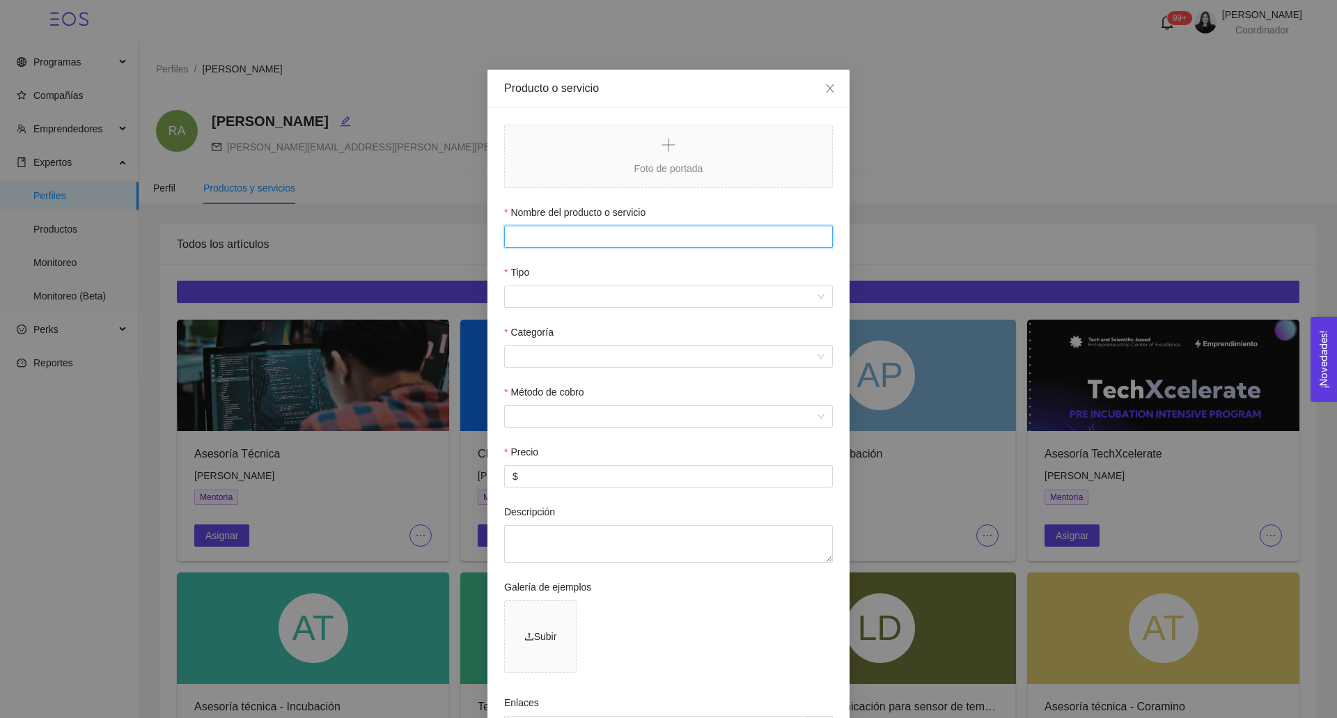
click at [537, 226] on input "Nombre del producto o servicio" at bounding box center [668, 237] width 329 height 22
paste input "Prototyping – Innovation Space Accelerator"
type input "Prototyping – Innovation Space Accelerator"
click at [547, 313] on form "Foto de portada Nombre del producto o servicio Prototyping – Innovation Space A…" at bounding box center [668, 479] width 329 height 708
click at [547, 304] on input "Tipo" at bounding box center [664, 296] width 302 height 21
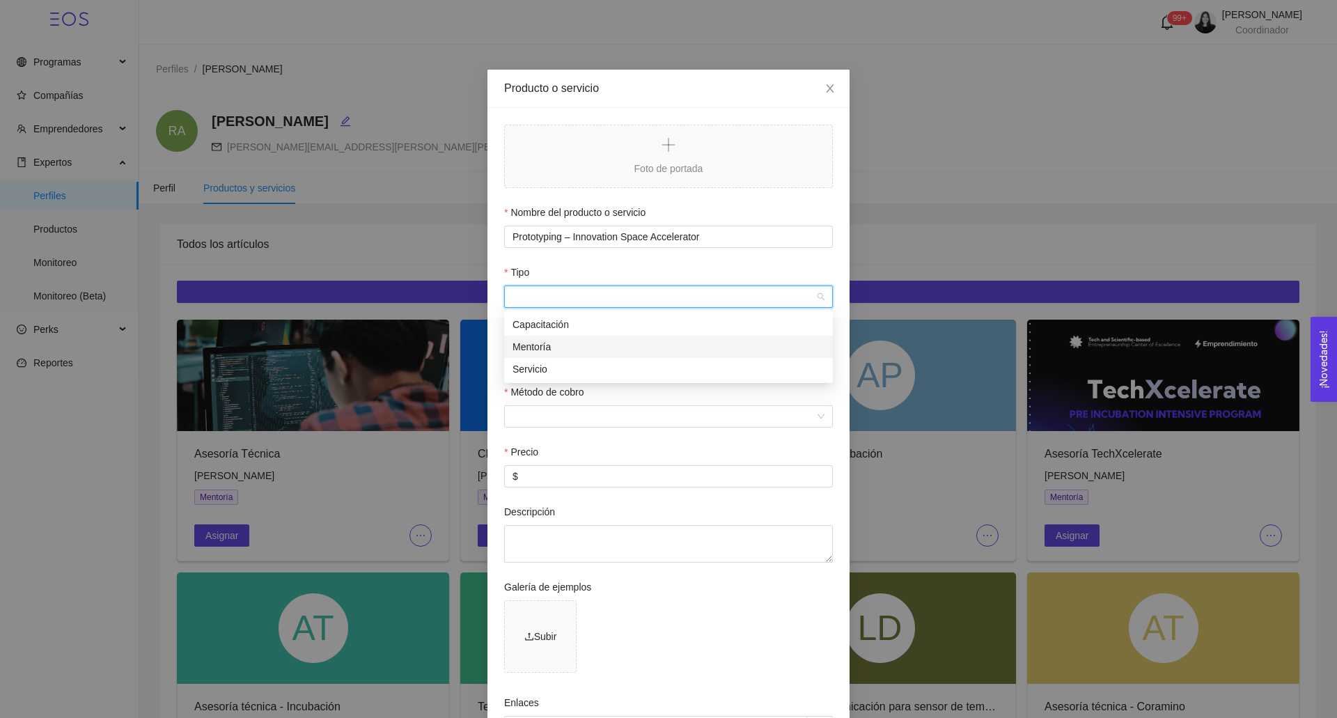
click at [547, 337] on div "Mentoría" at bounding box center [668, 347] width 329 height 22
click at [547, 302] on span "Mentoría" at bounding box center [669, 296] width 312 height 21
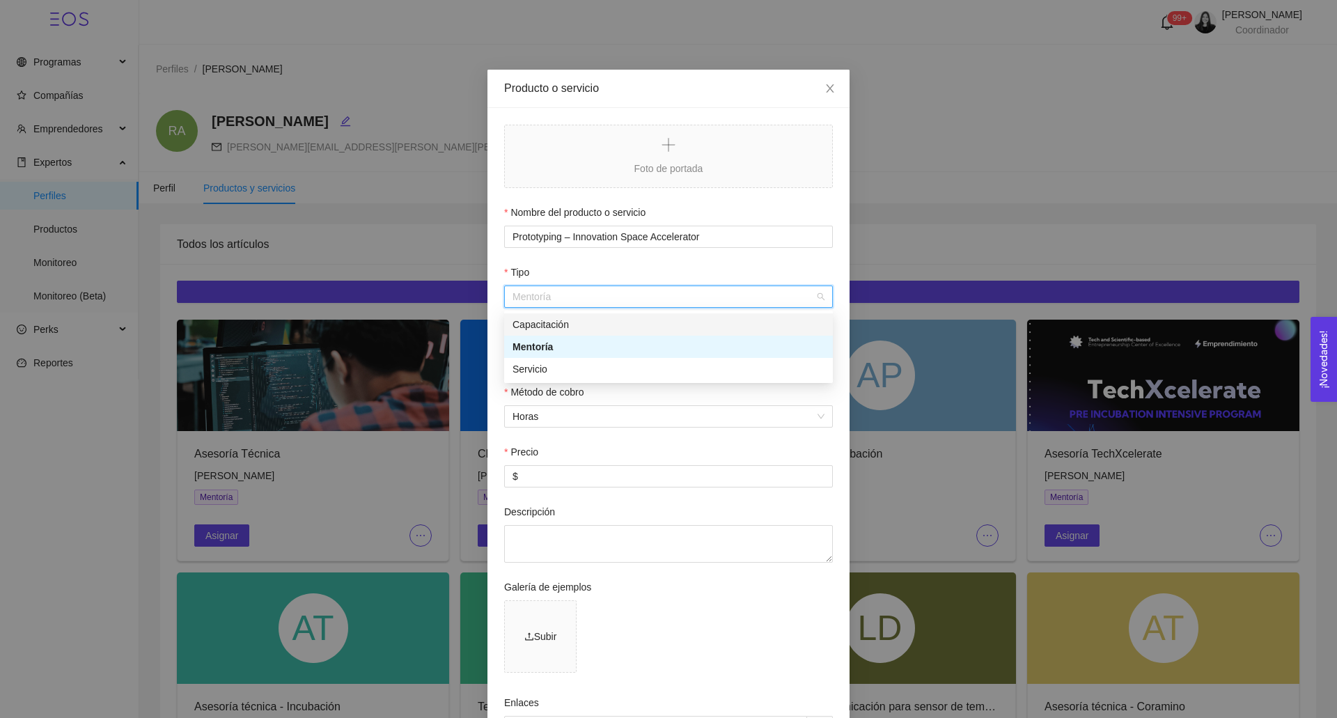
click at [547, 324] on div "Capacitación" at bounding box center [669, 324] width 312 height 15
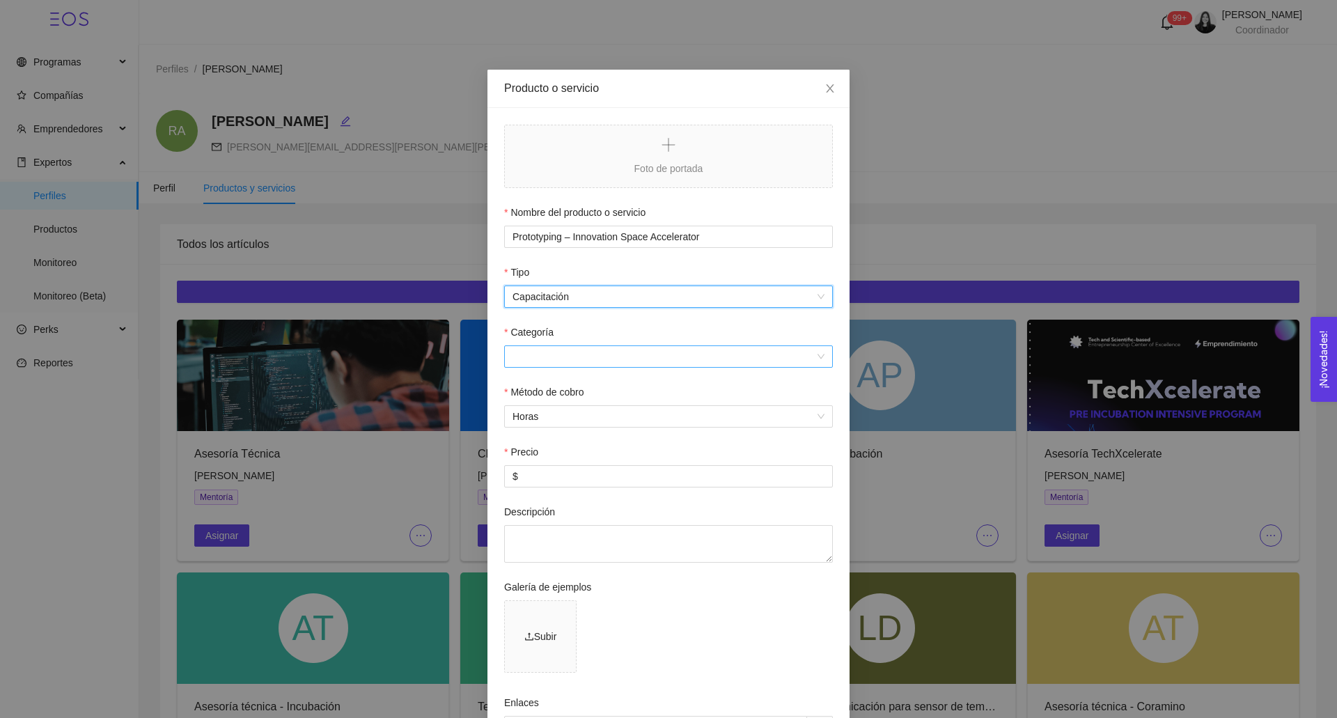
click at [545, 362] on input "Categoría" at bounding box center [664, 356] width 302 height 21
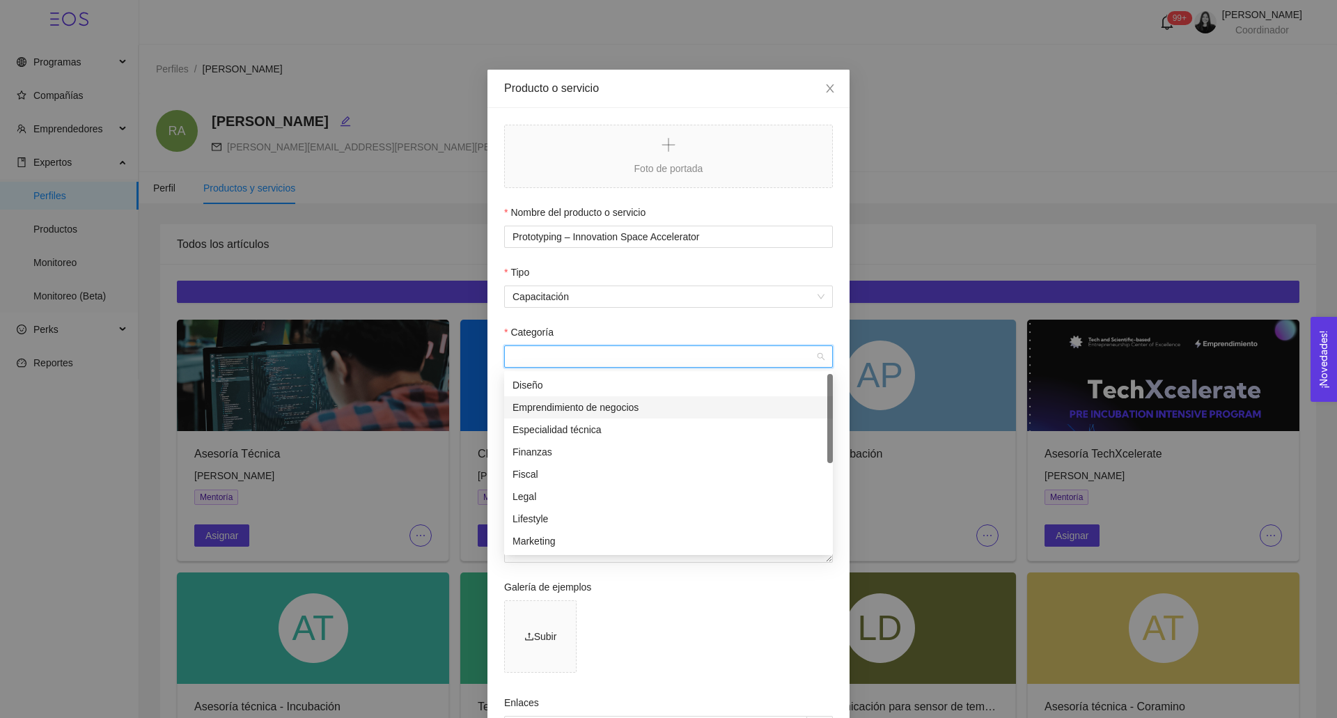
click at [547, 400] on div "Emprendimiento de negocios" at bounding box center [669, 407] width 312 height 15
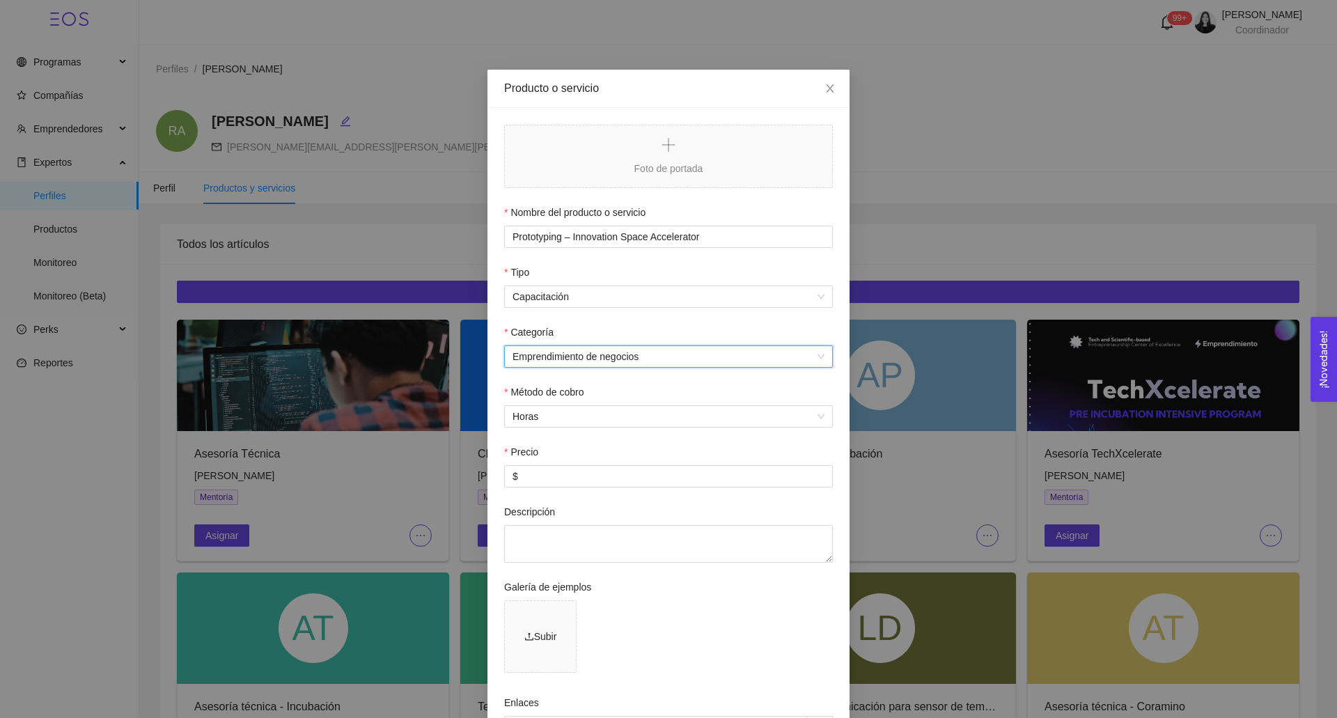
click at [539, 362] on span "Emprendimiento de negocios" at bounding box center [669, 356] width 312 height 21
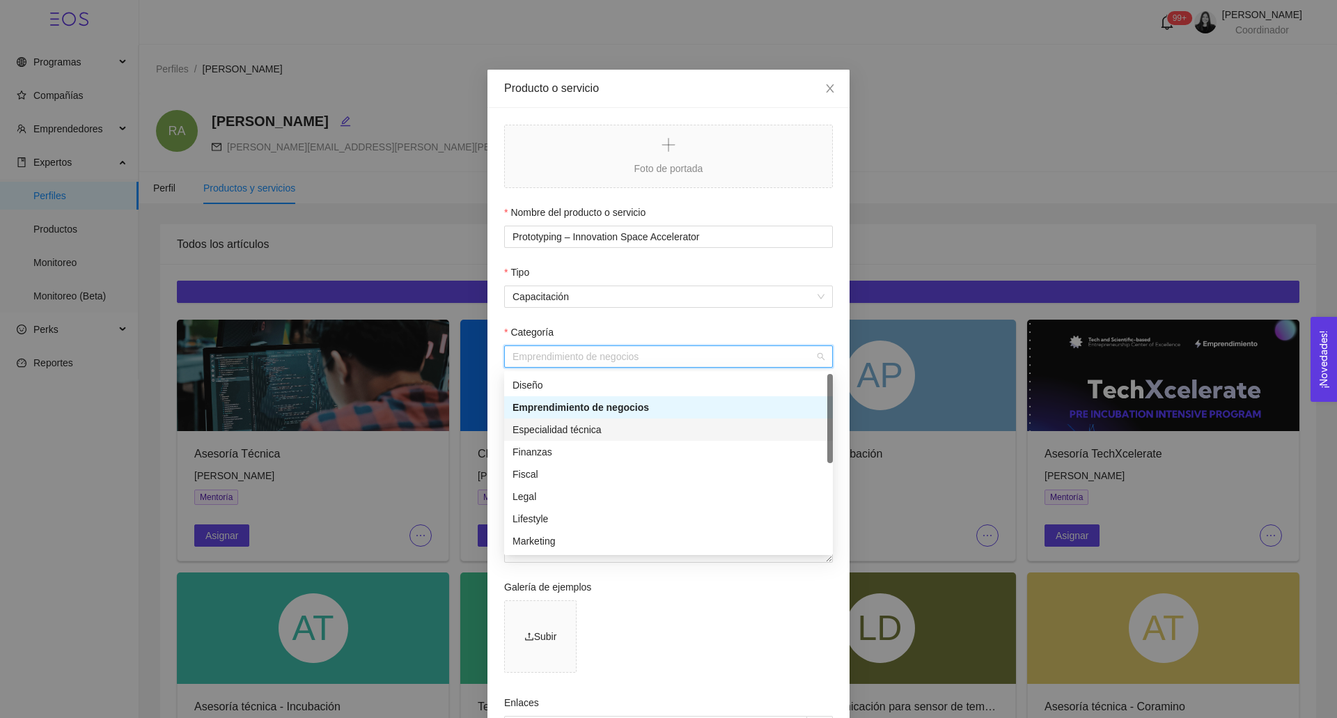
click at [571, 423] on div "Especialidad técnica" at bounding box center [669, 429] width 312 height 15
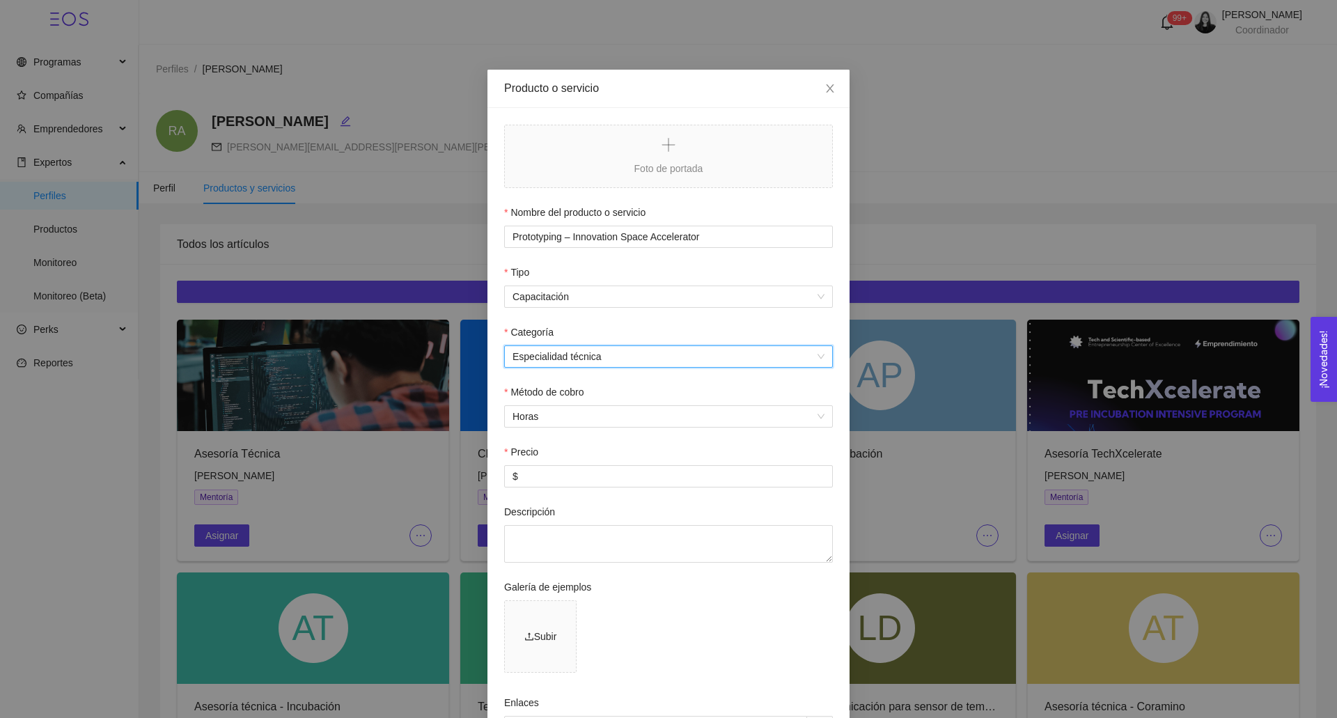
click at [547, 434] on form "Foto de portada Nombre del producto o servicio Prototyping – Innovation Space A…" at bounding box center [668, 479] width 329 height 708
click at [547, 422] on span "Horas" at bounding box center [669, 416] width 312 height 21
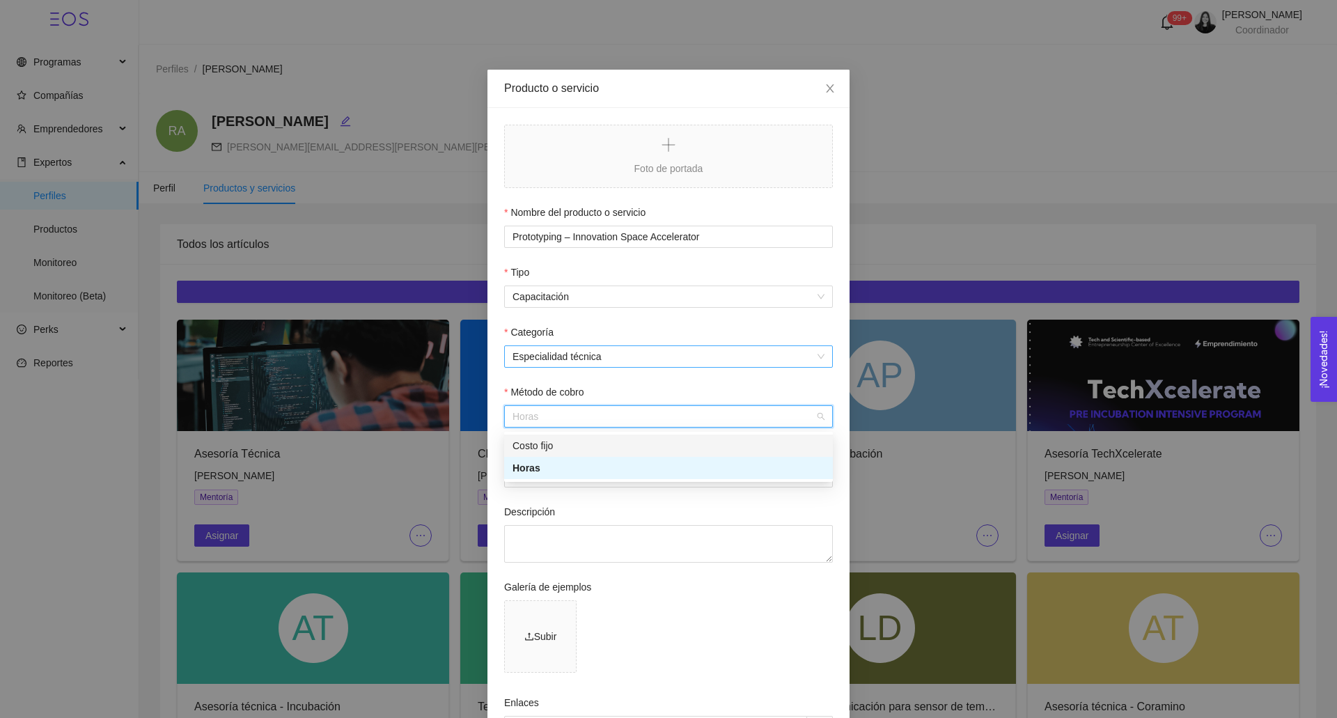
click at [553, 357] on span "Especialidad técnica" at bounding box center [669, 356] width 312 height 21
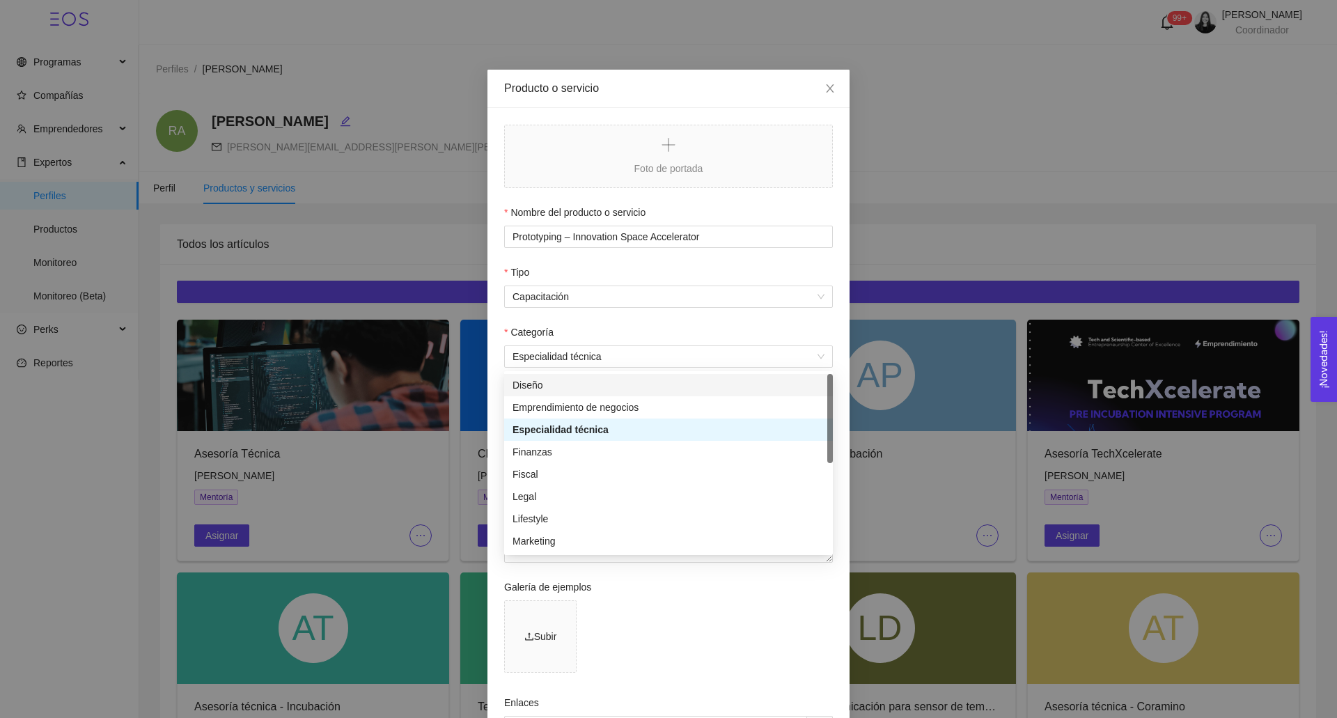
click at [557, 340] on div "Categoría" at bounding box center [668, 335] width 329 height 21
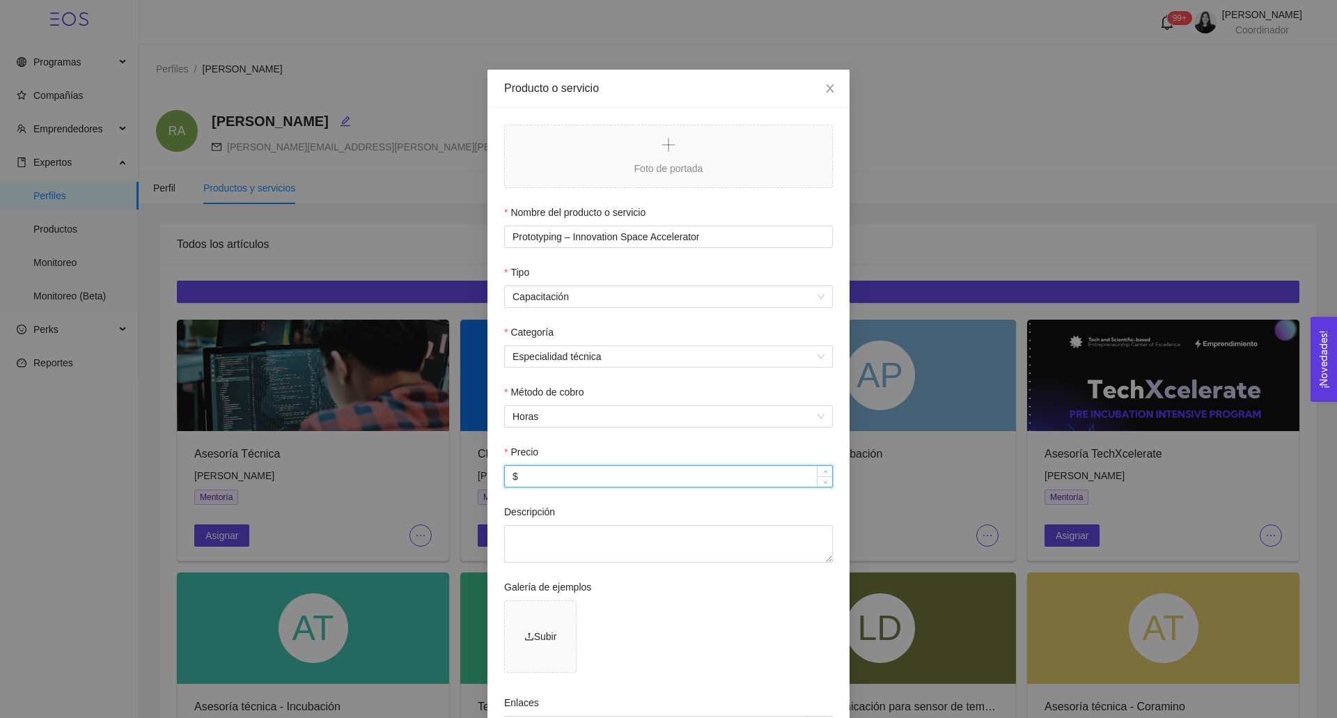
click at [545, 470] on input "$" at bounding box center [668, 476] width 327 height 21
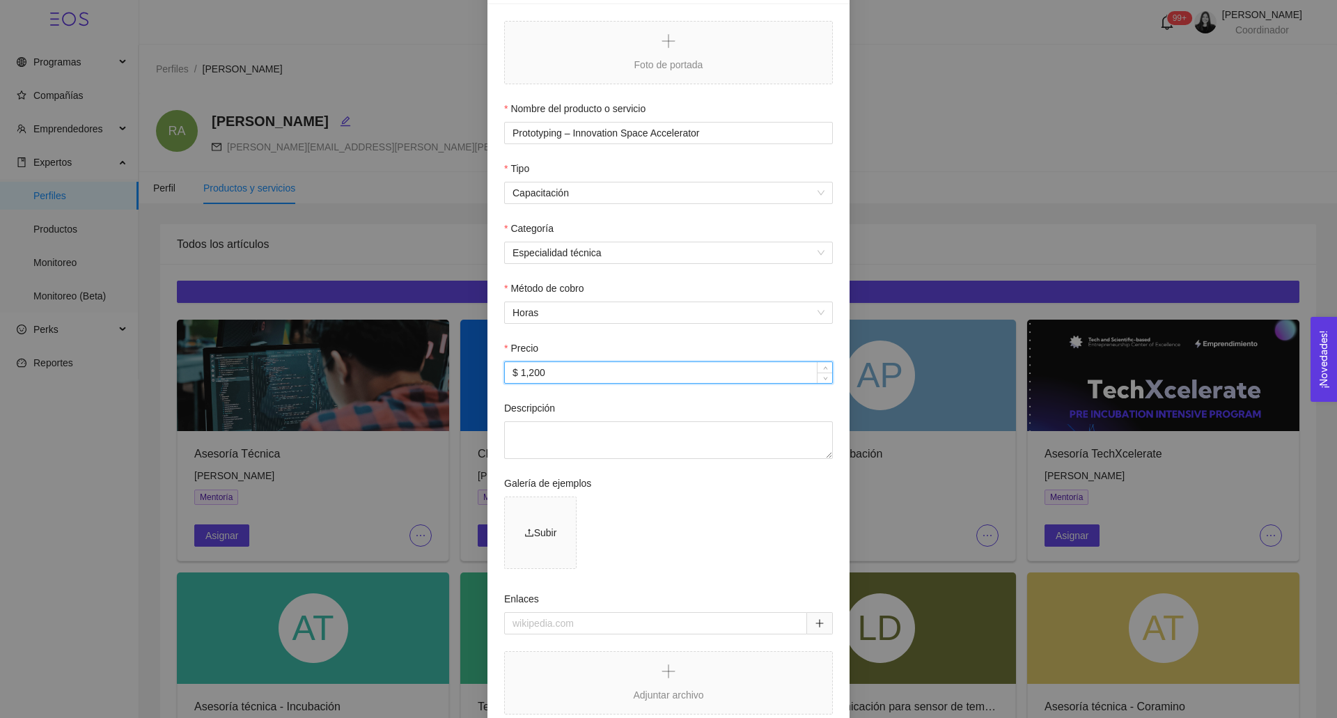
scroll to position [202, 0]
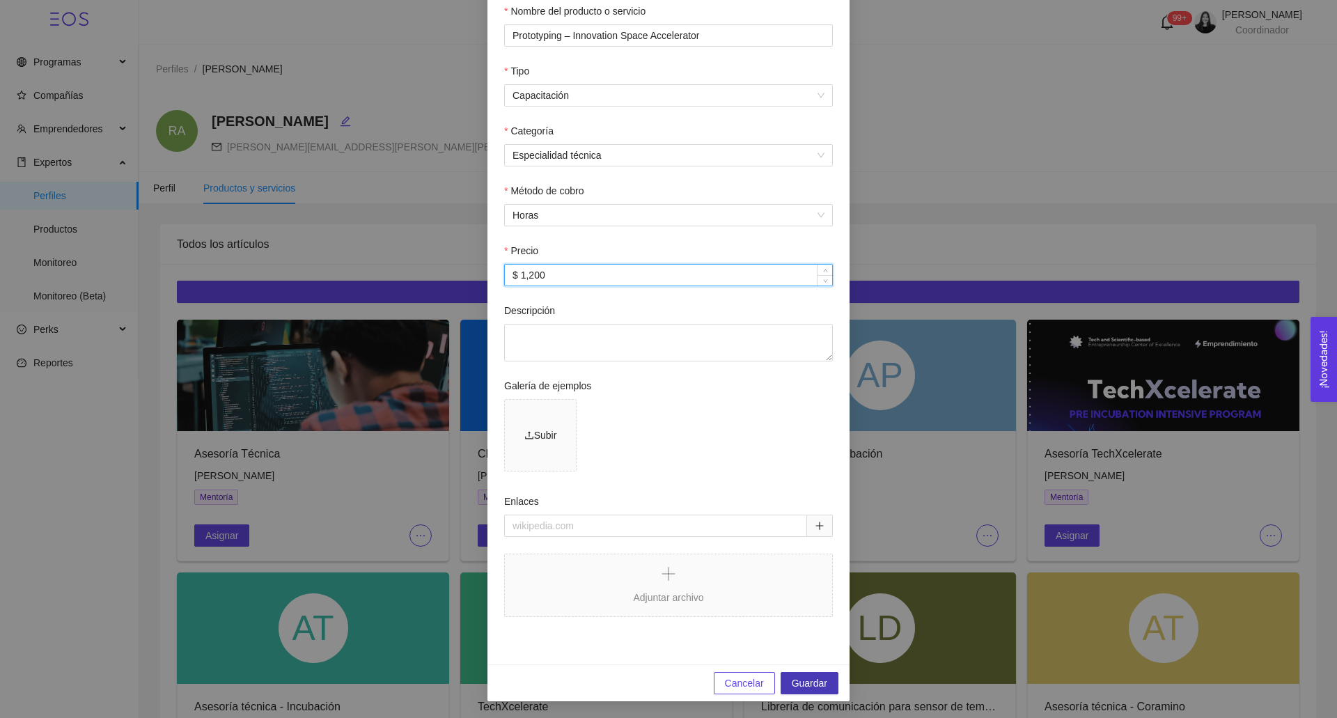
type input "$ 1,200"
click at [805, 680] on span "Guardar" at bounding box center [810, 683] width 36 height 15
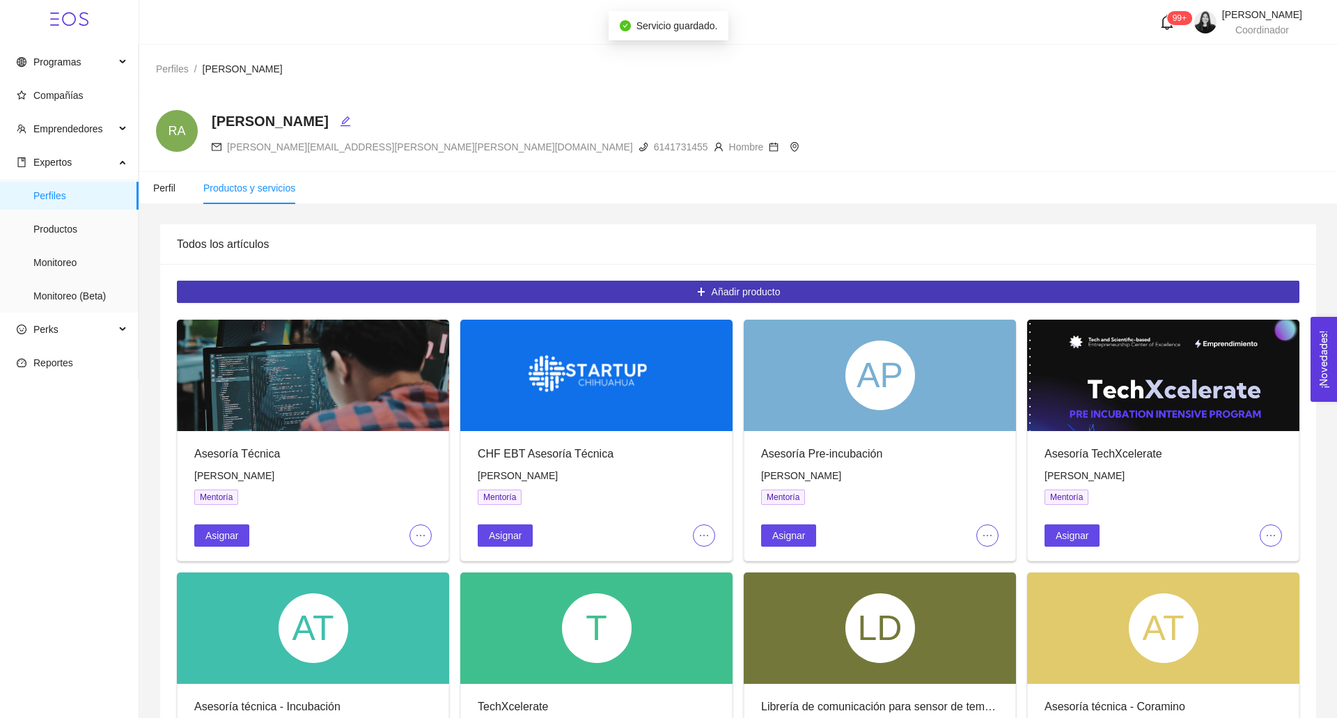
scroll to position [435, 0]
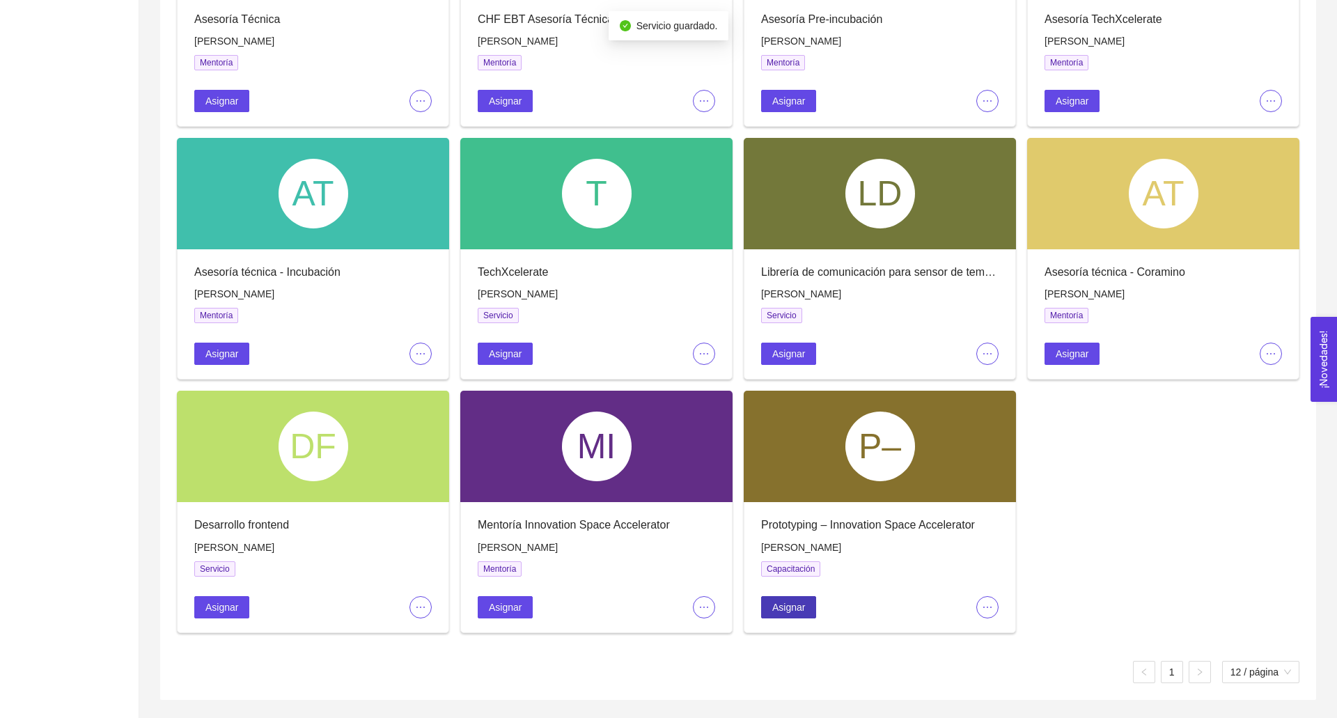
click at [786, 604] on span "Asignar" at bounding box center [788, 607] width 33 height 15
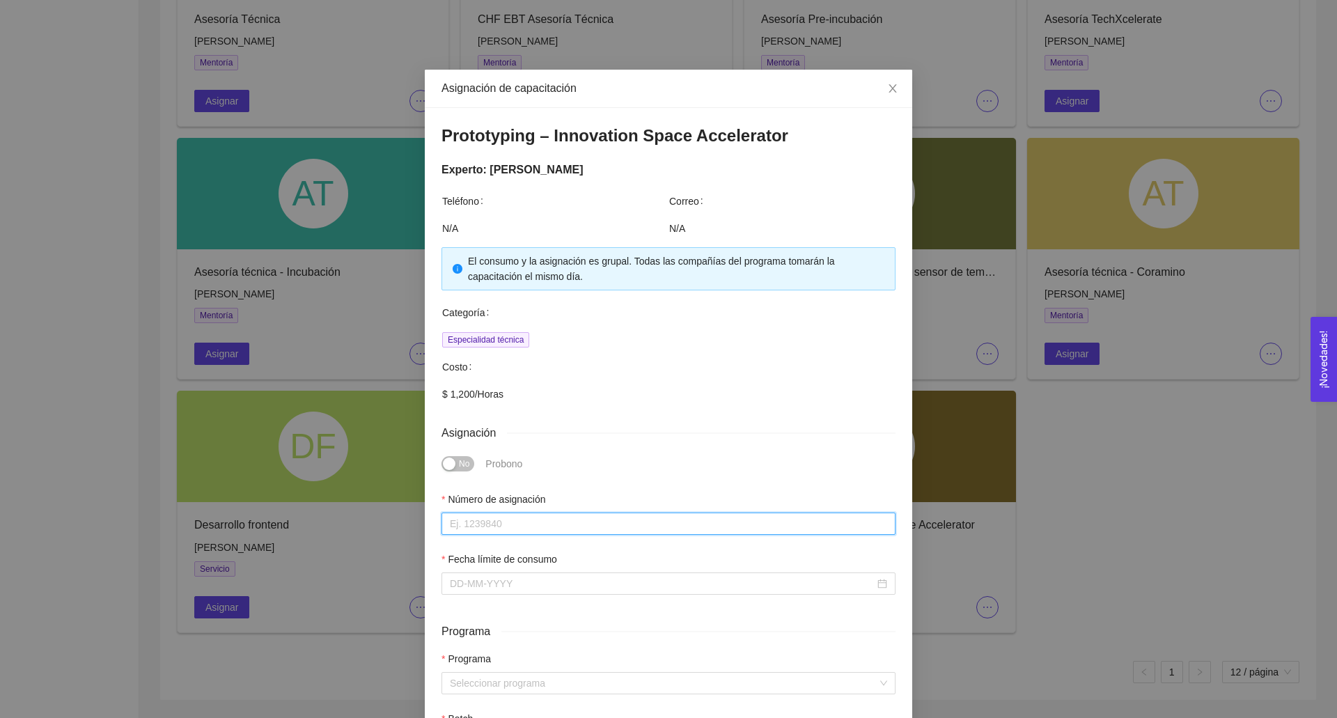
click at [493, 520] on input "Número de asignación" at bounding box center [669, 524] width 454 height 22
type input "0"
click at [473, 584] on input "Fecha límite de consumo" at bounding box center [662, 583] width 425 height 15
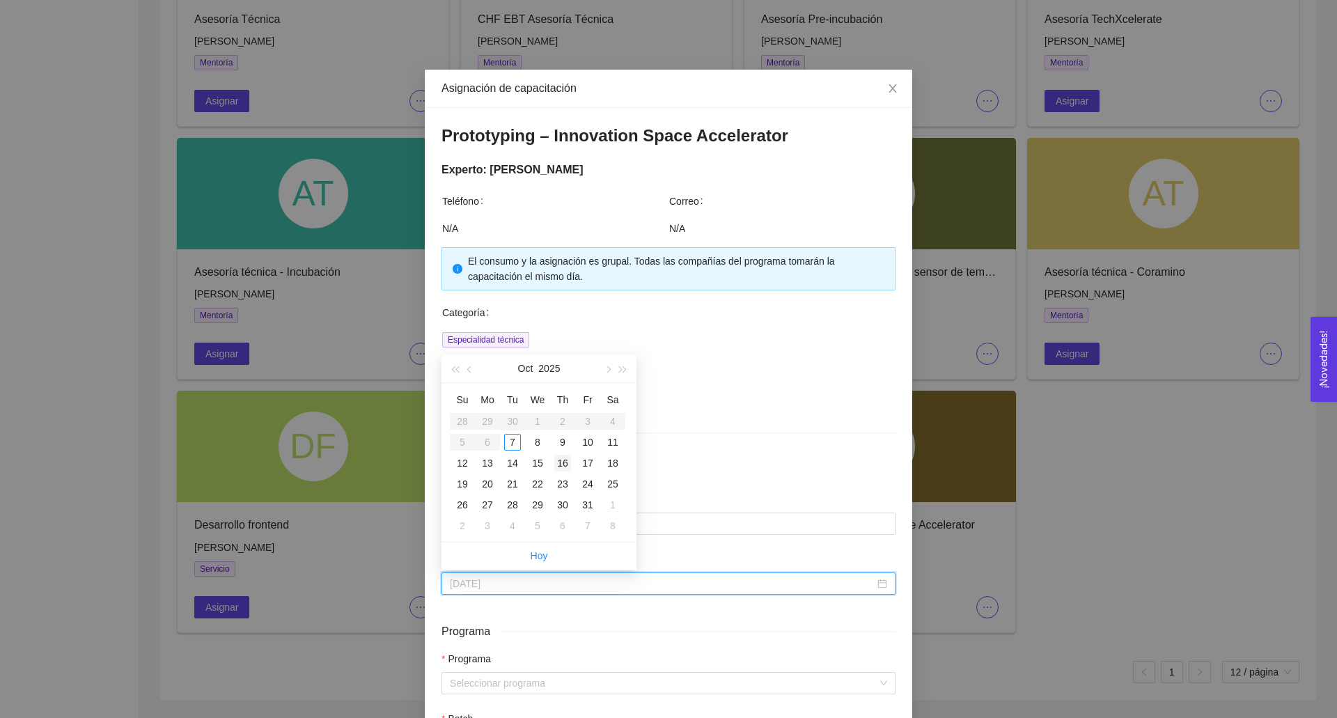
type input "[DATE]"
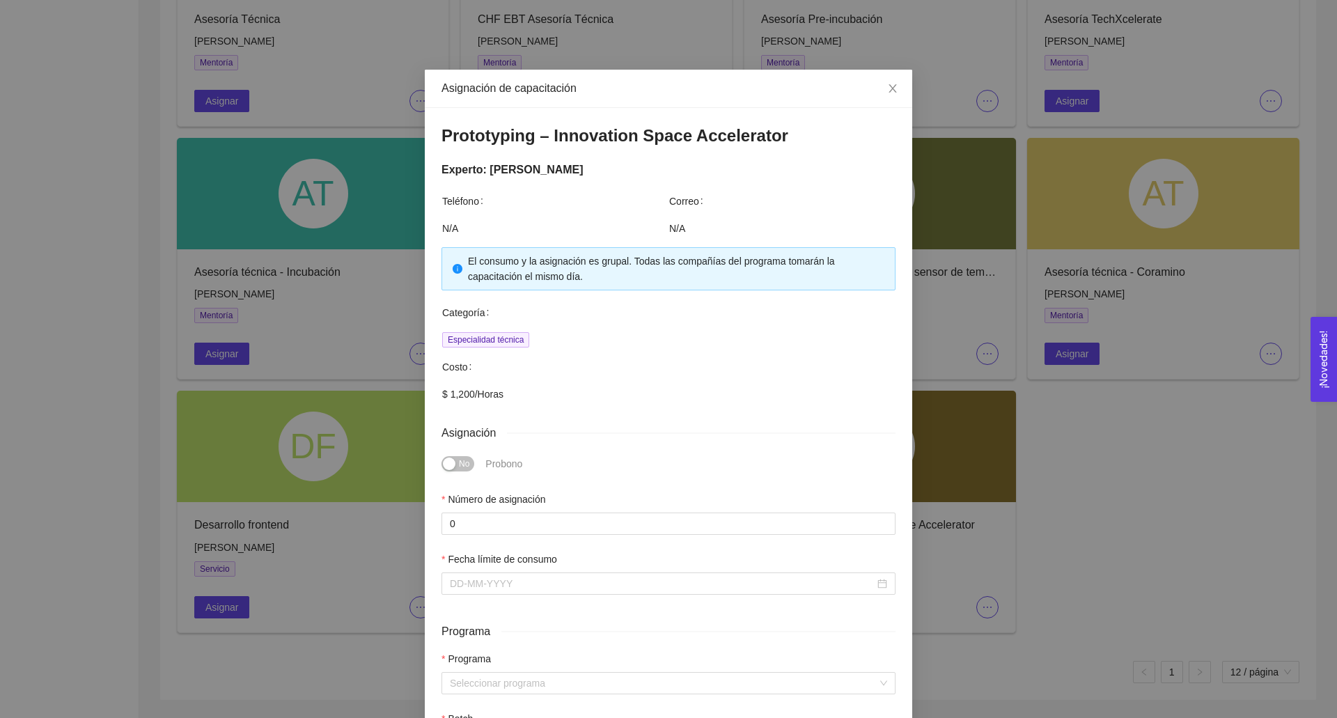
click at [674, 368] on div "Costo" at bounding box center [668, 366] width 453 height 15
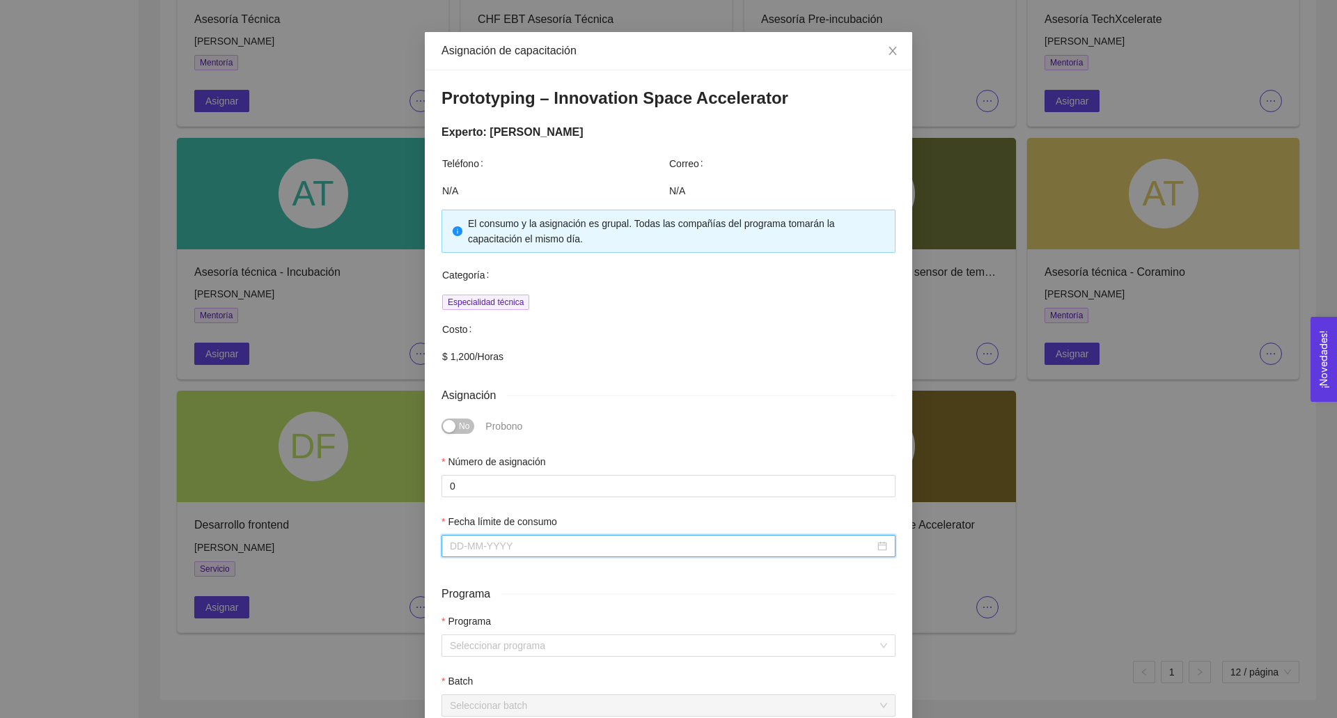
click at [498, 538] on input "Fecha límite de consumo" at bounding box center [662, 545] width 425 height 15
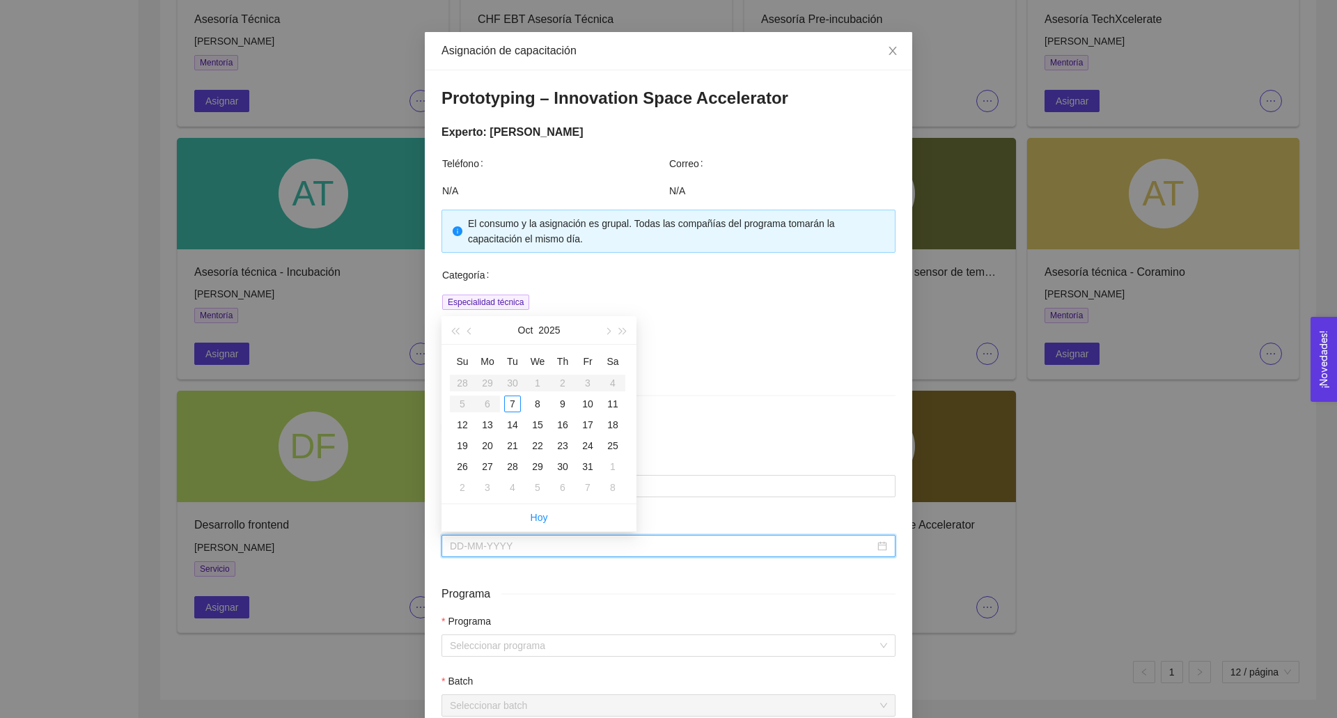
click at [504, 563] on div "Fecha límite de consumo" at bounding box center [668, 544] width 465 height 60
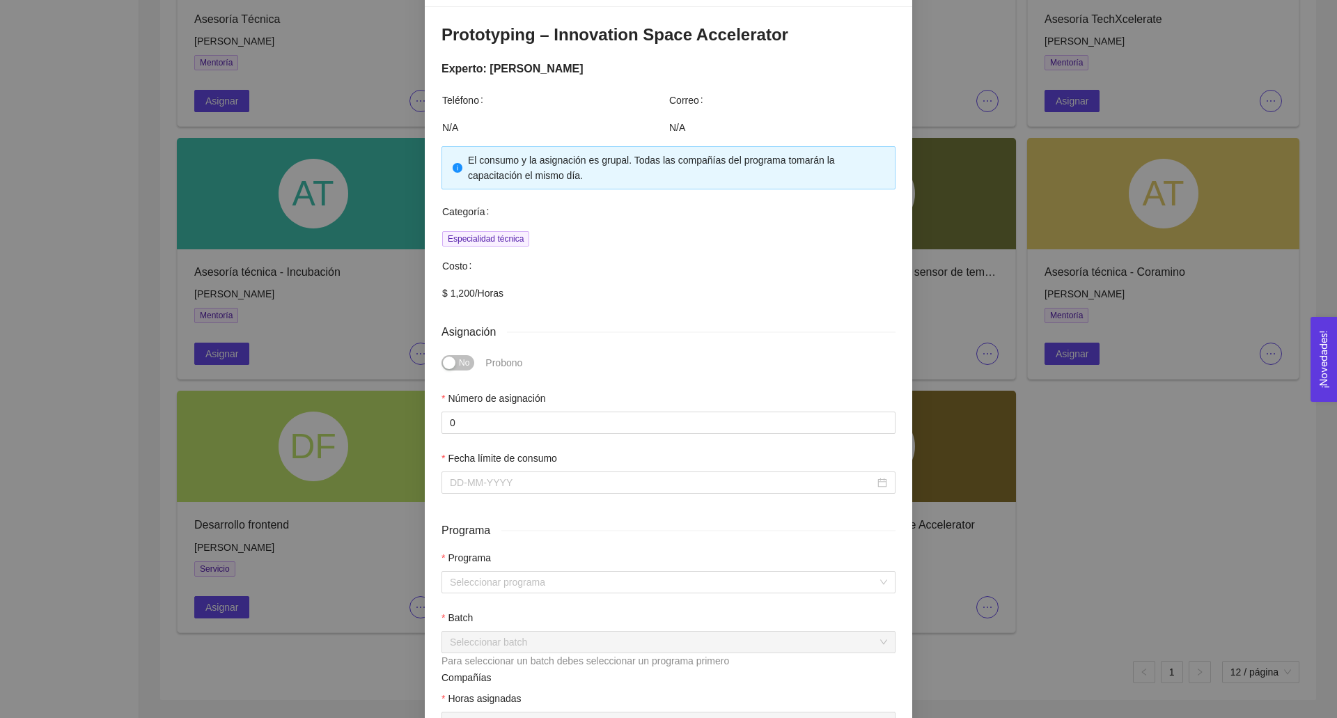
scroll to position [104, 0]
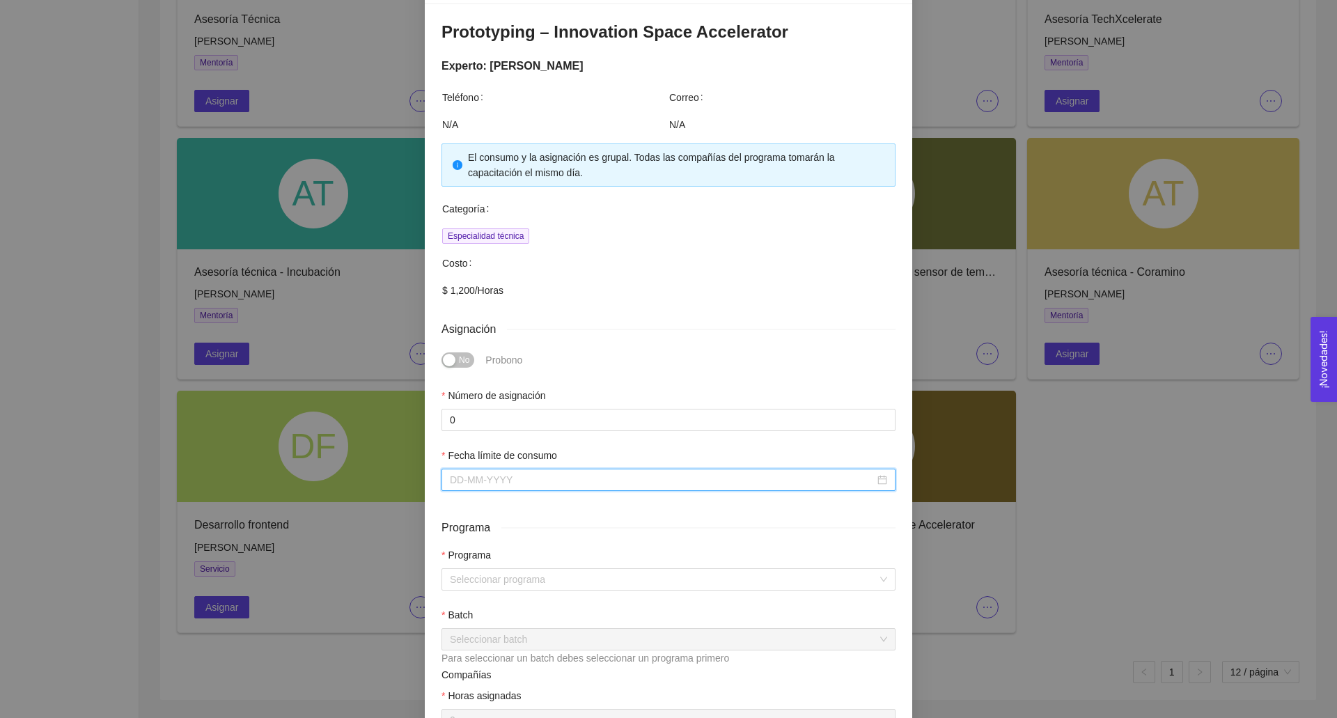
click at [495, 473] on input "Fecha límite de consumo" at bounding box center [662, 479] width 425 height 15
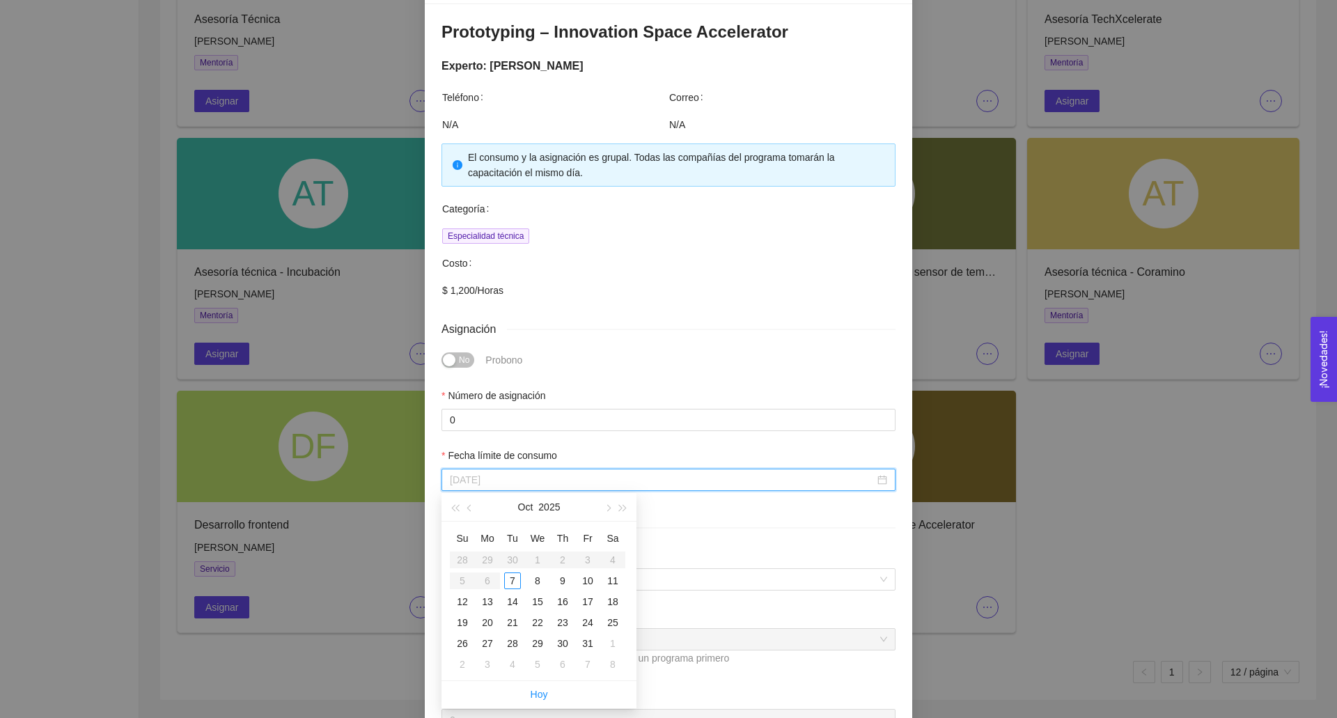
type input "[DATE]"
click at [606, 504] on button "button" at bounding box center [607, 507] width 15 height 28
type input "[DATE]"
click at [543, 576] on div "5" at bounding box center [537, 581] width 17 height 17
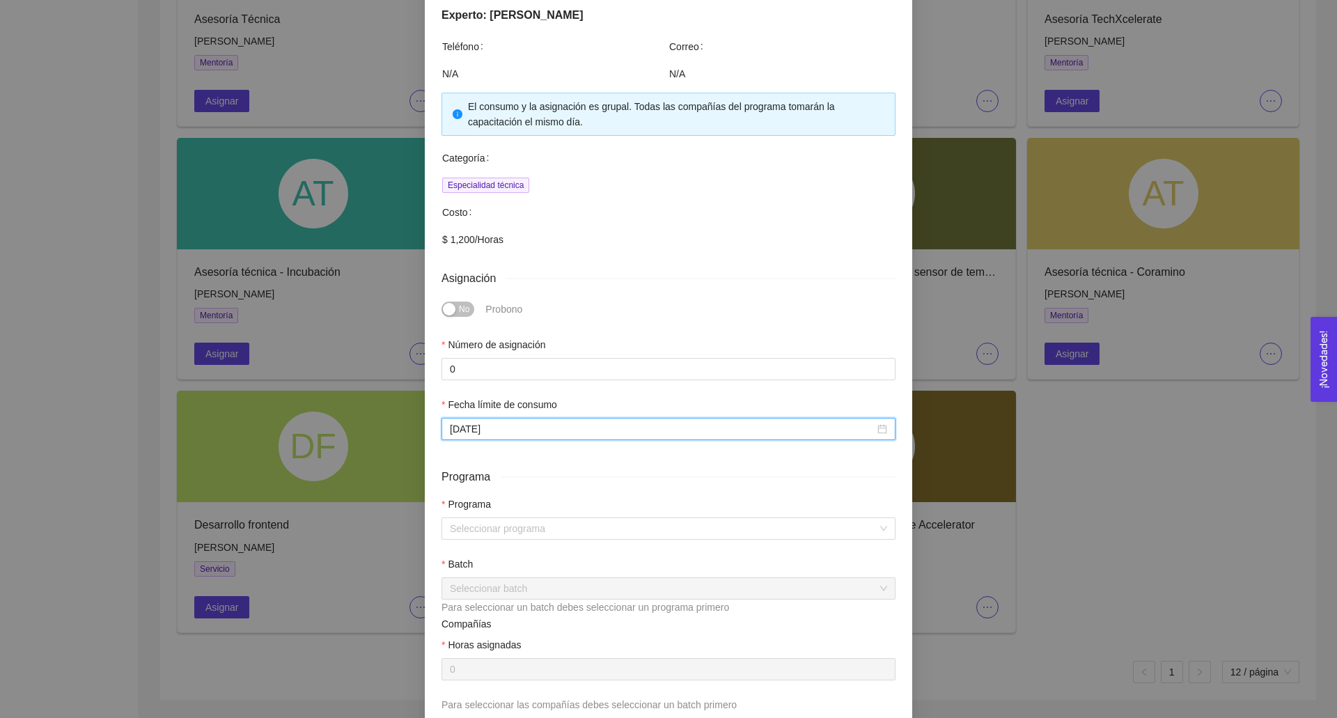
scroll to position [188, 0]
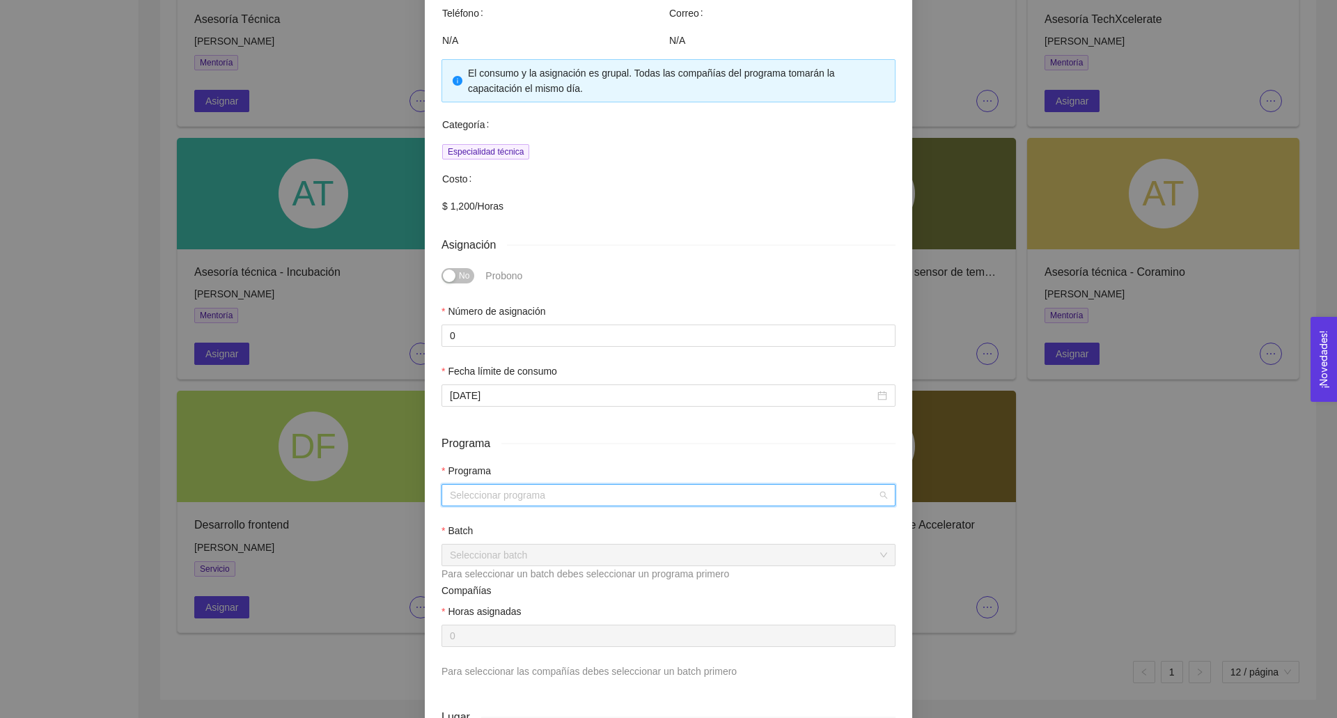
click at [507, 491] on input "search" at bounding box center [664, 495] width 428 height 21
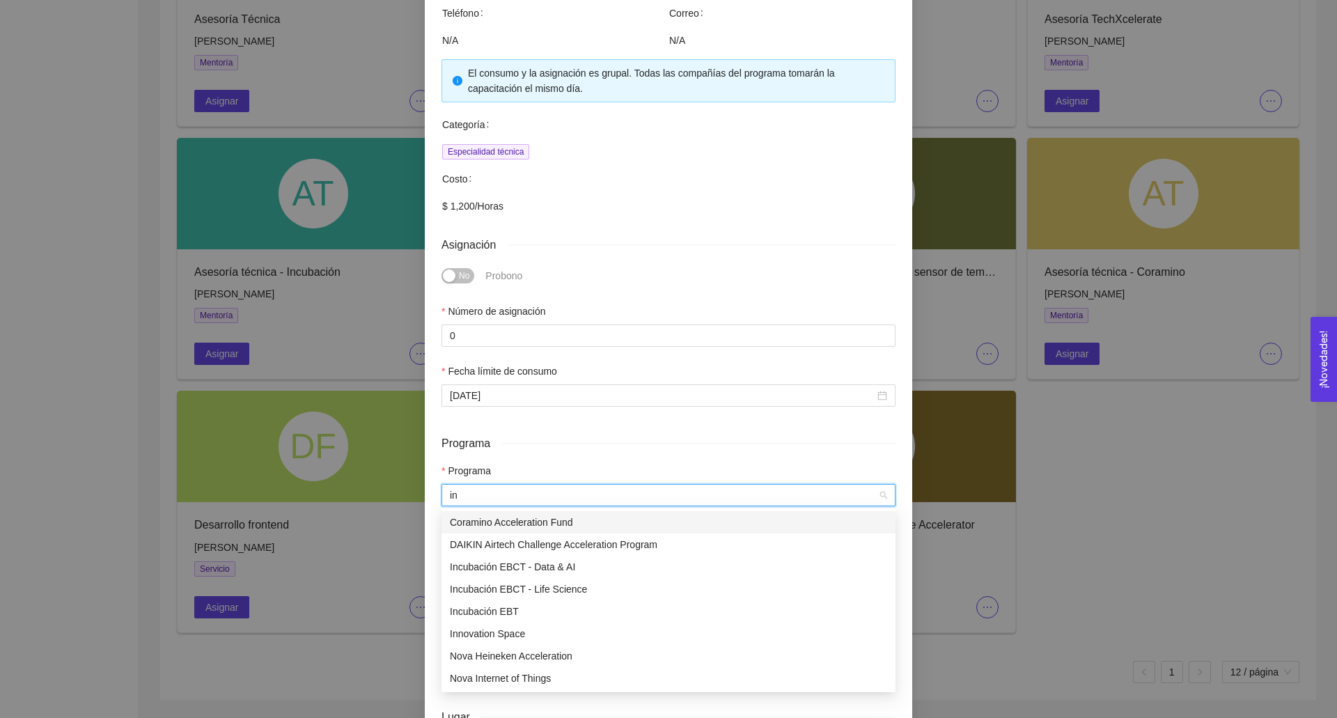
type input "inn"
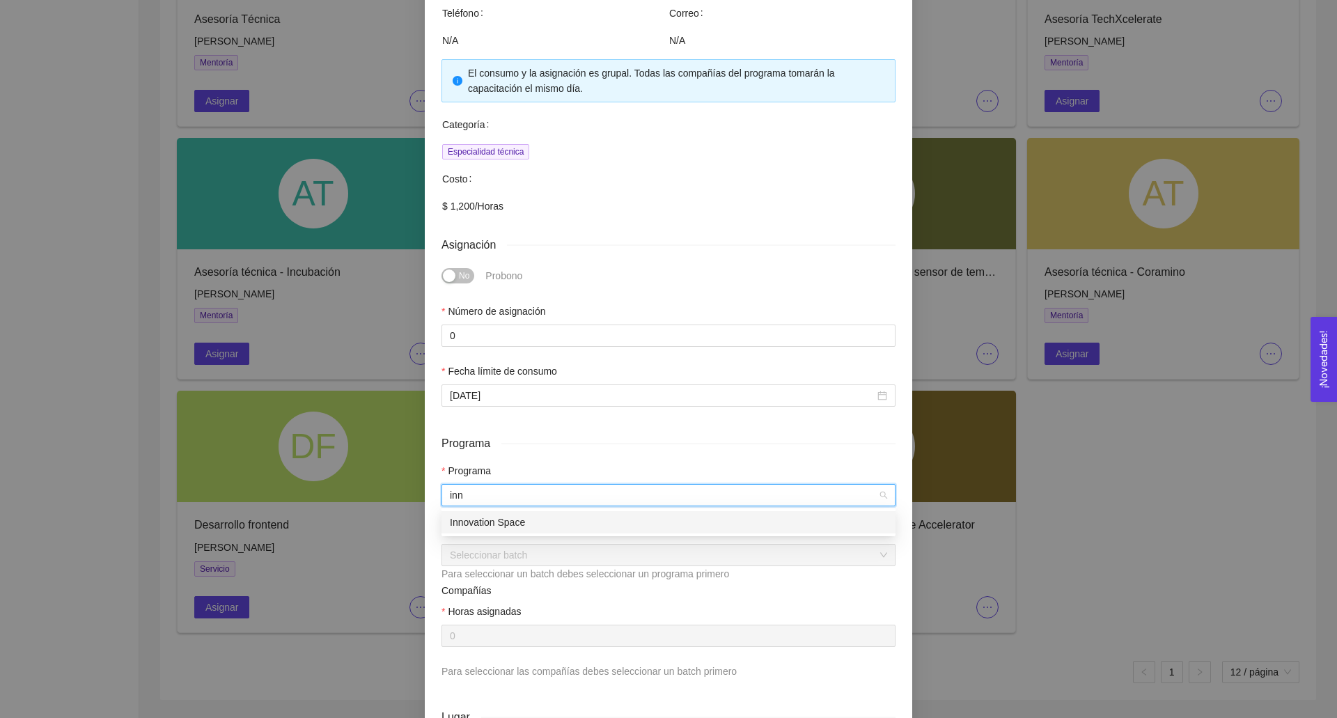
click at [481, 533] on div "Innovation Space" at bounding box center [669, 522] width 454 height 22
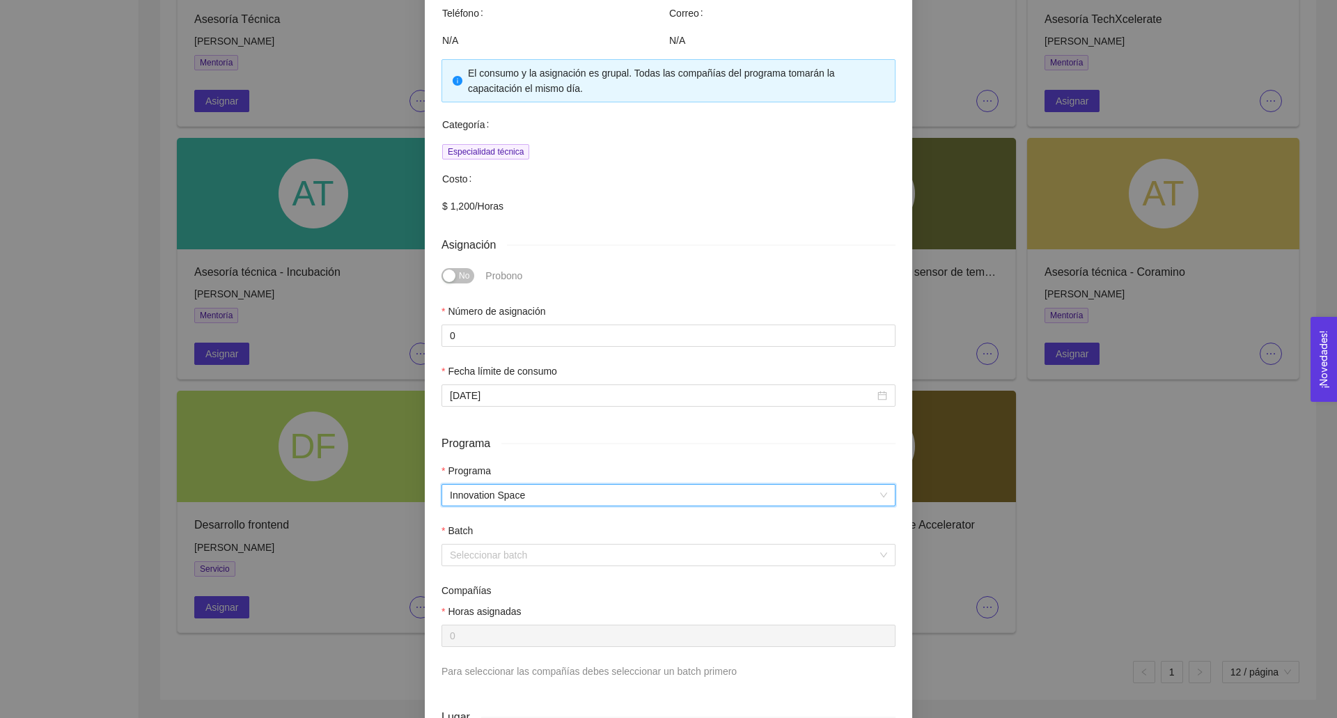
click at [477, 551] on input "search" at bounding box center [664, 555] width 428 height 21
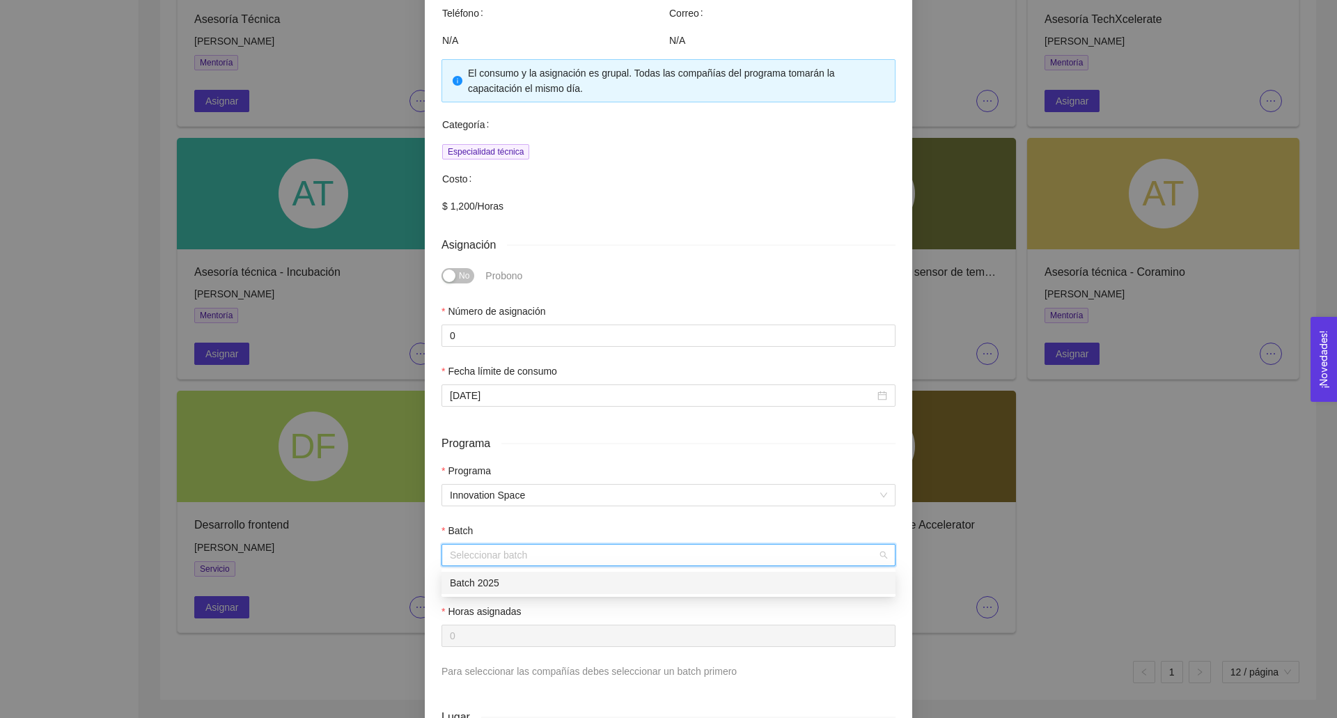
click at [485, 576] on div "Batch 2025" at bounding box center [668, 582] width 437 height 15
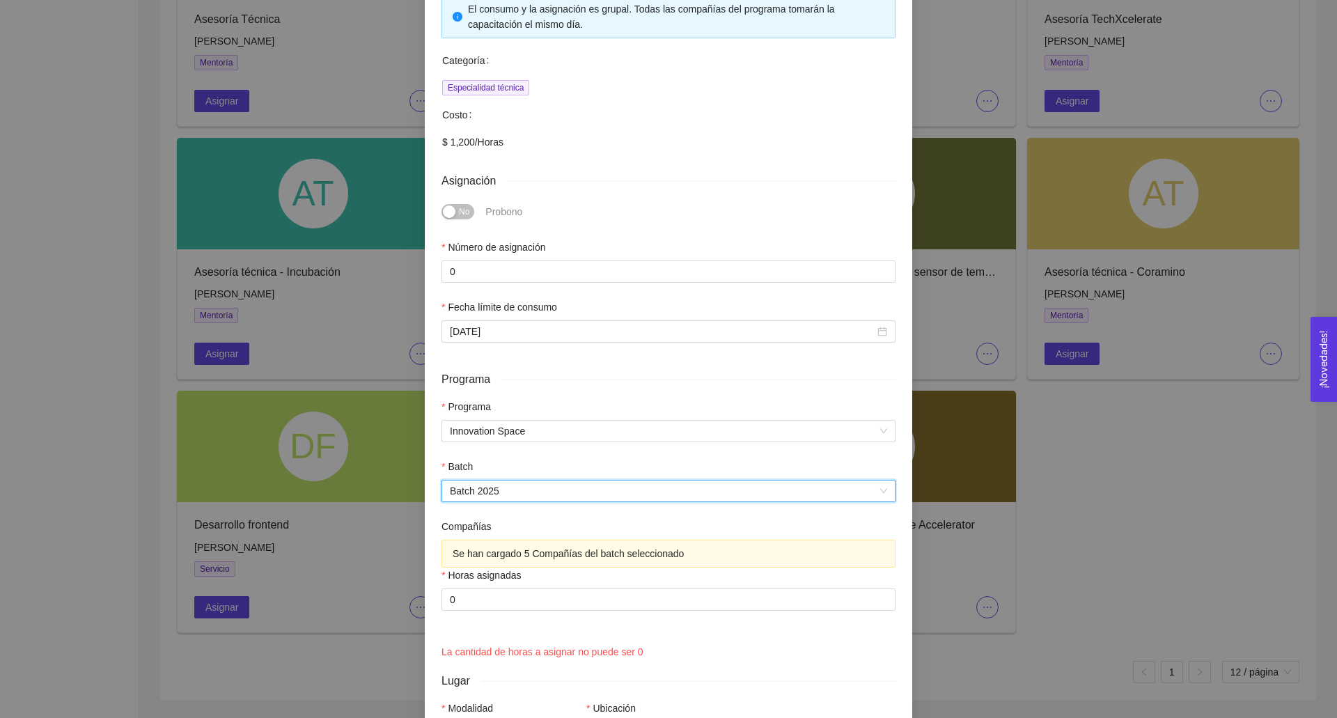
scroll to position [295, 0]
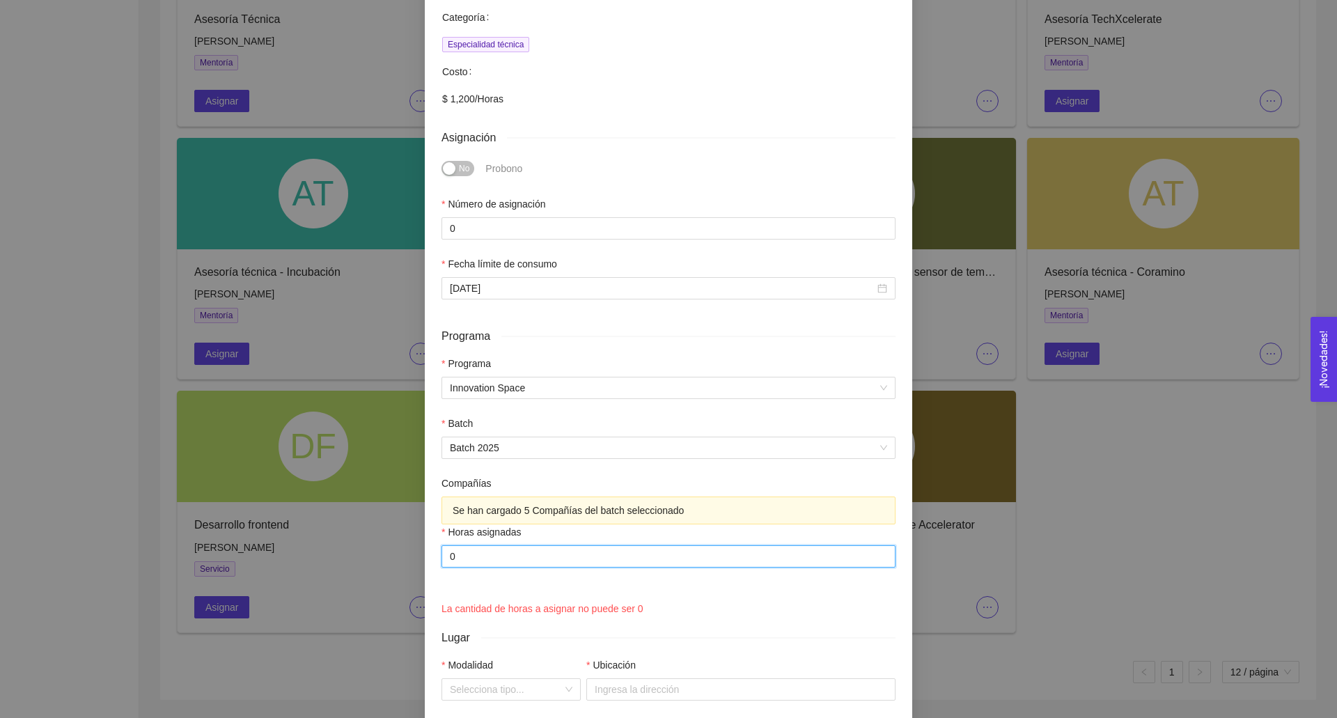
drag, startPoint x: 463, startPoint y: 560, endPoint x: 394, endPoint y: 560, distance: 69.7
click at [394, 560] on div "Asignación de capacitación Prototyping – Innovation Space Accelerator Experto: …" at bounding box center [668, 359] width 1337 height 718
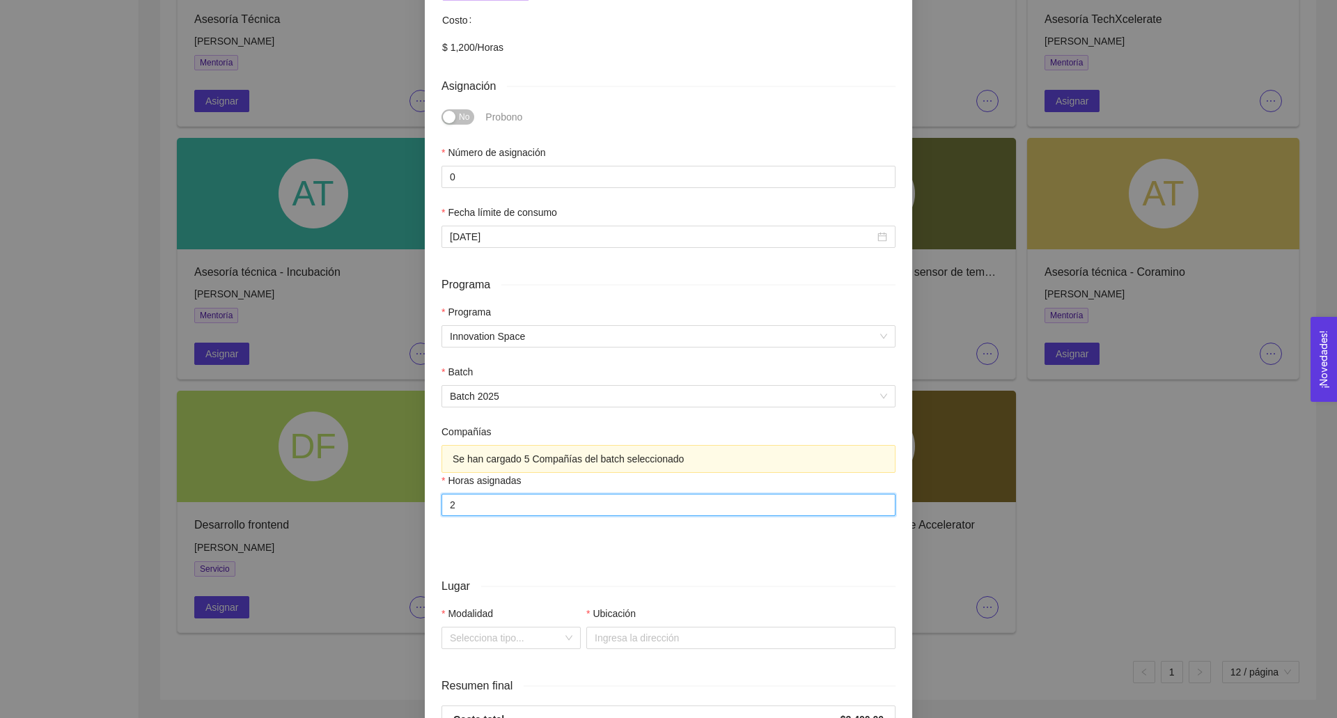
scroll to position [400, 0]
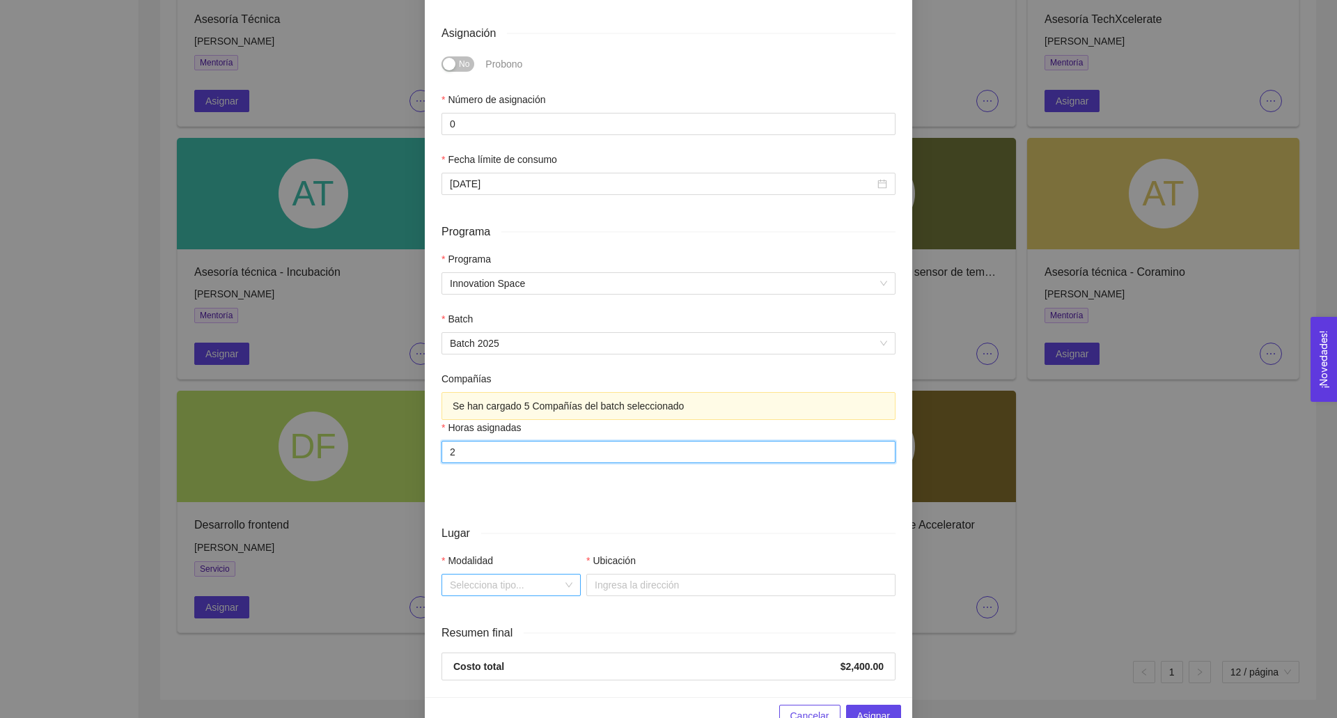
type input "2"
click at [515, 585] on input "Modalidad" at bounding box center [506, 585] width 113 height 21
click at [490, 640] on div "En línea" at bounding box center [511, 635] width 123 height 15
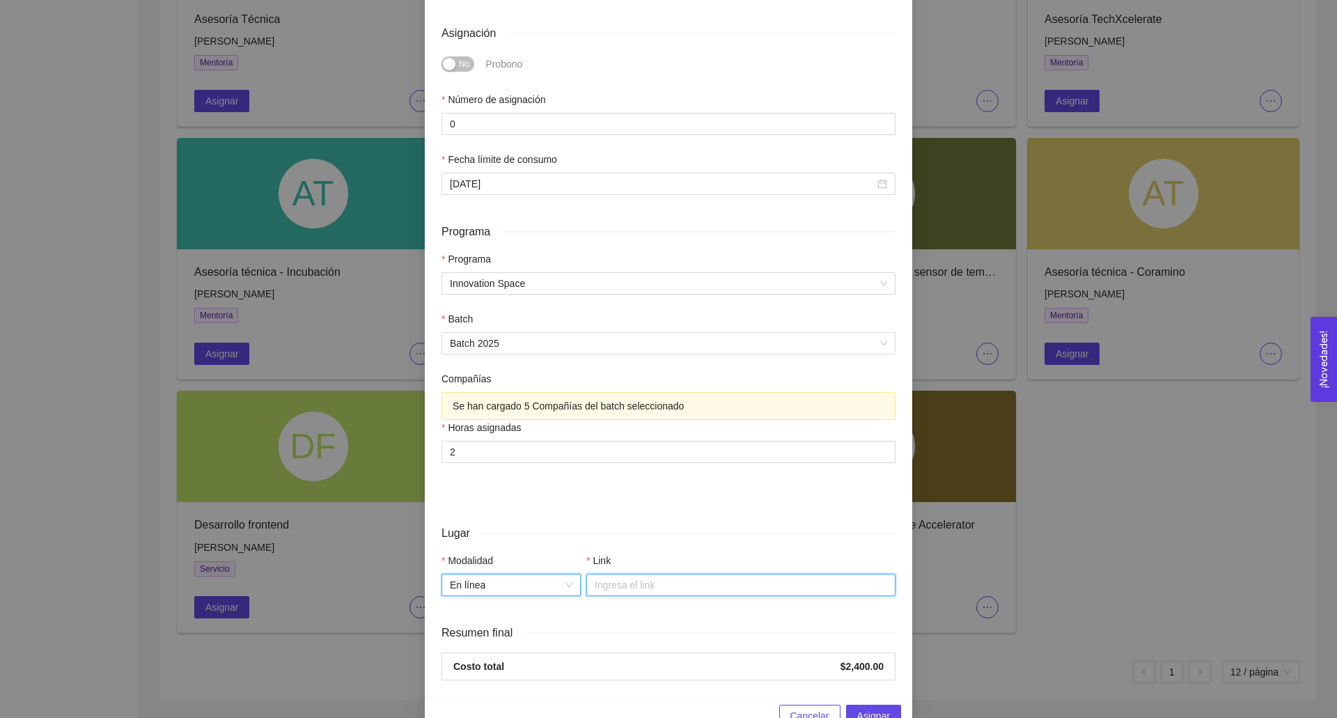
click at [632, 589] on input "Link" at bounding box center [740, 585] width 309 height 22
paste input "[URL][DOMAIN_NAME]"
type input "[URL][DOMAIN_NAME]"
click at [575, 530] on div "Lugar" at bounding box center [669, 532] width 454 height 17
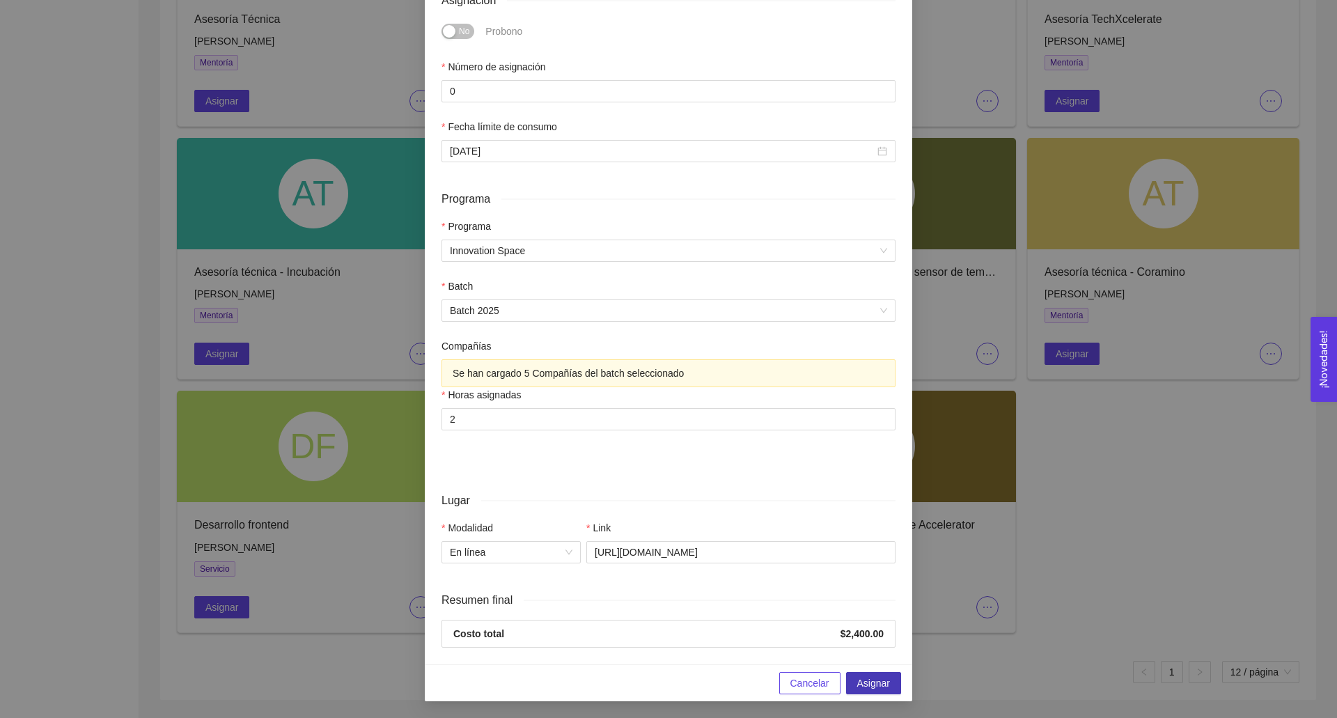
click at [876, 681] on span "Asignar" at bounding box center [873, 683] width 33 height 15
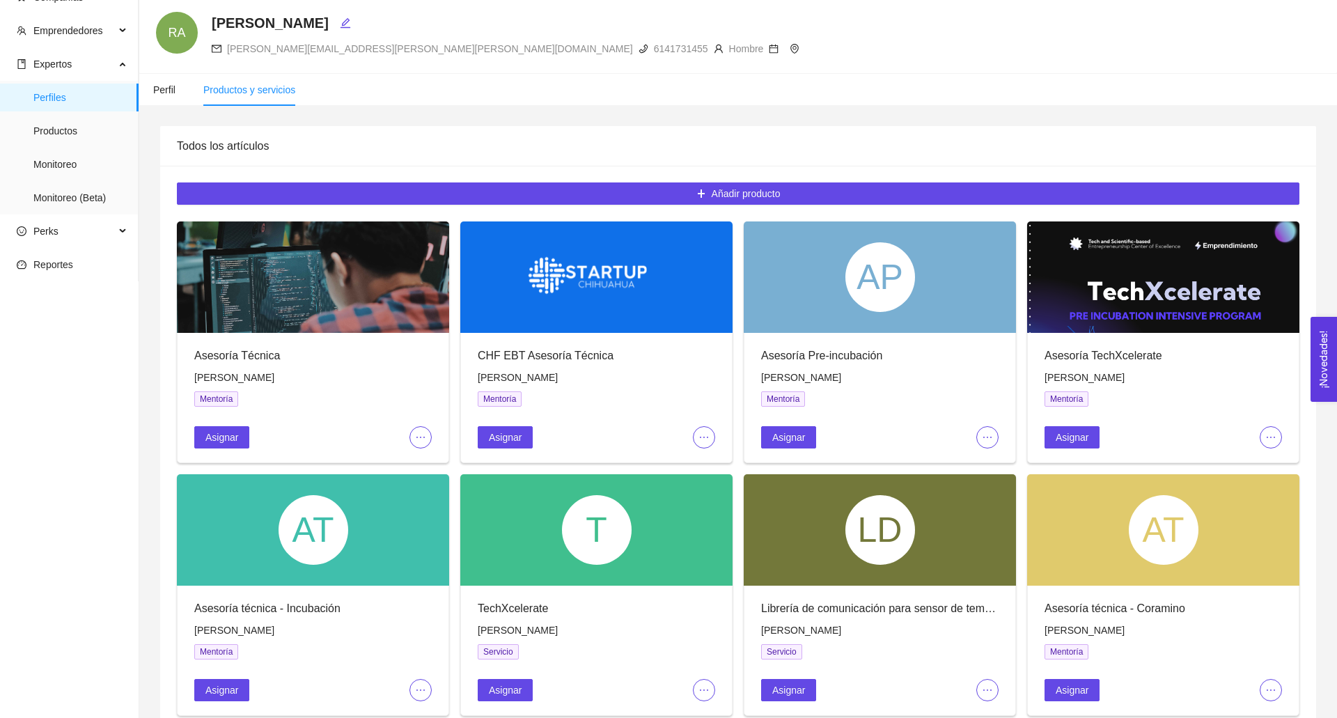
scroll to position [0, 0]
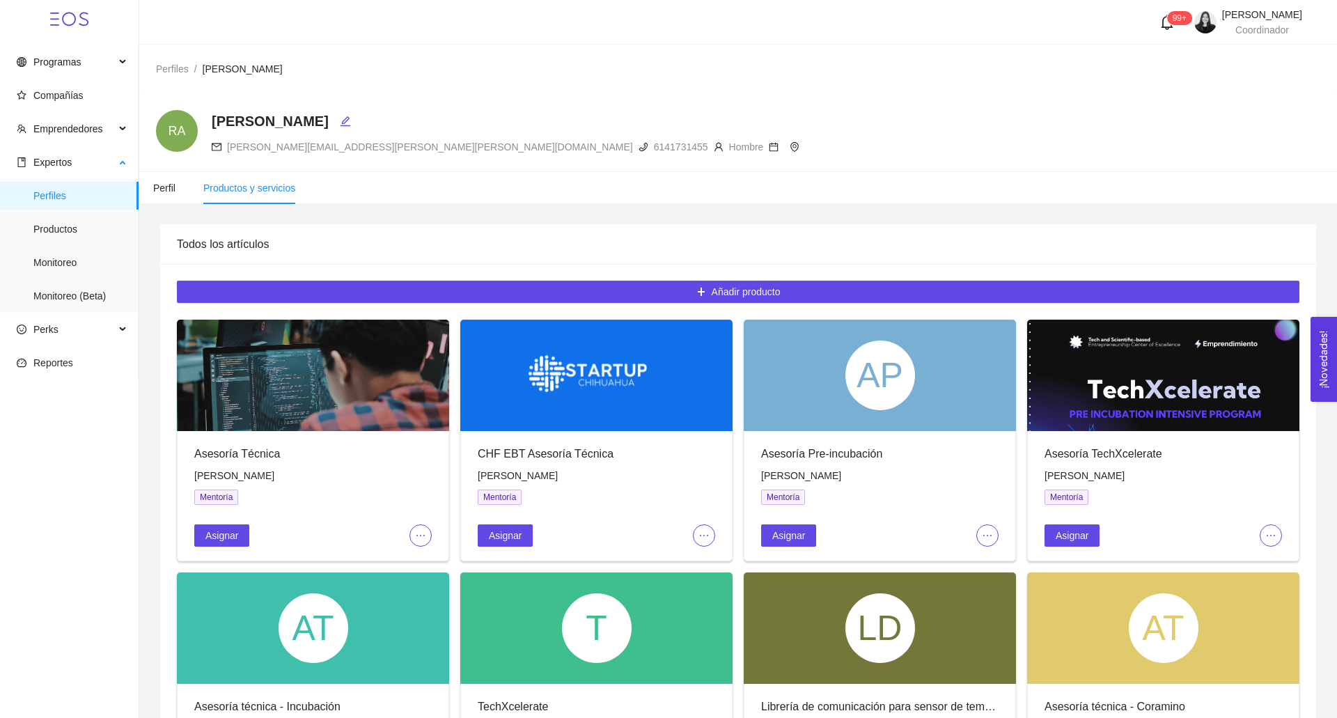
click at [75, 188] on span "Perfiles" at bounding box center [80, 196] width 94 height 28
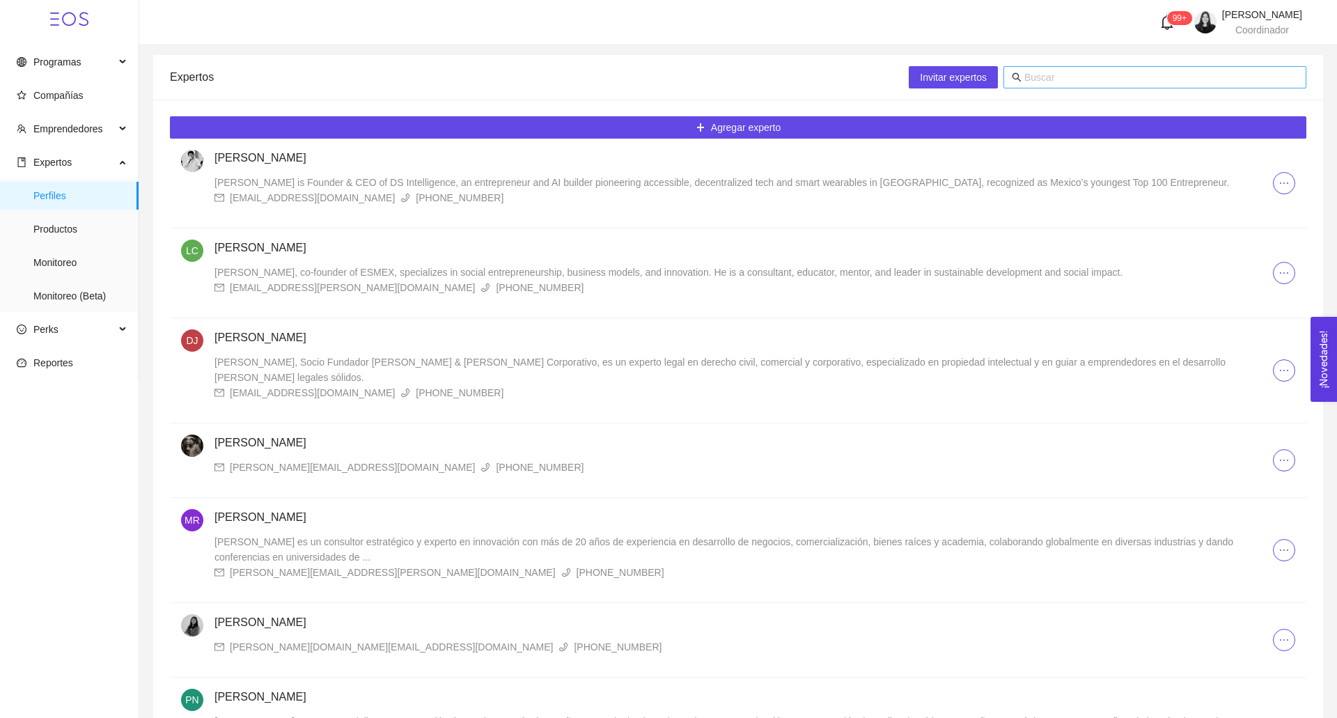
click at [1104, 74] on input "text" at bounding box center [1162, 77] width 274 height 15
type input "[PERSON_NAME] an"
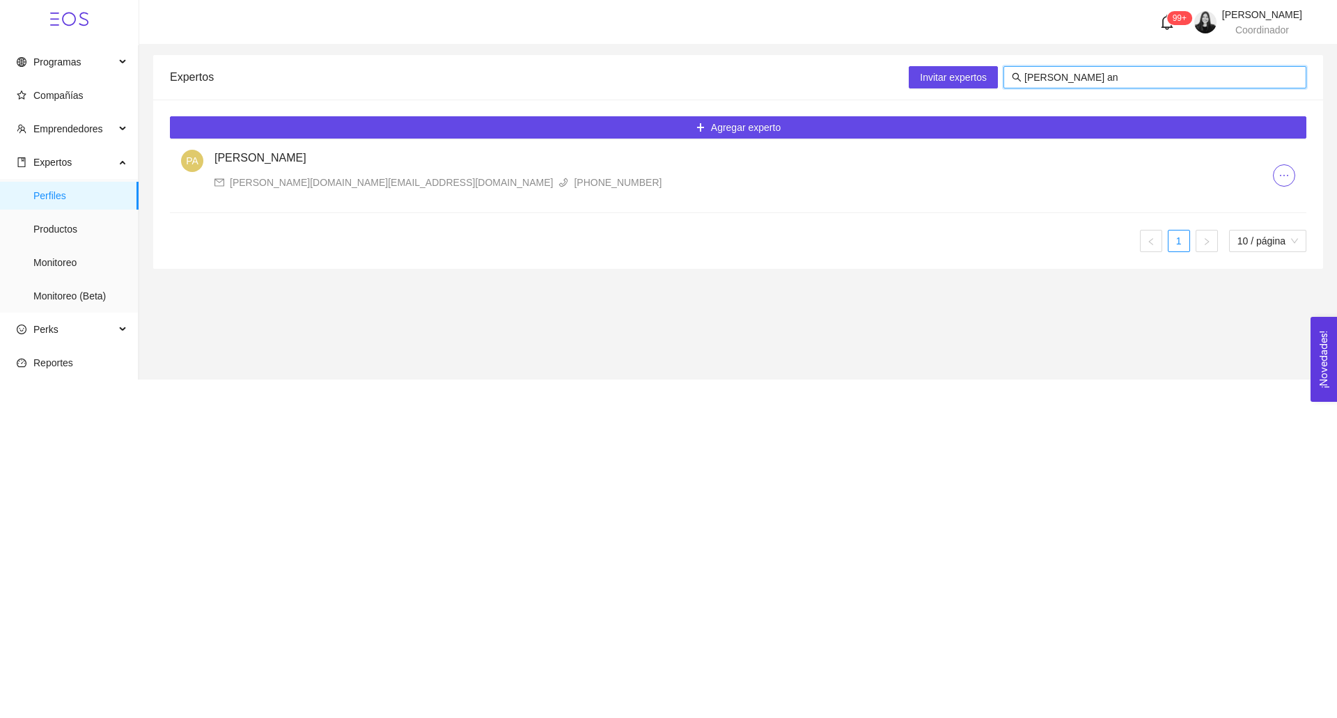
click at [559, 175] on div "[PHONE_NUMBER]" at bounding box center [610, 182] width 103 height 15
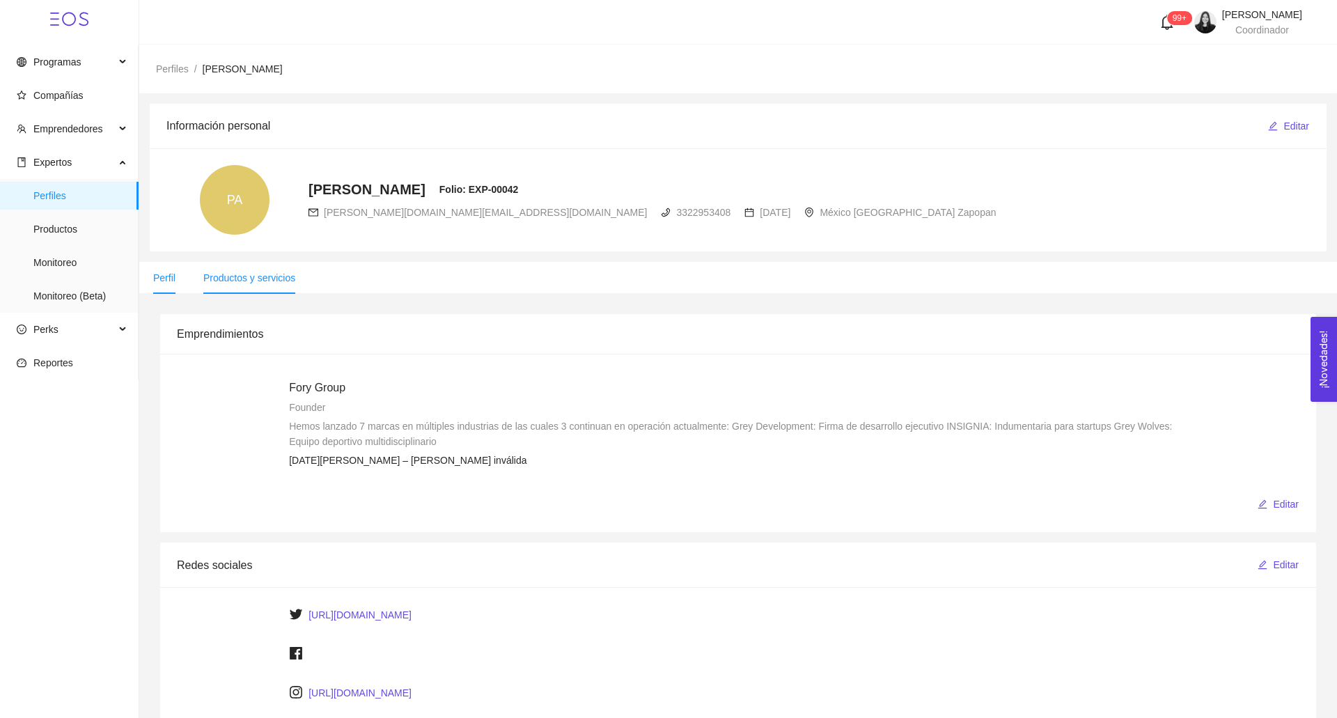
click at [277, 277] on span "Productos y servicios" at bounding box center [249, 277] width 92 height 11
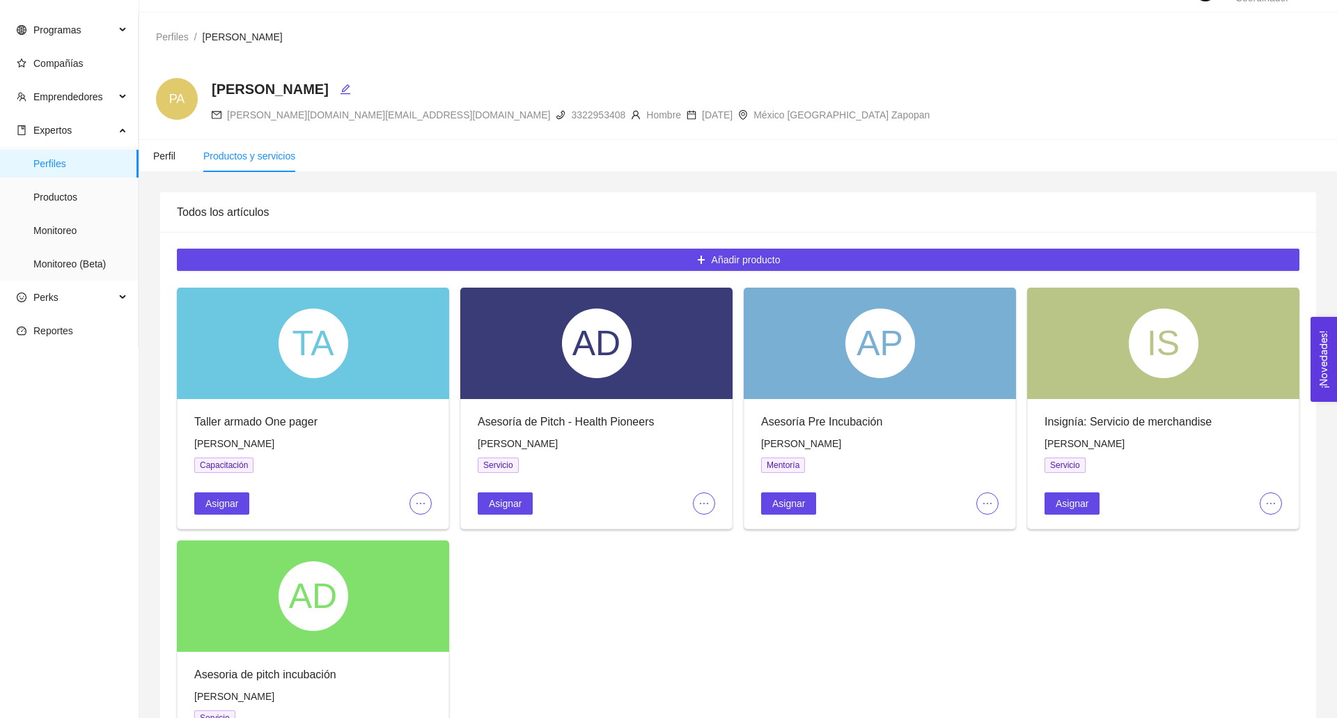
scroll to position [182, 0]
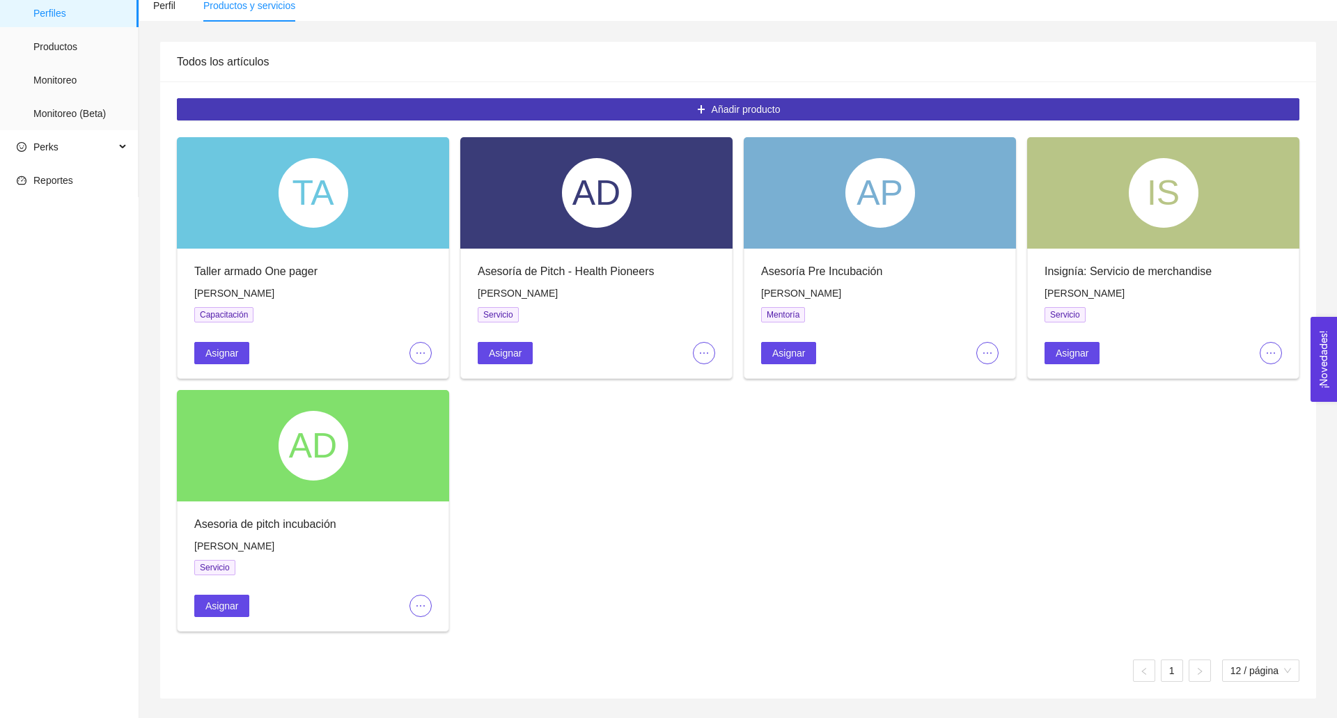
click at [582, 113] on button "Añadir producto" at bounding box center [738, 109] width 1123 height 22
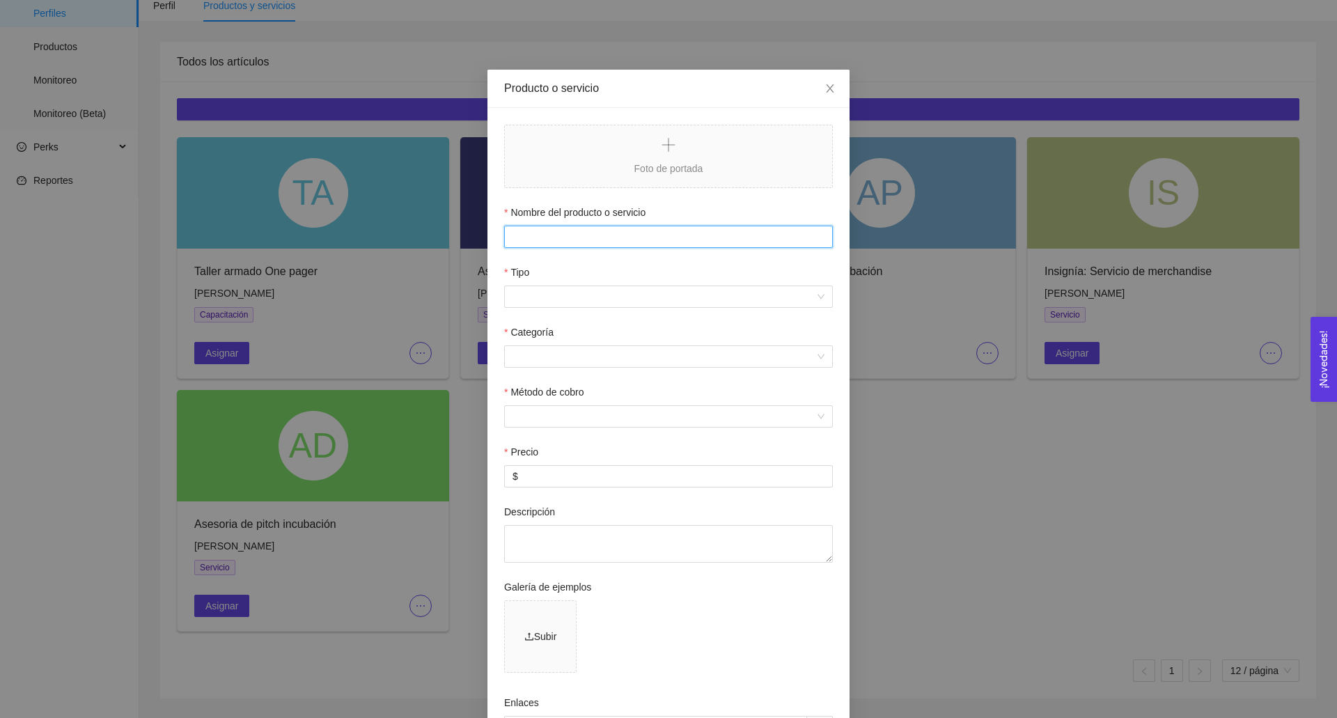
click at [581, 235] on input "Nombre del producto o servicio" at bounding box center [668, 237] width 329 height 22
paste input "Pitch – Innovation Space Accelerator"
type input "Pitch – Innovation Space Accelerator"
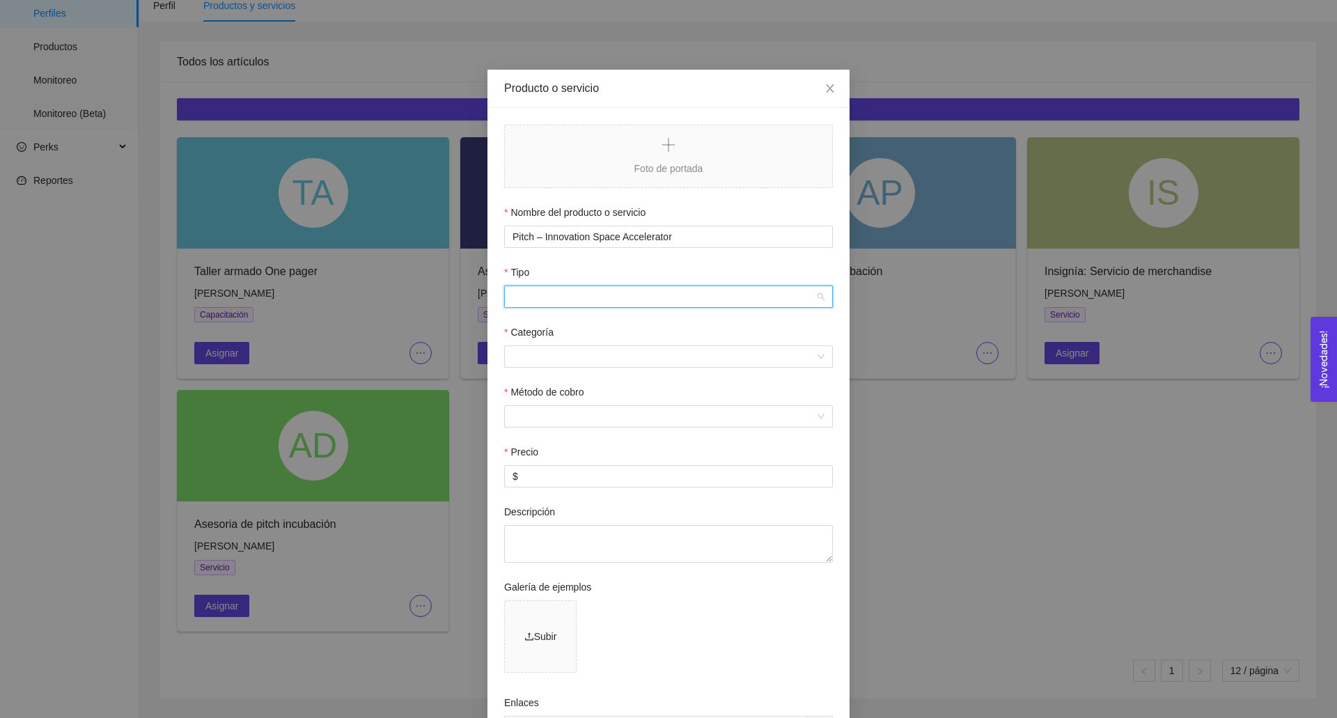
click at [559, 300] on input "Tipo" at bounding box center [664, 296] width 302 height 21
click at [552, 323] on div "Capacitación" at bounding box center [669, 324] width 312 height 15
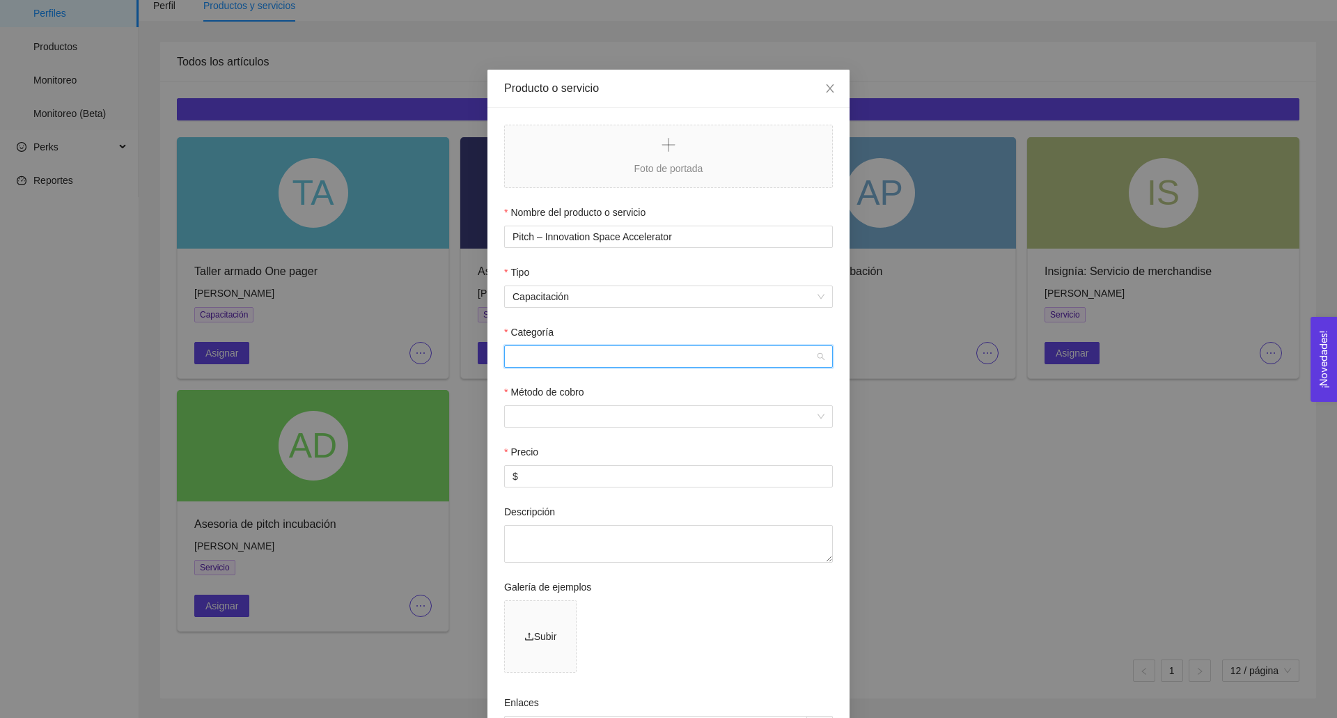
click at [557, 361] on input "Categoría" at bounding box center [664, 356] width 302 height 21
click at [560, 408] on div "Emprendimiento de negocios" at bounding box center [669, 407] width 312 height 15
click at [543, 427] on span at bounding box center [664, 416] width 302 height 21
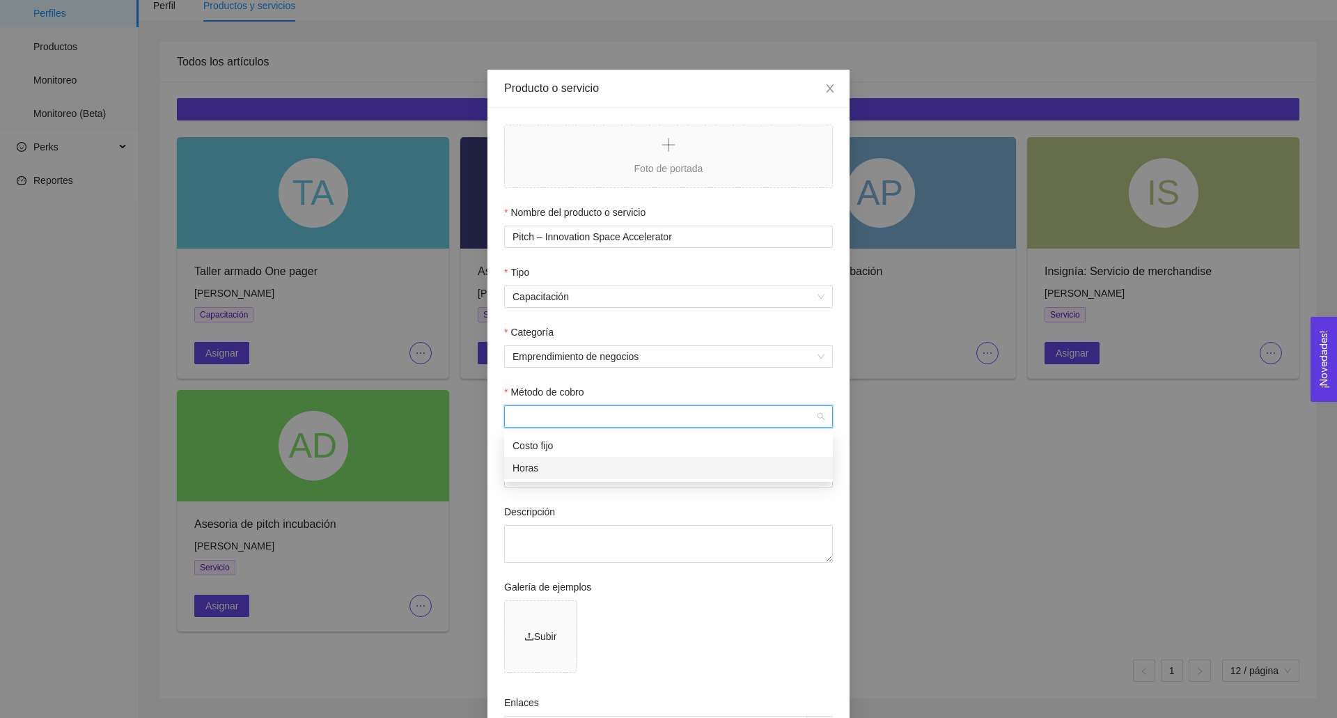
click at [547, 474] on div "Horas" at bounding box center [669, 467] width 312 height 15
click at [541, 481] on input "$" at bounding box center [668, 476] width 327 height 21
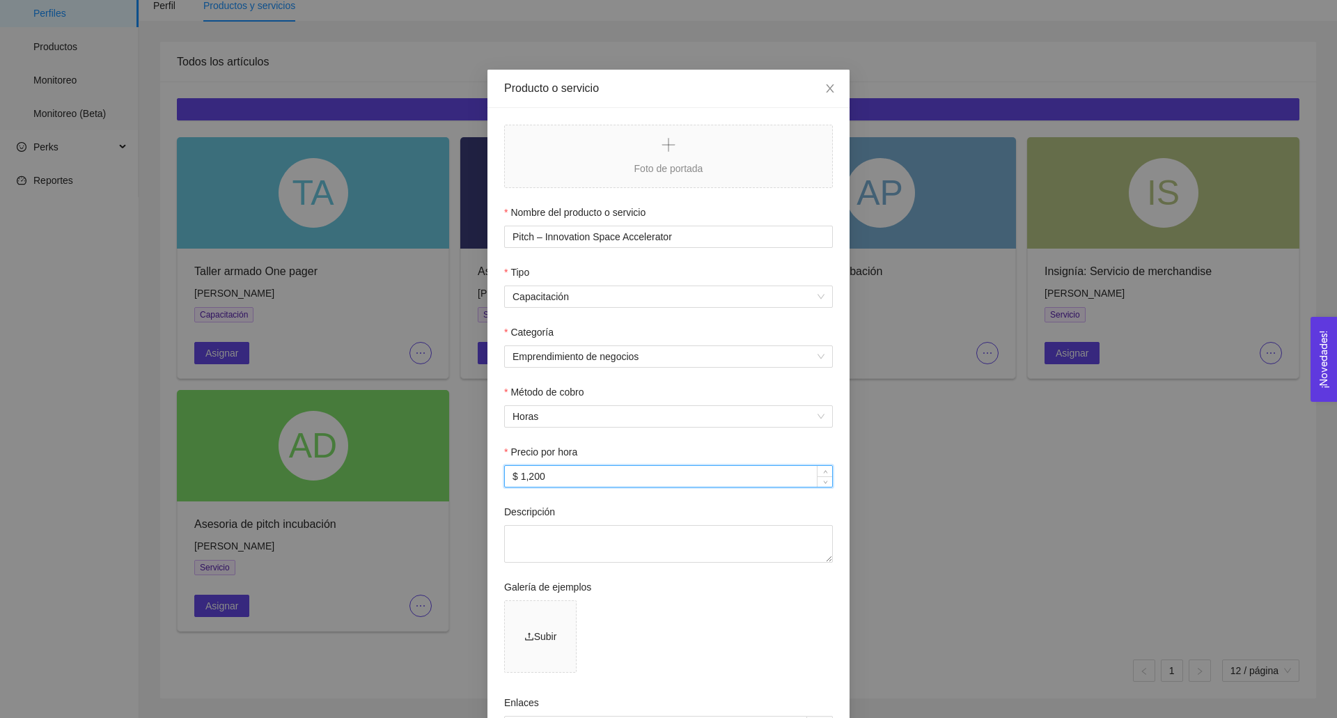
scroll to position [202, 0]
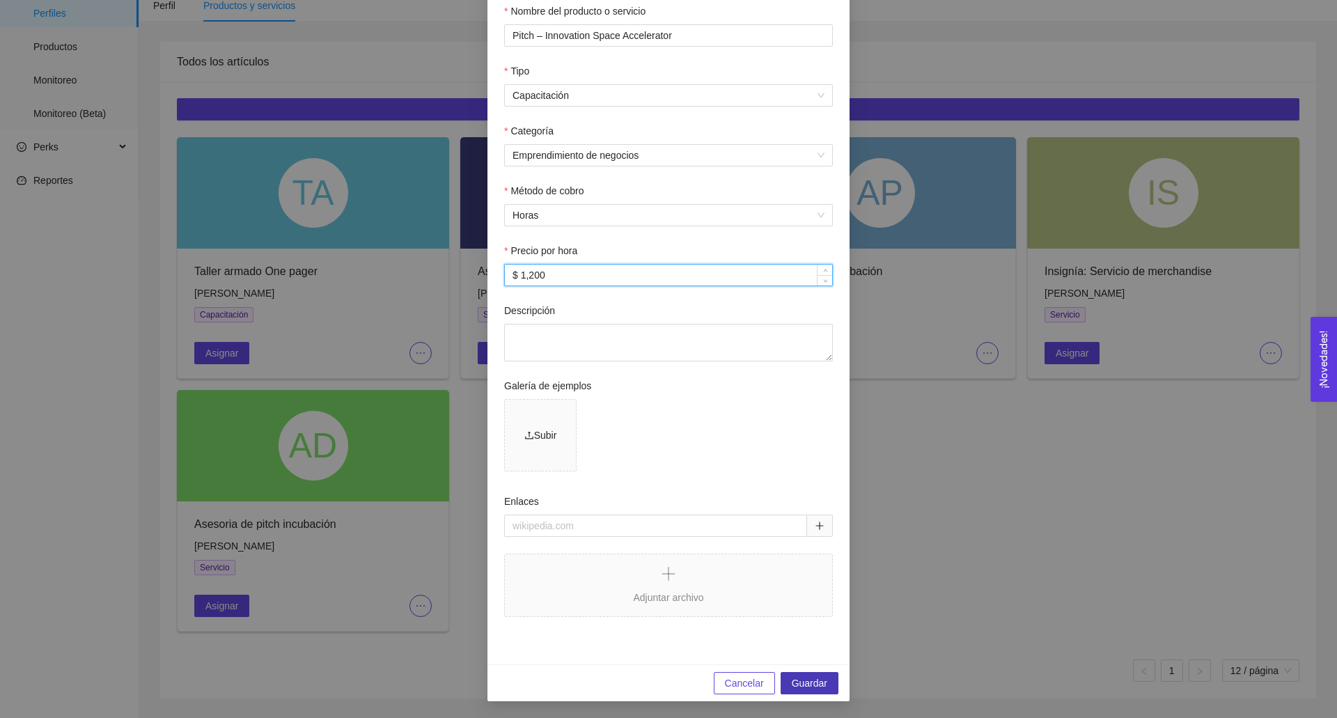
type input "$ 1,200"
click at [821, 687] on span "Guardar" at bounding box center [810, 683] width 36 height 15
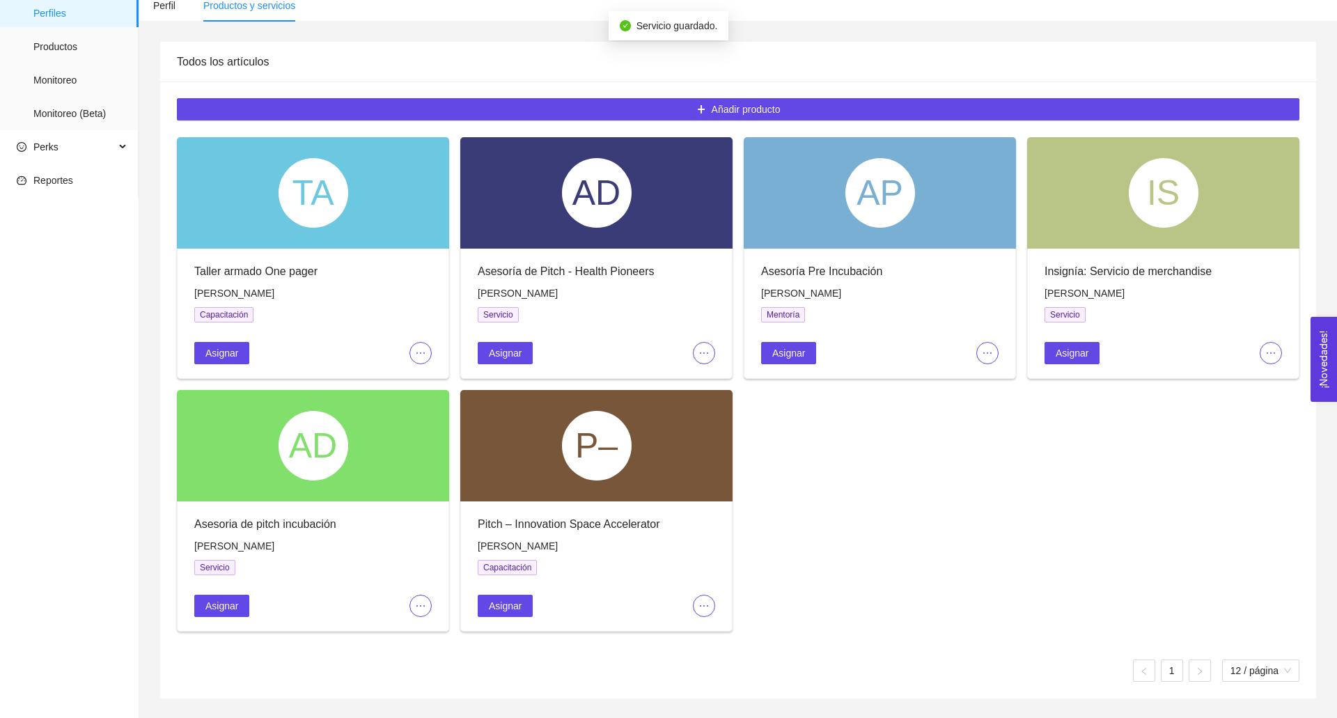
scroll to position [132, 0]
click at [503, 612] on button "Asignar" at bounding box center [505, 606] width 55 height 22
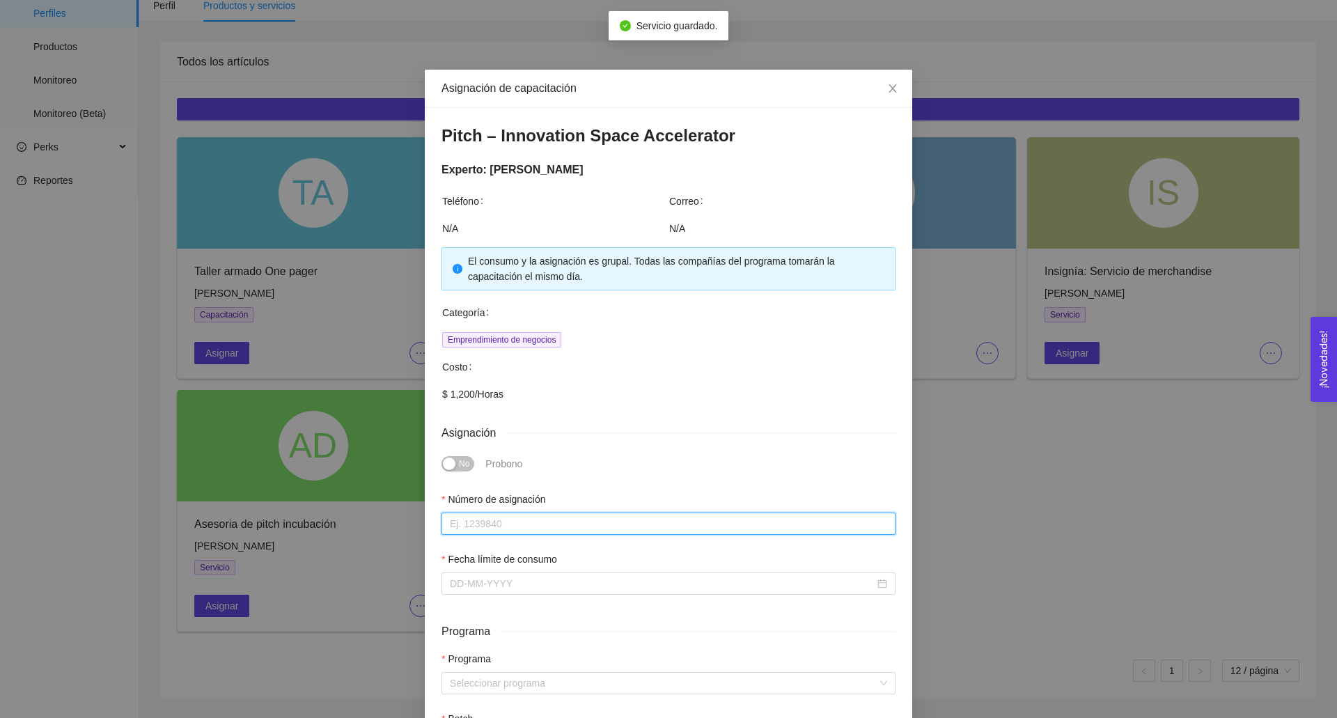
click at [500, 522] on input "Número de asignación" at bounding box center [669, 524] width 454 height 22
type input "0"
click at [506, 586] on input "Fecha límite de consumo" at bounding box center [662, 583] width 425 height 15
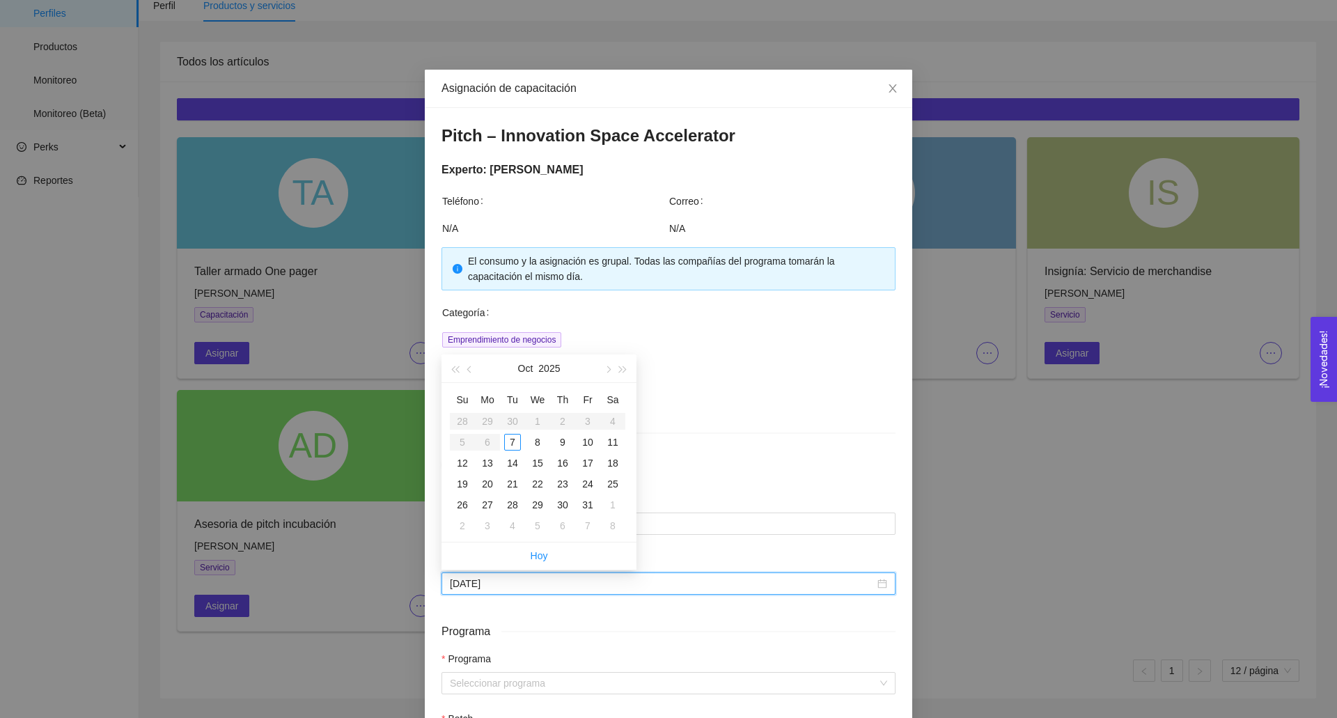
type input "[DATE]"
click at [604, 376] on button "button" at bounding box center [607, 369] width 15 height 28
type input "[DATE]"
click at [540, 468] on div "12" at bounding box center [537, 463] width 17 height 17
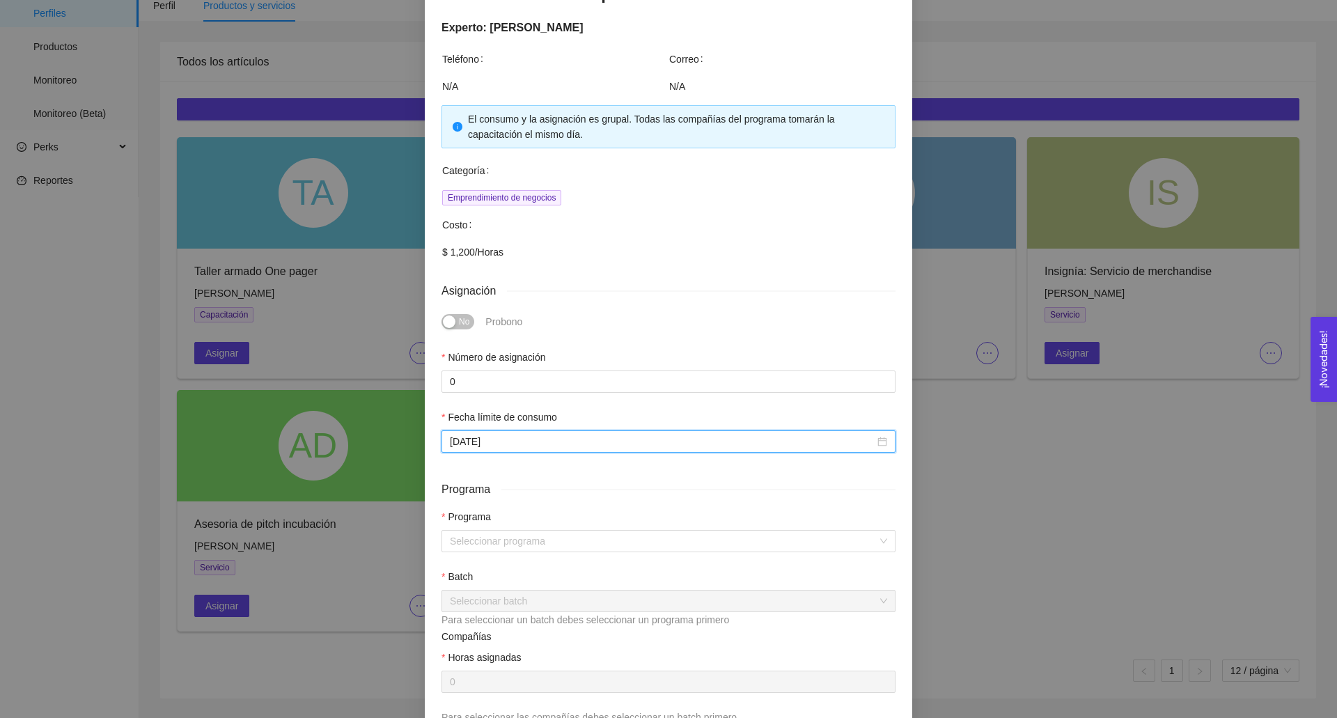
scroll to position [164, 0]
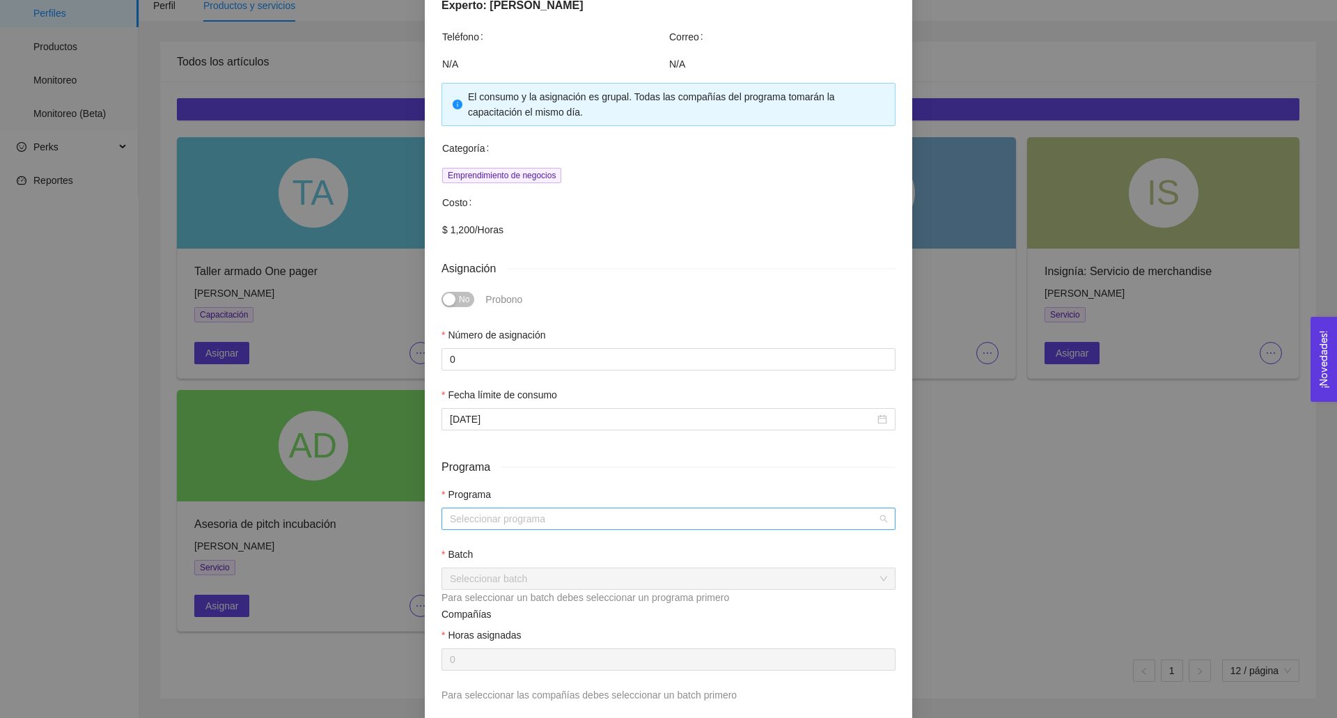
click at [486, 516] on input "search" at bounding box center [664, 518] width 428 height 21
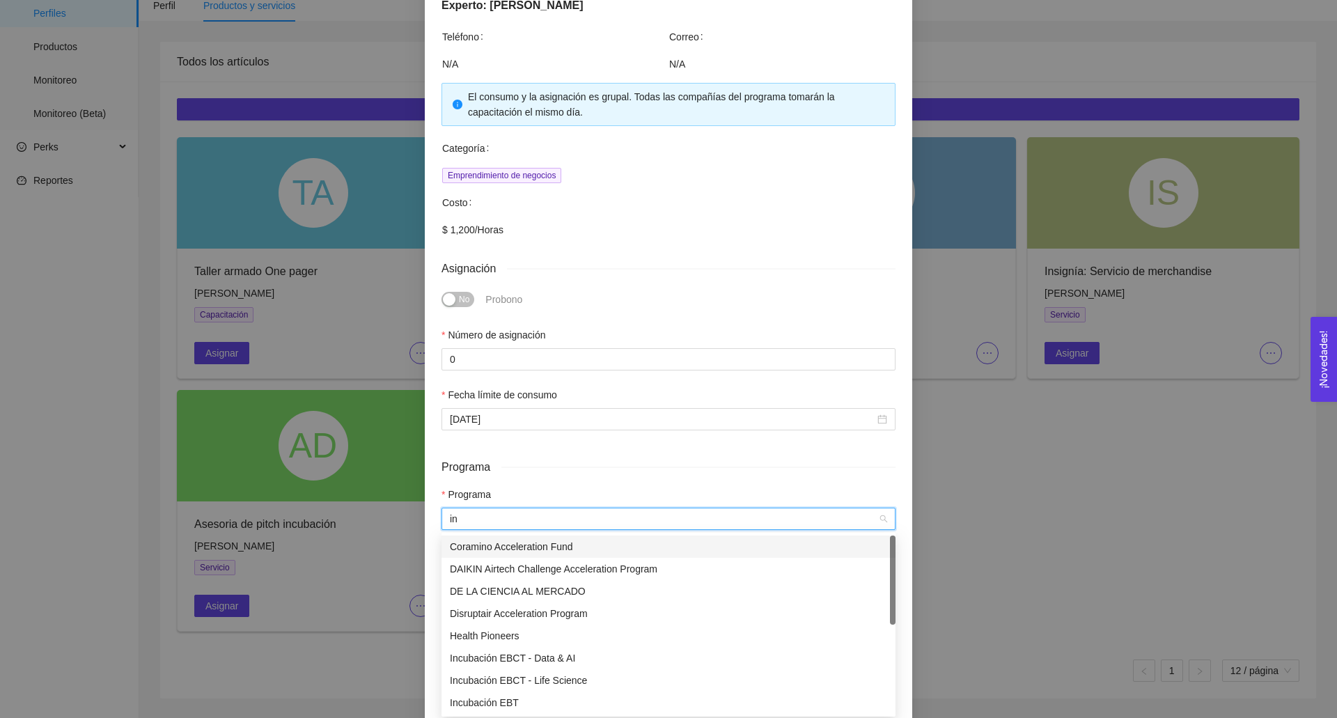
type input "inn"
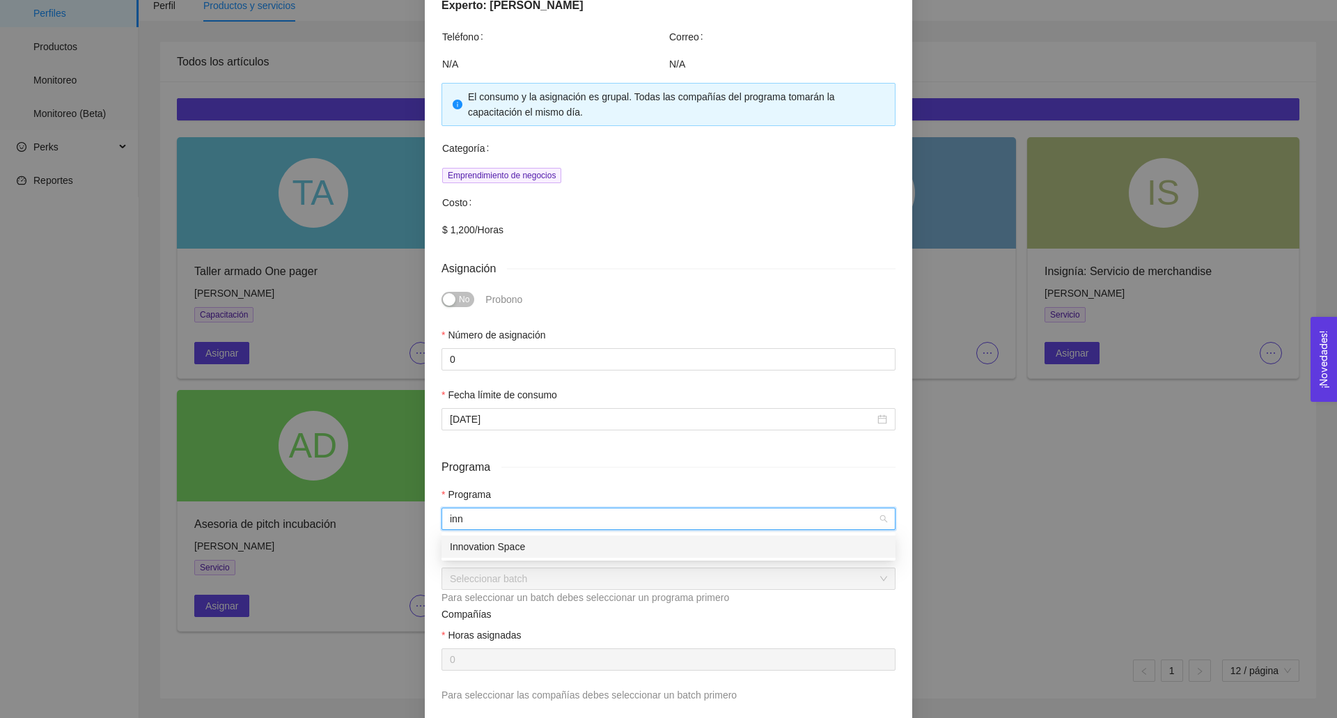
click at [476, 547] on div "Innovation Space" at bounding box center [668, 546] width 437 height 15
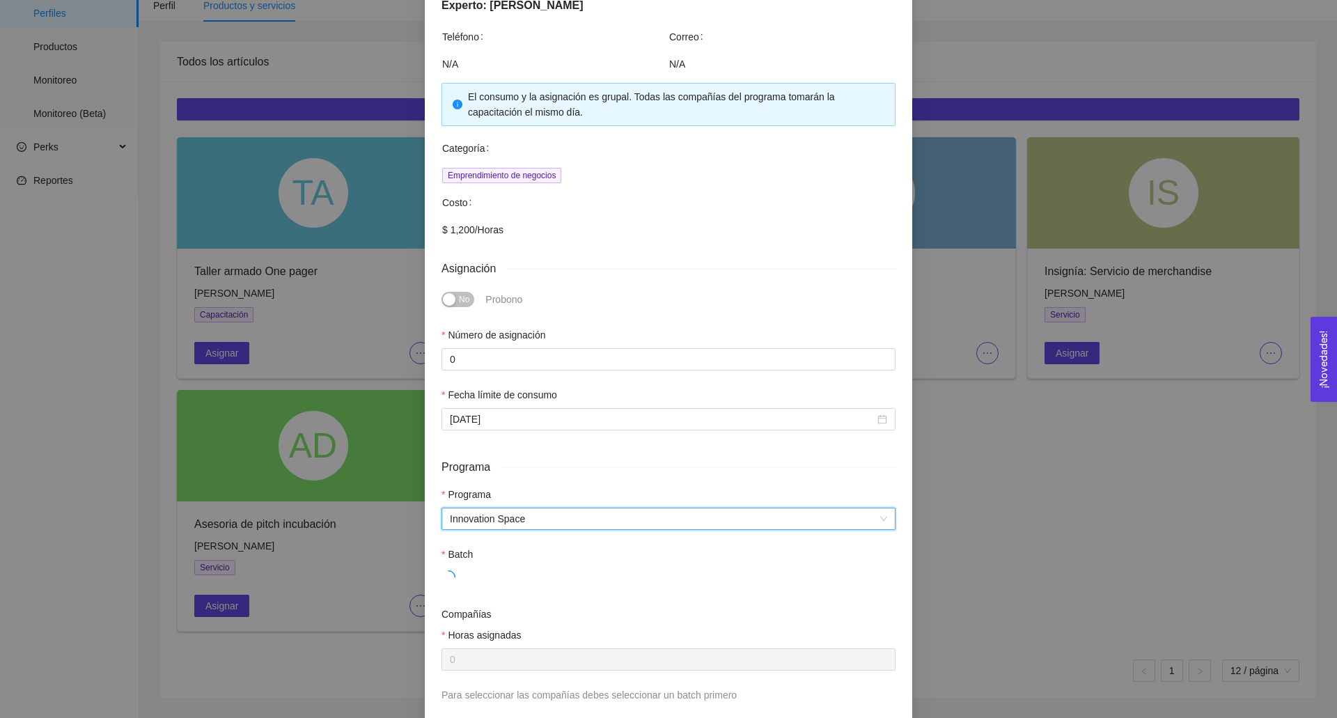
scroll to position [208, 0]
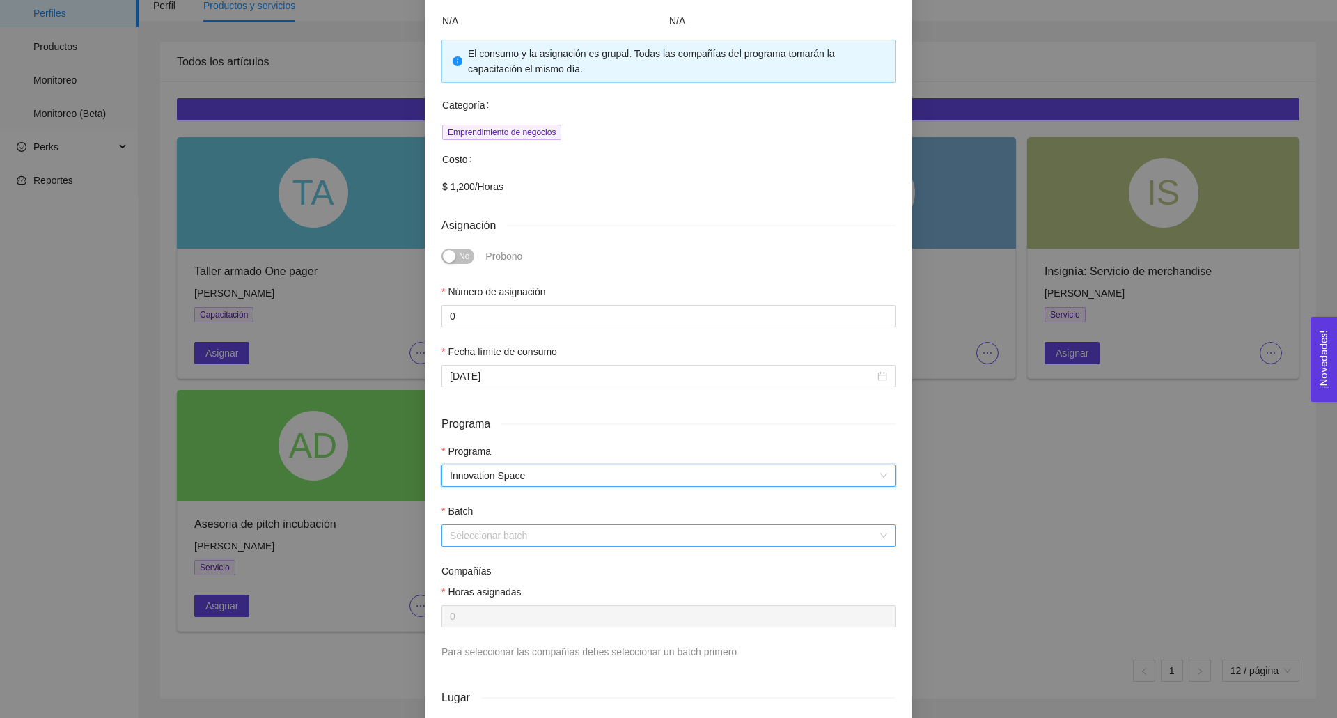
click at [469, 536] on input "search" at bounding box center [664, 535] width 428 height 21
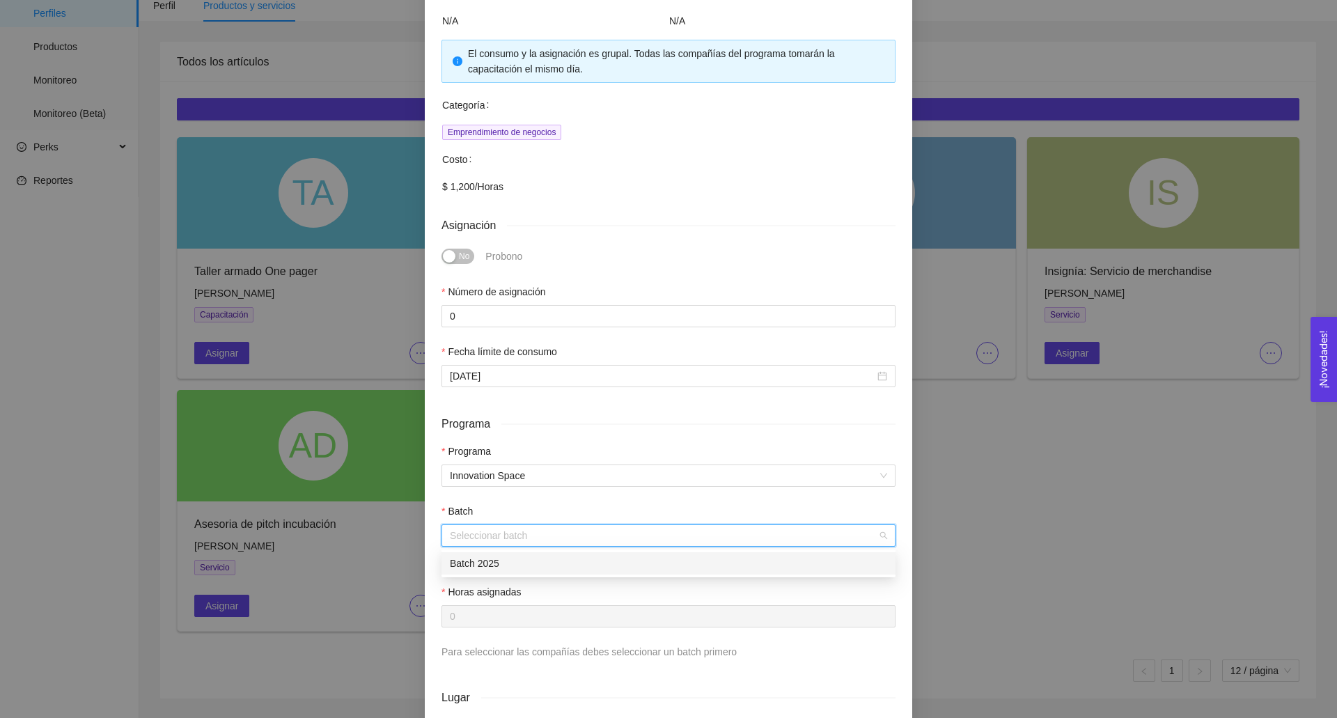
click at [483, 557] on div "Batch 2025" at bounding box center [668, 563] width 437 height 15
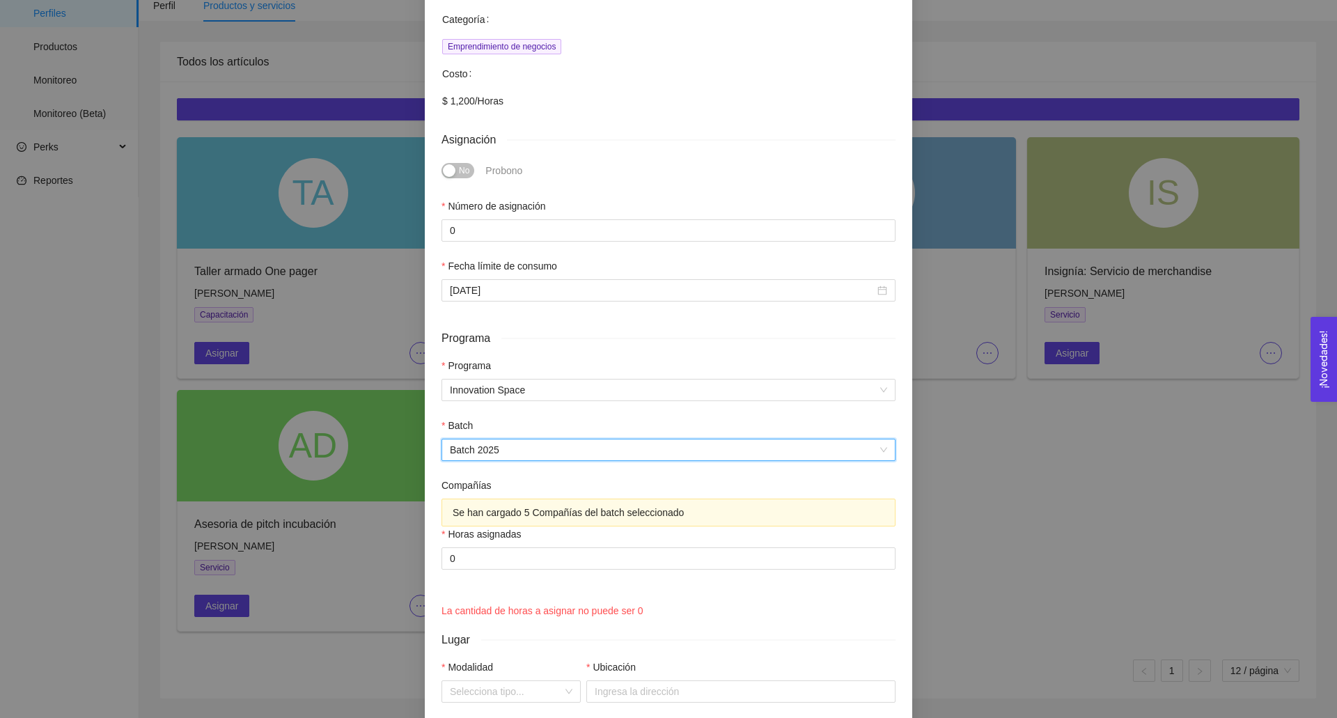
scroll to position [304, 0]
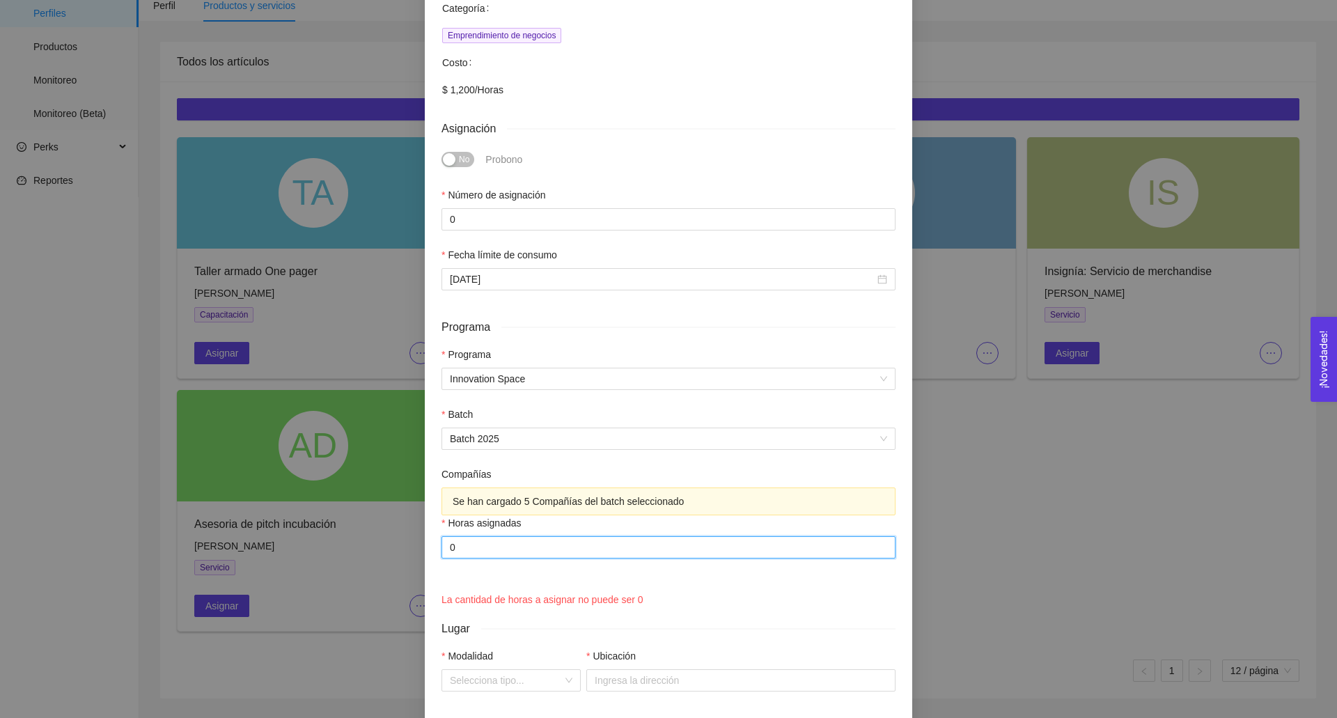
drag, startPoint x: 469, startPoint y: 545, endPoint x: 415, endPoint y: 545, distance: 54.3
click at [415, 545] on div "Asignación de capacitación Pitch – Innovation Space Accelerator Experto: [PERSO…" at bounding box center [668, 359] width 1337 height 718
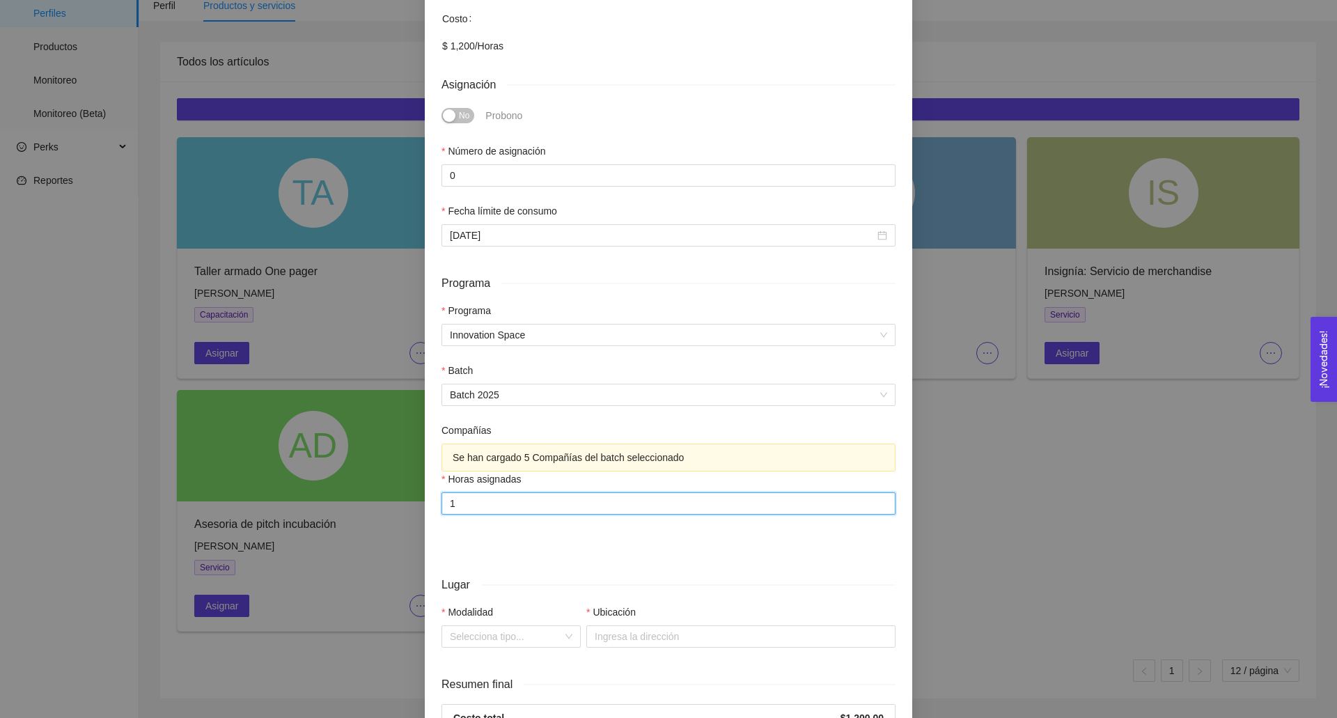
scroll to position [404, 0]
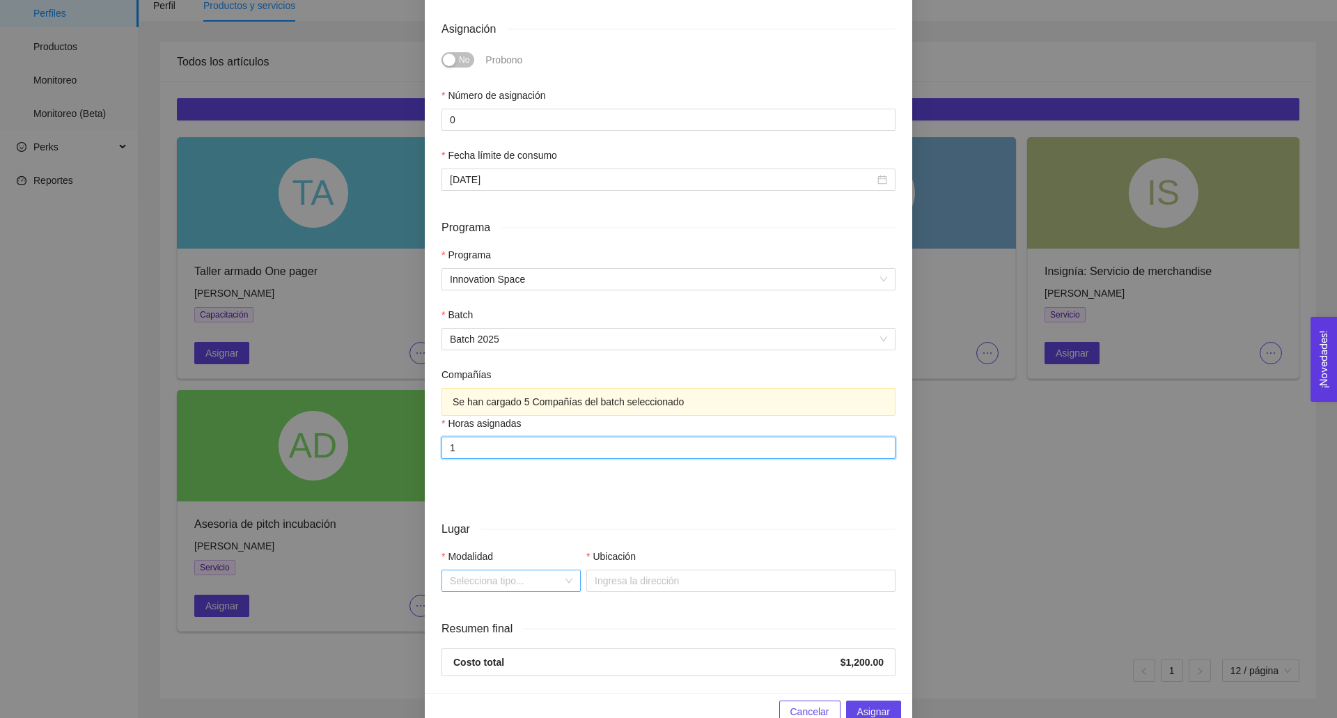
type input "1"
click at [529, 586] on input "Modalidad" at bounding box center [506, 580] width 113 height 21
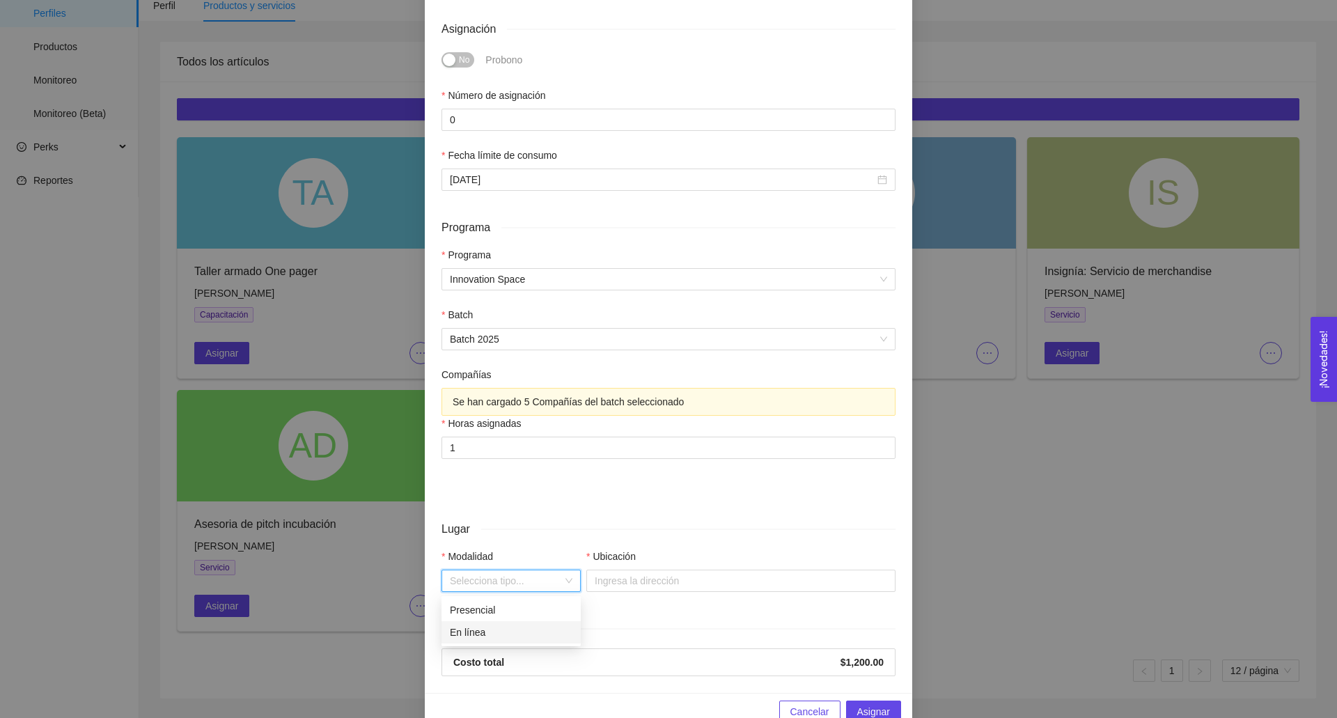
click at [515, 625] on div "En línea" at bounding box center [511, 632] width 123 height 15
click at [645, 585] on input "Link" at bounding box center [740, 581] width 309 height 22
type input "[URL][DOMAIN_NAME]"
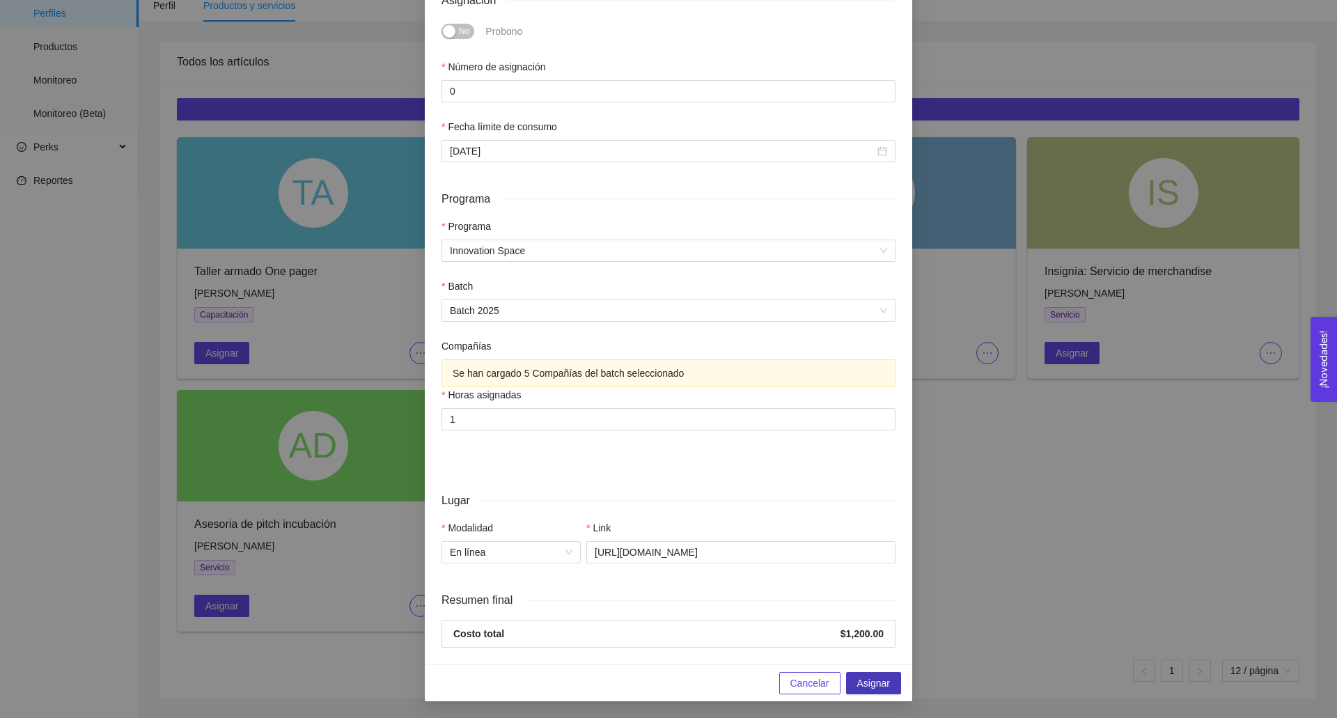
click at [896, 683] on button "Asignar" at bounding box center [873, 683] width 55 height 22
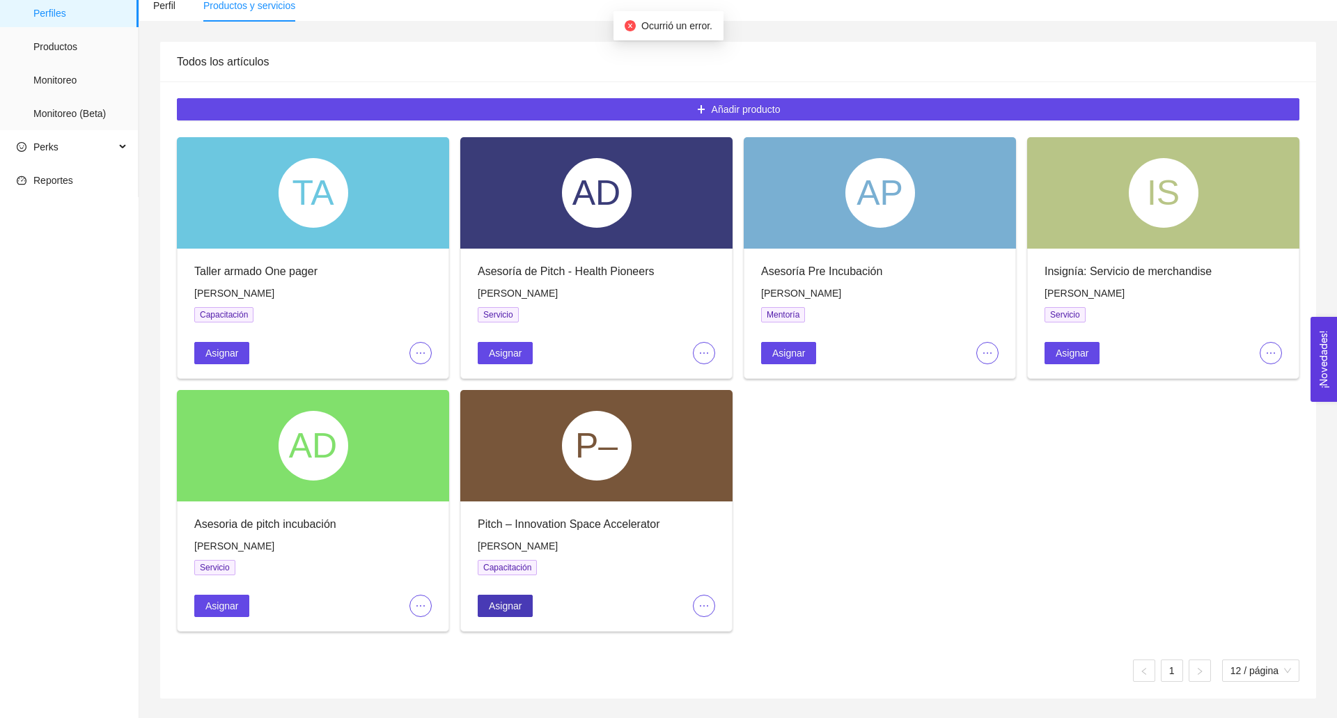
scroll to position [0, 0]
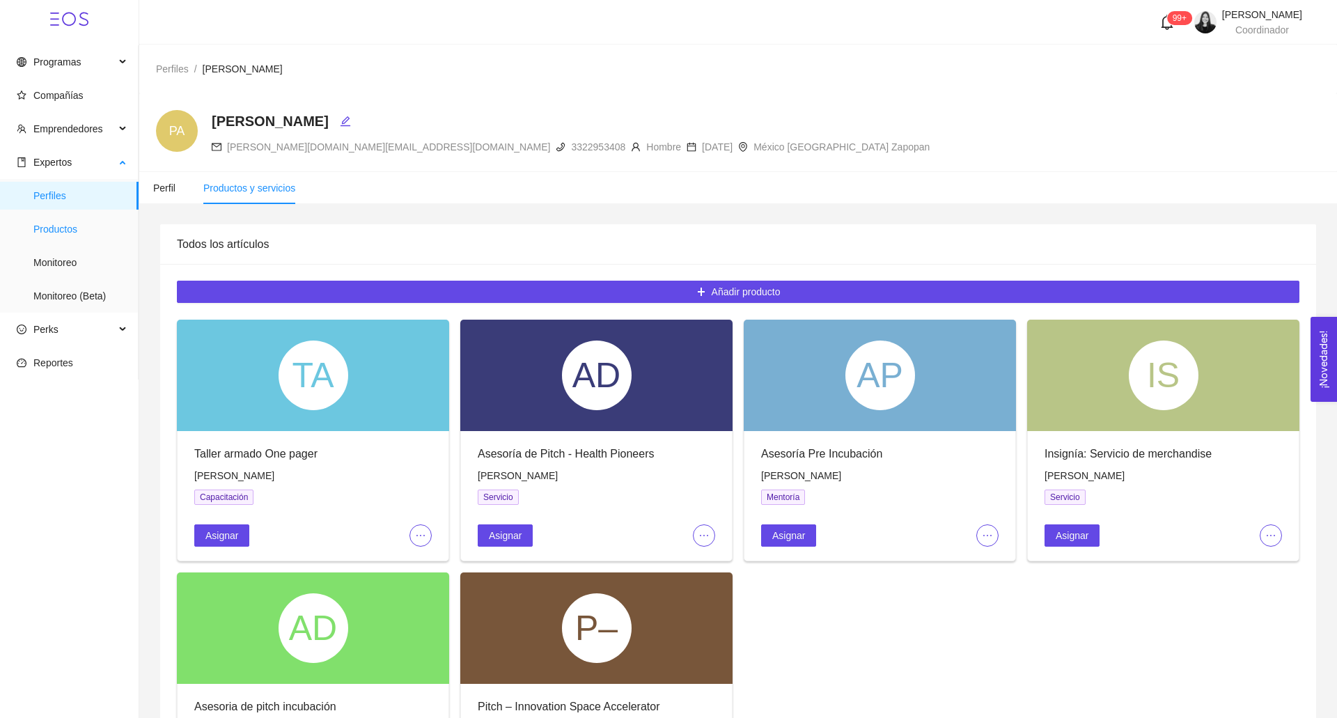
click at [78, 224] on span "Productos" at bounding box center [80, 229] width 94 height 28
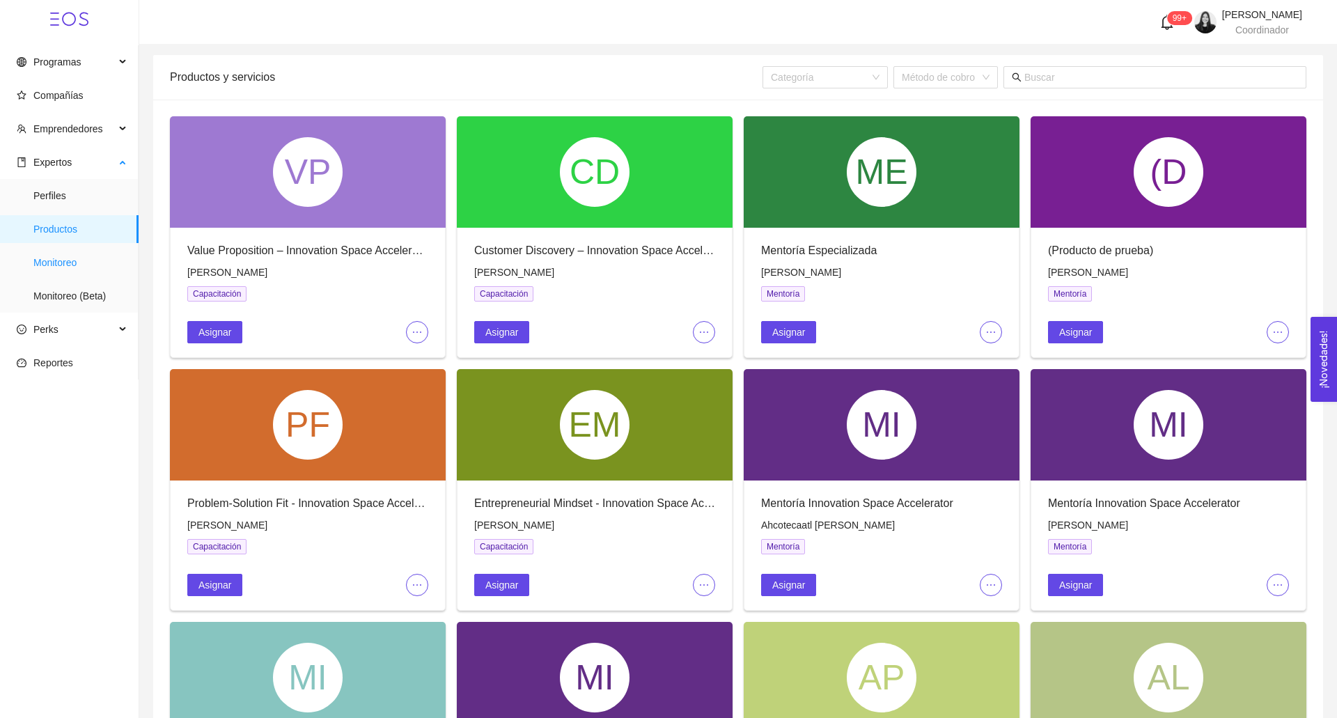
click at [59, 257] on span "Monitoreo" at bounding box center [80, 263] width 94 height 28
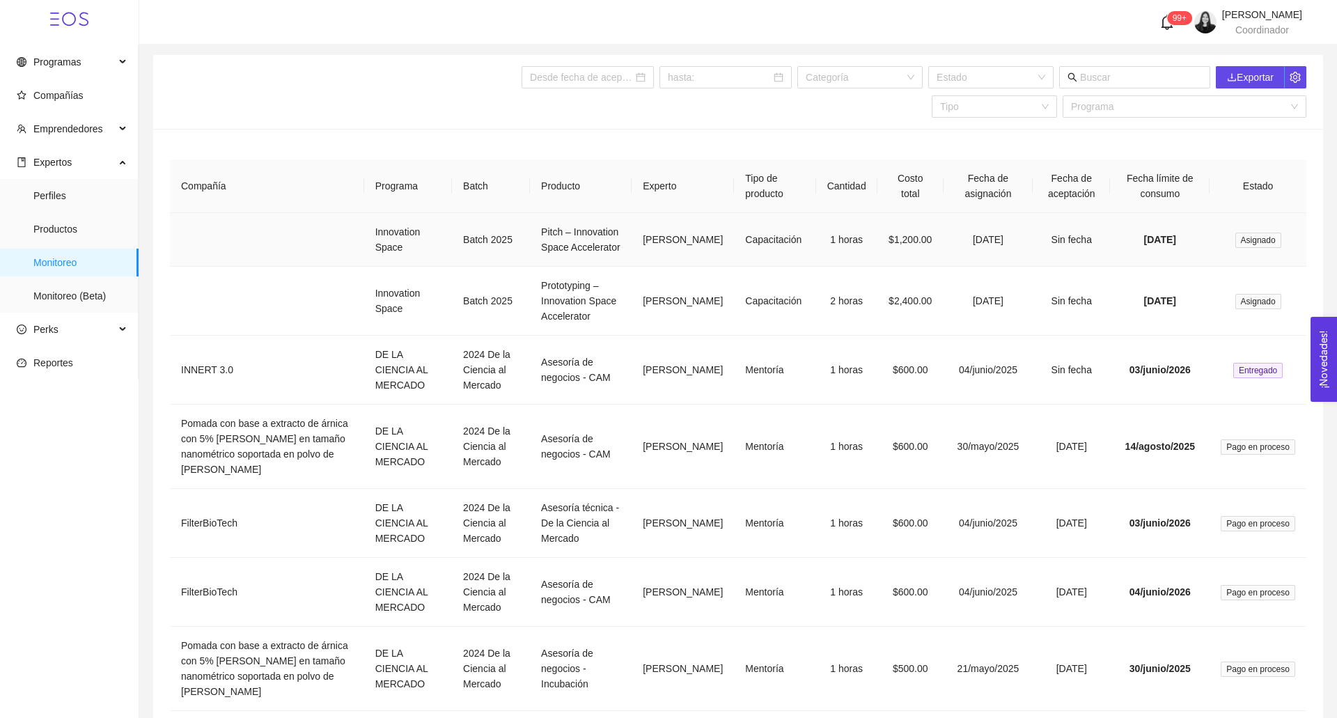
click at [1256, 248] on span "Asignado" at bounding box center [1259, 240] width 46 height 15
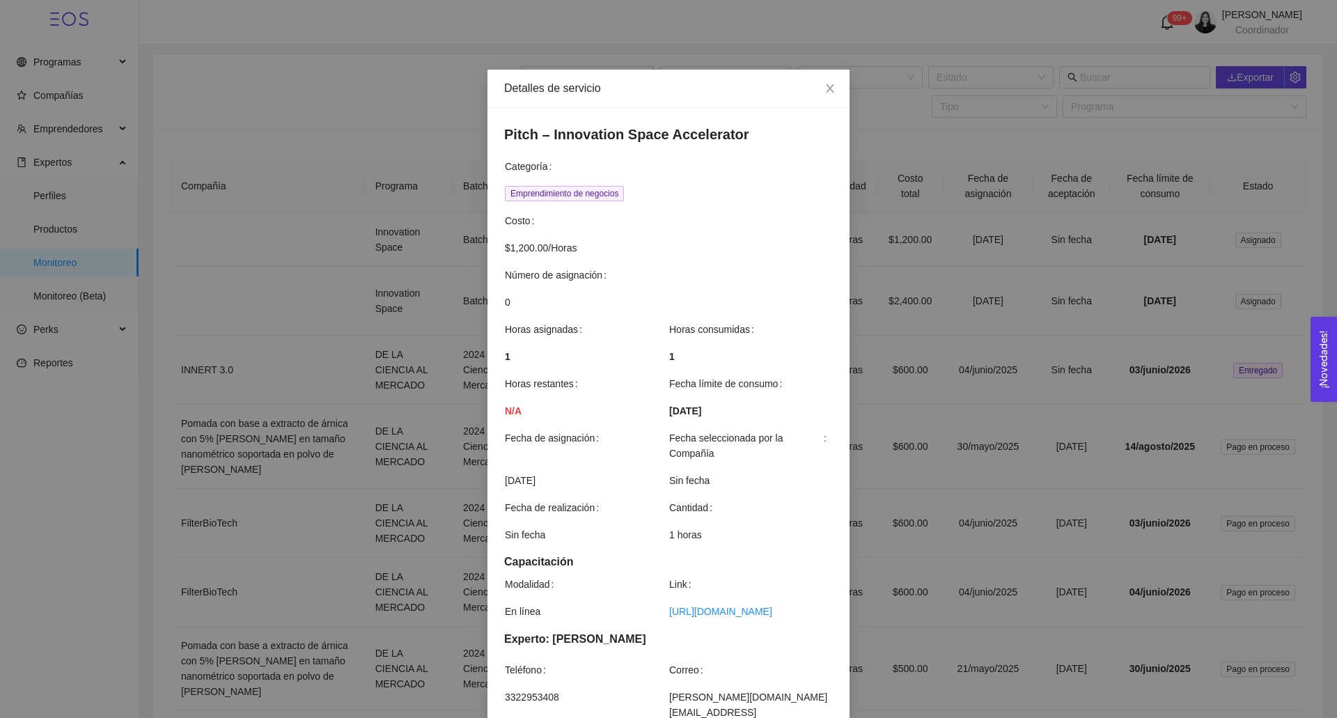
scroll to position [169, 0]
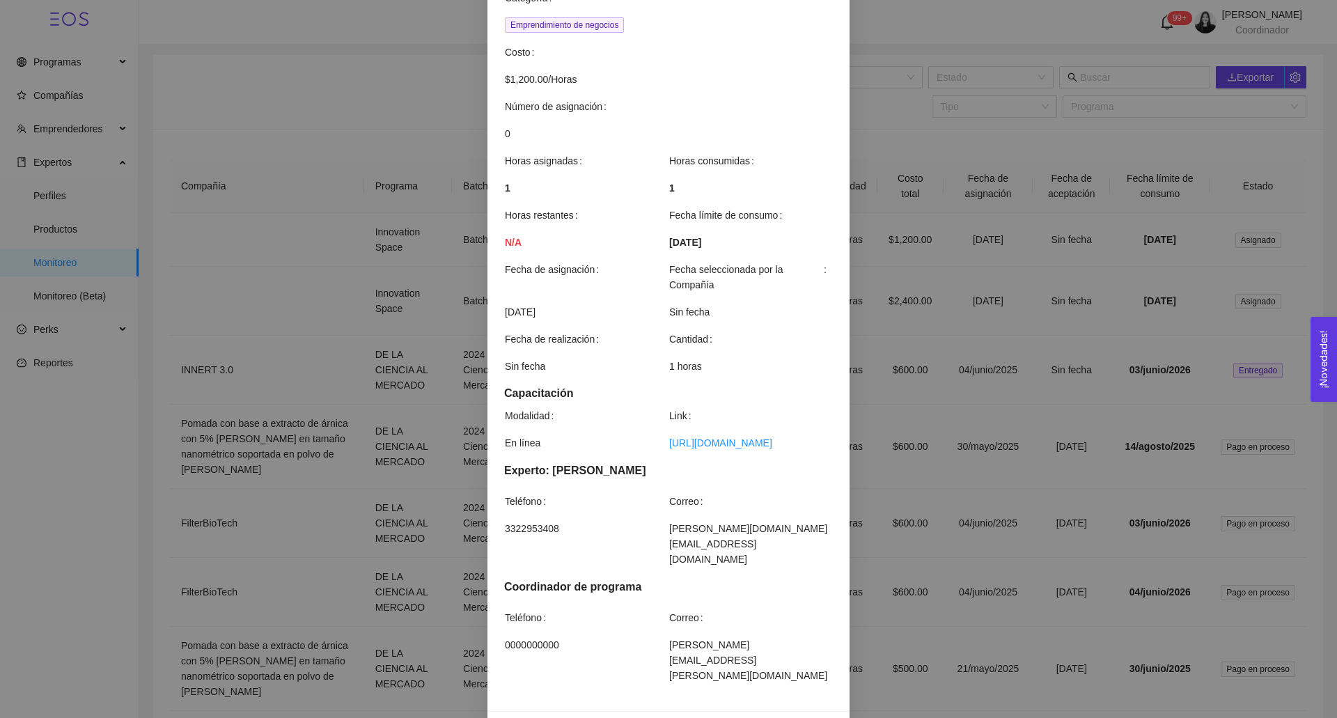
click at [774, 717] on span "Cancelar asignación" at bounding box center [783, 729] width 88 height 15
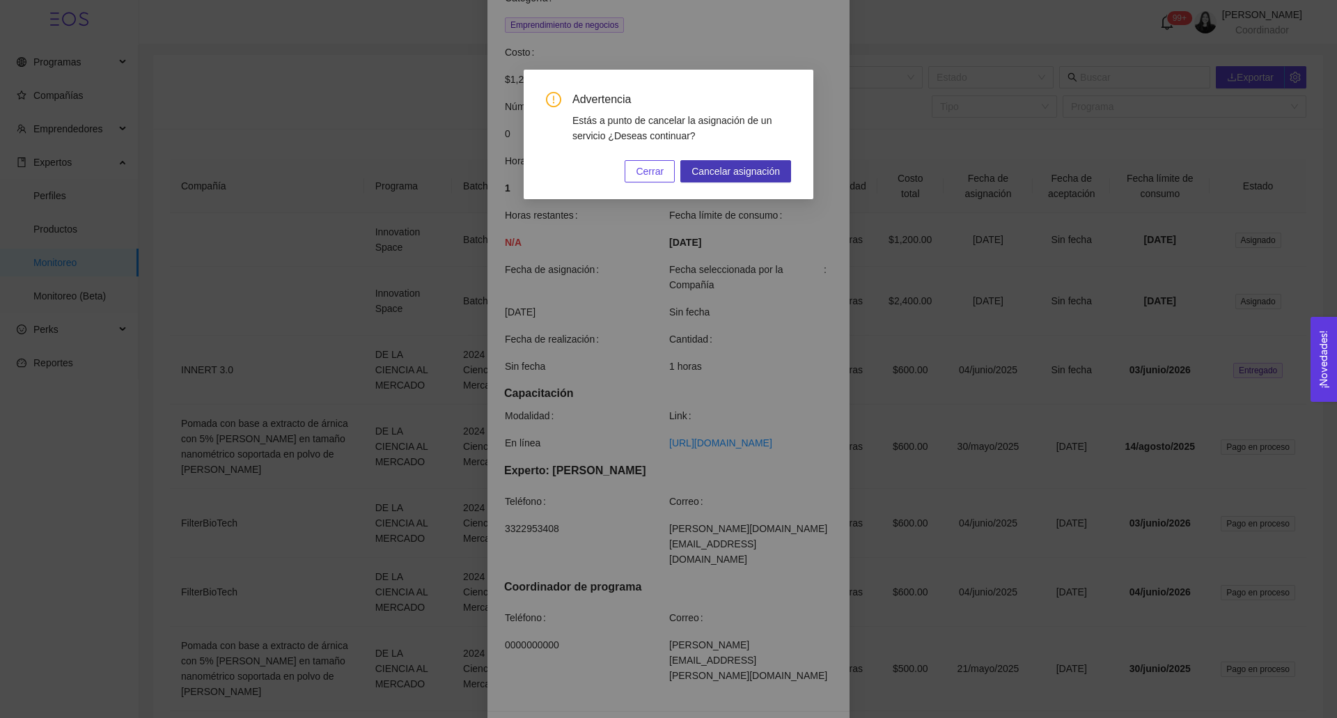
click at [716, 175] on span "Cancelar asignación" at bounding box center [736, 171] width 88 height 15
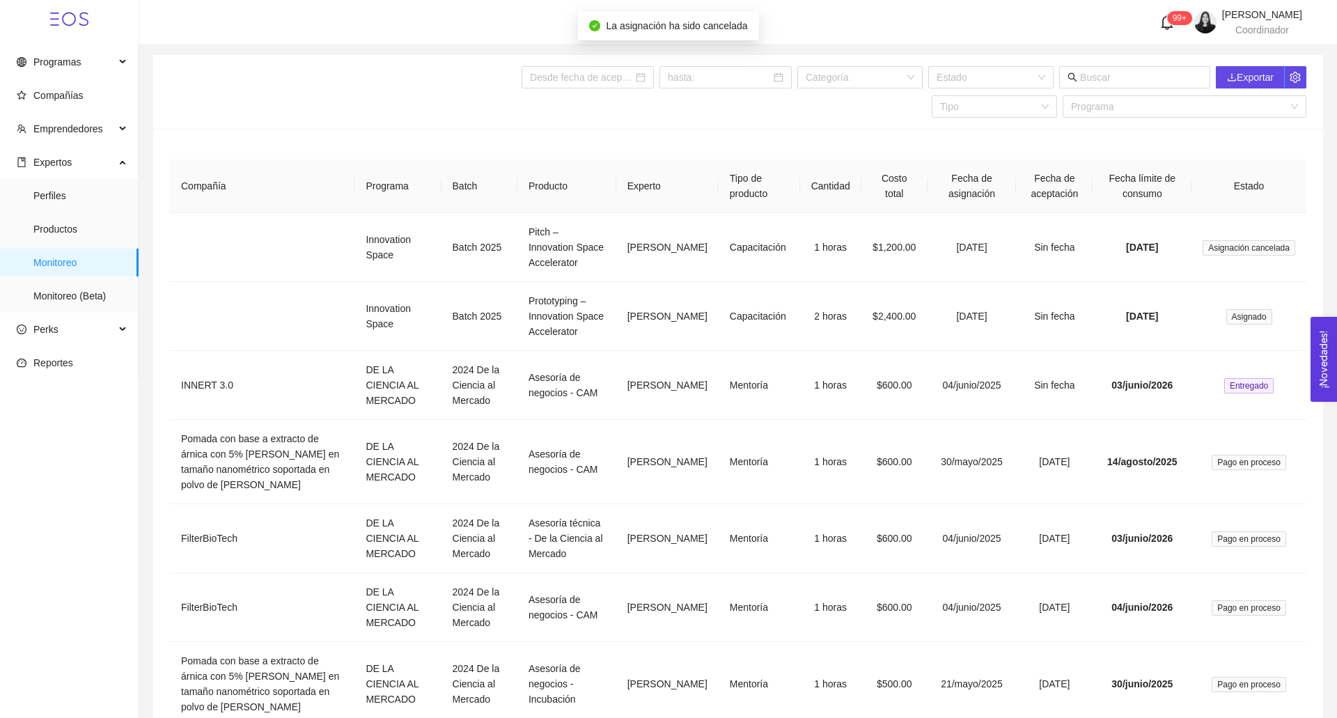
scroll to position [0, 0]
click at [79, 224] on span "Productos" at bounding box center [80, 229] width 94 height 28
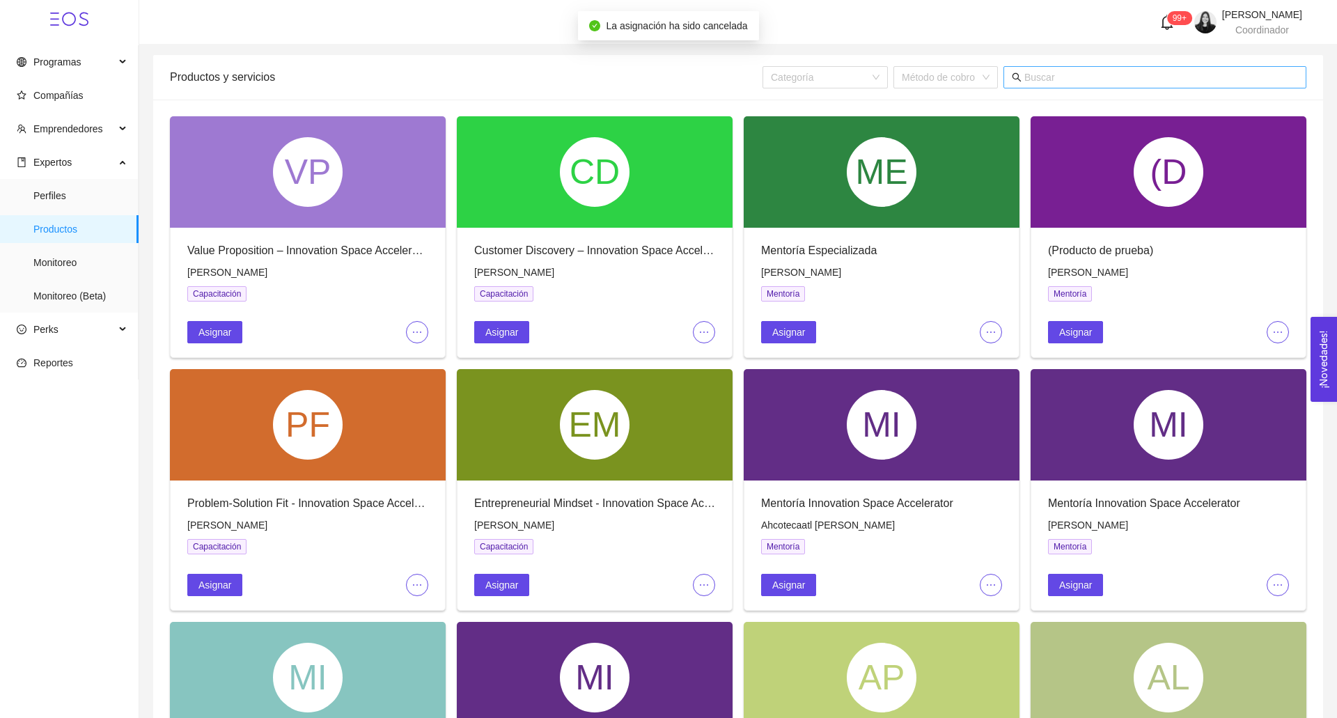
click at [1056, 82] on input "text" at bounding box center [1162, 77] width 274 height 15
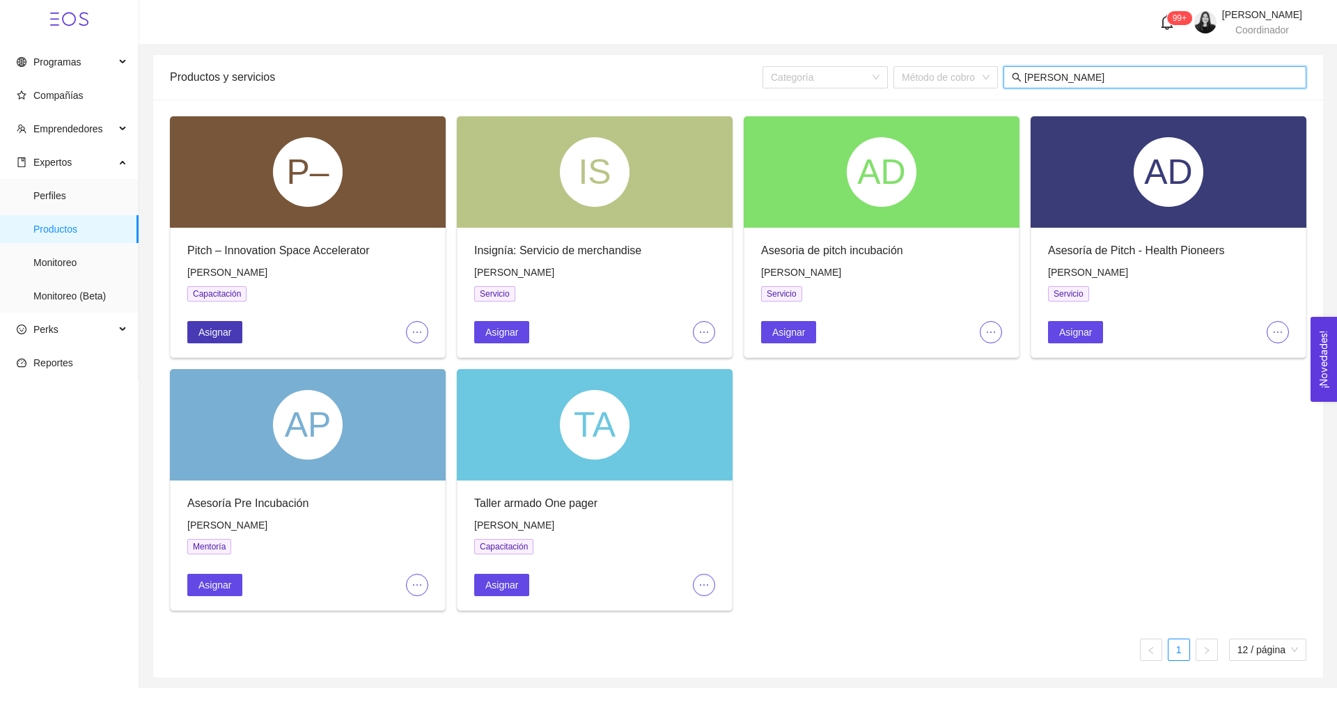
type input "[PERSON_NAME]"
click at [239, 325] on button "Asignar" at bounding box center [214, 332] width 55 height 22
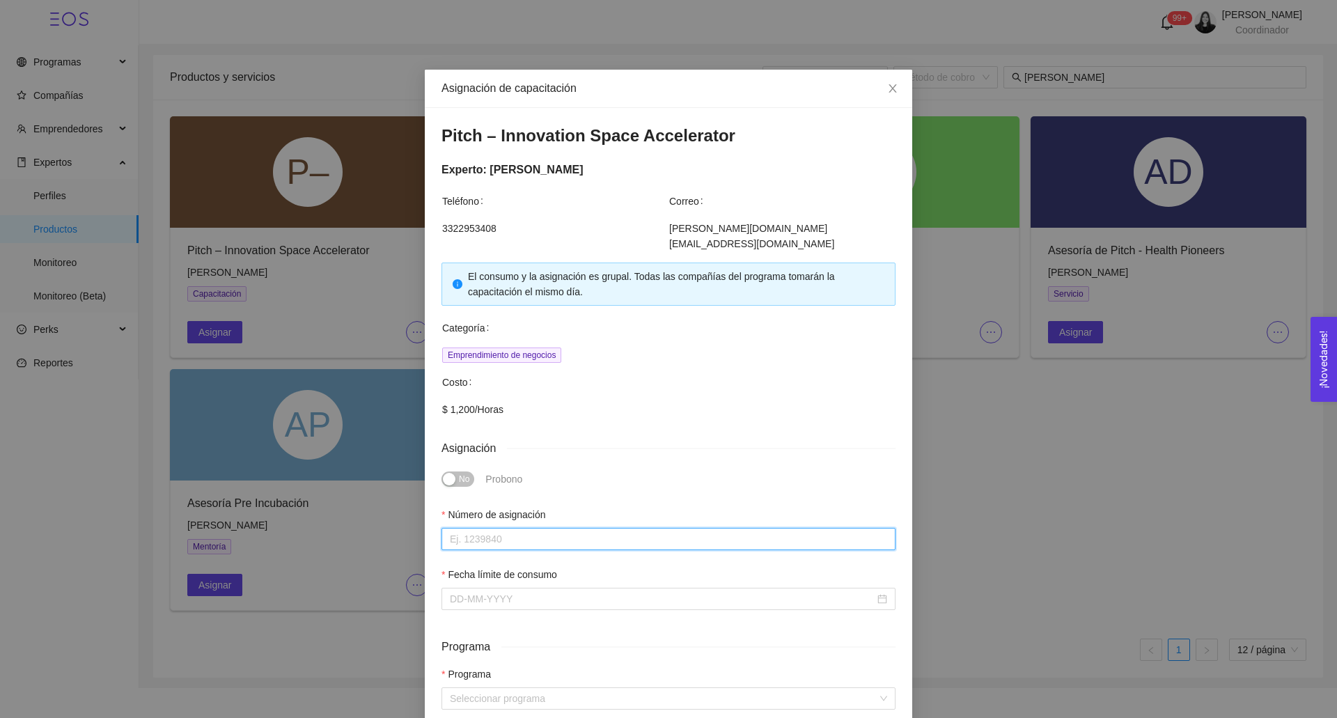
click at [502, 528] on input "Número de asignación" at bounding box center [669, 539] width 454 height 22
type input "0"
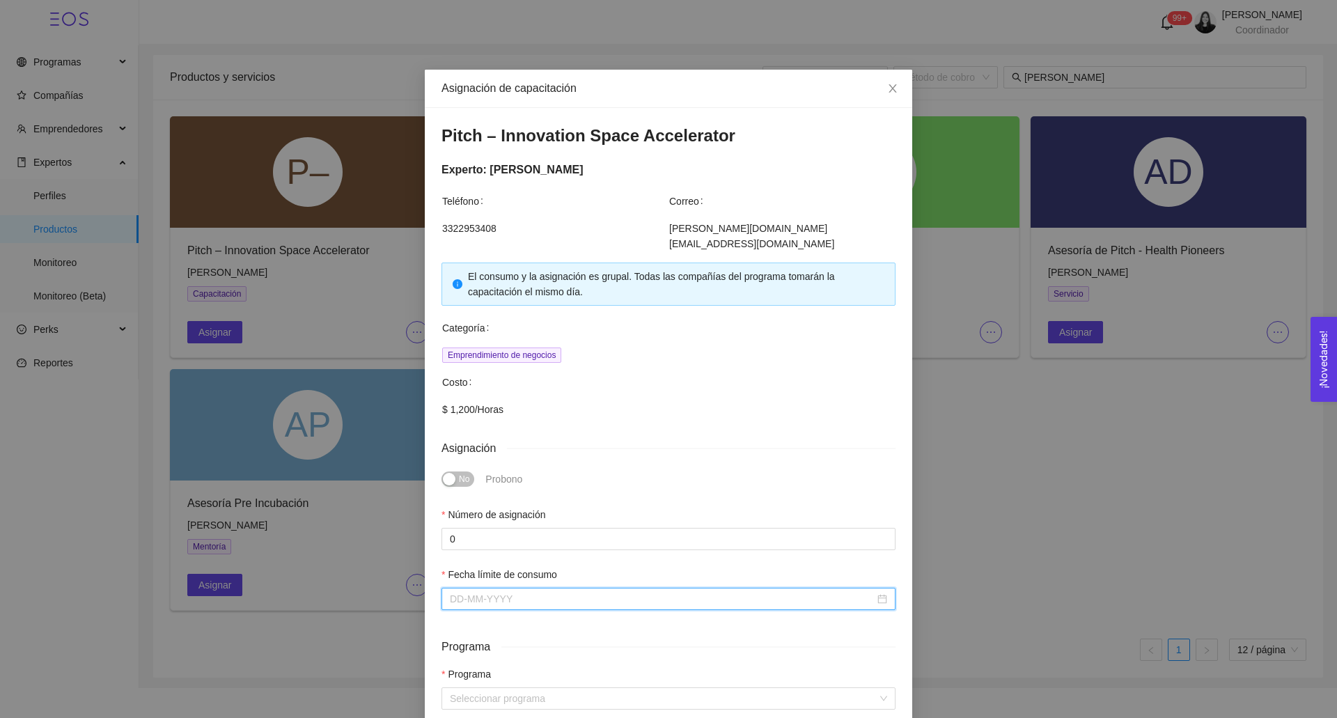
click at [494, 591] on input "Fecha límite de consumo" at bounding box center [662, 598] width 425 height 15
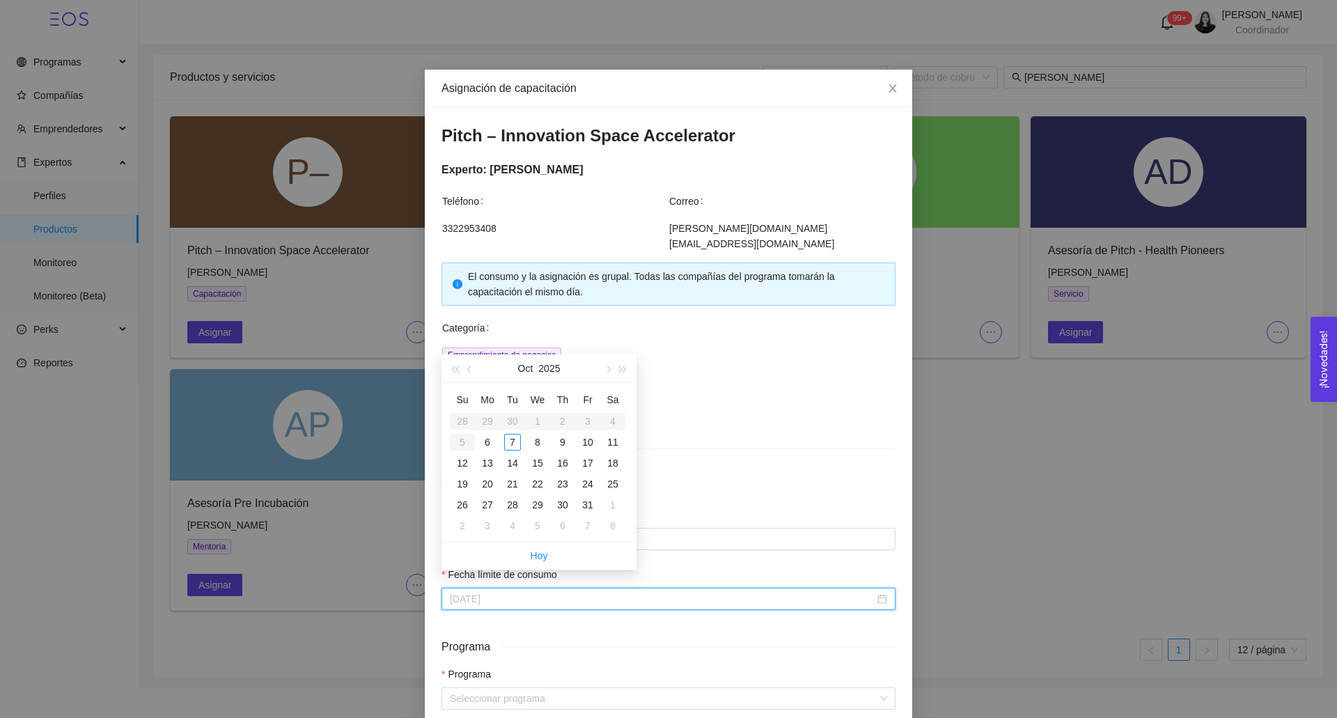
type input "[DATE]"
click at [606, 375] on button "button" at bounding box center [607, 369] width 15 height 28
type input "[DATE]"
click at [537, 467] on div "12" at bounding box center [537, 463] width 17 height 17
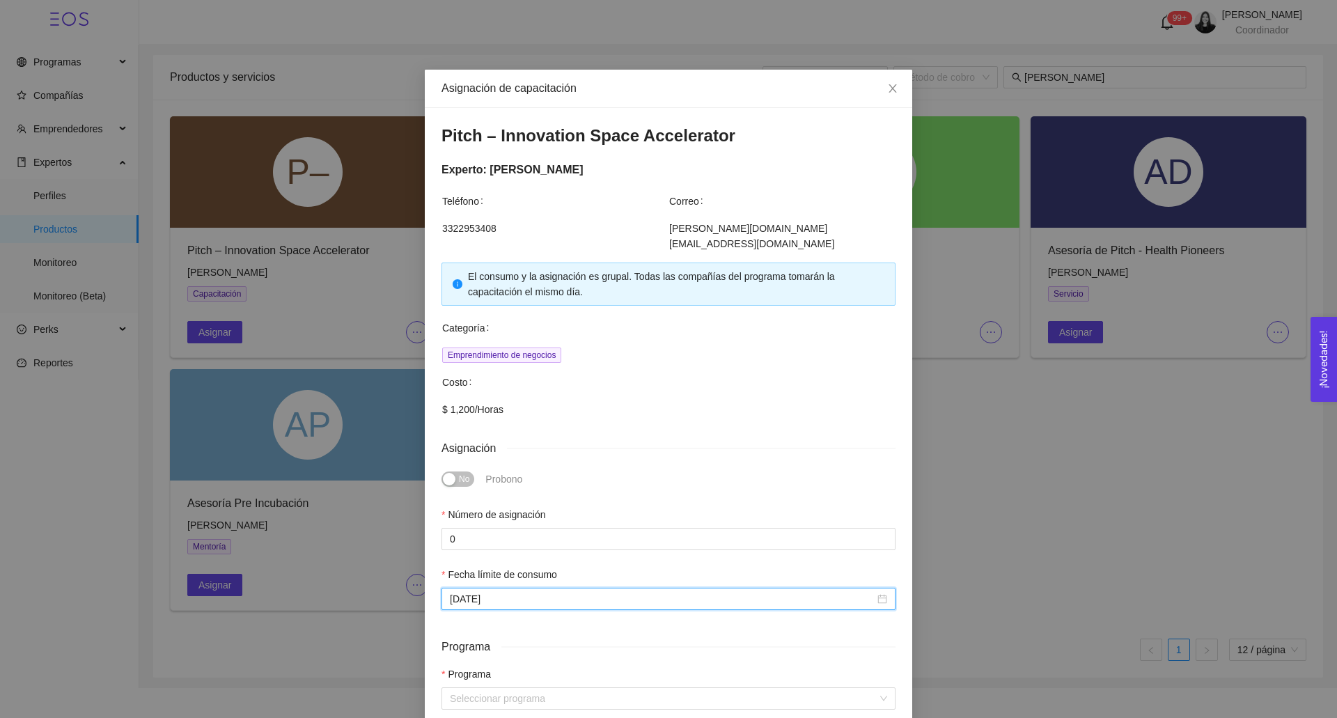
scroll to position [205, 0]
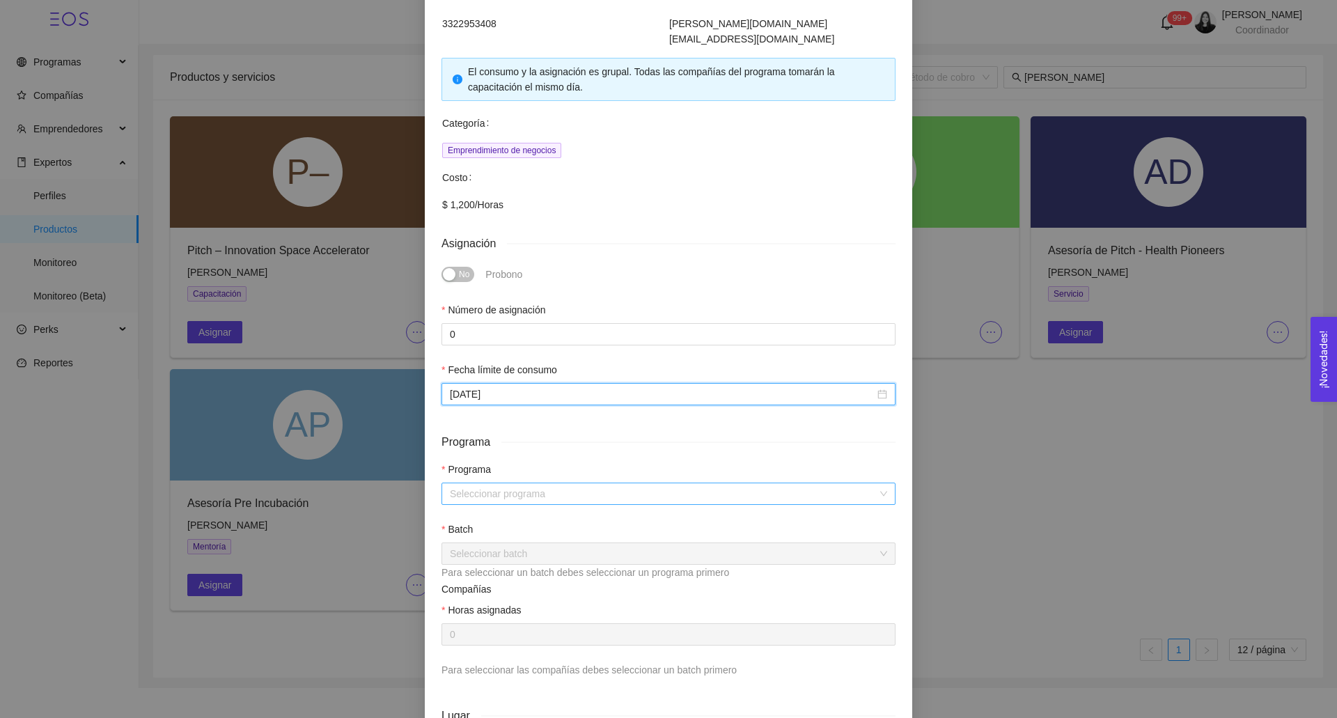
click at [495, 483] on input "search" at bounding box center [664, 493] width 428 height 21
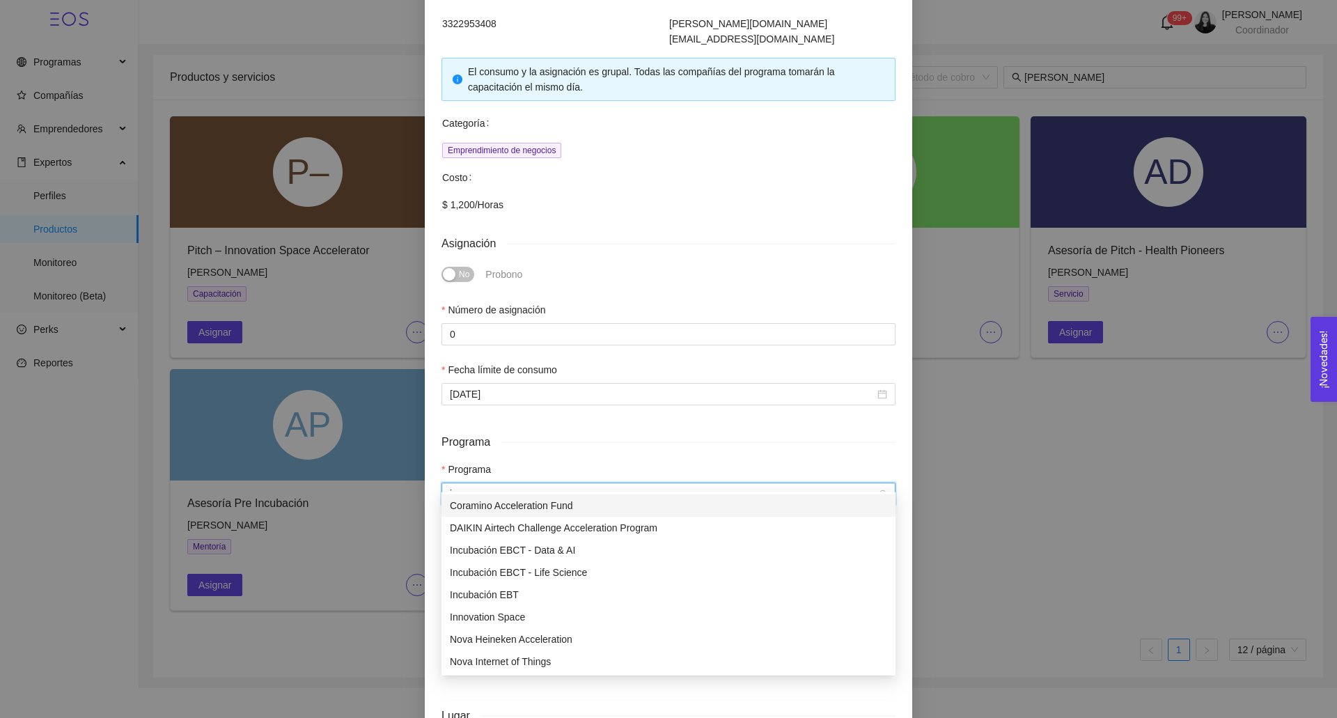
type input "inn"
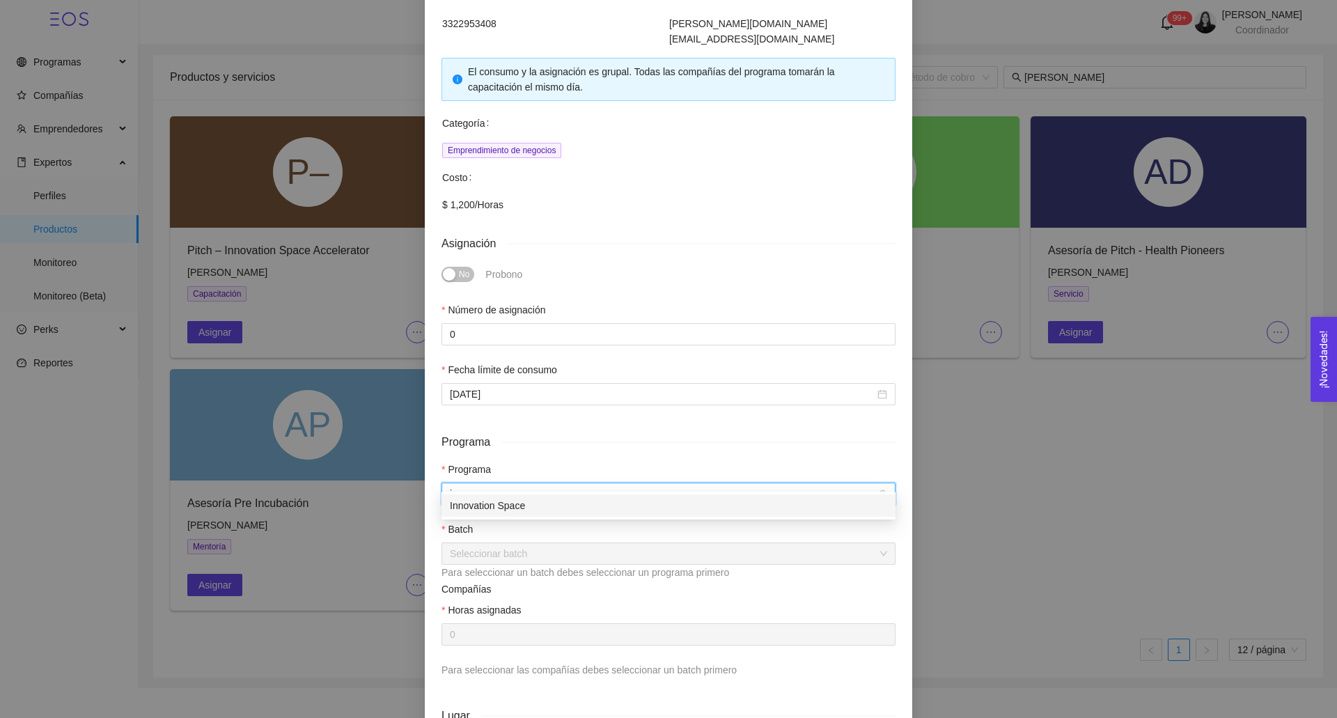
click at [486, 509] on div "Innovation Space" at bounding box center [668, 505] width 437 height 15
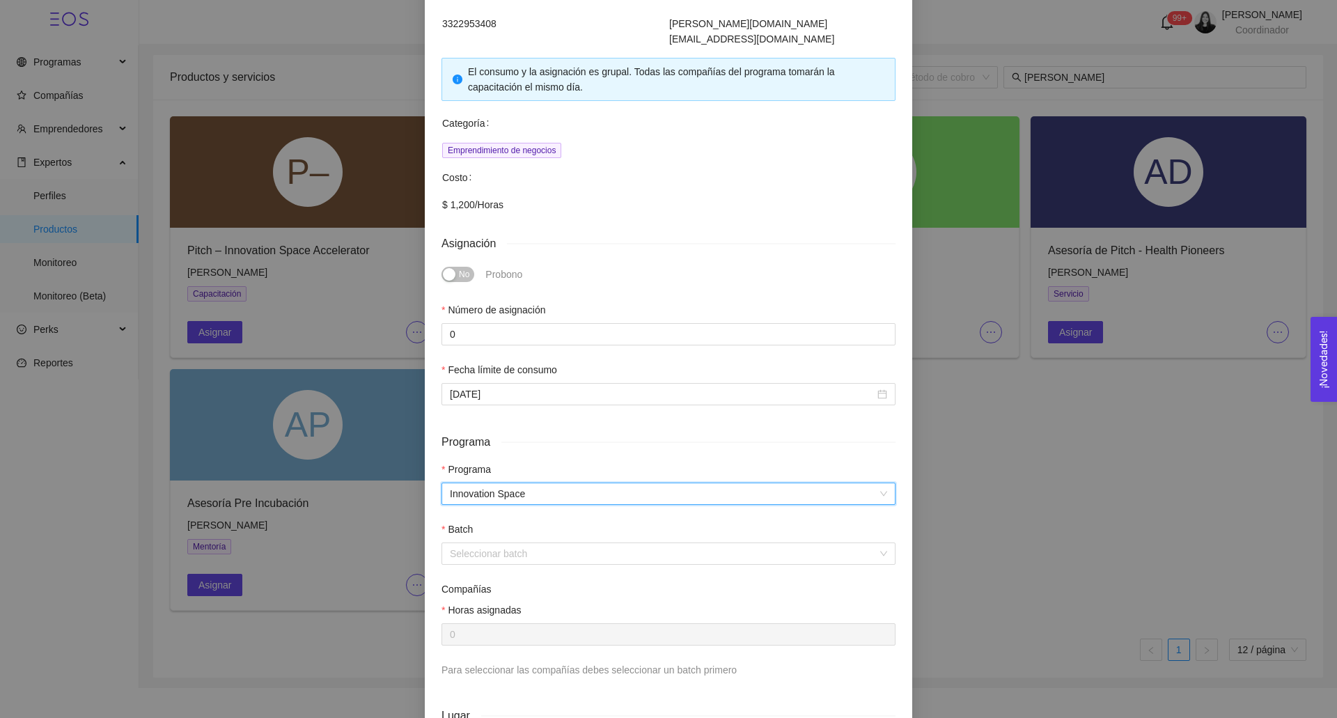
click at [484, 543] on input "search" at bounding box center [664, 553] width 428 height 21
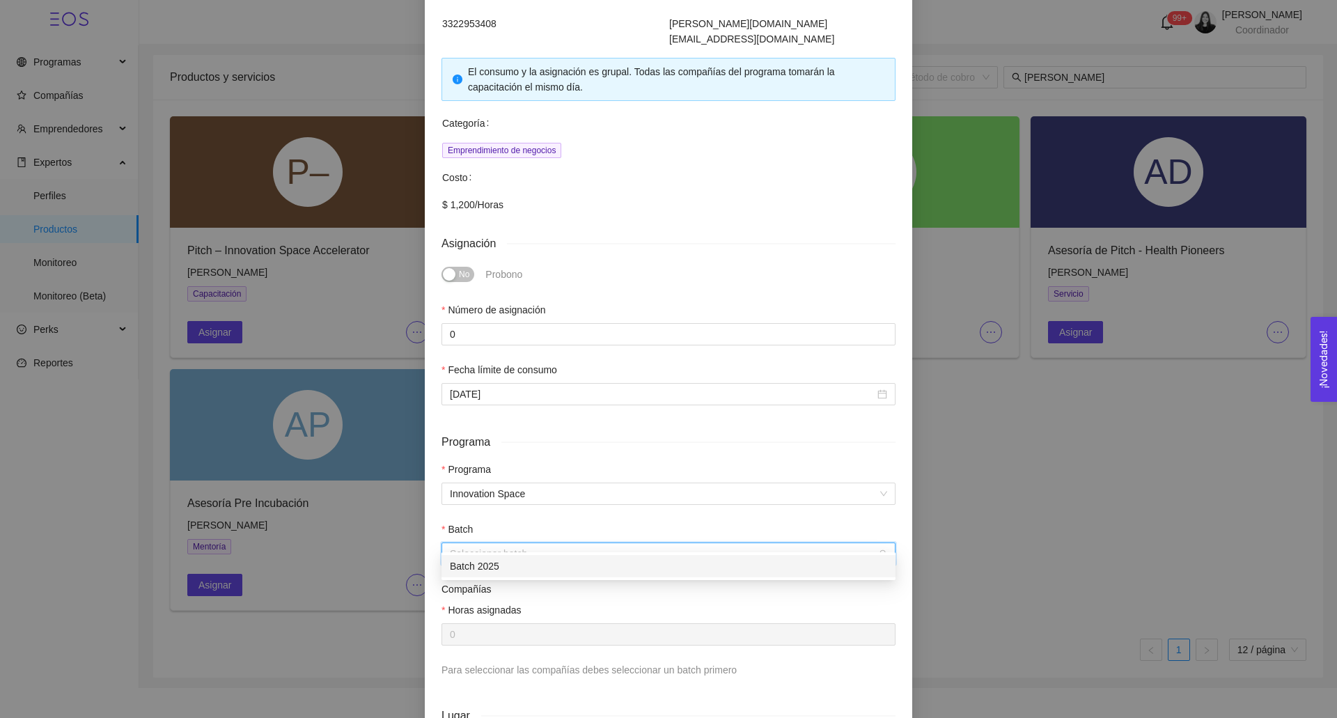
click at [478, 558] on div "Batch 2025" at bounding box center [669, 566] width 454 height 22
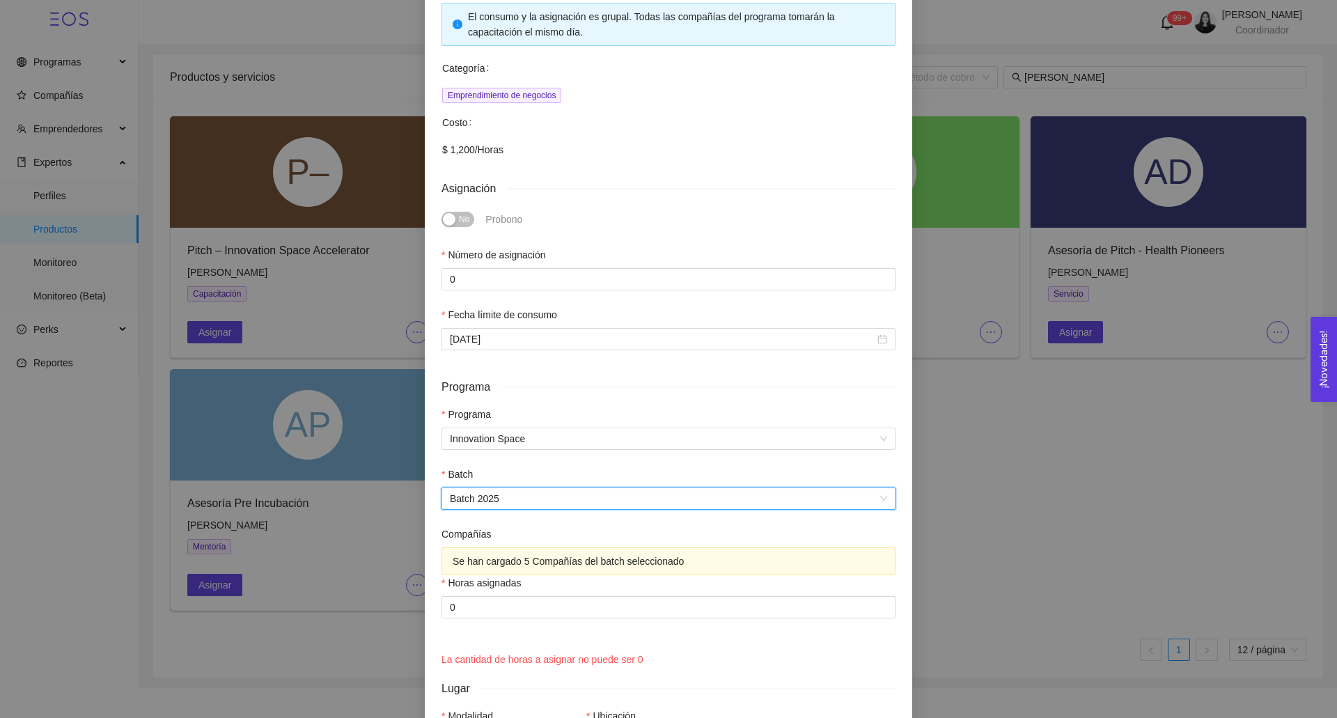
scroll to position [308, 0]
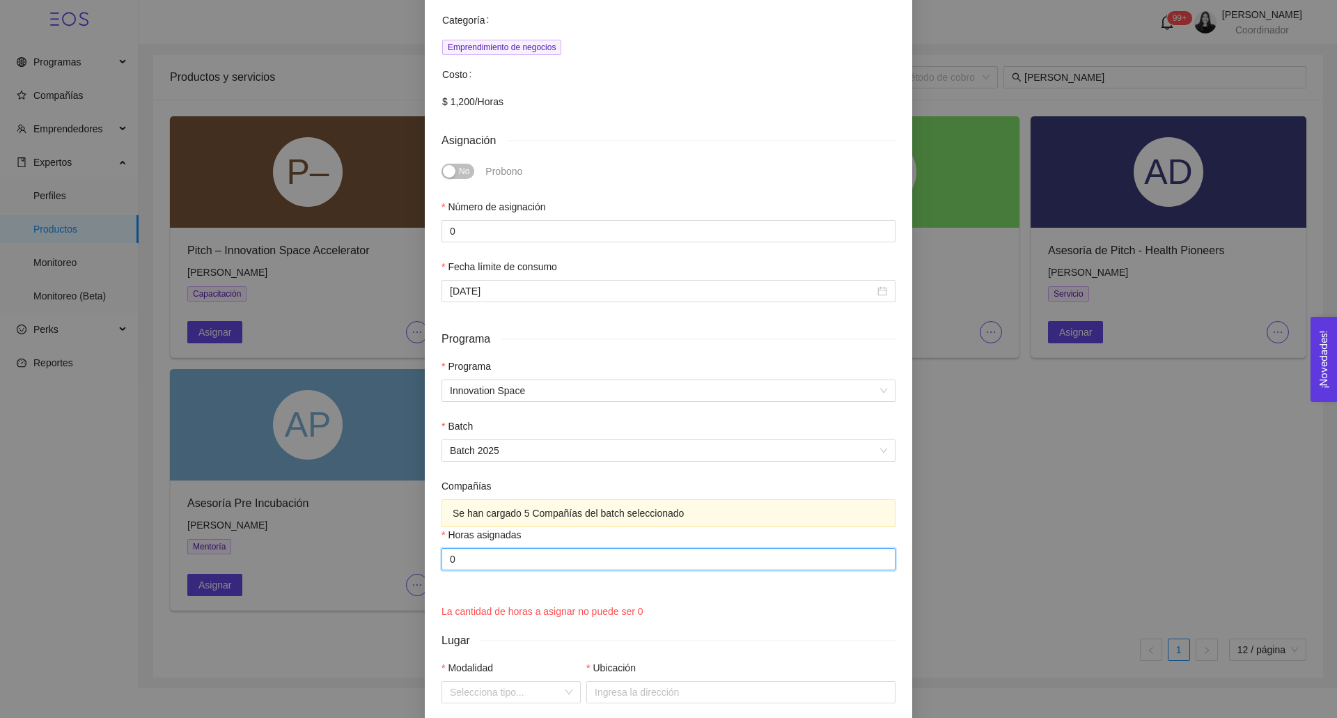
drag, startPoint x: 451, startPoint y: 545, endPoint x: 422, endPoint y: 545, distance: 29.3
click at [422, 545] on div "Asignación de capacitación Pitch – Innovation Space Accelerator Experto: [PERSO…" at bounding box center [668, 359] width 1337 height 718
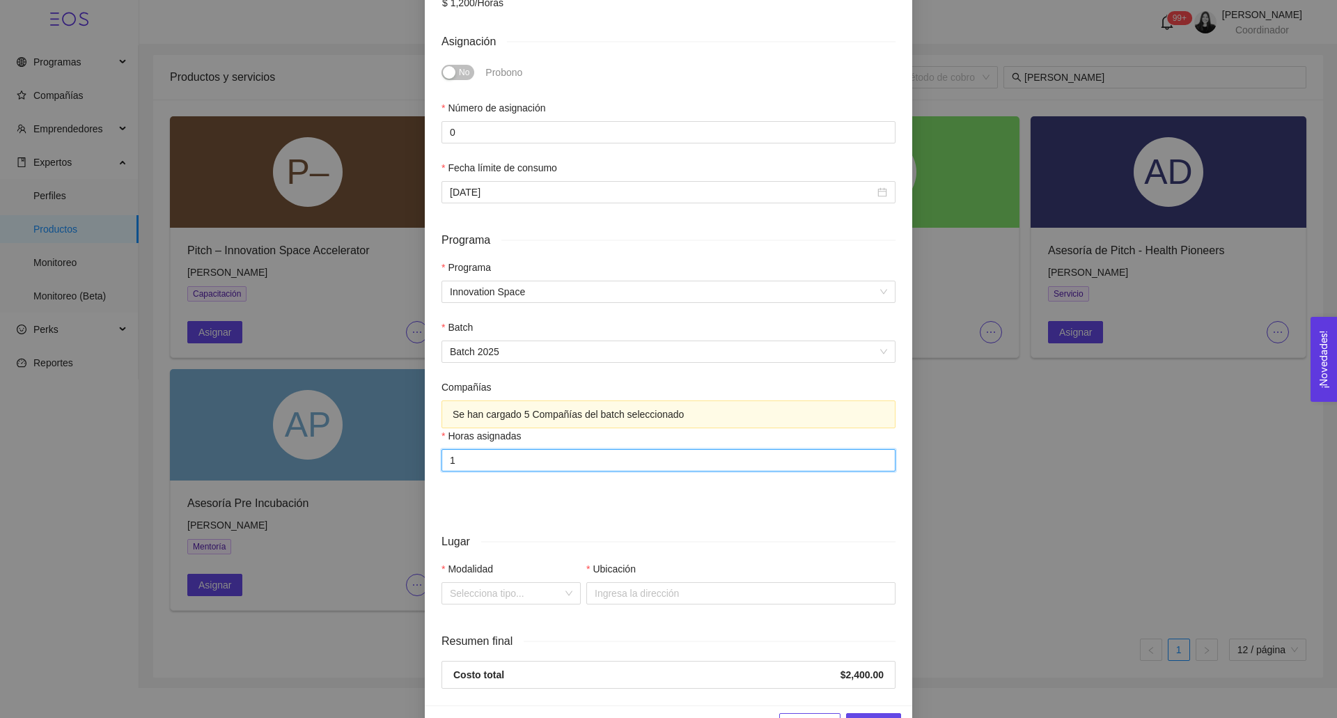
scroll to position [433, 0]
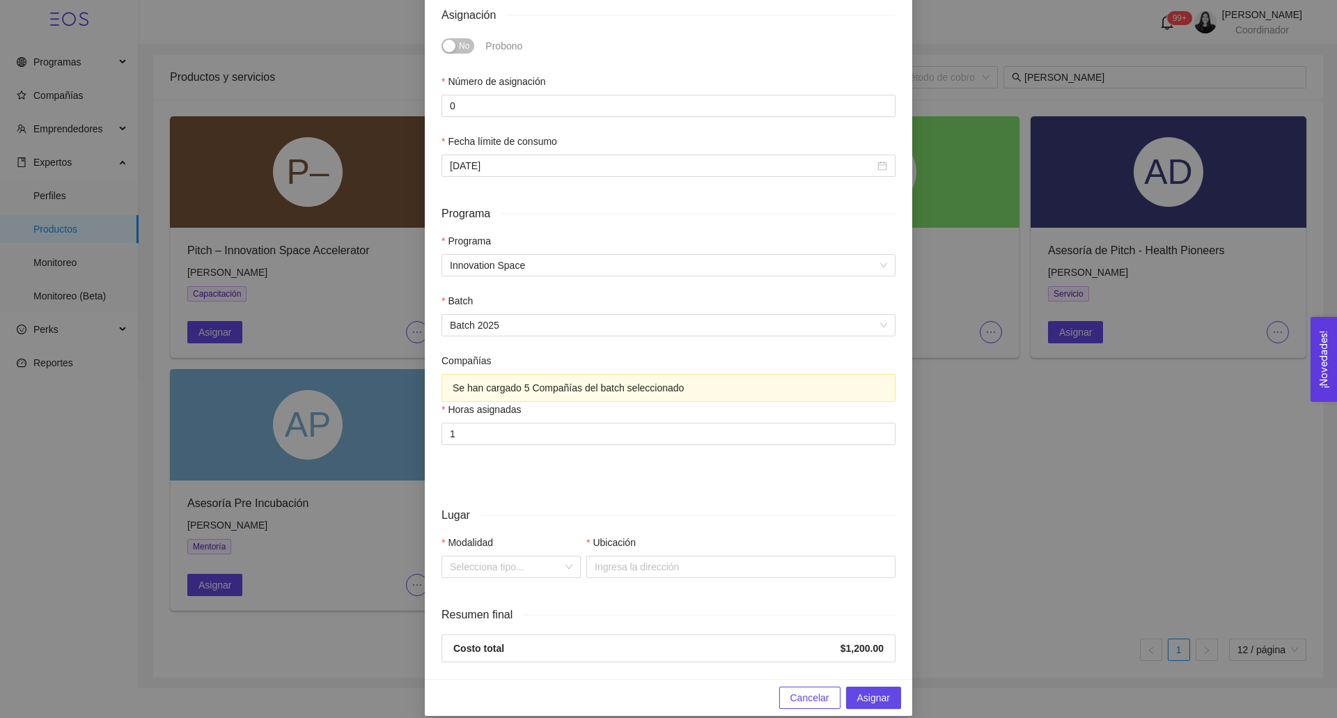
click at [603, 430] on div "Se han cargado 5 Compañías del batch seleccionado Horas asignadas 1" at bounding box center [669, 418] width 454 height 88
drag, startPoint x: 481, startPoint y: 421, endPoint x: 412, endPoint y: 421, distance: 69.0
click at [412, 421] on div "Asignación de capacitación Pitch – Innovation Space Accelerator Experto: [PERSO…" at bounding box center [668, 359] width 1337 height 718
type input "2"
click at [501, 438] on div "Se han cargado 5 Compañías del batch seleccionado Horas asignadas 2" at bounding box center [669, 418] width 454 height 88
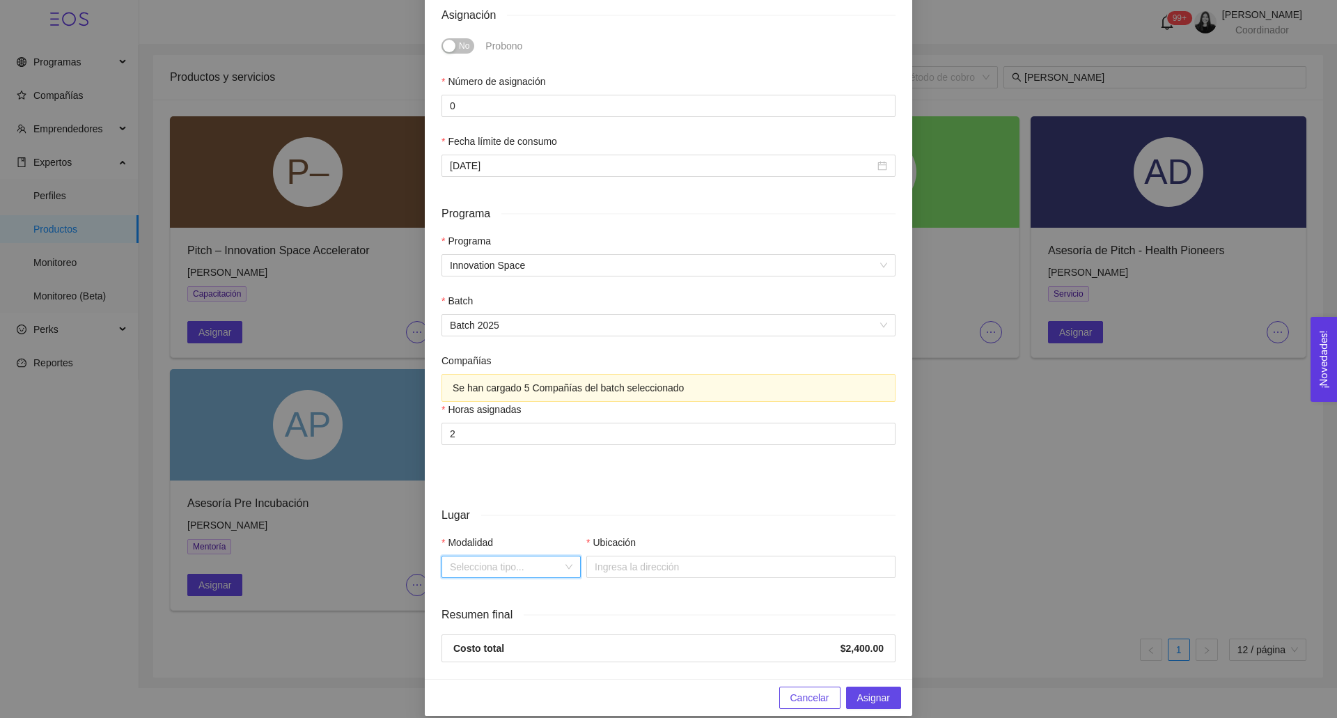
click at [503, 557] on input "Modalidad" at bounding box center [506, 567] width 113 height 21
click at [511, 599] on div "En línea" at bounding box center [511, 603] width 123 height 15
click at [627, 562] on input "Link" at bounding box center [740, 567] width 309 height 22
type input "[URL][DOMAIN_NAME]"
click at [890, 687] on button "Asignar" at bounding box center [873, 698] width 55 height 22
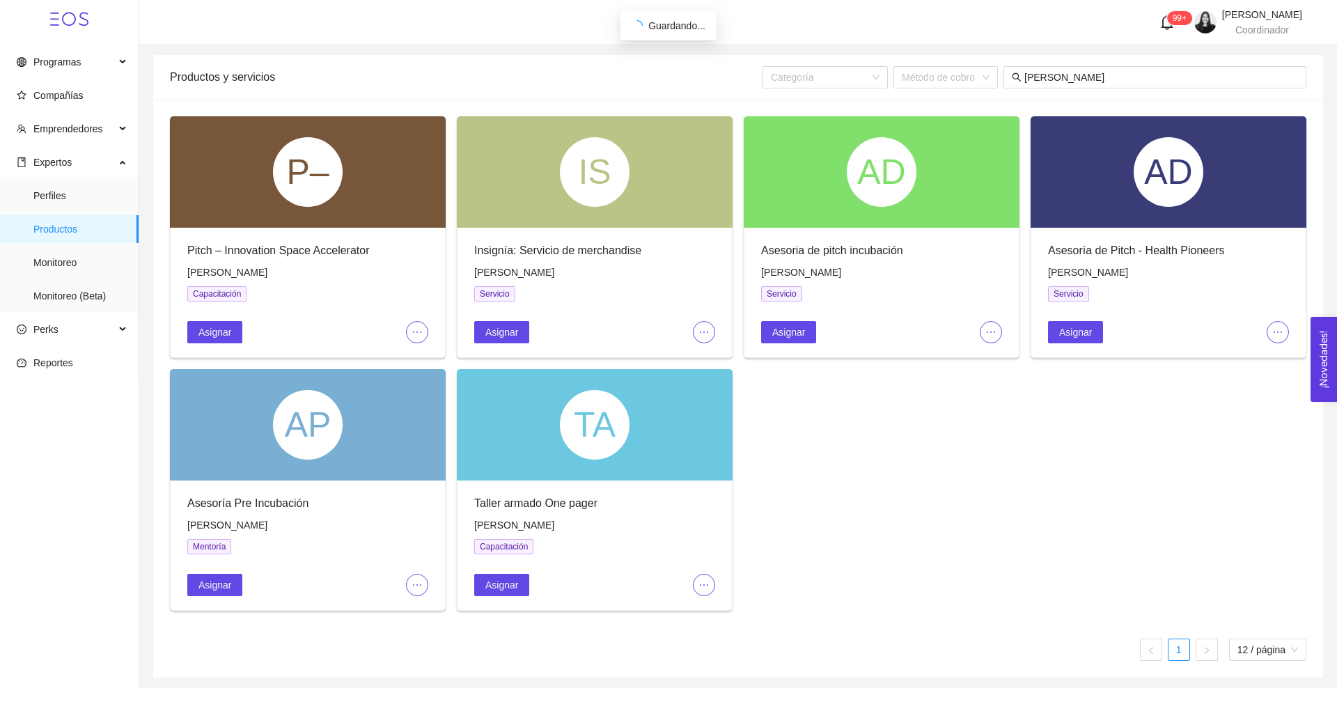
scroll to position [298, 0]
click at [79, 201] on span "Perfiles" at bounding box center [80, 196] width 94 height 28
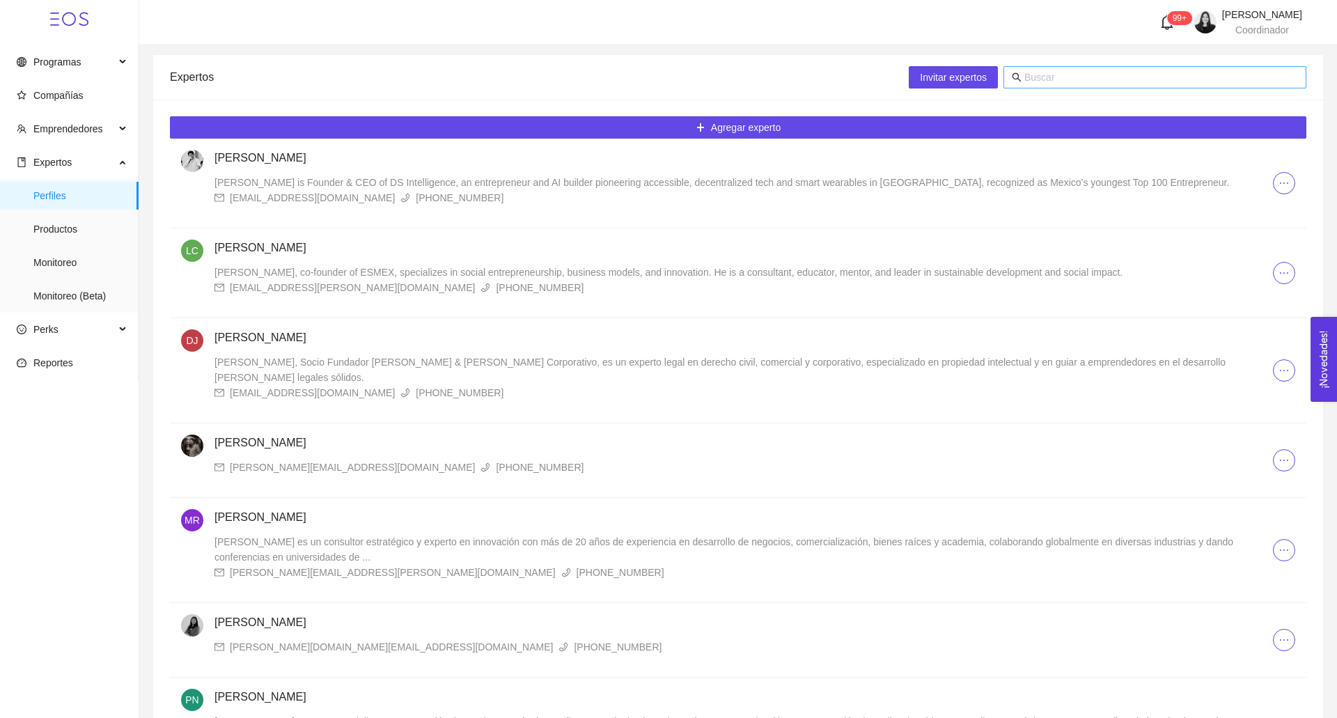
click at [1048, 74] on input "text" at bounding box center [1162, 77] width 274 height 15
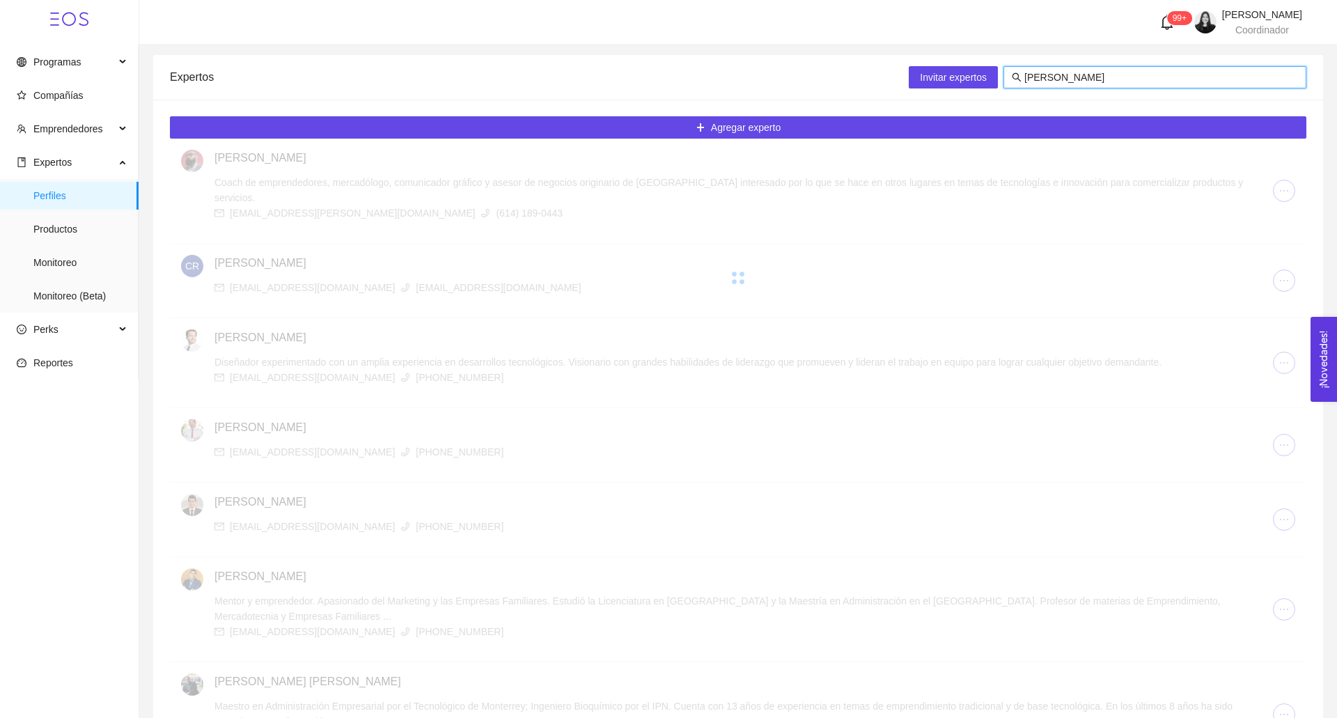
type input "[PERSON_NAME]"
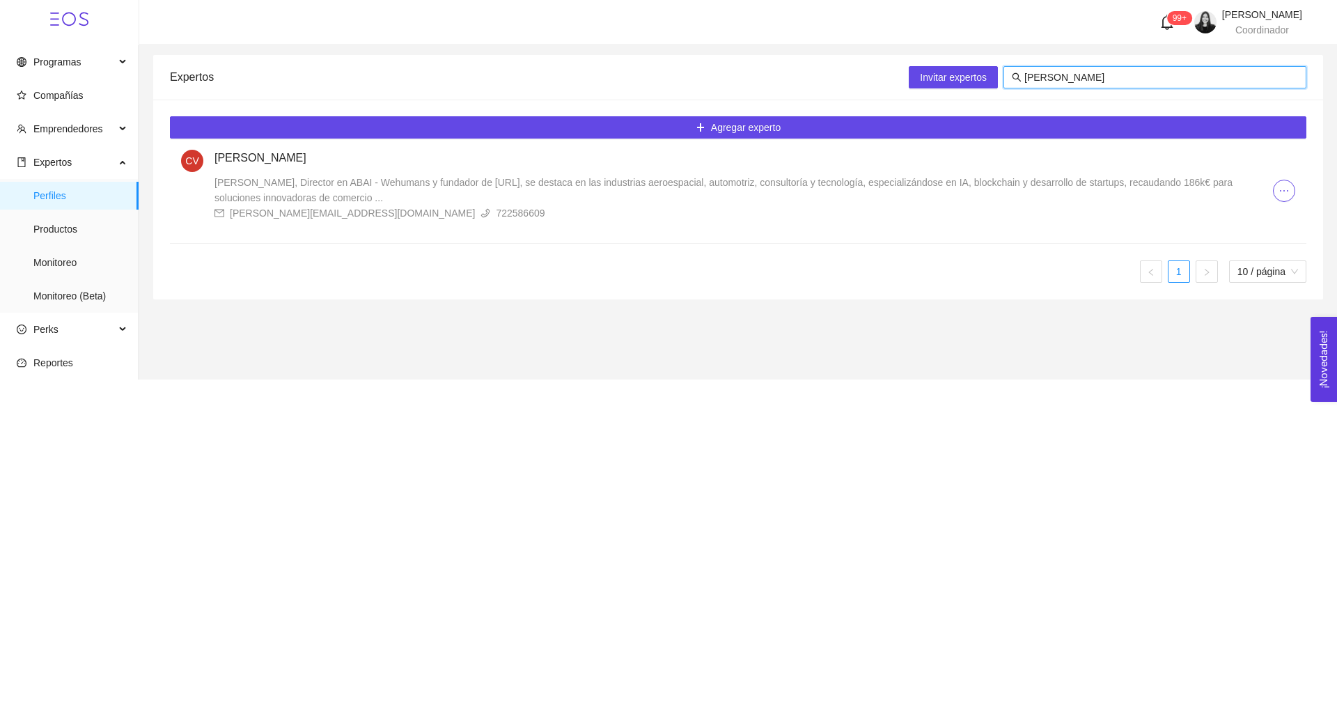
click at [288, 205] on div "[PERSON_NAME][EMAIL_ADDRESS][DOMAIN_NAME]" at bounding box center [352, 212] width 245 height 15
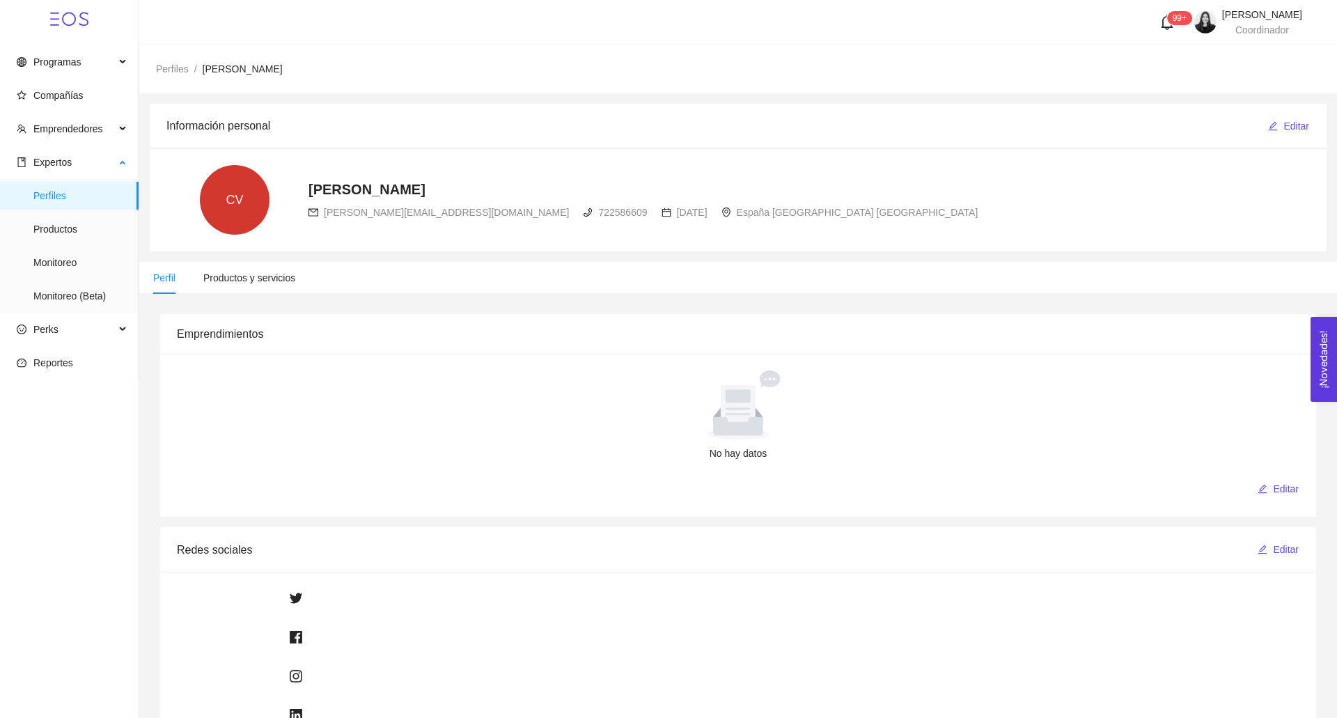
click at [63, 243] on ul "Perfiles Productos Monitoreo Monitoreo (Beta)" at bounding box center [69, 246] width 138 height 134
click at [63, 262] on span "Monitoreo" at bounding box center [80, 263] width 94 height 28
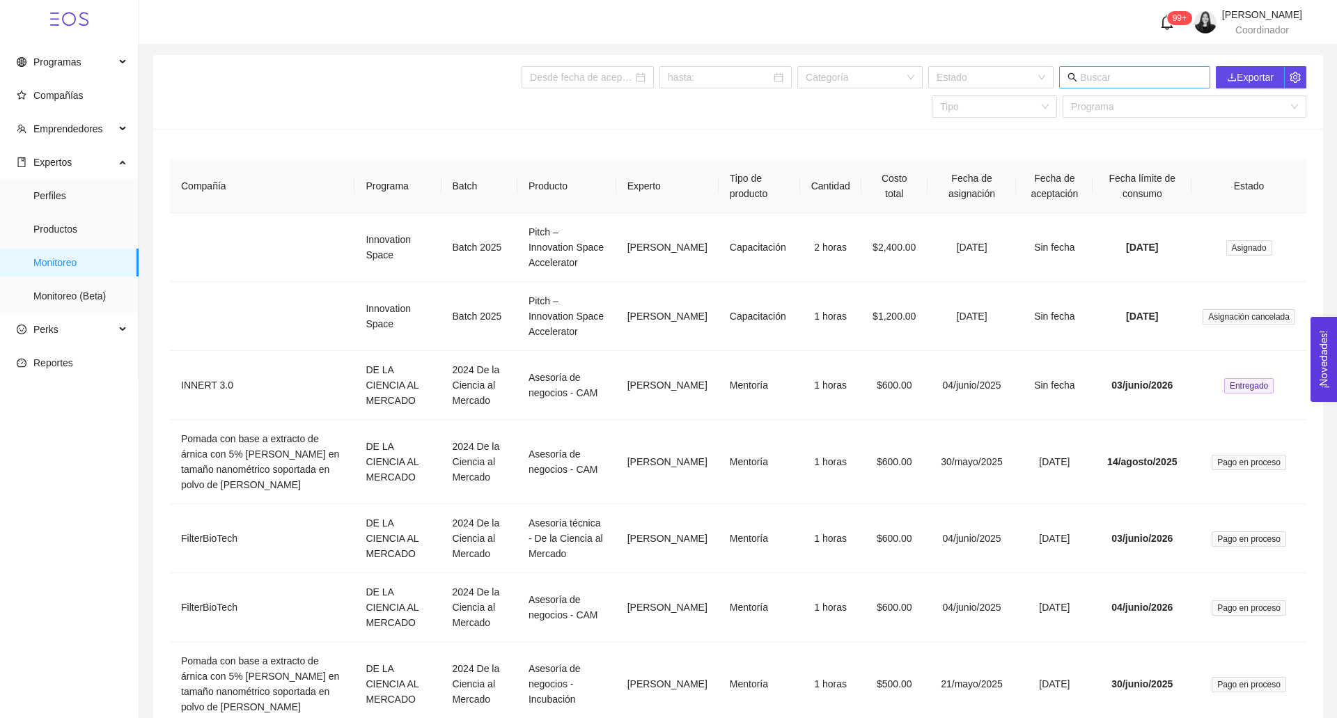
click at [1110, 80] on input "text" at bounding box center [1141, 77] width 122 height 15
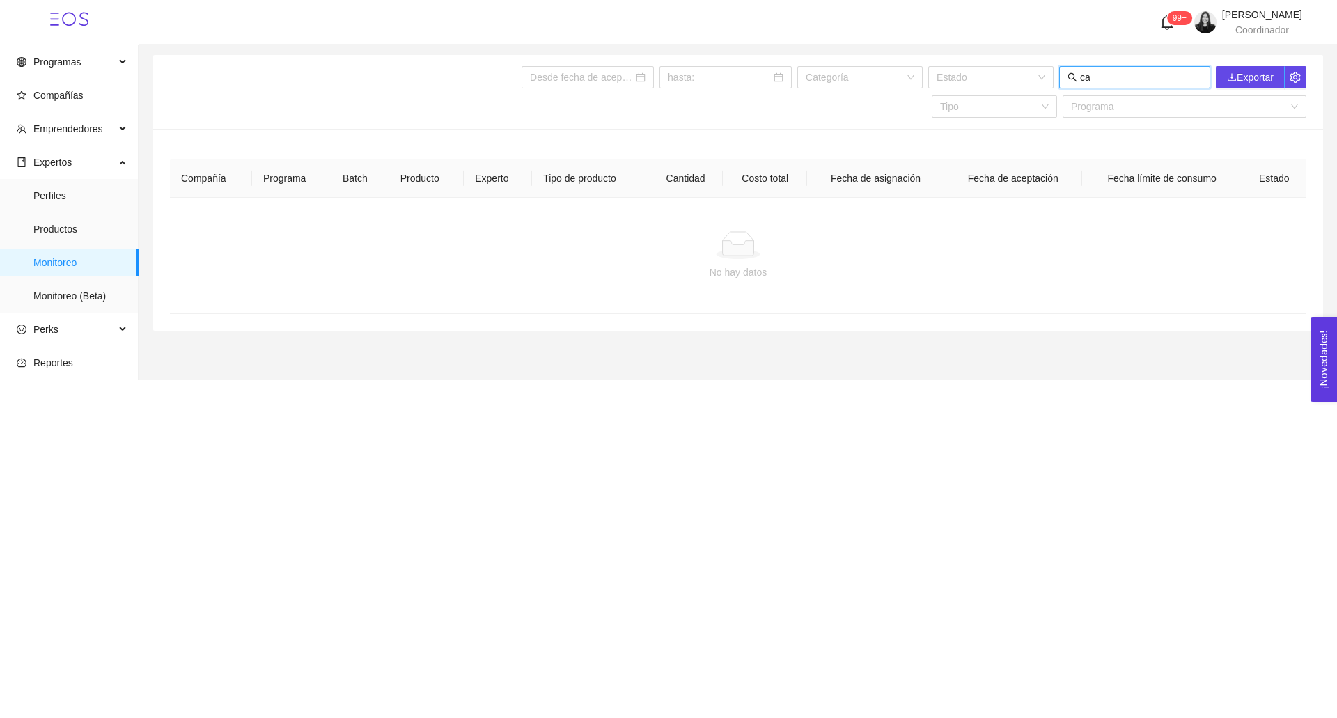
type input "c"
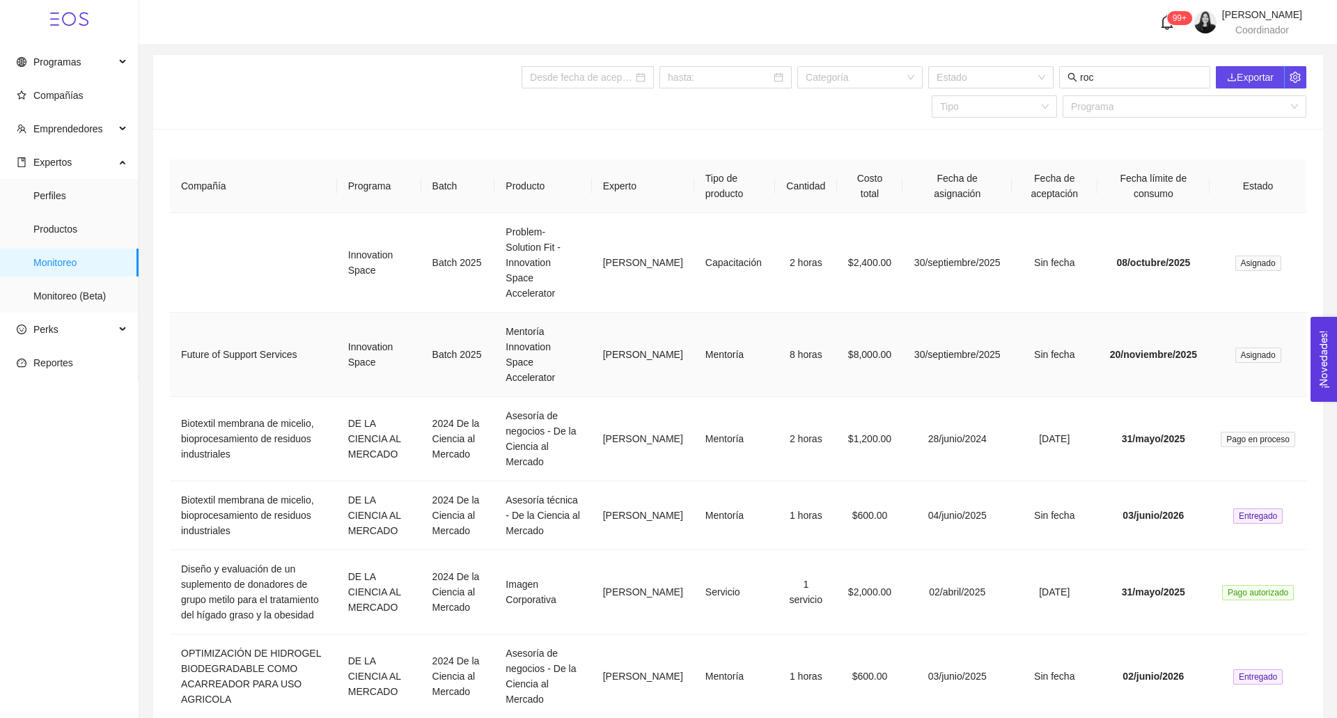
click at [694, 370] on td "Mentoría" at bounding box center [734, 355] width 81 height 84
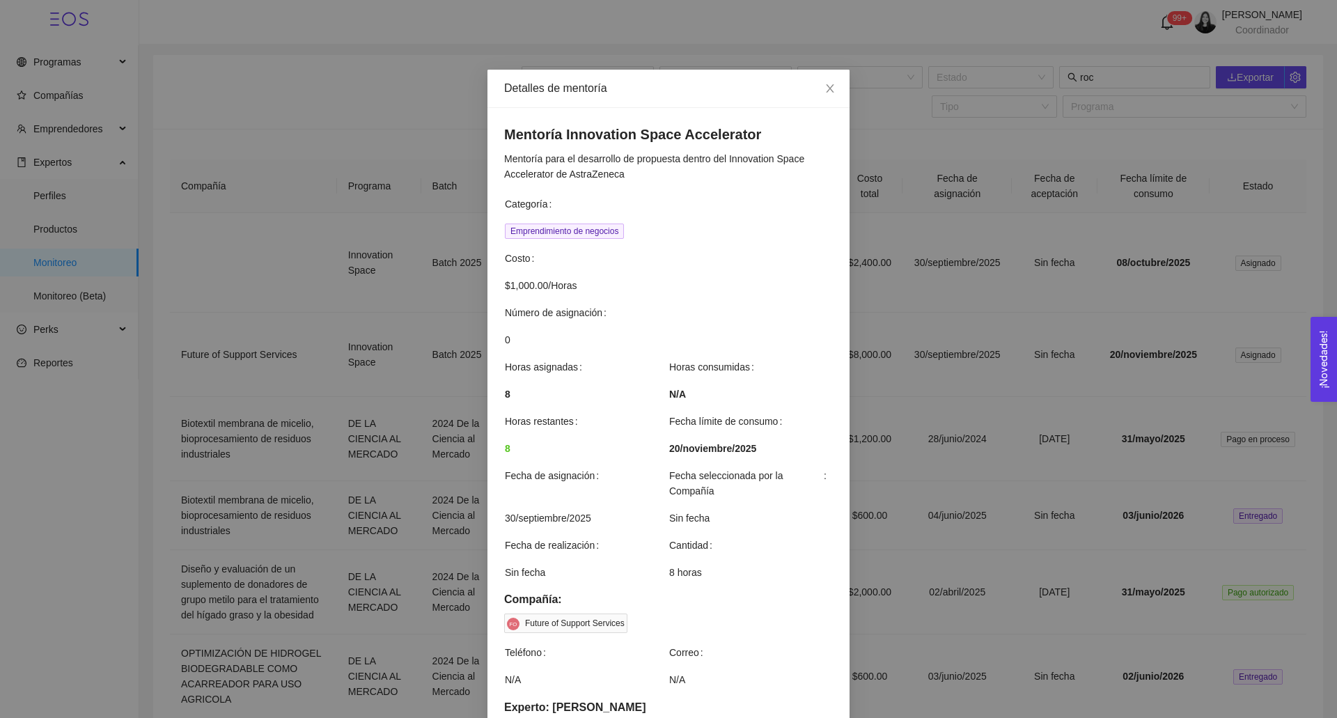
click at [958, 26] on div "Detalles de mentoría Mentoría Innovation Space Accelerator Mentoría para el des…" at bounding box center [668, 359] width 1337 height 718
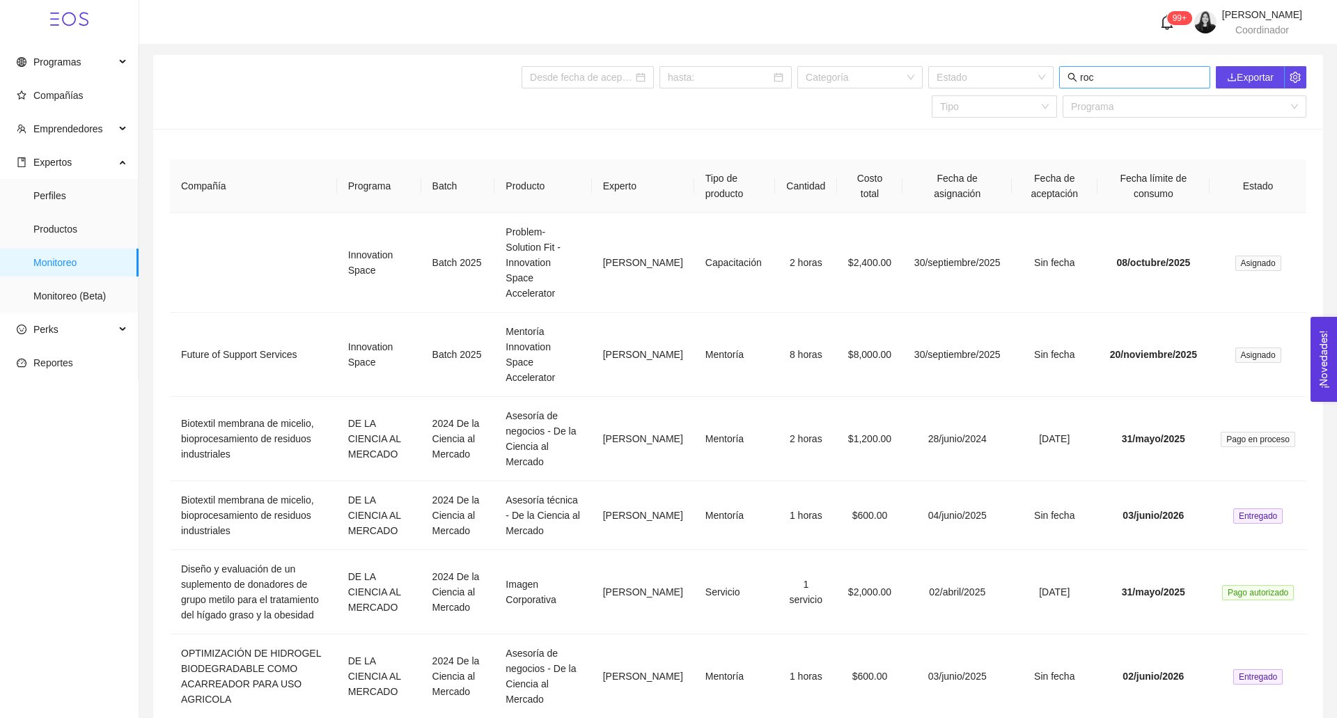
click at [1105, 79] on input "roc" at bounding box center [1141, 77] width 122 height 15
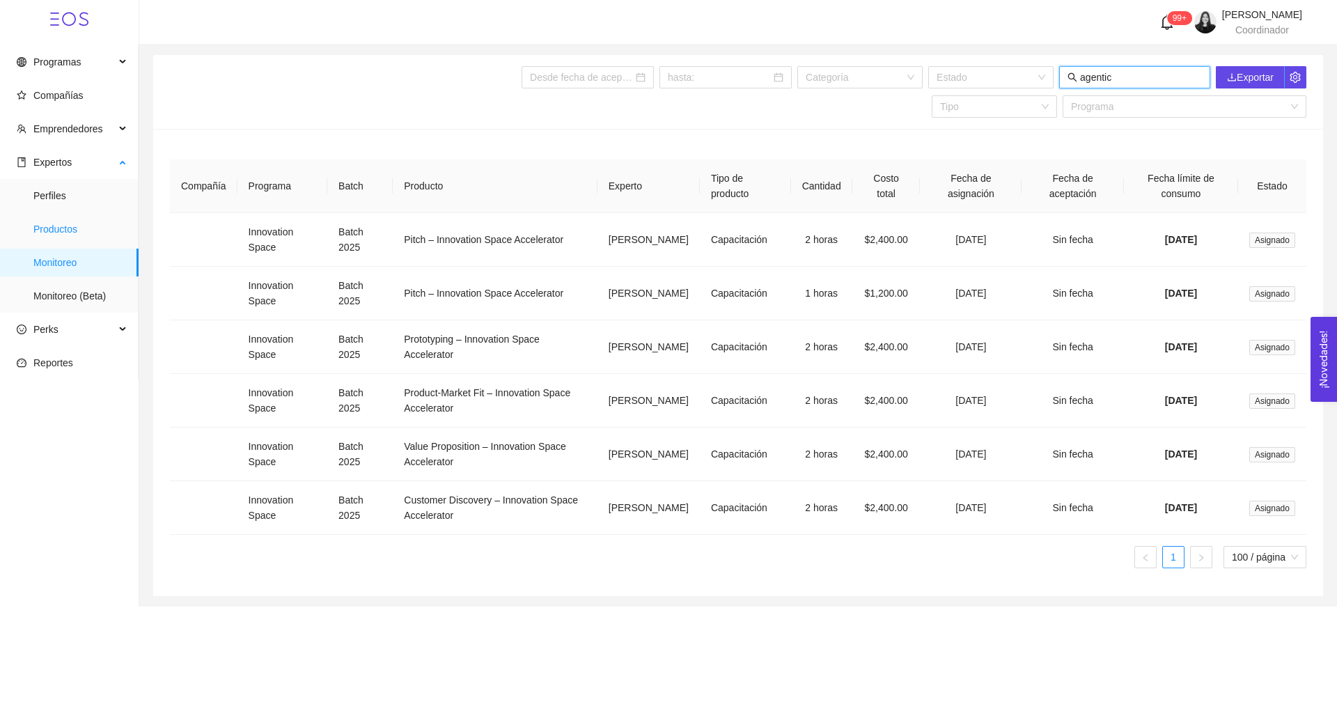
type input "agentic"
click at [80, 228] on span "Productos" at bounding box center [80, 229] width 94 height 28
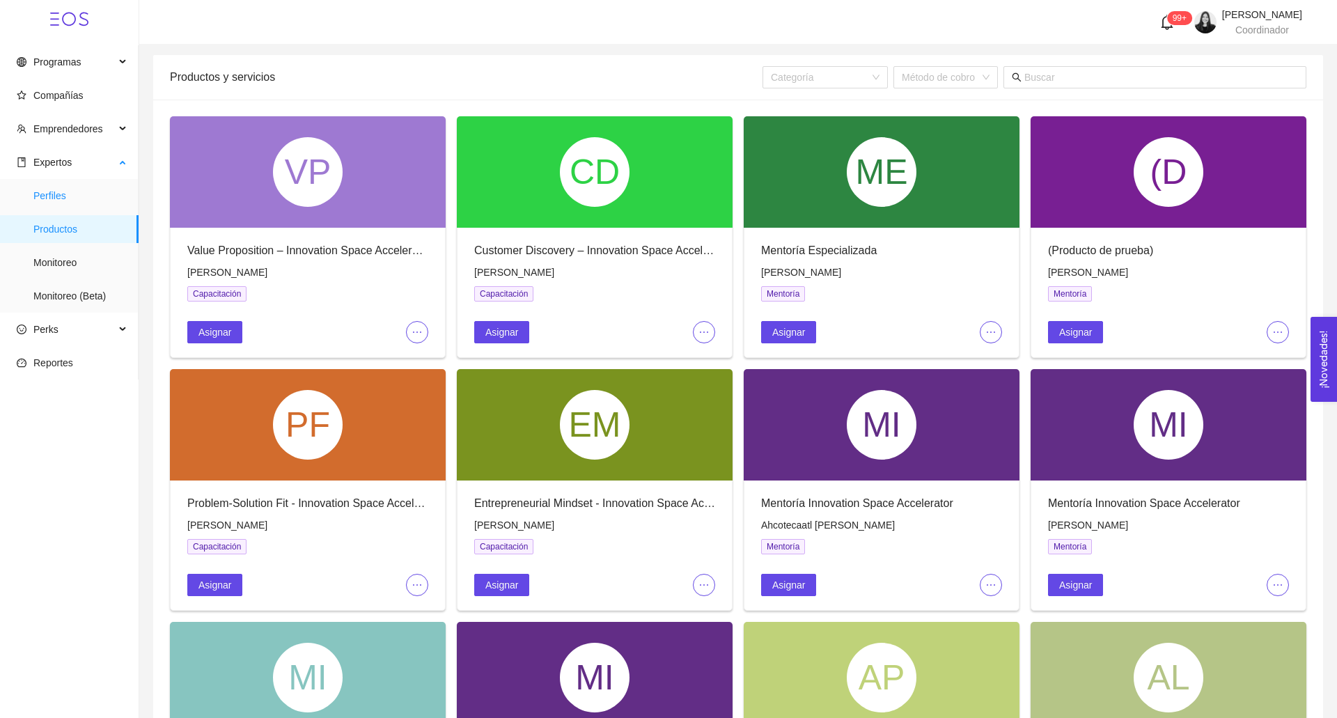
click at [44, 187] on span "Perfiles" at bounding box center [80, 196] width 94 height 28
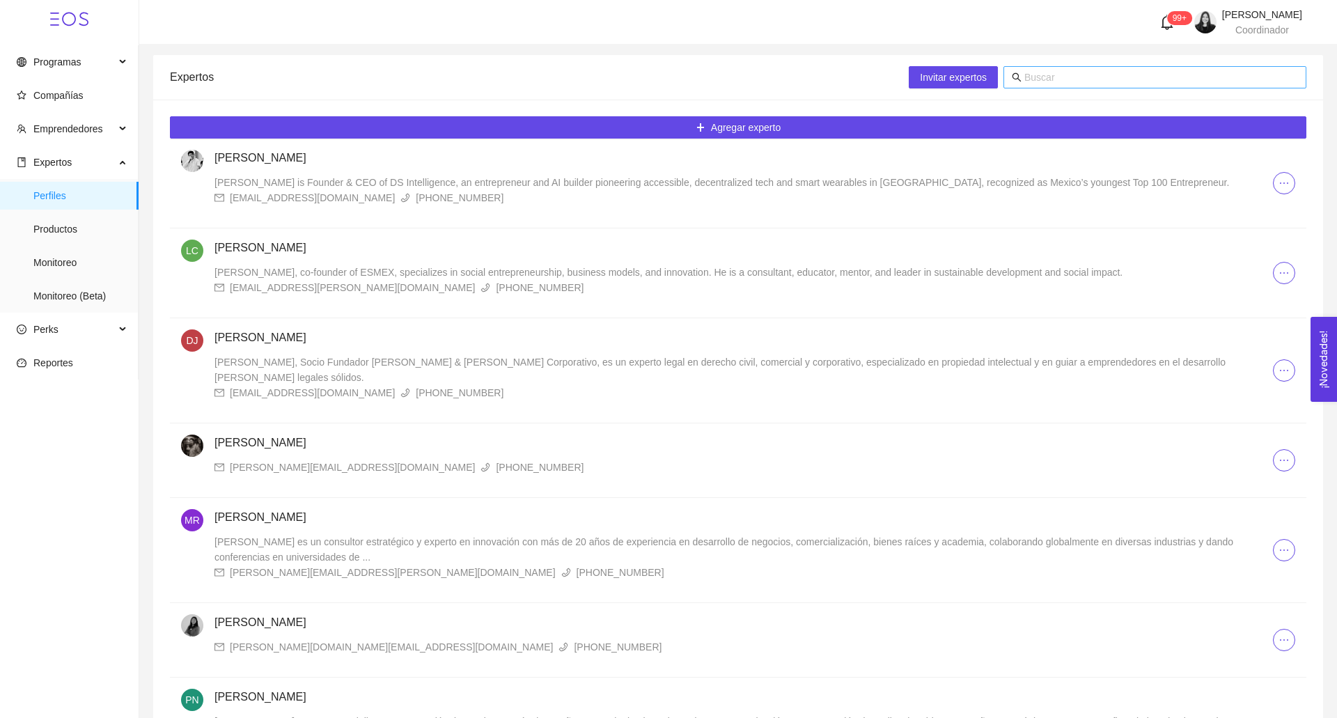
click at [1122, 80] on input "text" at bounding box center [1162, 77] width 274 height 15
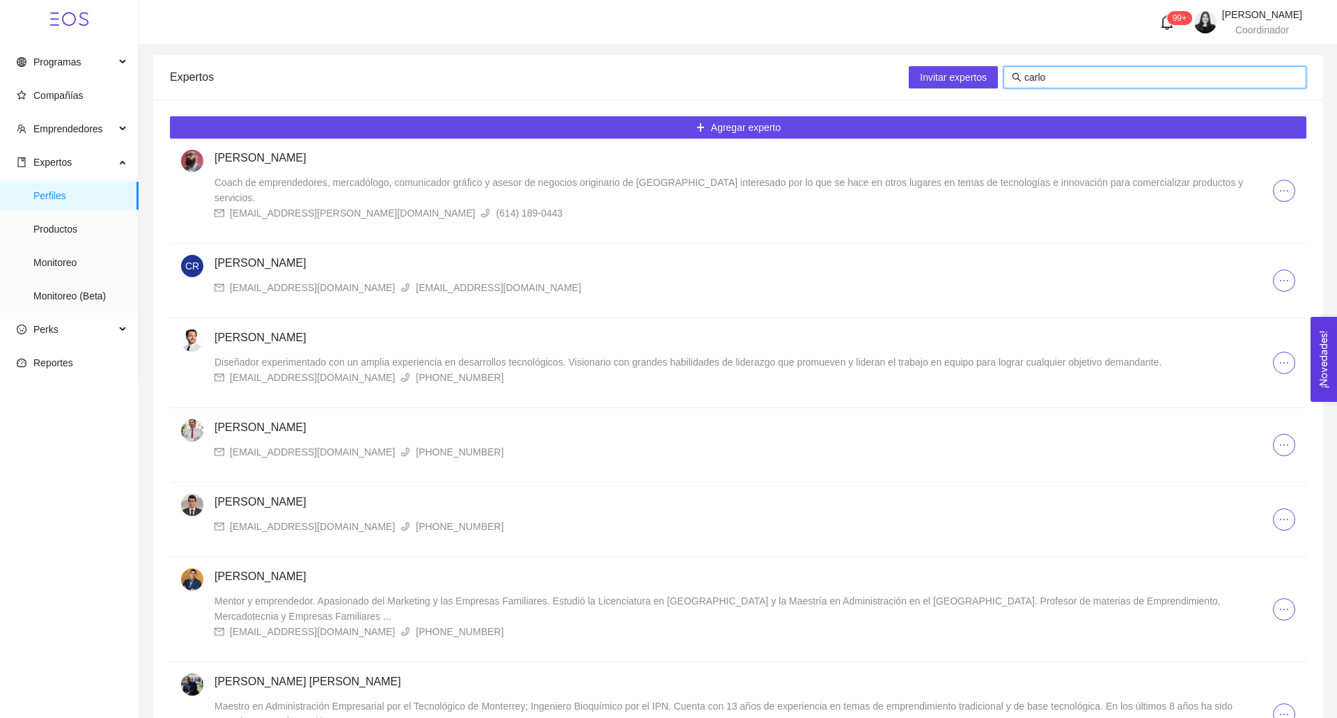
click at [1110, 79] on input "carlo" at bounding box center [1162, 77] width 274 height 15
type input "t"
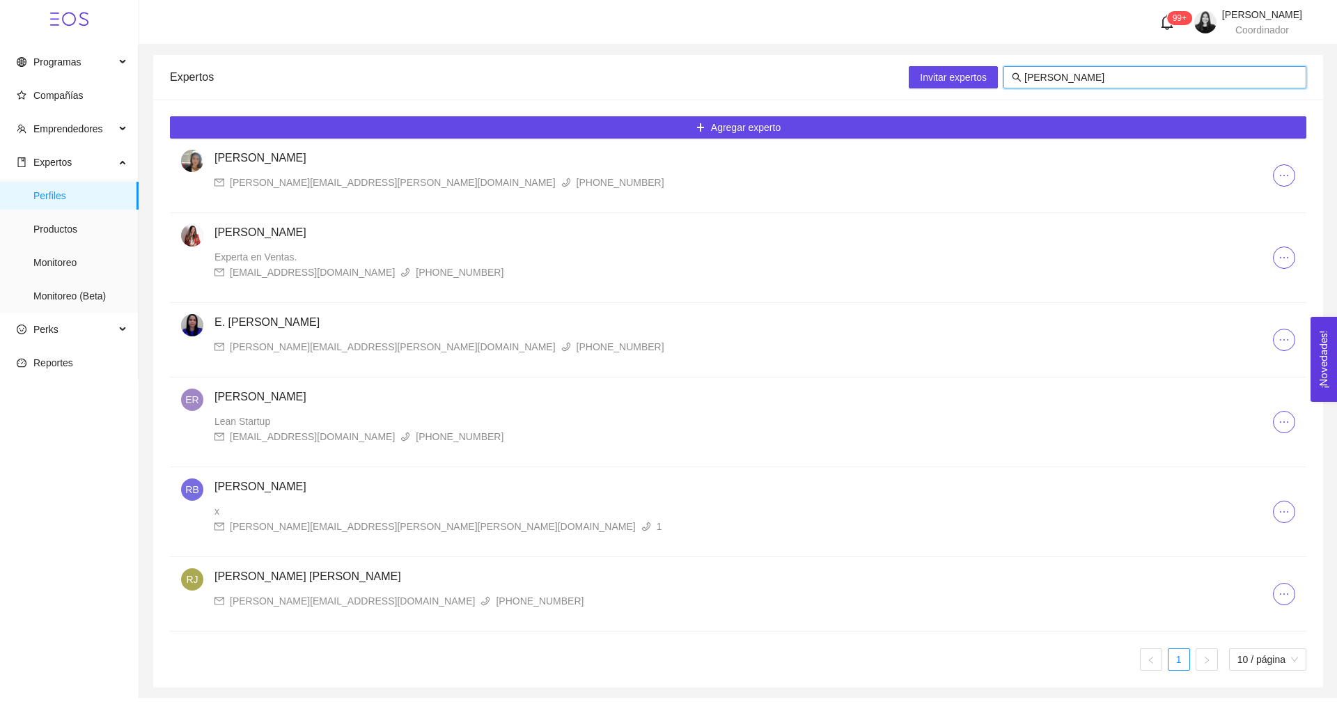
type input "[PERSON_NAME]"
click at [408, 165] on h4 "[PERSON_NAME]" at bounding box center [744, 158] width 1059 height 17
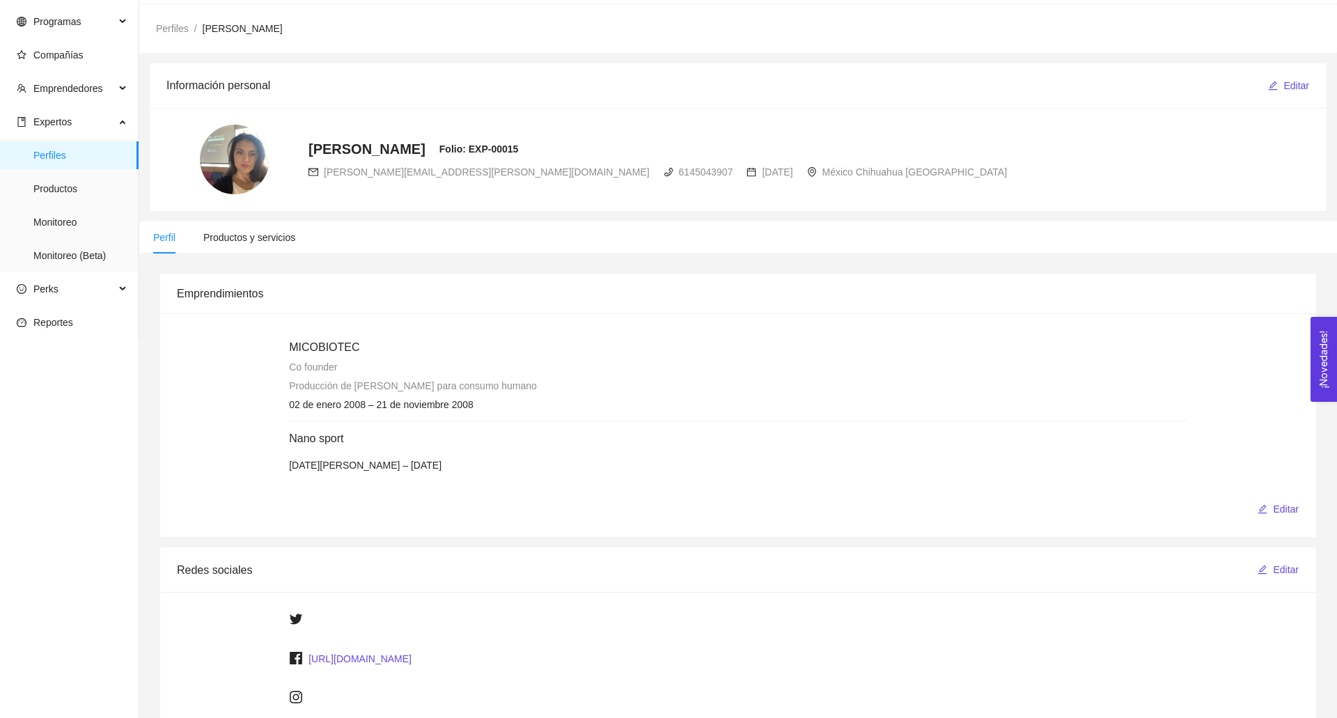
scroll to position [63, 0]
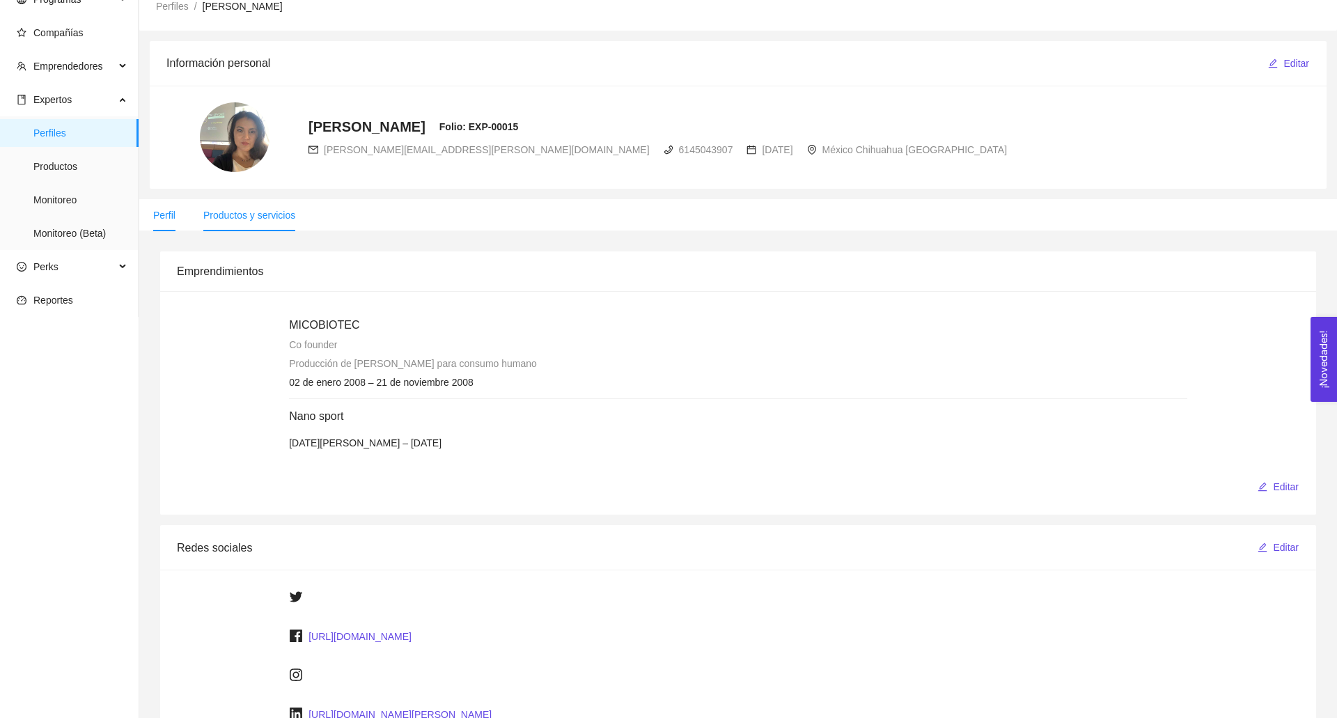
click at [279, 221] on li "Productos y servicios" at bounding box center [249, 215] width 120 height 32
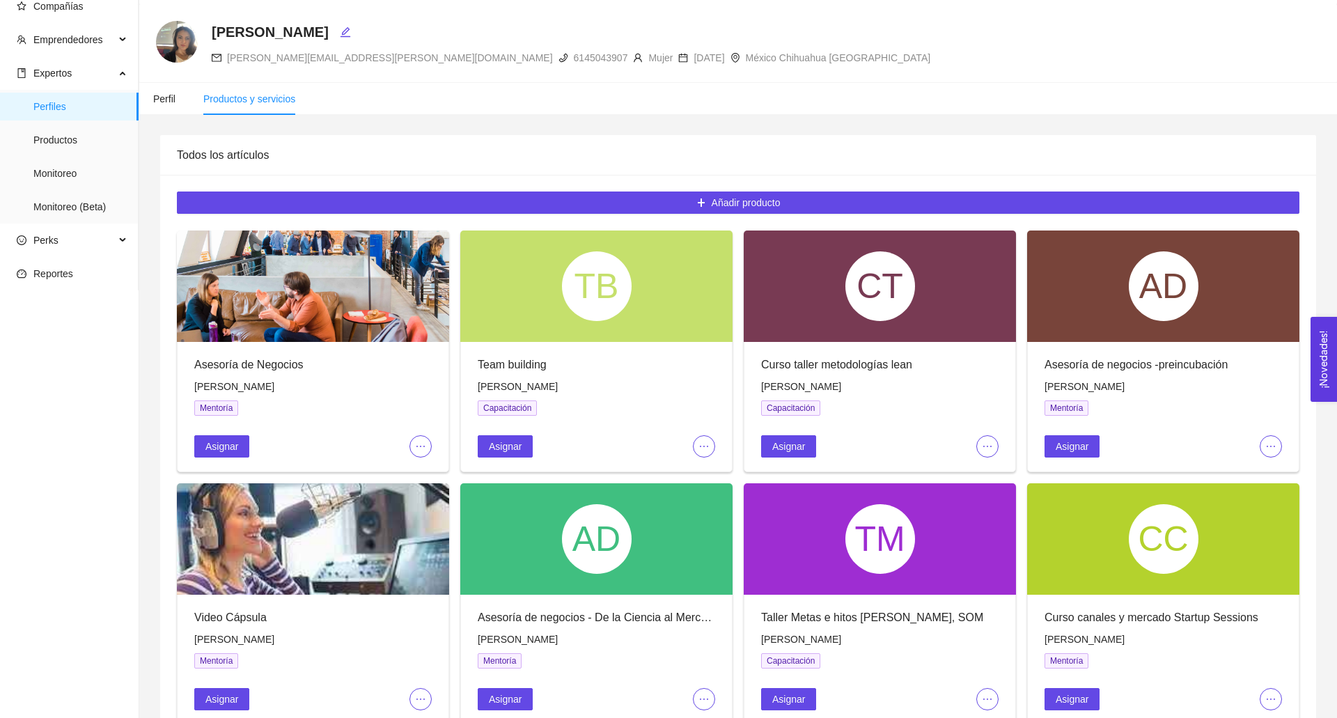
scroll to position [435, 0]
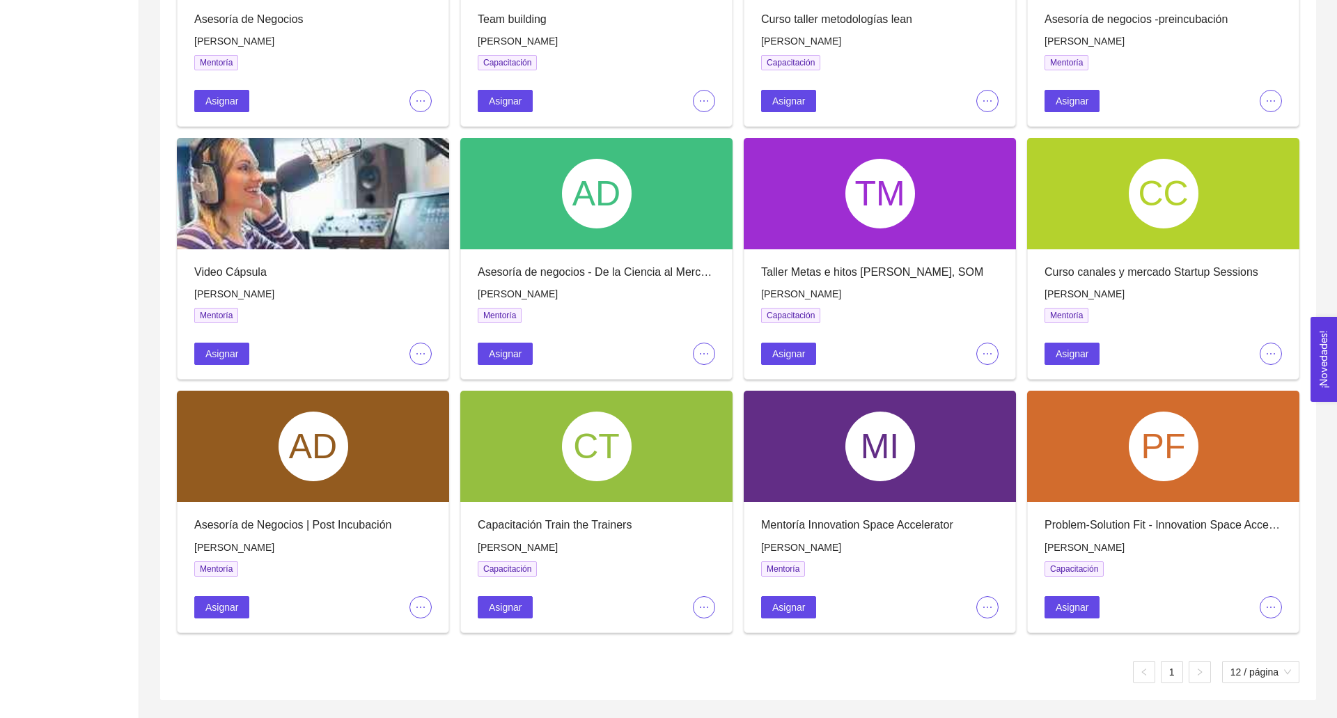
click at [935, 497] on div "MI" at bounding box center [880, 446] width 272 height 111
click at [800, 600] on span "Asignar" at bounding box center [788, 607] width 33 height 15
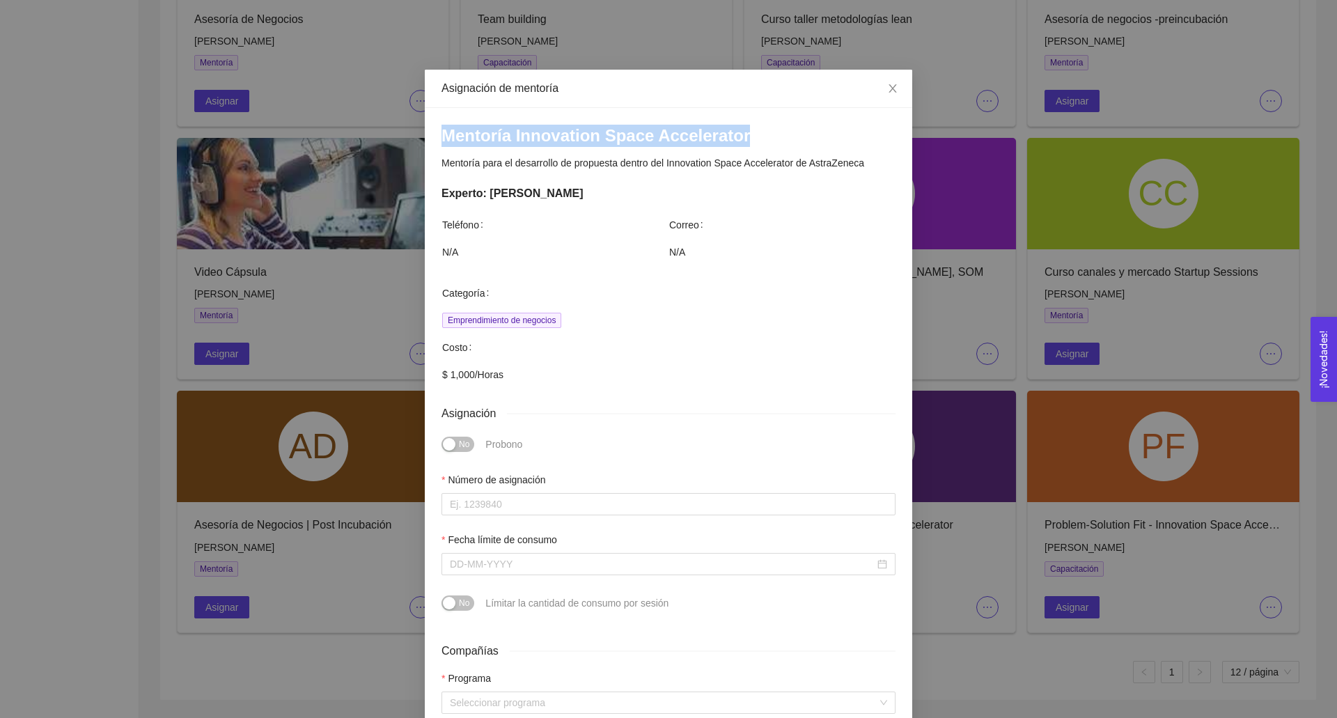
drag, startPoint x: 736, startPoint y: 134, endPoint x: 424, endPoint y: 137, distance: 312.1
click at [425, 137] on div "Mentoría Innovation Space Accelerator Mentoría para el desarrollo de propuesta …" at bounding box center [669, 552] width 488 height 888
copy h3 "Mentoría Innovation Space Accelerator"
click at [282, 198] on div "Asignación de mentoría Mentoría Innovation Space Accelerator Mentoría para el d…" at bounding box center [668, 359] width 1337 height 718
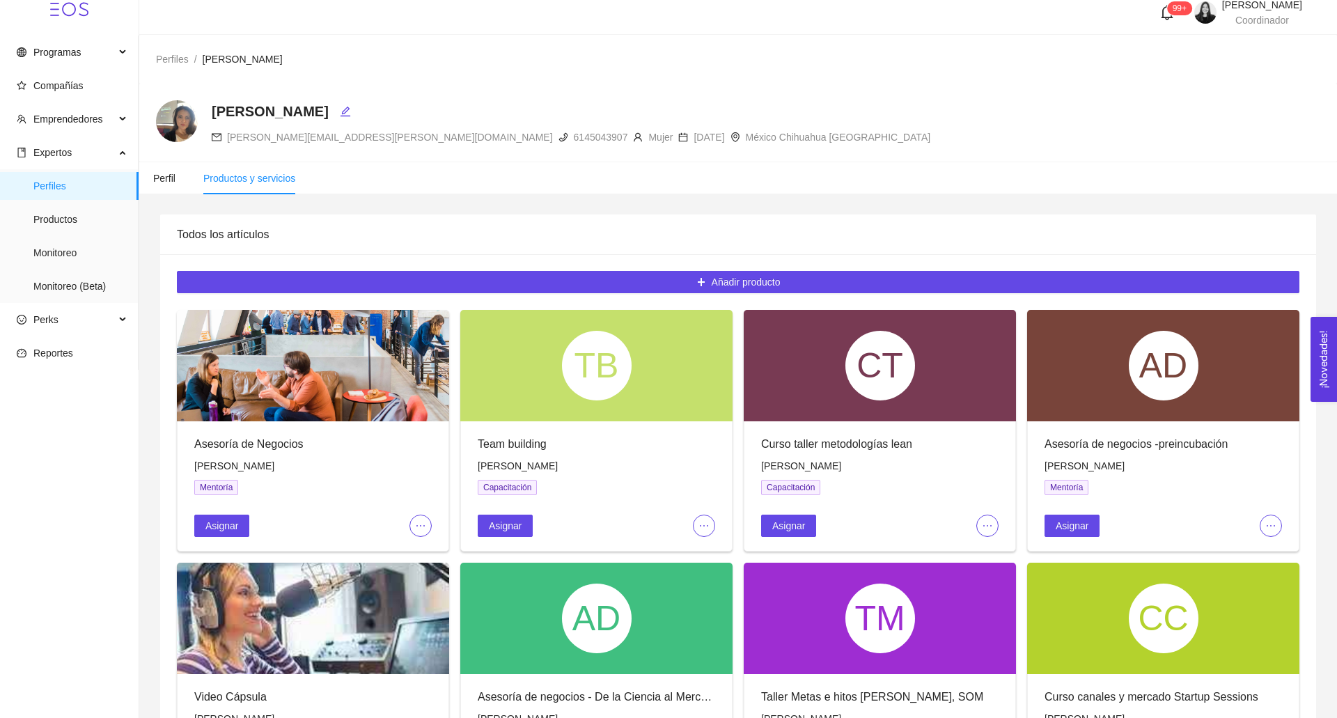
scroll to position [0, 0]
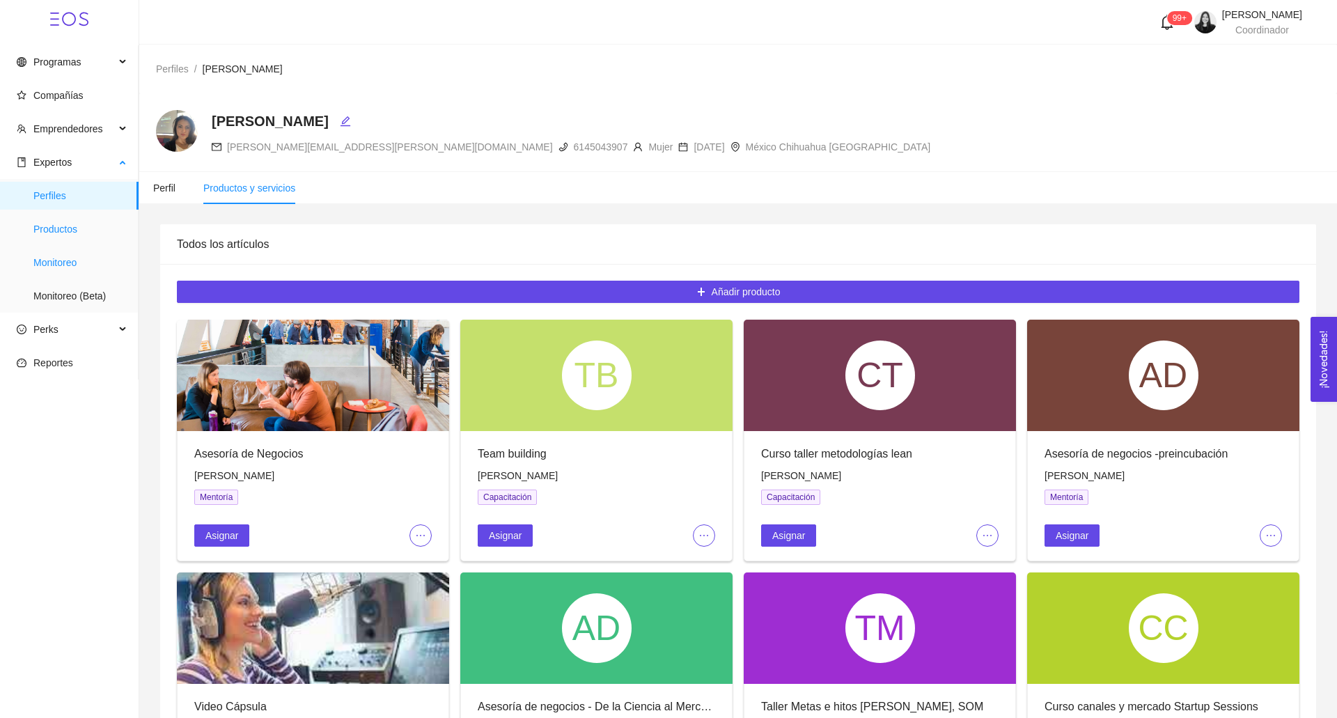
click at [52, 229] on span "Productos" at bounding box center [80, 229] width 94 height 28
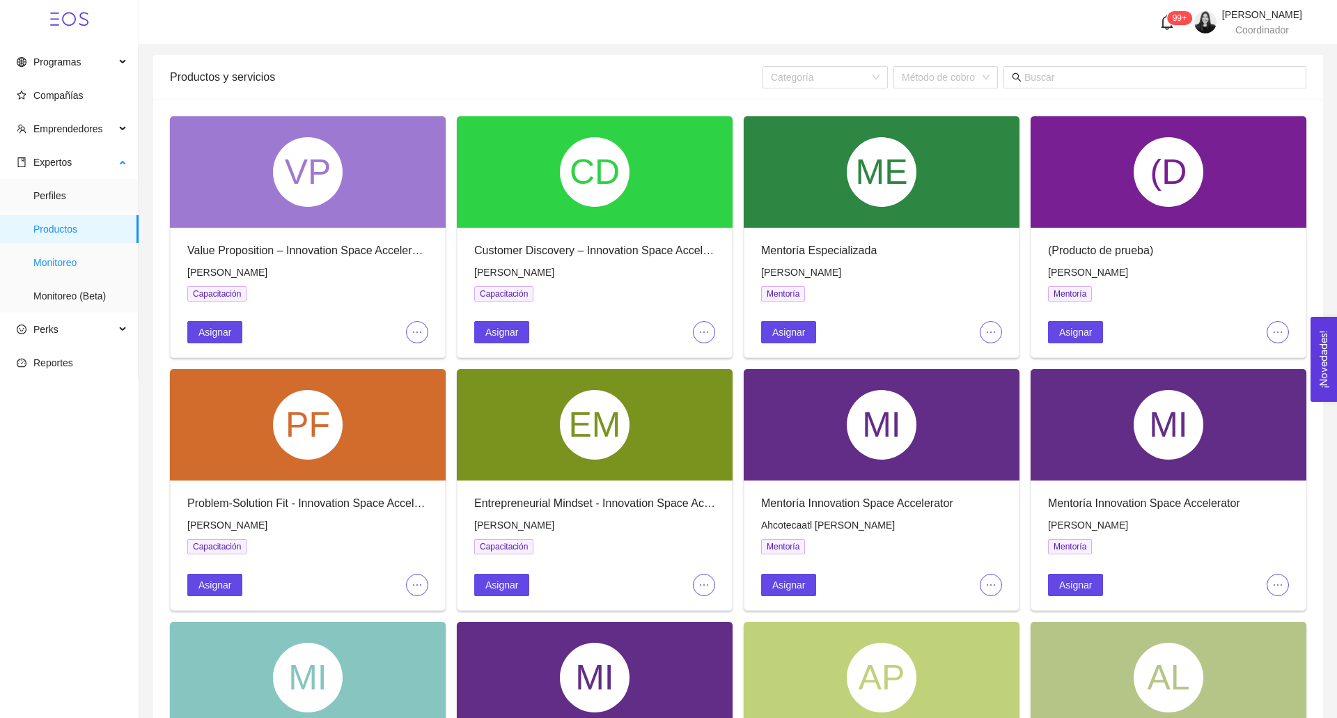
click at [59, 260] on span "Monitoreo" at bounding box center [80, 263] width 94 height 28
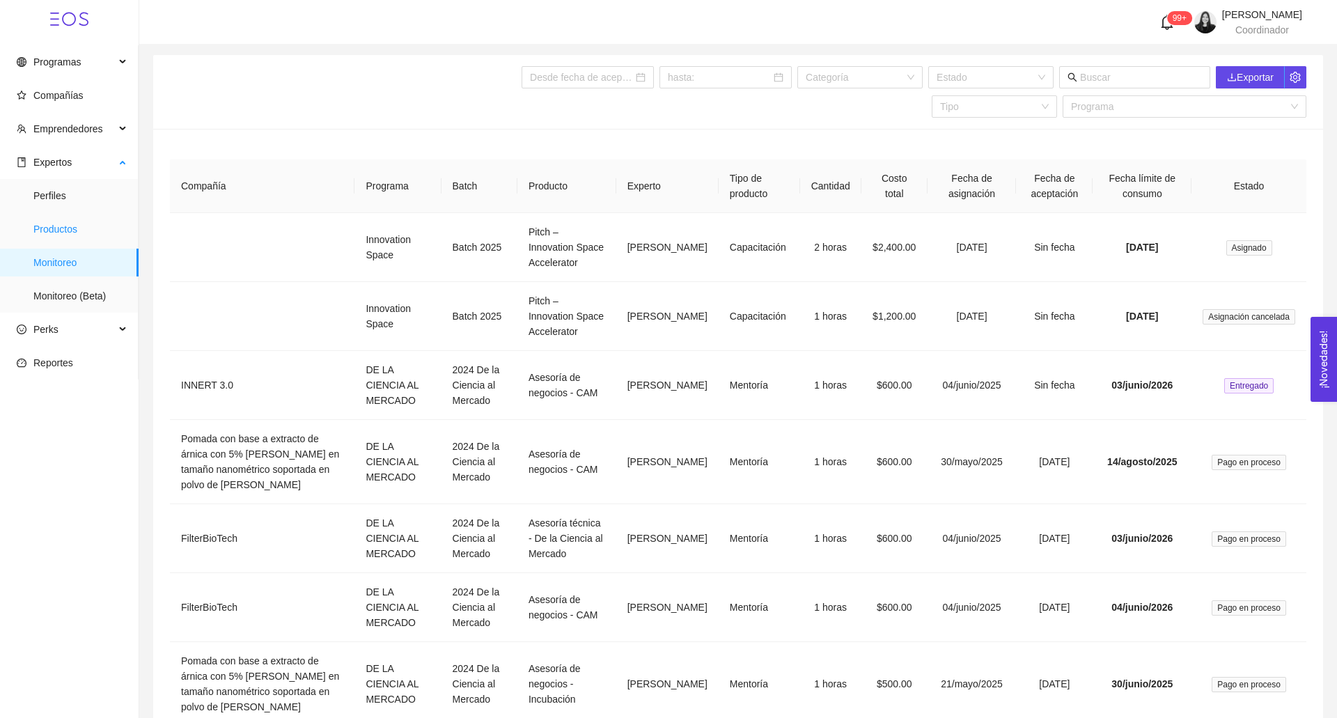
click at [71, 231] on span "Productos" at bounding box center [80, 229] width 94 height 28
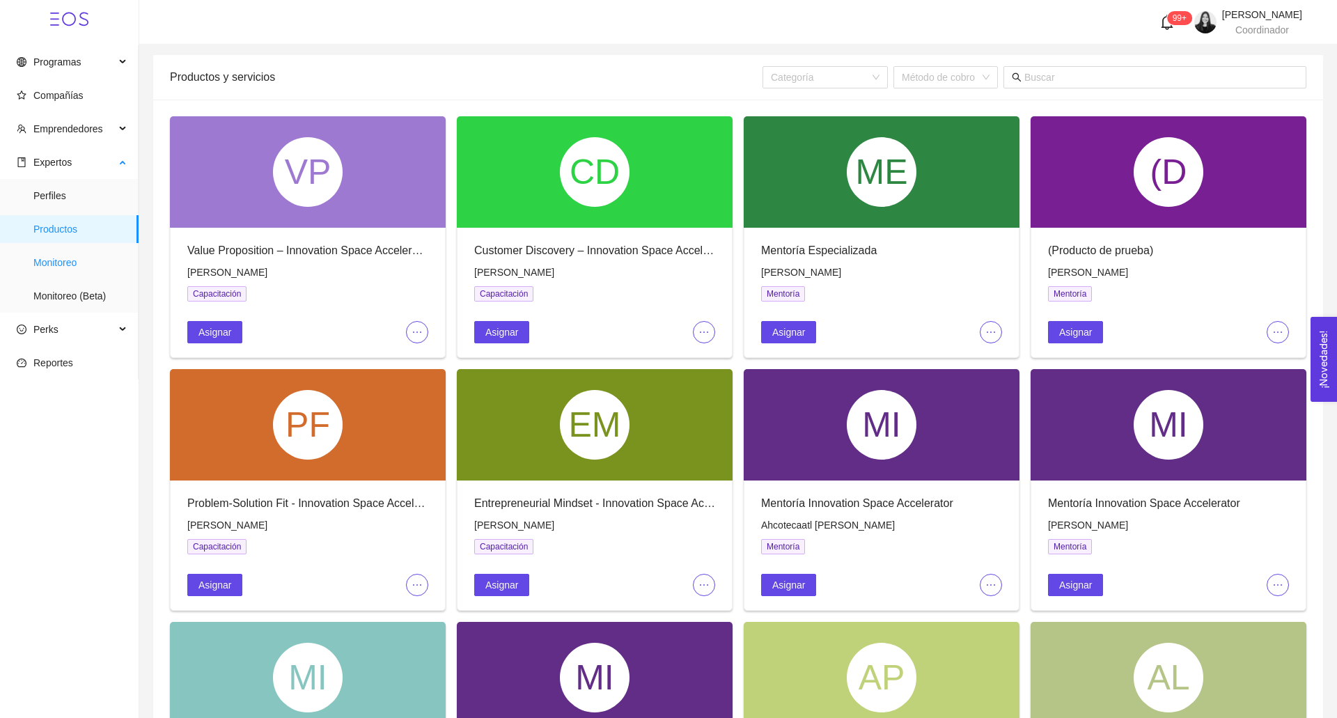
click at [62, 259] on span "Monitoreo" at bounding box center [80, 263] width 94 height 28
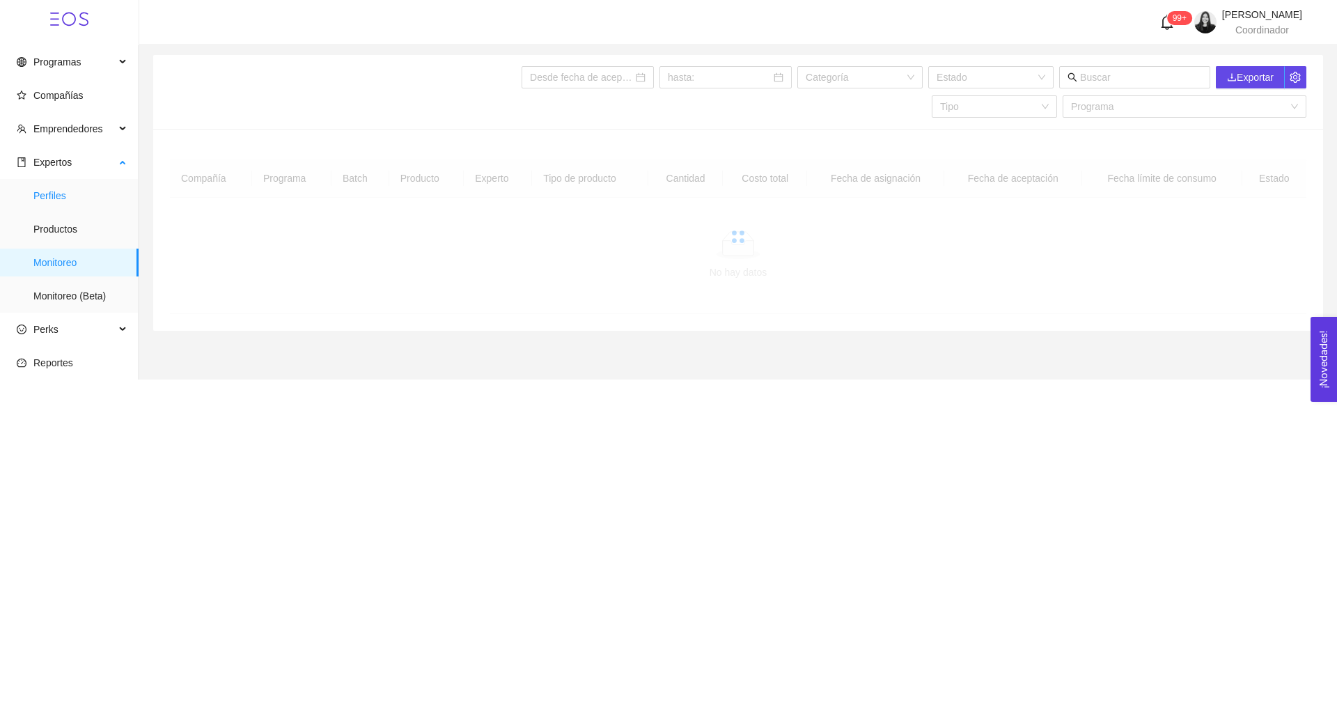
click at [62, 193] on span "Perfiles" at bounding box center [80, 196] width 94 height 28
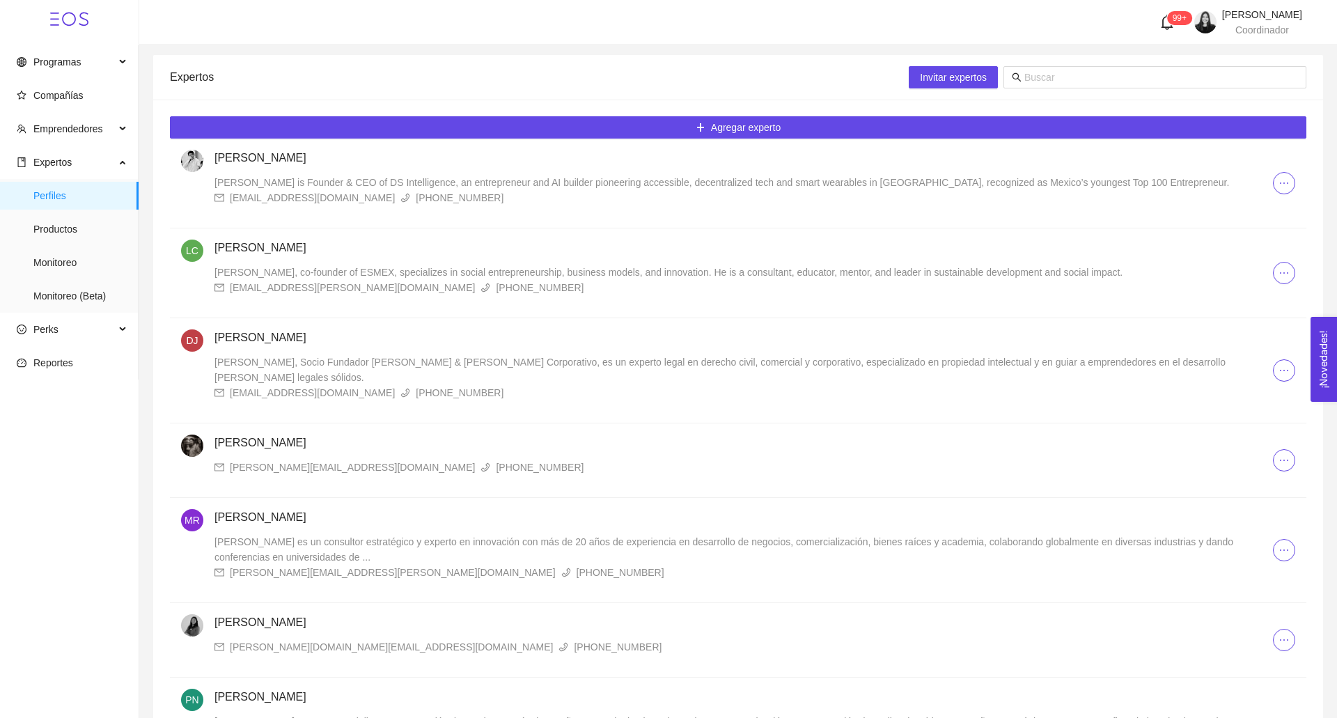
click at [1066, 62] on div "Invitar expertos" at bounding box center [1108, 77] width 398 height 45
click at [1066, 69] on span at bounding box center [1155, 77] width 303 height 22
click at [1064, 77] on input "text" at bounding box center [1162, 77] width 274 height 15
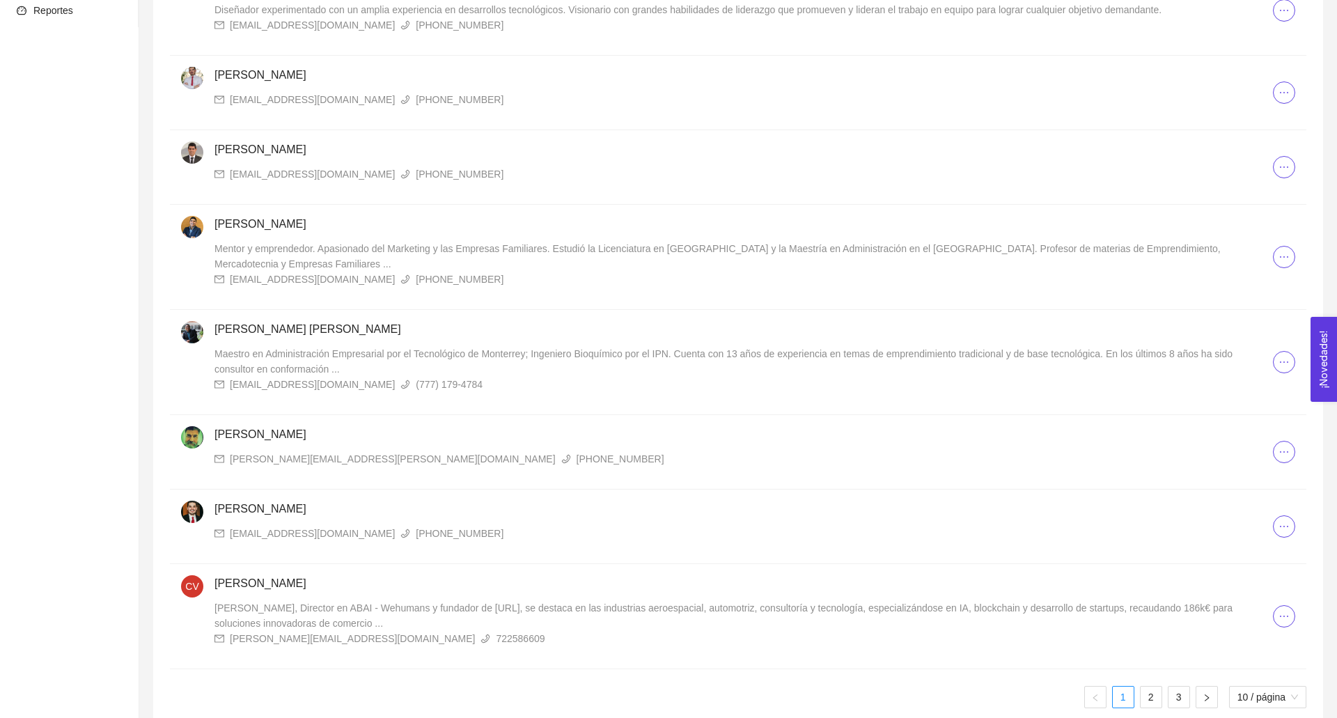
scroll to position [350, 0]
type input "carlo"
click at [350, 605] on span "[PERSON_NAME], Director en ABAI - Wehumans y fundador de [URL], se destaca en l…" at bounding box center [724, 618] width 1018 height 26
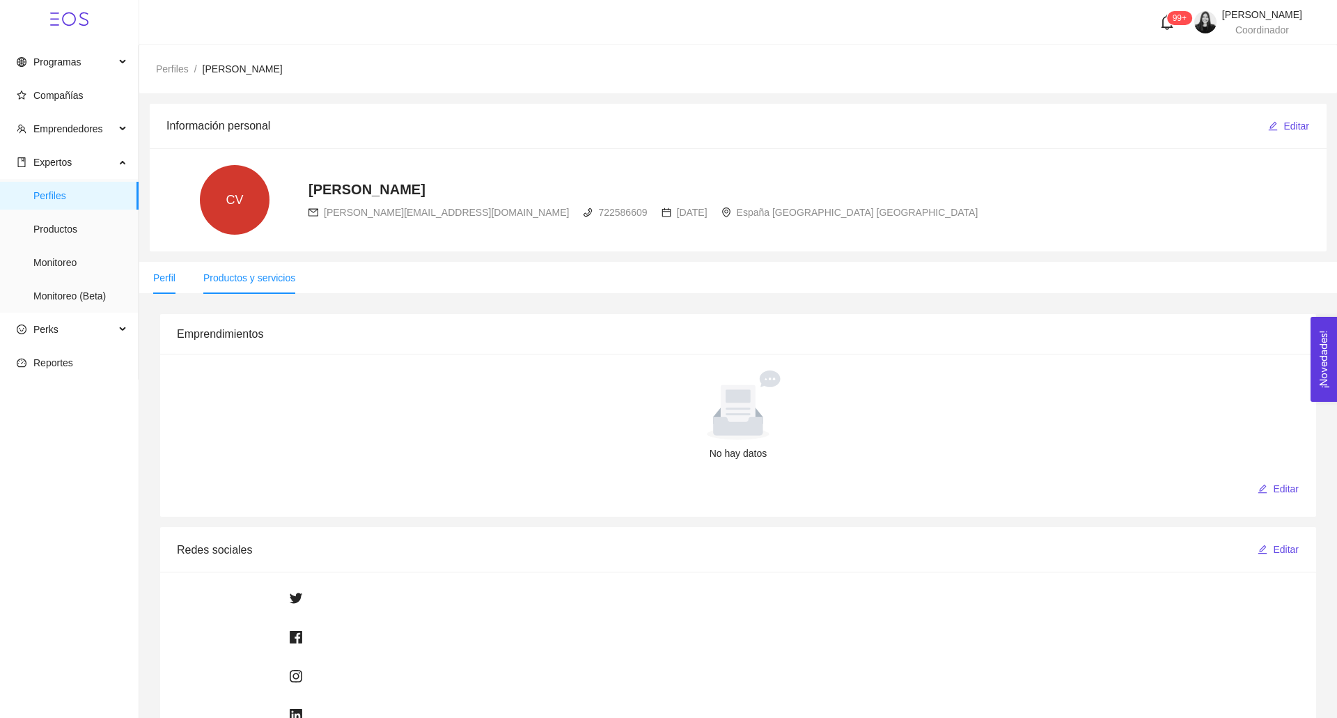
click at [265, 281] on span "Productos y servicios" at bounding box center [249, 277] width 92 height 11
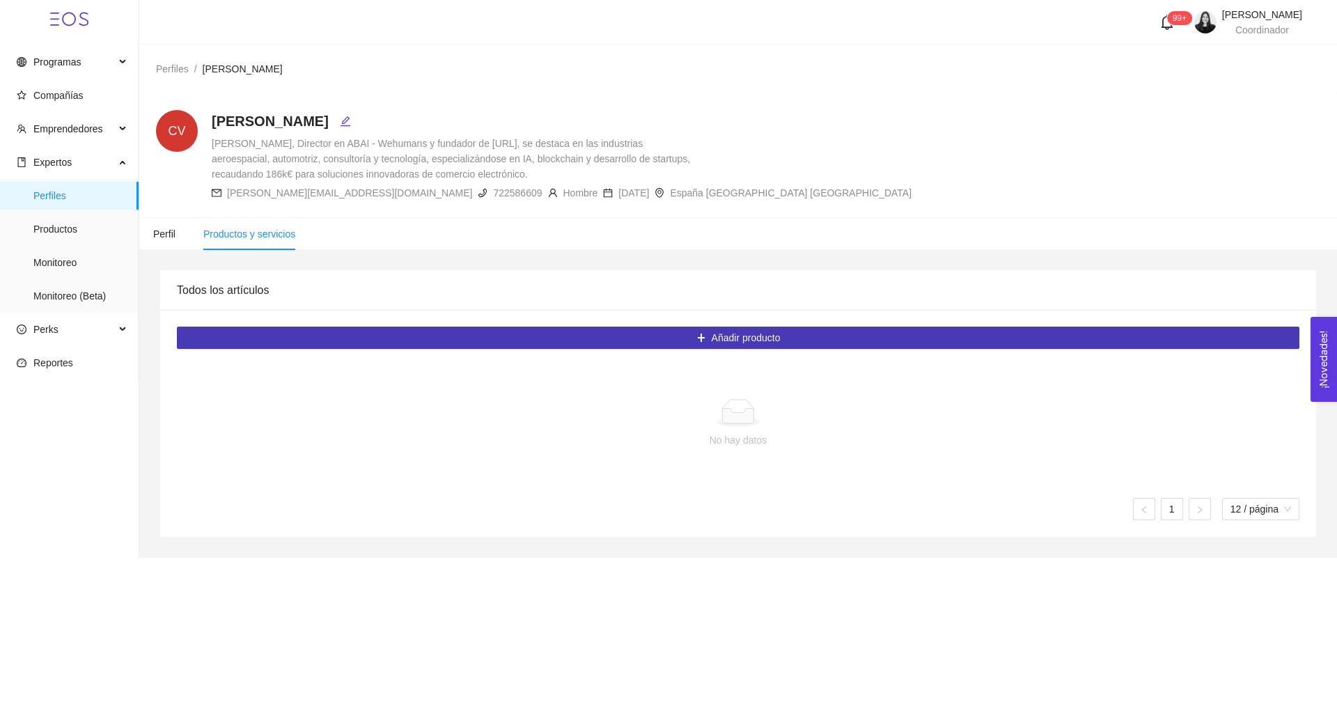
click at [655, 338] on button "Añadir producto" at bounding box center [738, 338] width 1123 height 22
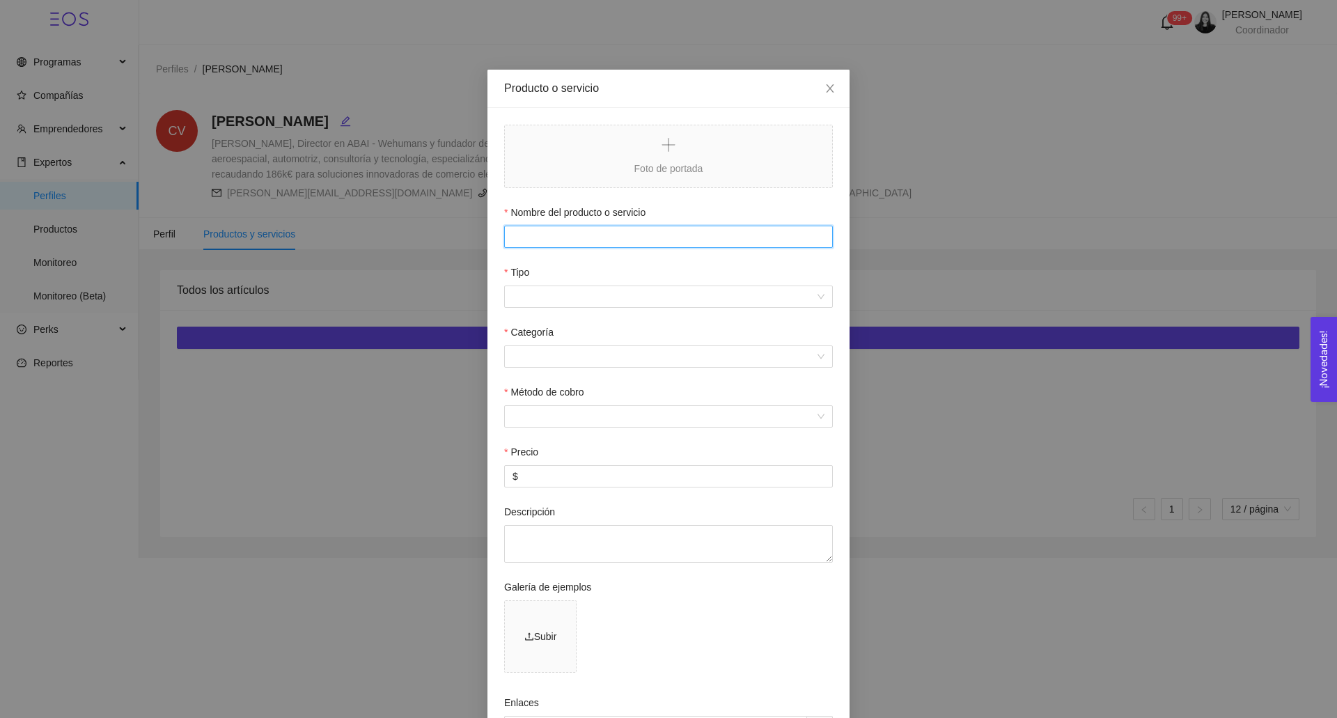
click at [563, 235] on input "Nombre del producto o servicio" at bounding box center [668, 237] width 329 height 22
paste input "Mentoría Innovation Space Accelerator"
type input "Mentoría Innovation Space Accelerator"
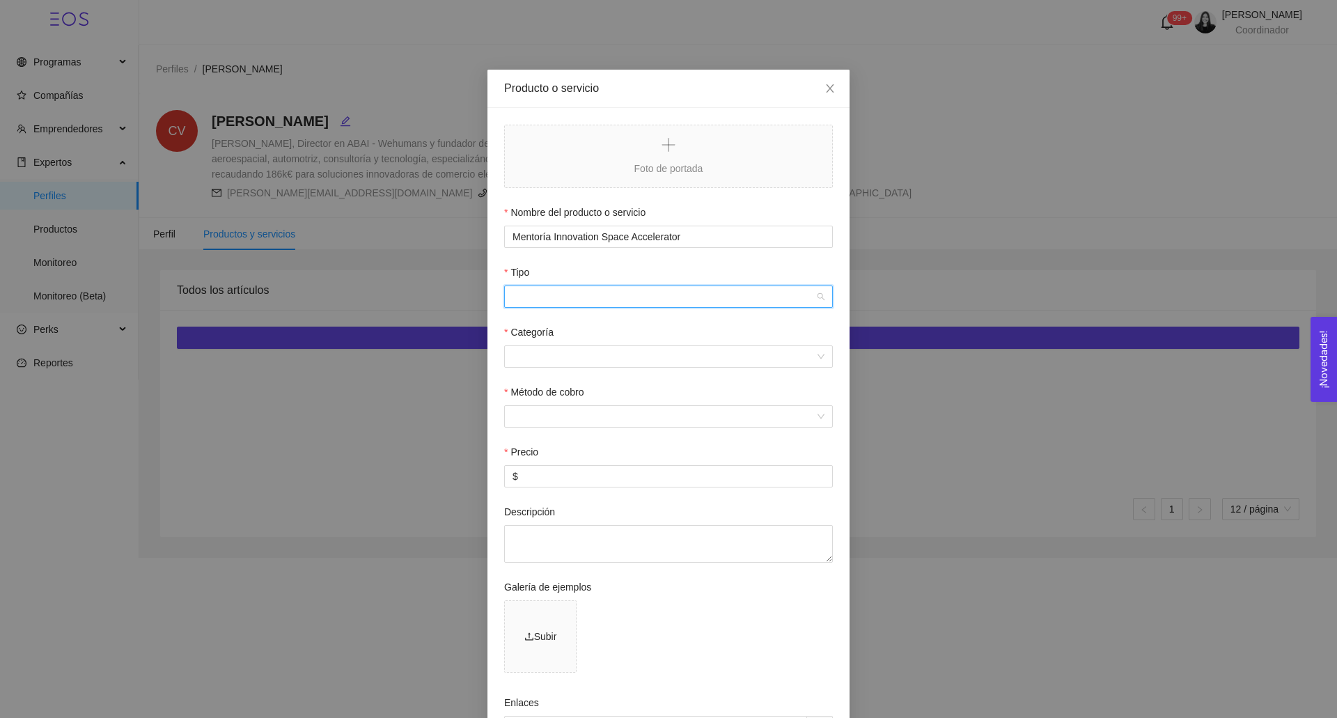
click at [542, 288] on input "Tipo" at bounding box center [664, 296] width 302 height 21
click at [542, 345] on div "Mentoría" at bounding box center [669, 346] width 312 height 15
click at [542, 376] on form "Foto de portada Nombre del producto o servicio Mentoría Innovation Space Accele…" at bounding box center [668, 479] width 329 height 708
click at [542, 367] on input "Categoría" at bounding box center [664, 356] width 302 height 21
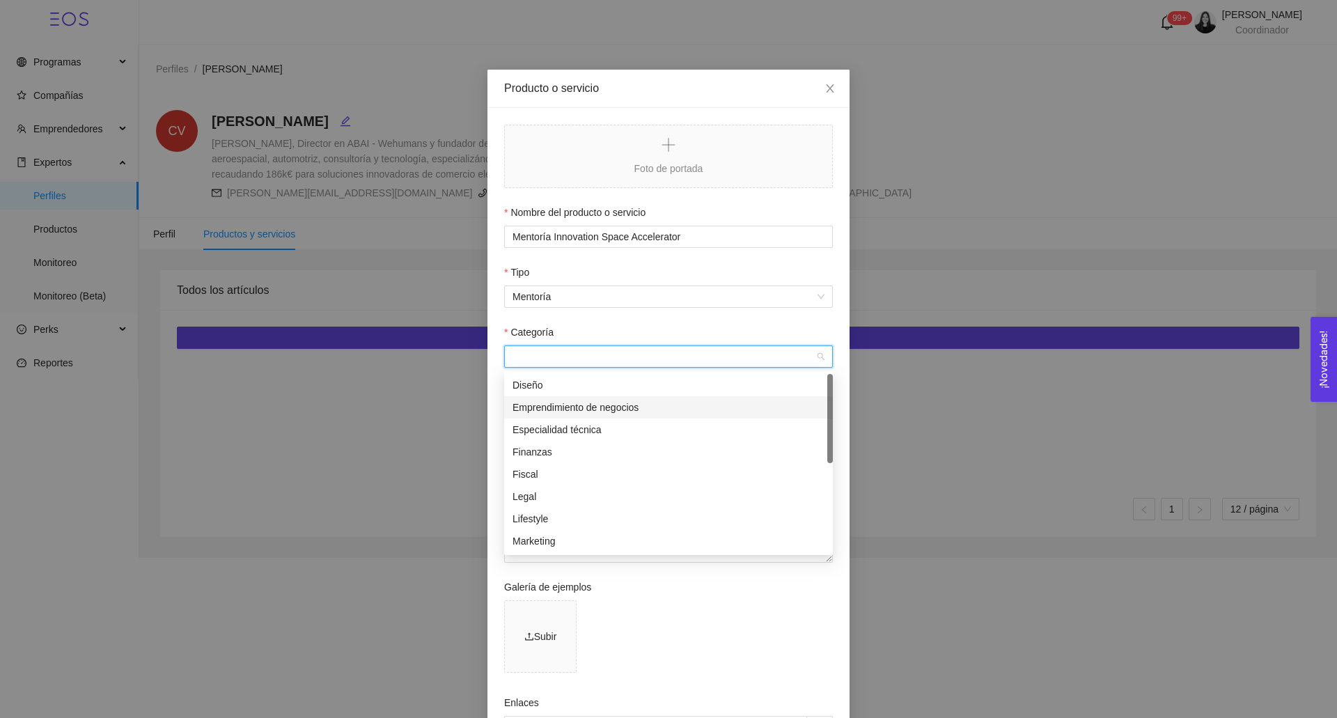
click at [543, 402] on div "Emprendimiento de negocios" at bounding box center [669, 407] width 312 height 15
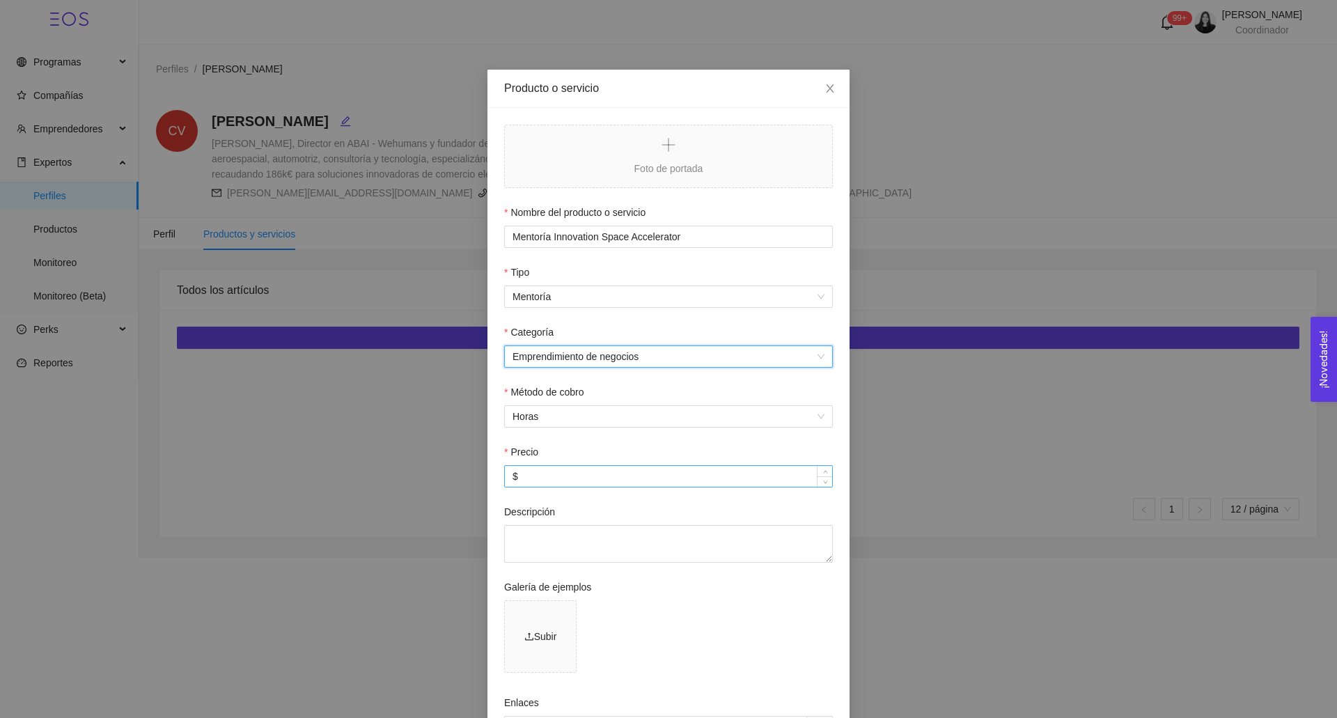
click at [543, 472] on input "$" at bounding box center [668, 476] width 327 height 21
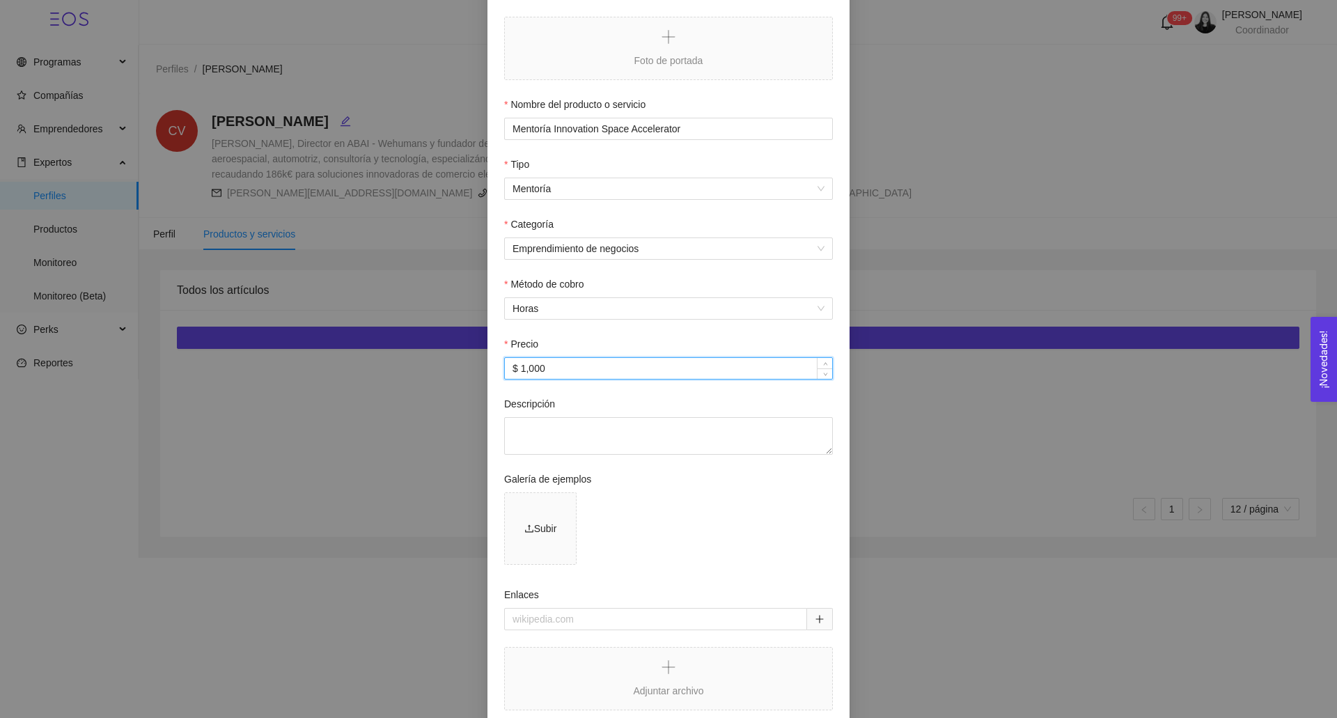
scroll to position [202, 0]
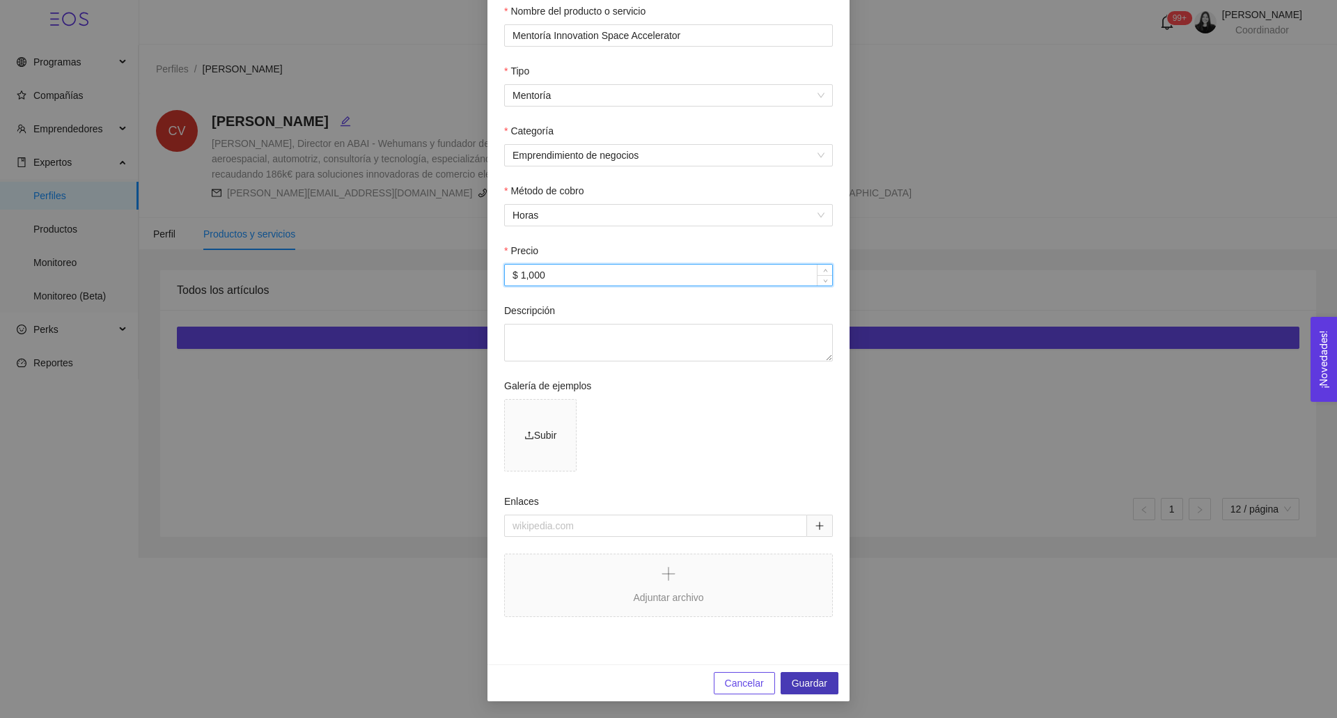
type input "$ 1,000"
click at [822, 689] on span "Guardar" at bounding box center [810, 683] width 36 height 15
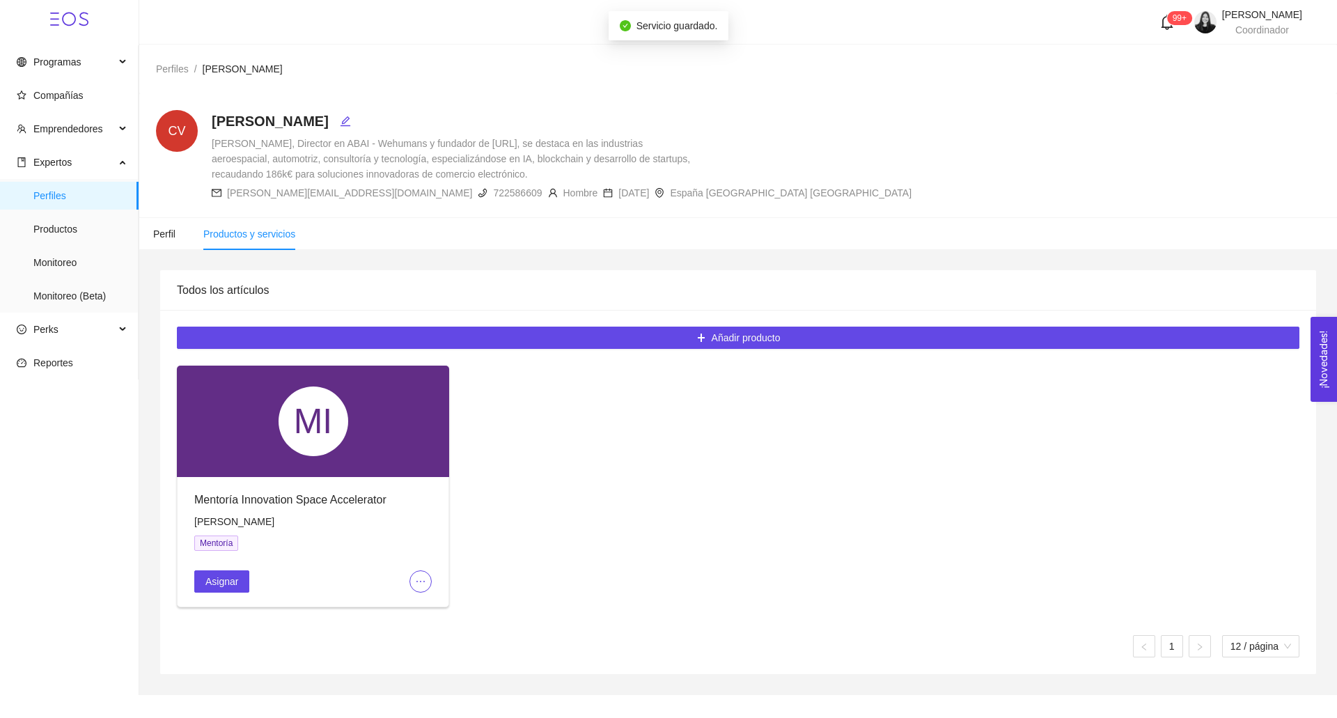
scroll to position [132, 0]
click at [226, 579] on span "Asignar" at bounding box center [221, 581] width 33 height 15
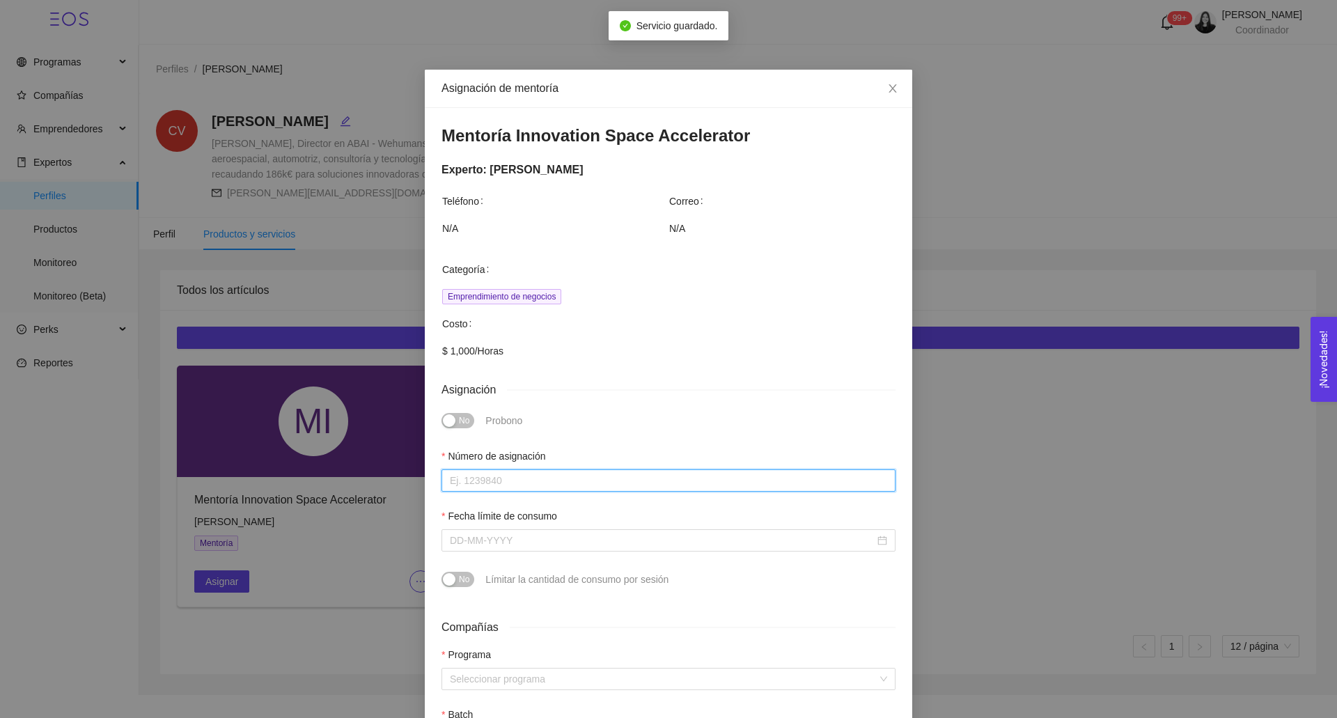
click at [543, 476] on input "Número de asignación" at bounding box center [669, 480] width 454 height 22
type input "0"
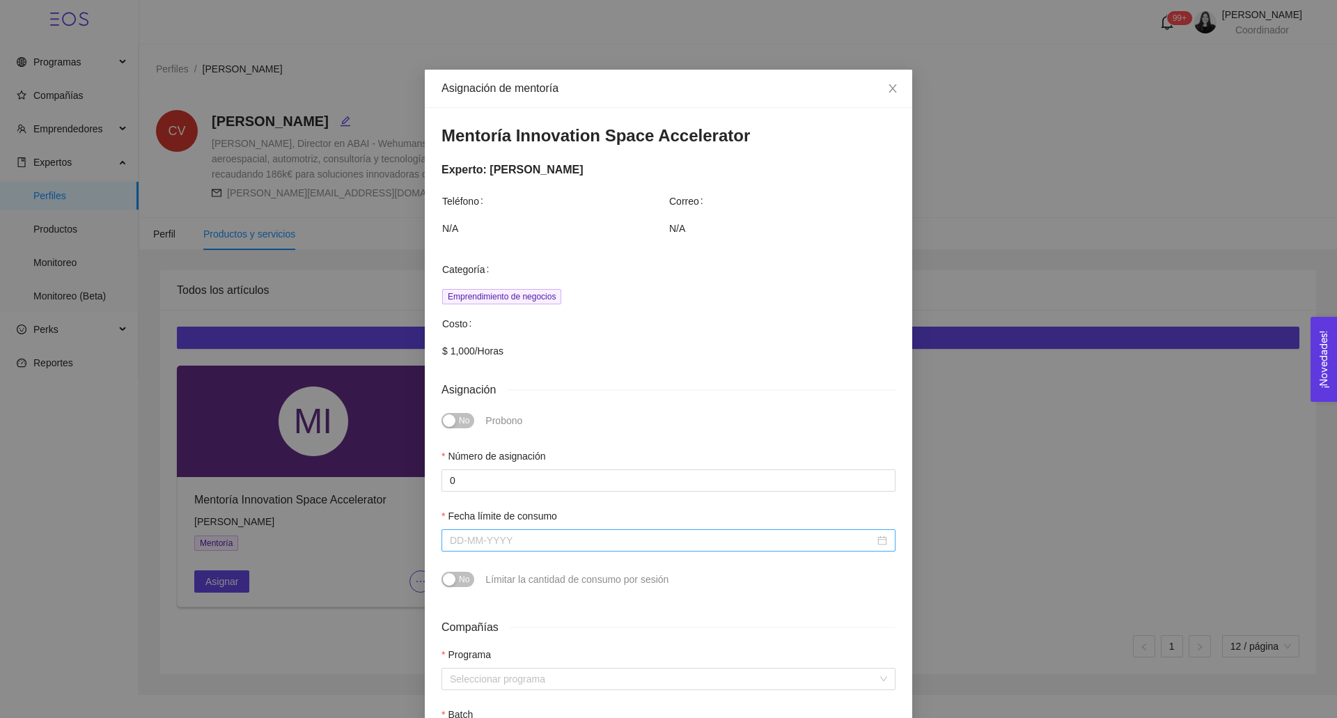
click at [513, 534] on input "Fecha límite de consumo" at bounding box center [662, 540] width 425 height 15
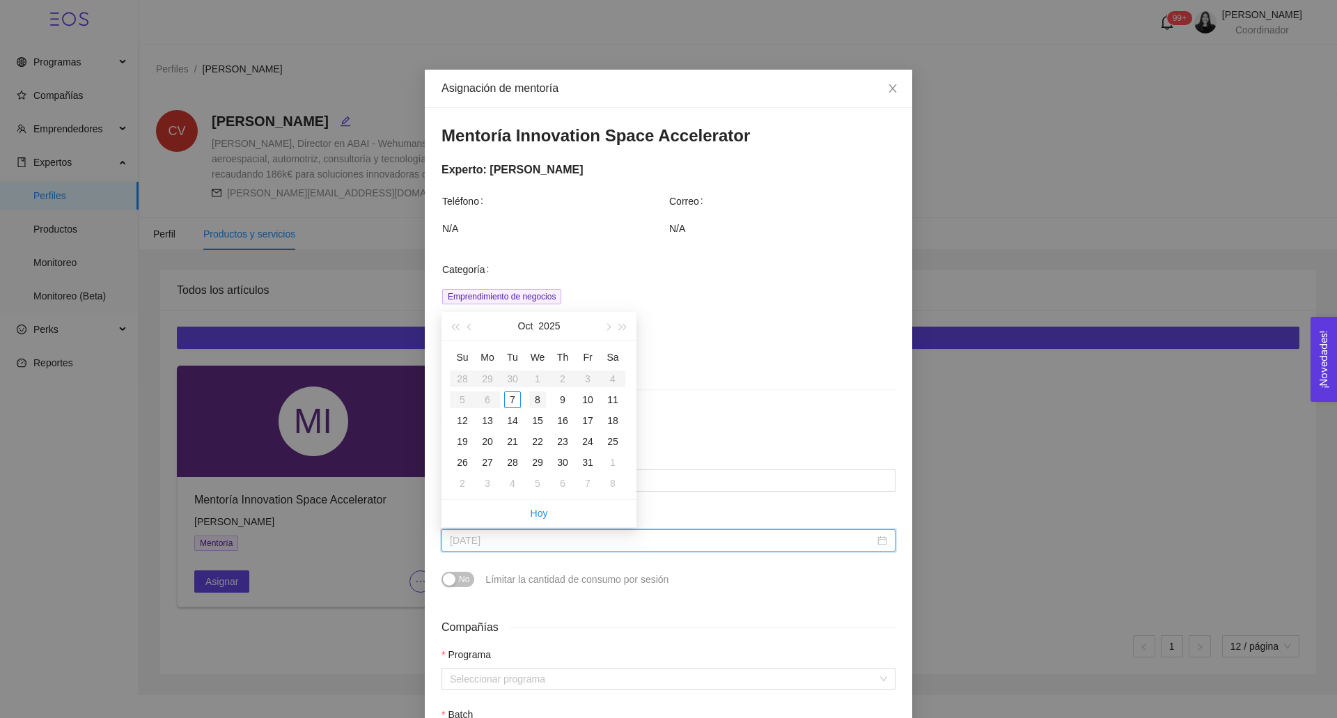
type input "[DATE]"
click at [609, 331] on button "button" at bounding box center [607, 326] width 15 height 28
type input "[DATE]"
click at [563, 442] on div "20" at bounding box center [562, 441] width 17 height 17
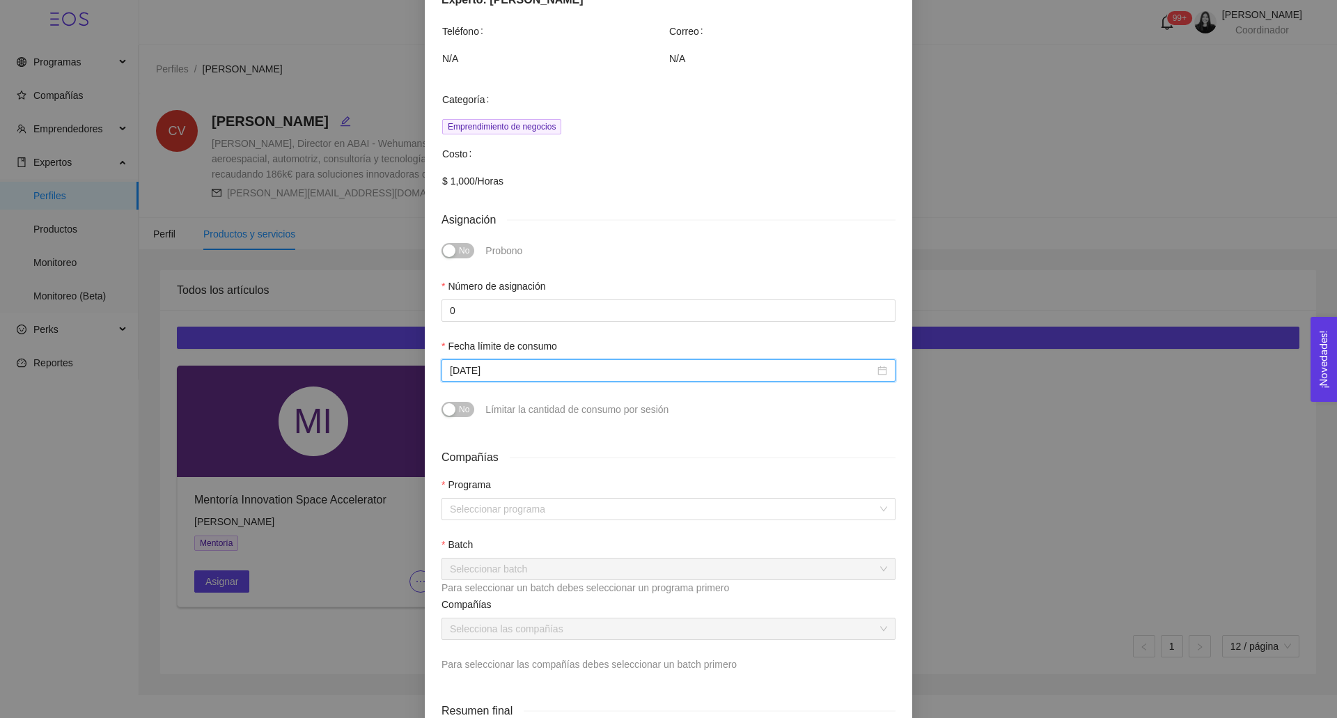
scroll to position [308, 0]
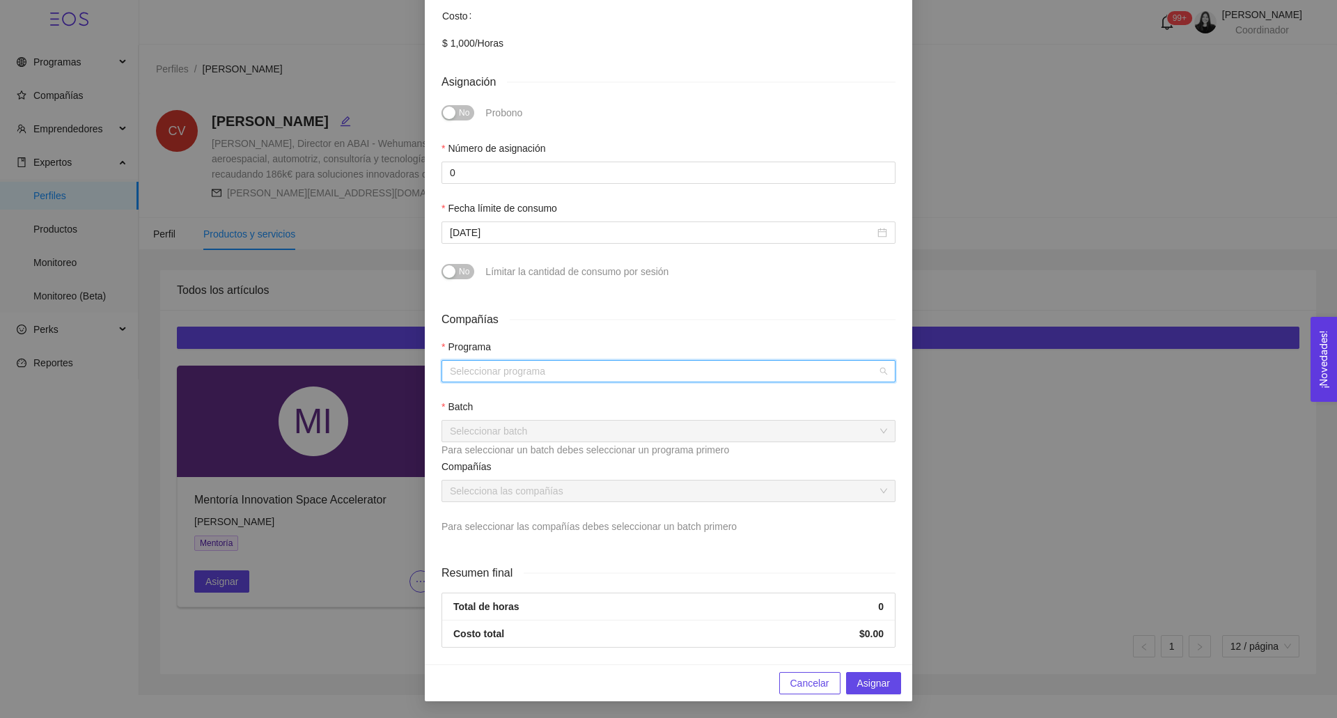
click at [479, 376] on input "search" at bounding box center [664, 371] width 428 height 21
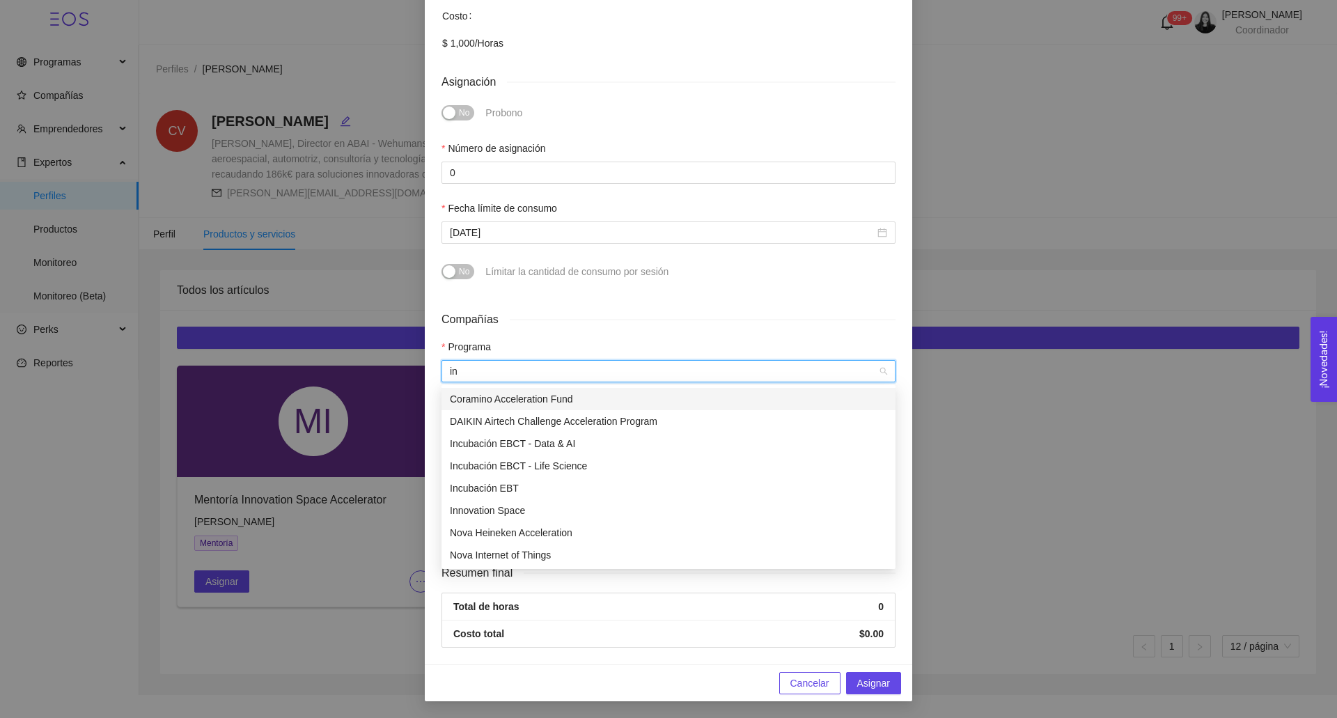
type input "inn"
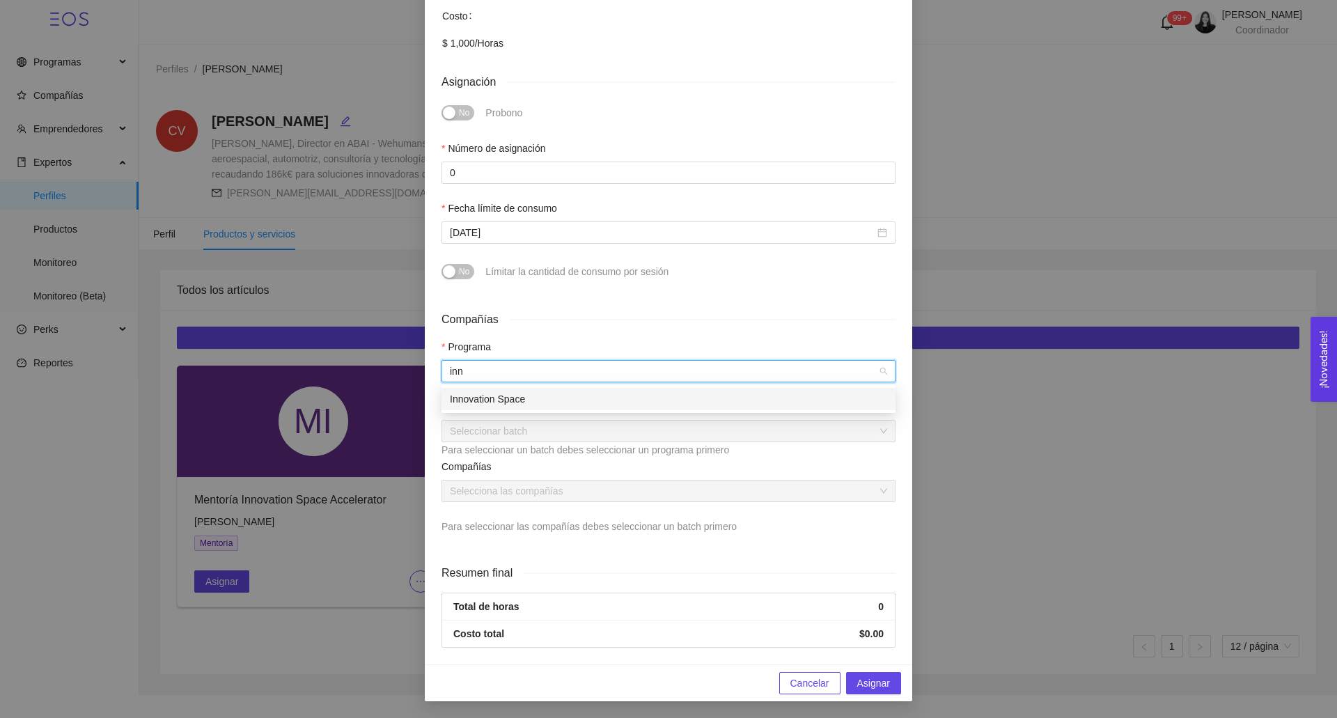
click at [489, 401] on div "Innovation Space" at bounding box center [668, 398] width 437 height 15
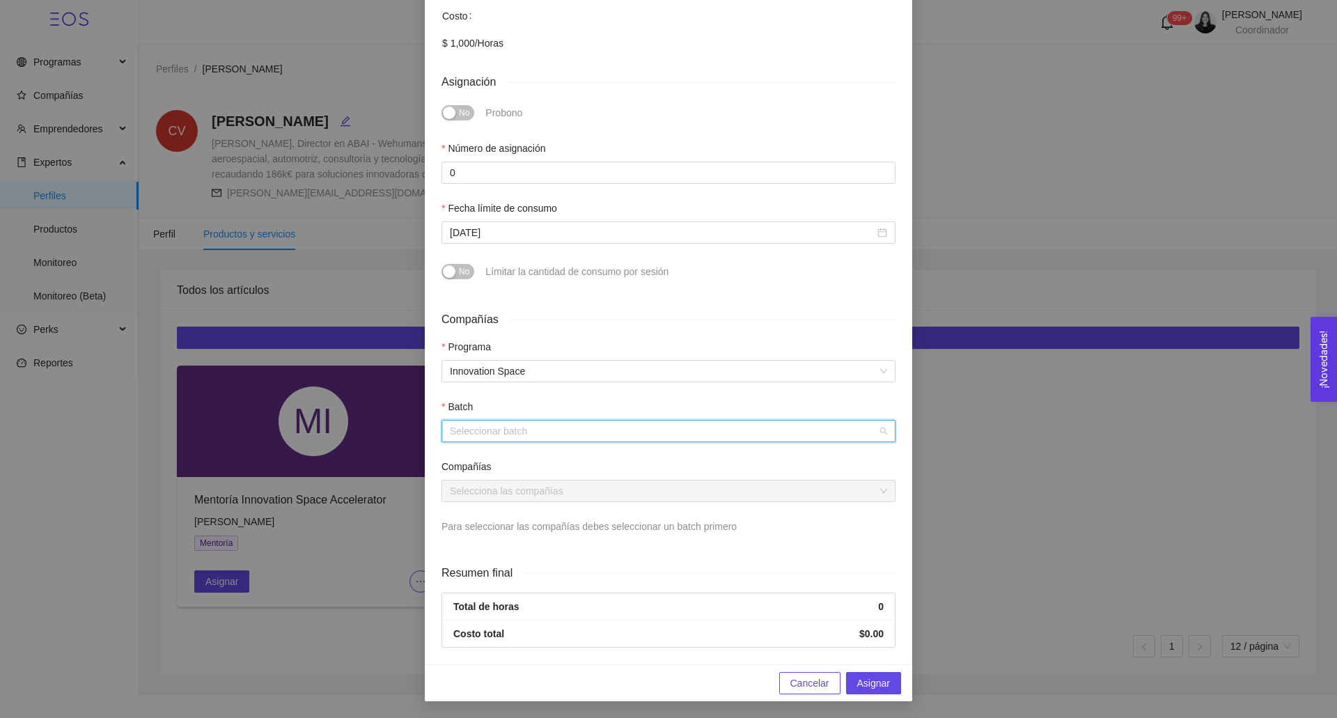
click at [480, 435] on input "search" at bounding box center [664, 431] width 428 height 21
click at [486, 467] on div "Batch 2025" at bounding box center [669, 460] width 454 height 22
click at [492, 483] on input "search" at bounding box center [664, 491] width 428 height 21
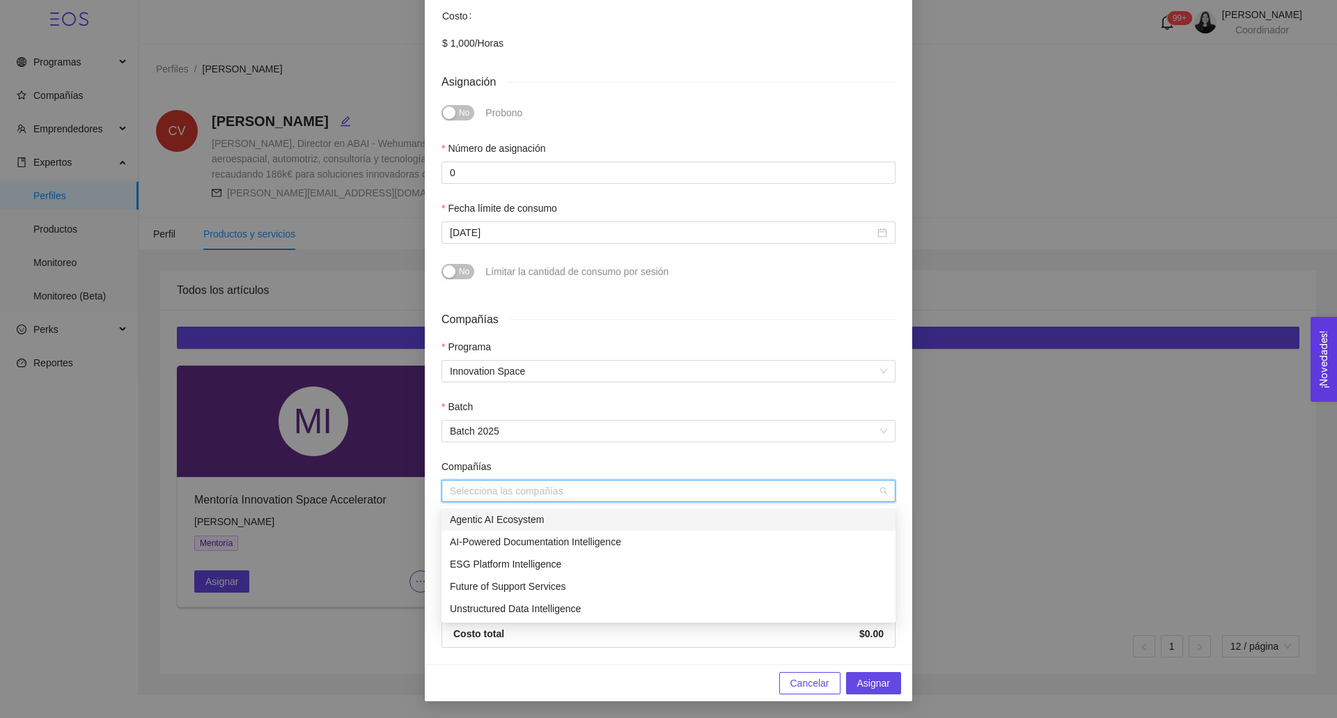
click at [506, 518] on div "Agentic AI Ecosystem" at bounding box center [668, 519] width 437 height 15
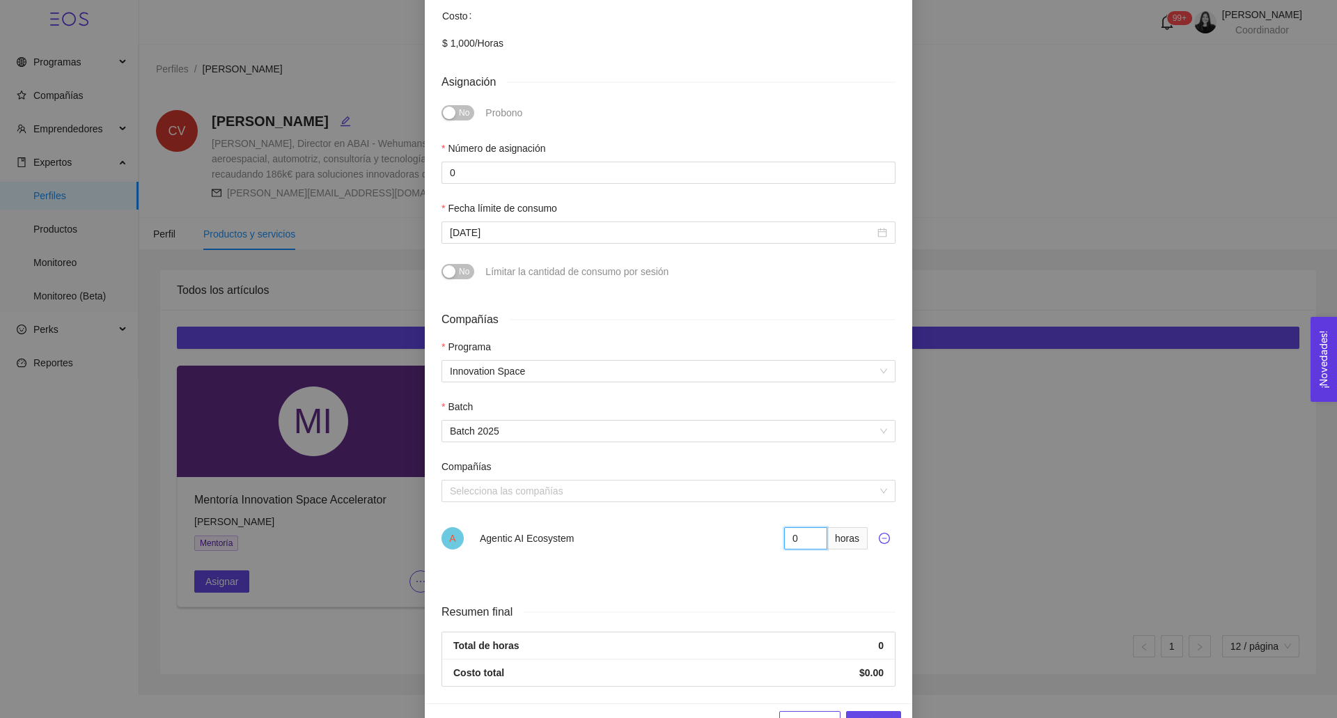
drag, startPoint x: 796, startPoint y: 541, endPoint x: 764, endPoint y: 541, distance: 32.0
click at [764, 541] on div "A Agentic AI Ecosystem 0 horas" at bounding box center [669, 538] width 454 height 22
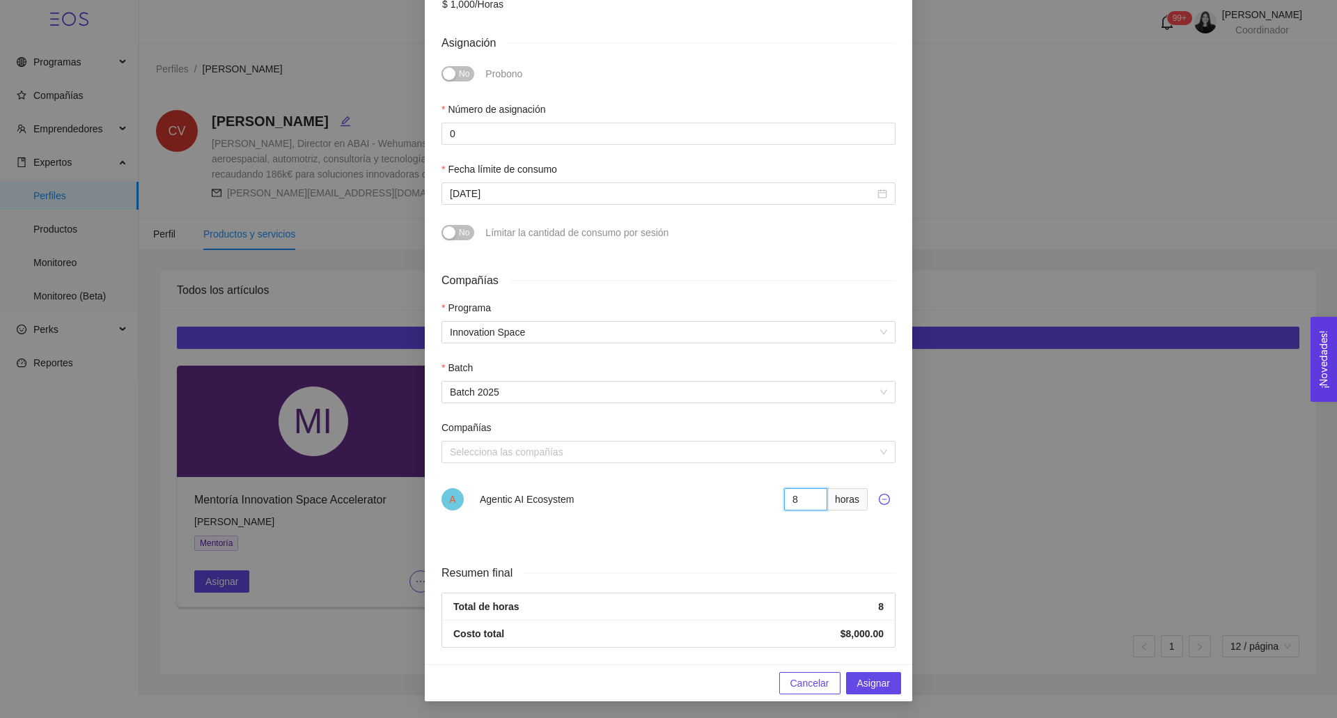
type input "8"
click at [874, 680] on span "Asignar" at bounding box center [873, 683] width 33 height 15
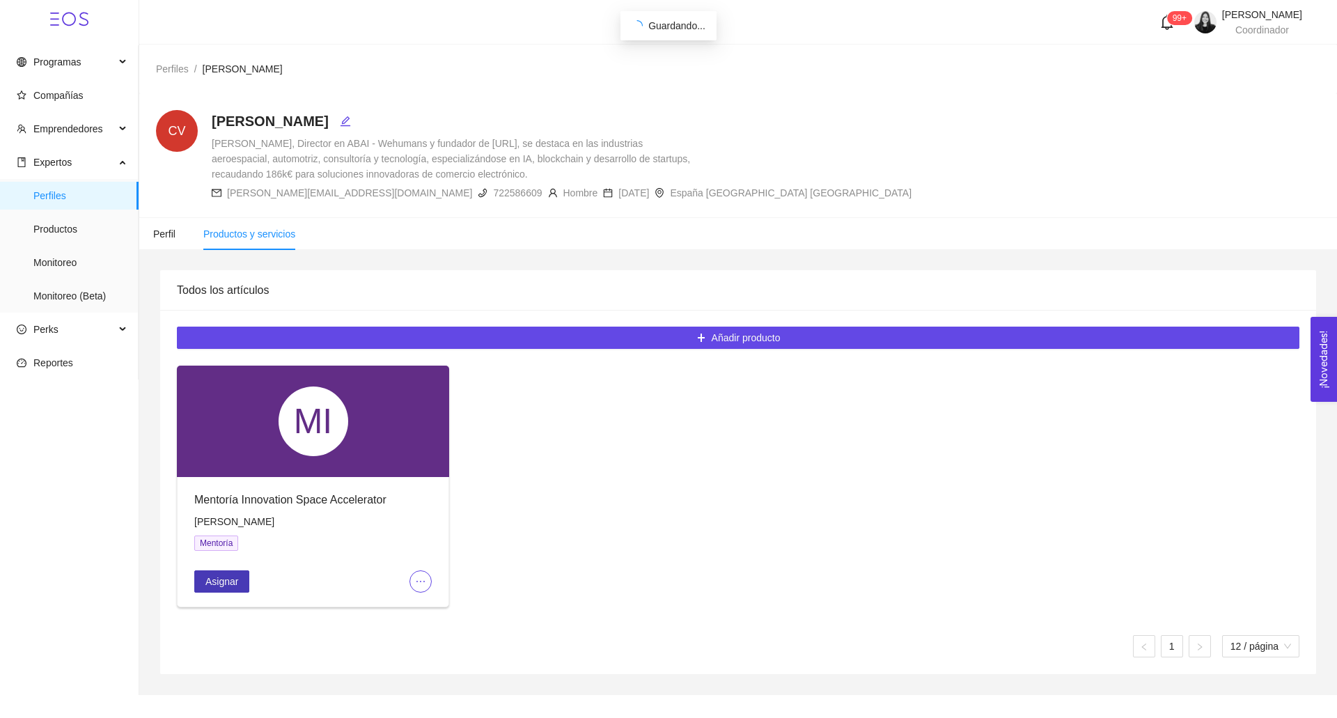
scroll to position [0, 0]
